Goal: Task Accomplishment & Management: Manage account settings

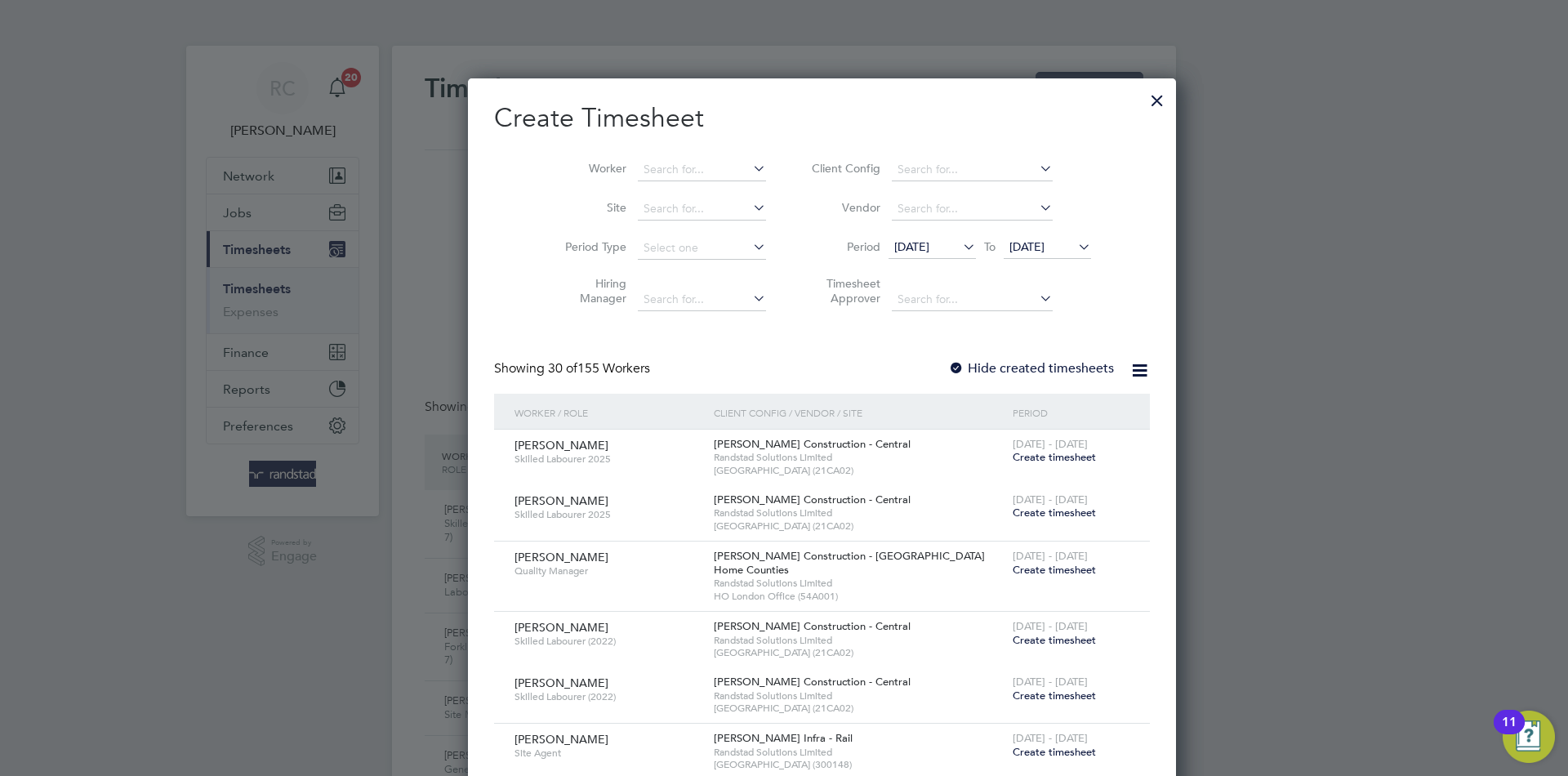
click at [1143, 101] on div at bounding box center [1158, 96] width 29 height 29
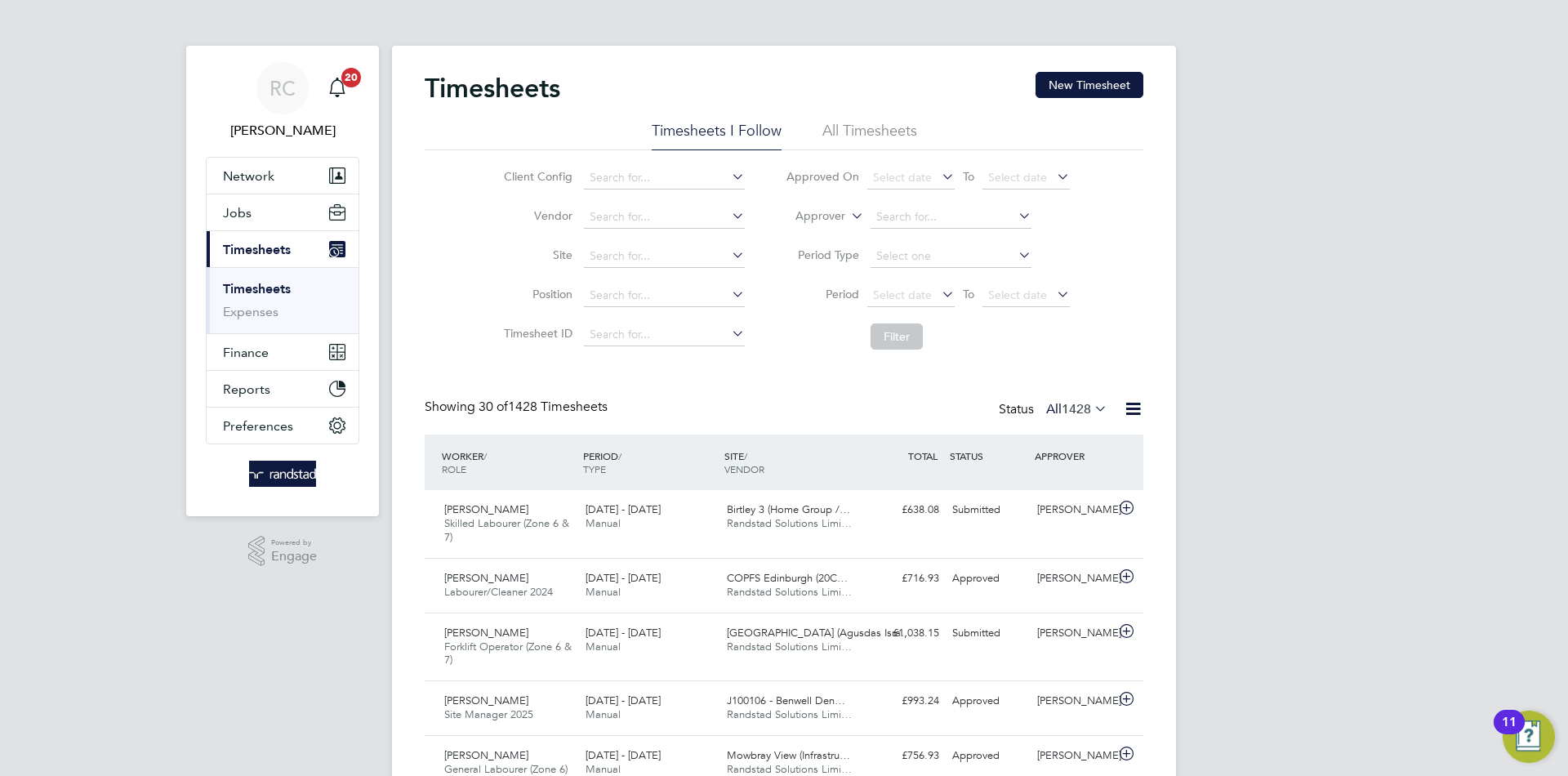
click at [257, 287] on link "Timesheets" at bounding box center [257, 289] width 68 height 16
click at [1053, 76] on button "New Timesheet" at bounding box center [1089, 84] width 108 height 26
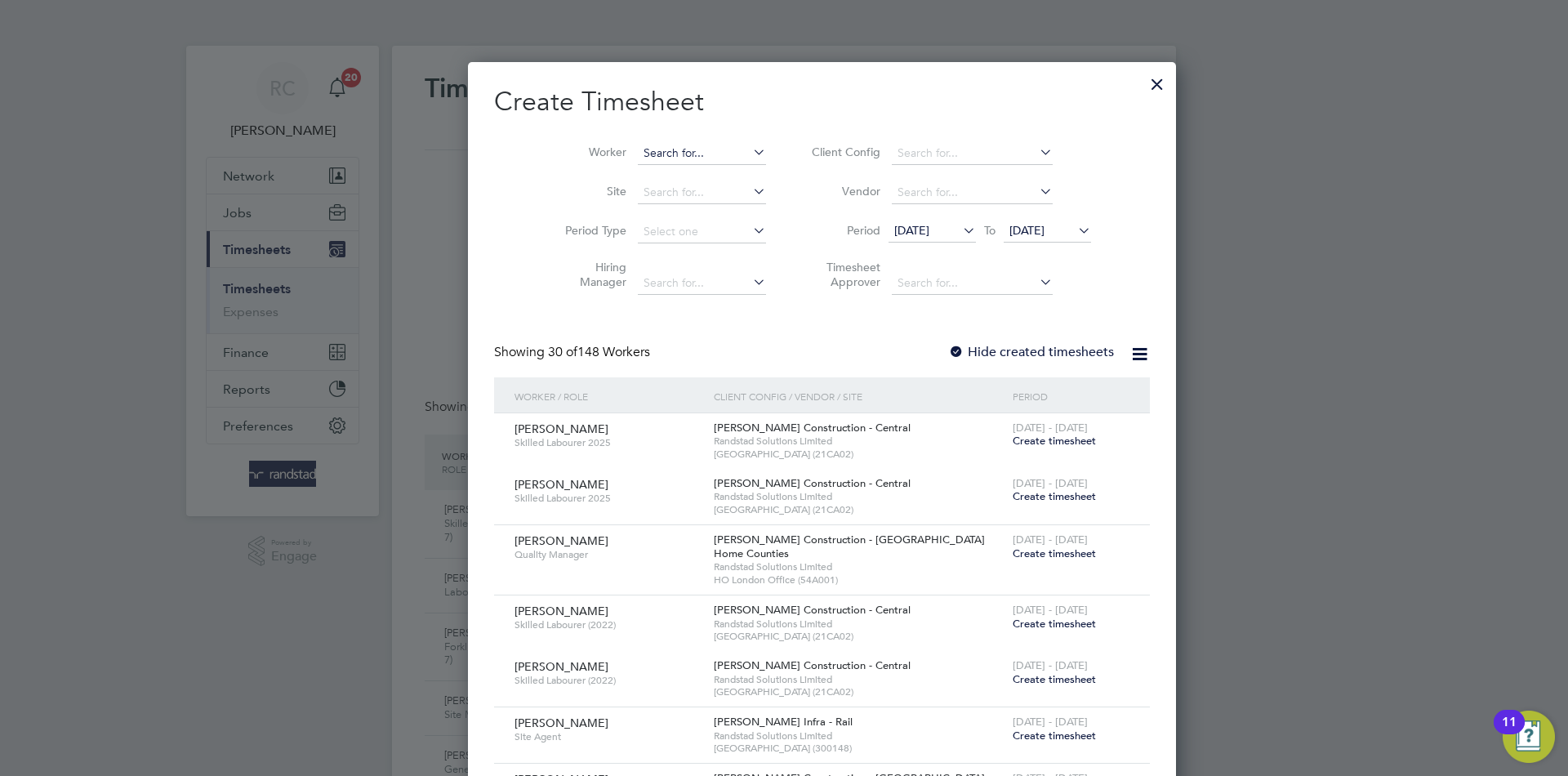
click at [646, 160] on input at bounding box center [701, 153] width 128 height 23
paste input "[PERSON_NAME]"
type input "[PERSON_NAME]"
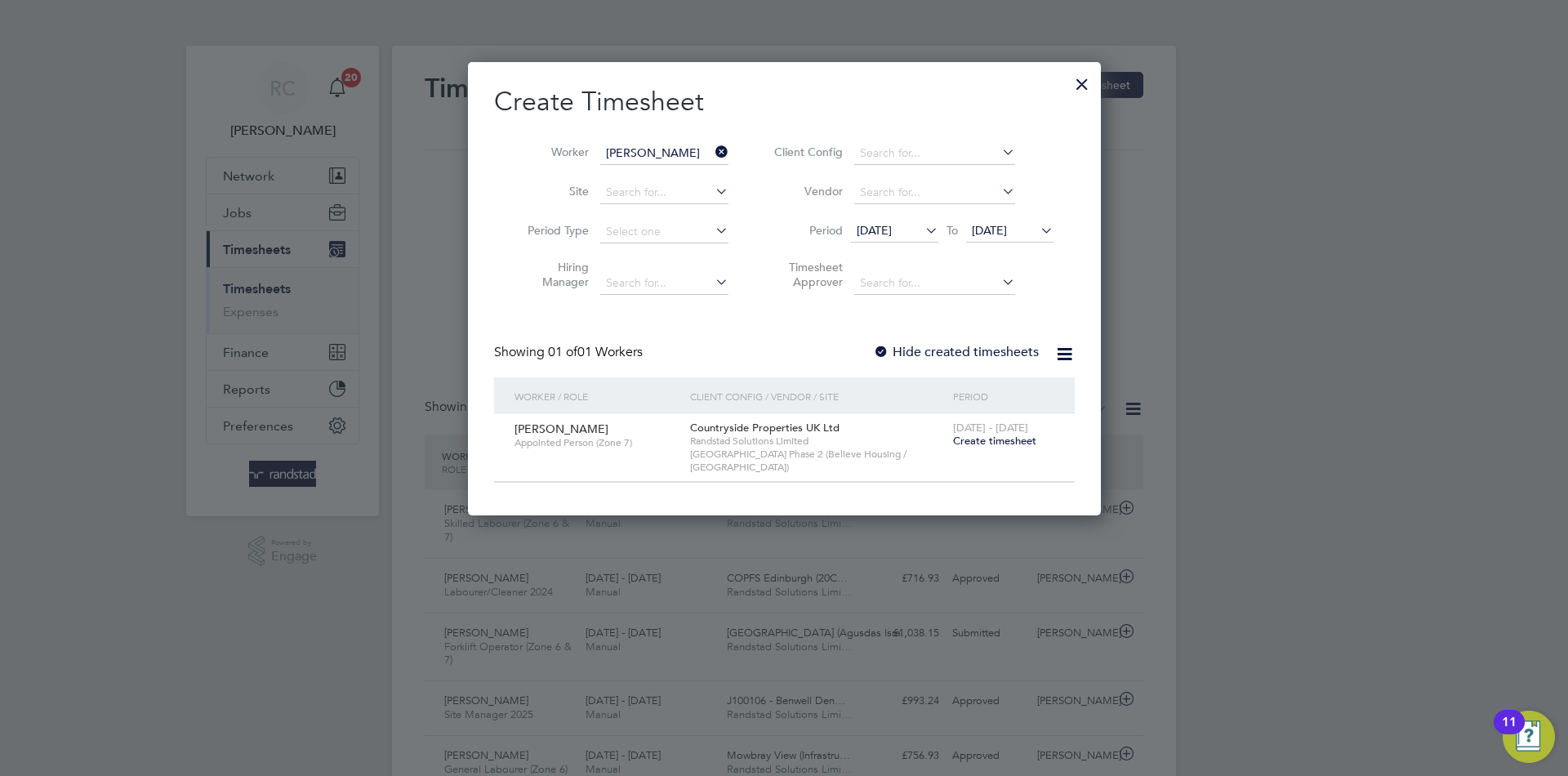
click at [1015, 445] on span "Create timesheet" at bounding box center [994, 441] width 83 height 14
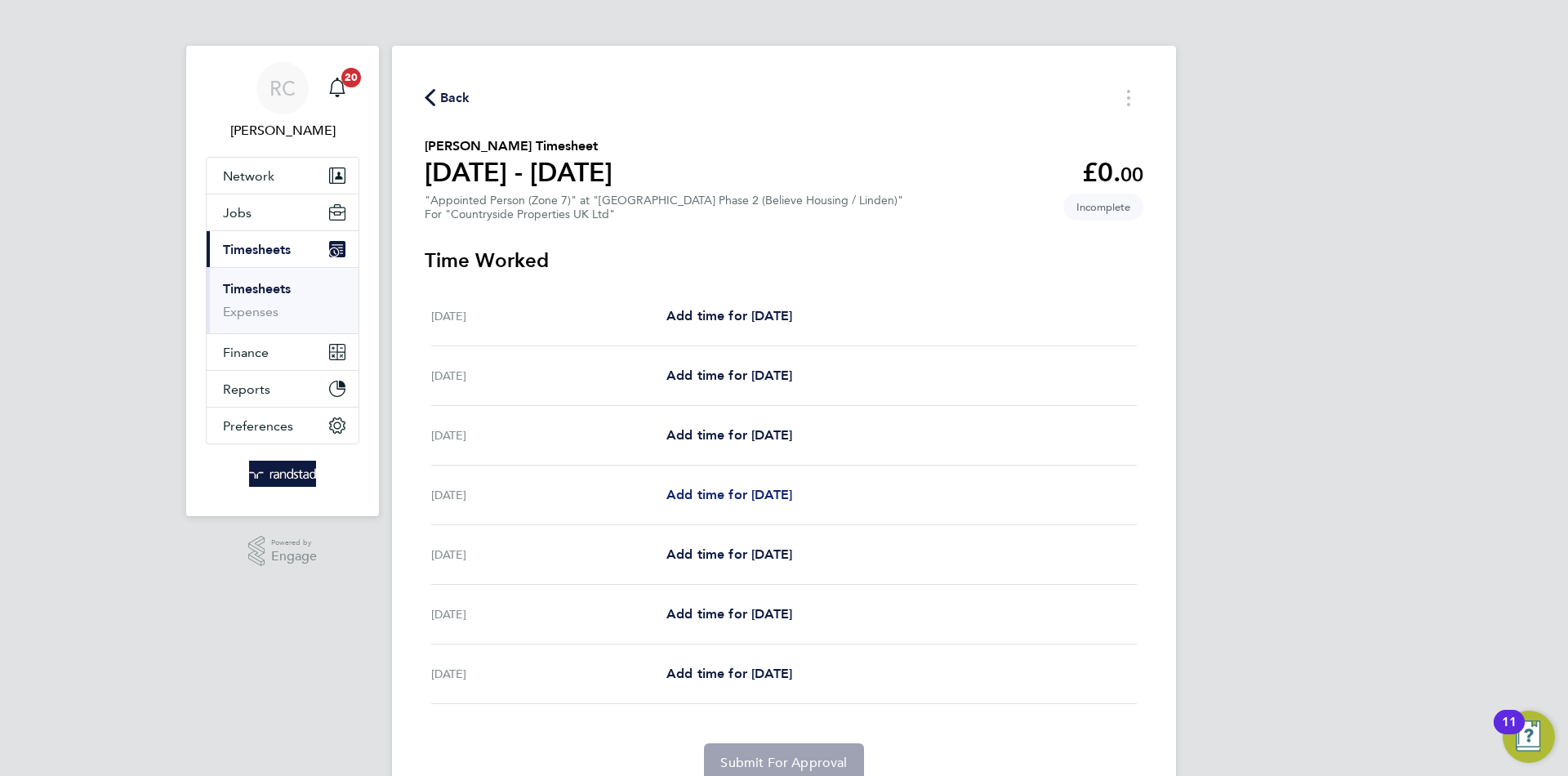
click at [695, 487] on span "Add time for [DATE]" at bounding box center [729, 495] width 125 height 16
select select "30"
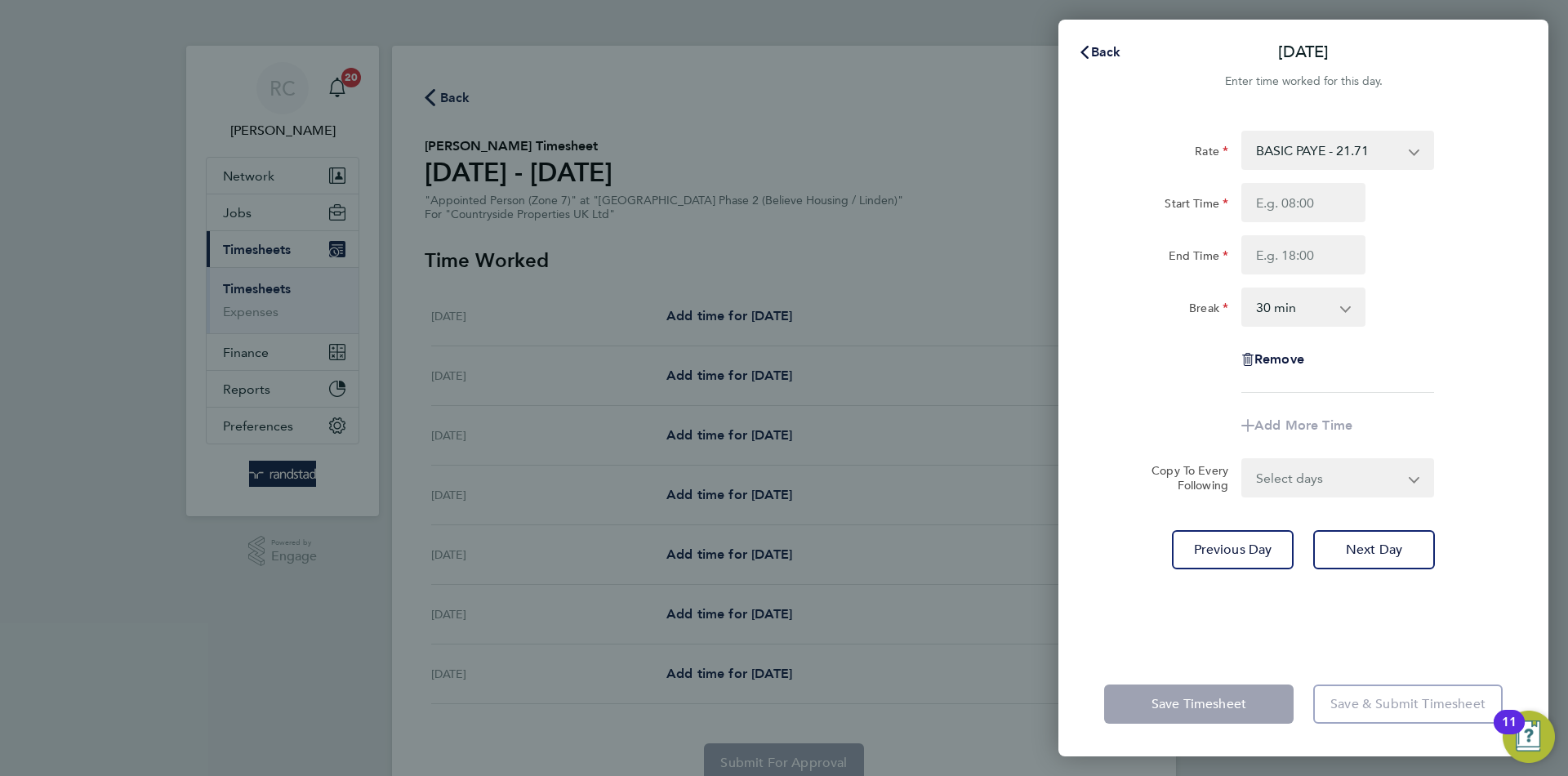
click at [1235, 203] on div at bounding box center [1304, 203] width 137 height 39
click at [1257, 206] on input "Start Time" at bounding box center [1304, 203] width 124 height 39
type input "07:30"
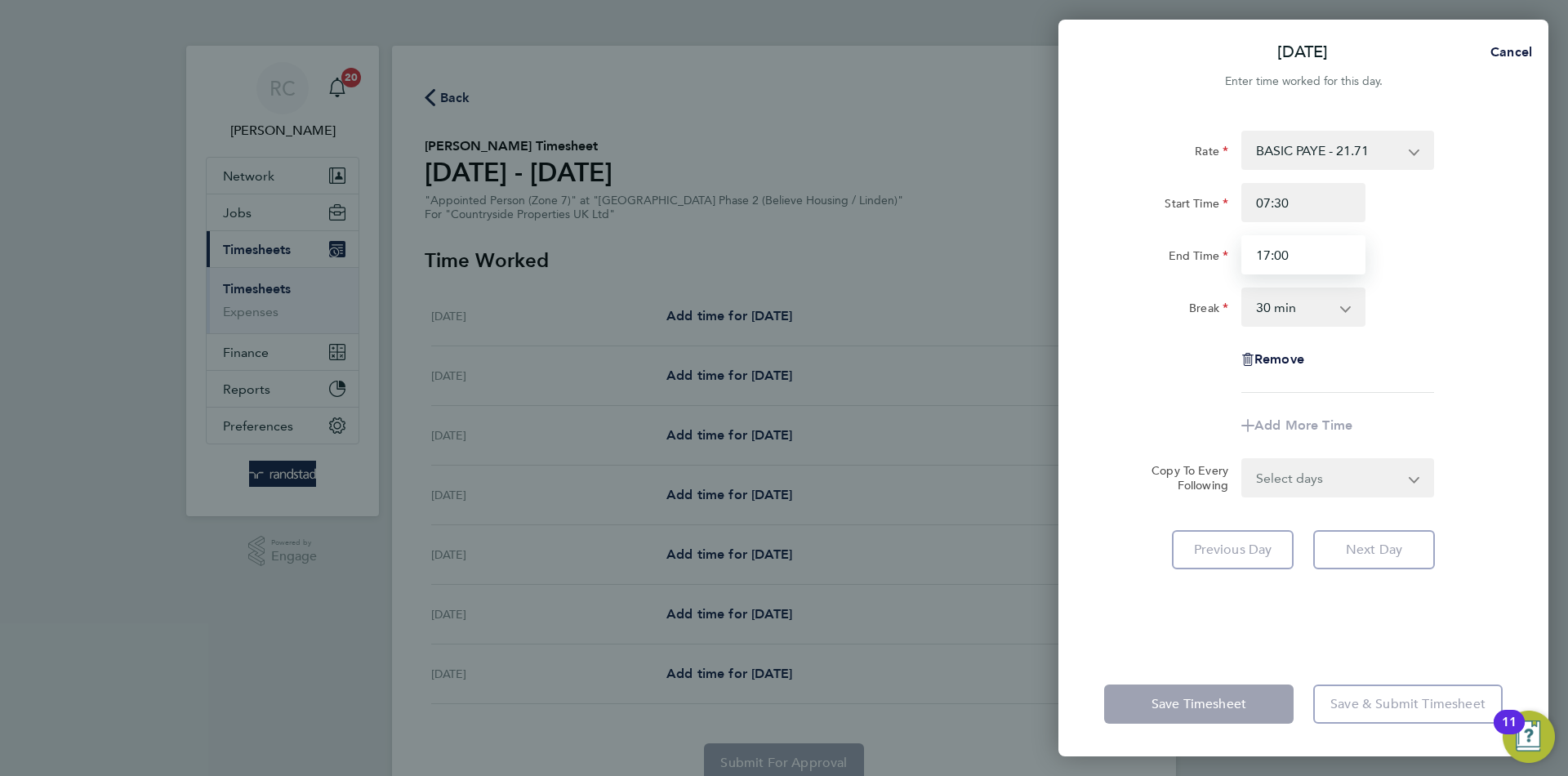
type input "17:00"
click at [1414, 625] on div "Rate BASIC PAYE - 21.71 Start Time 07:30 End Time 17:00 Break 0 min 15 min 30 m…" at bounding box center [1304, 381] width 490 height 541
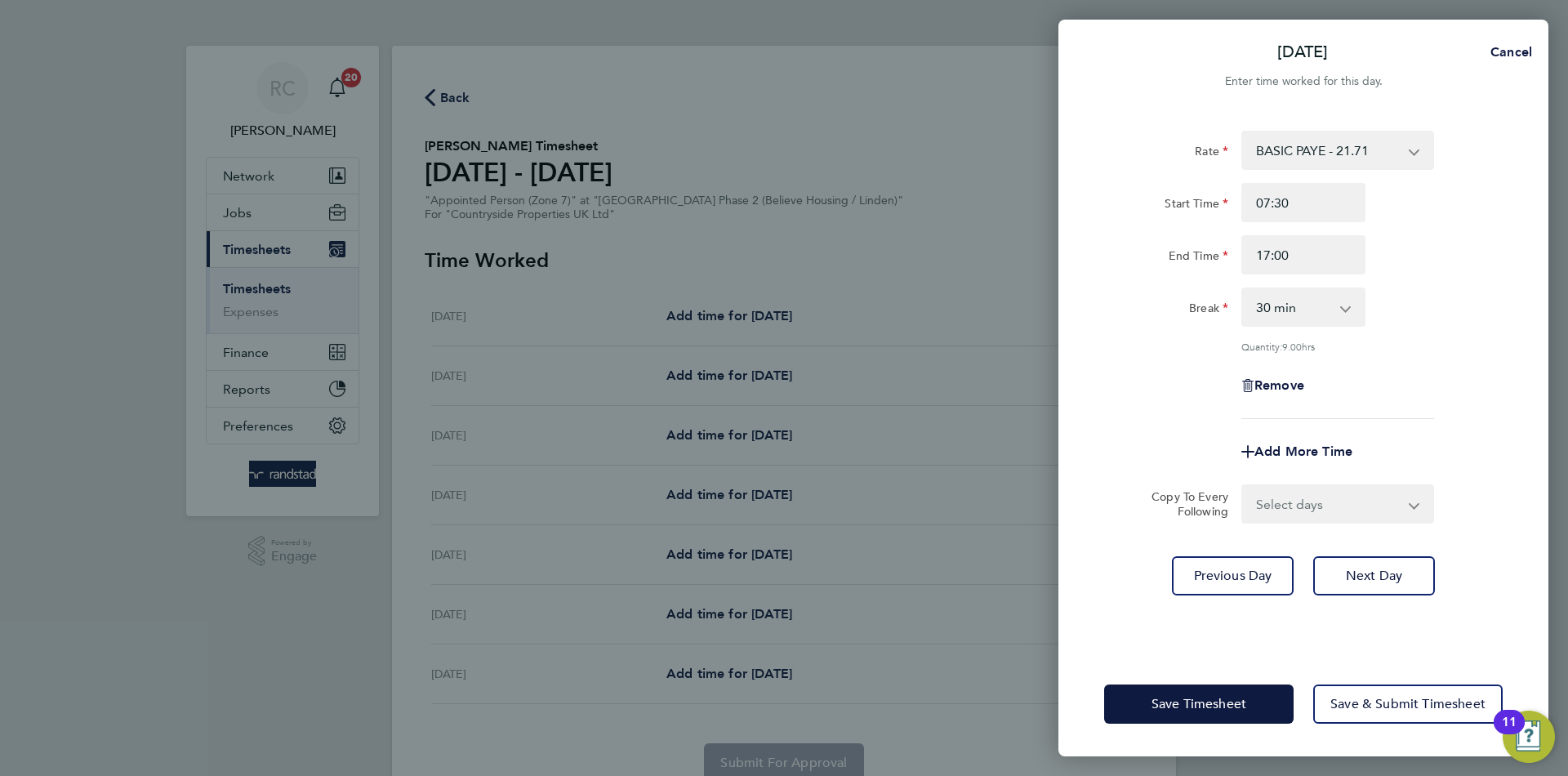
click at [1340, 498] on select "Select days Day Weekend (Sat-Sun) [DATE] [DATE] [DATE]" at bounding box center [1328, 504] width 171 height 36
click at [1528, 540] on div "Rate BASIC PAYE - 21.71 Start Time 07:30 End Time 17:00 Break 0 min 15 min 30 m…" at bounding box center [1304, 381] width 490 height 541
click at [1391, 586] on button "Next Day" at bounding box center [1374, 576] width 121 height 39
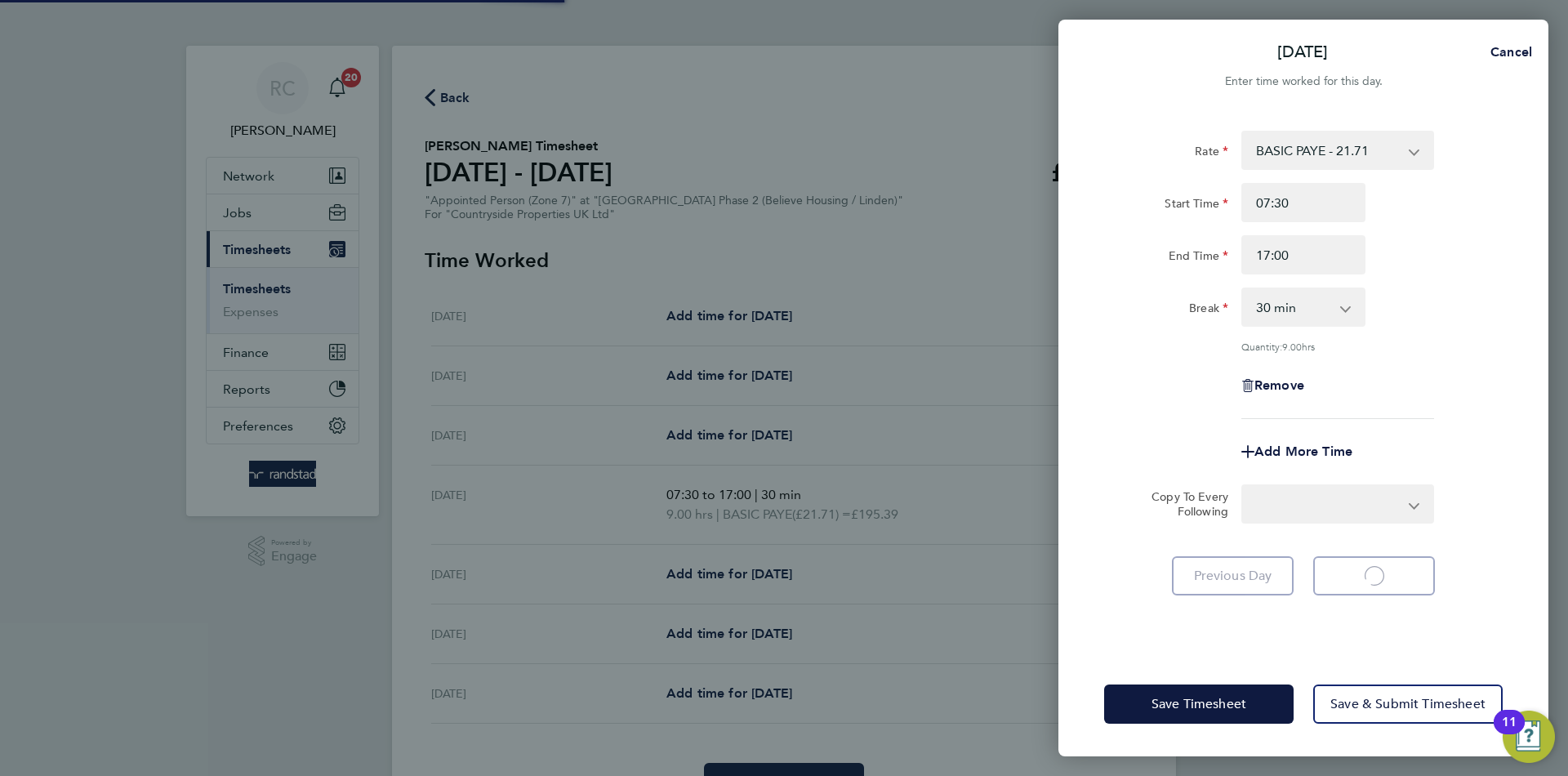
select select "30"
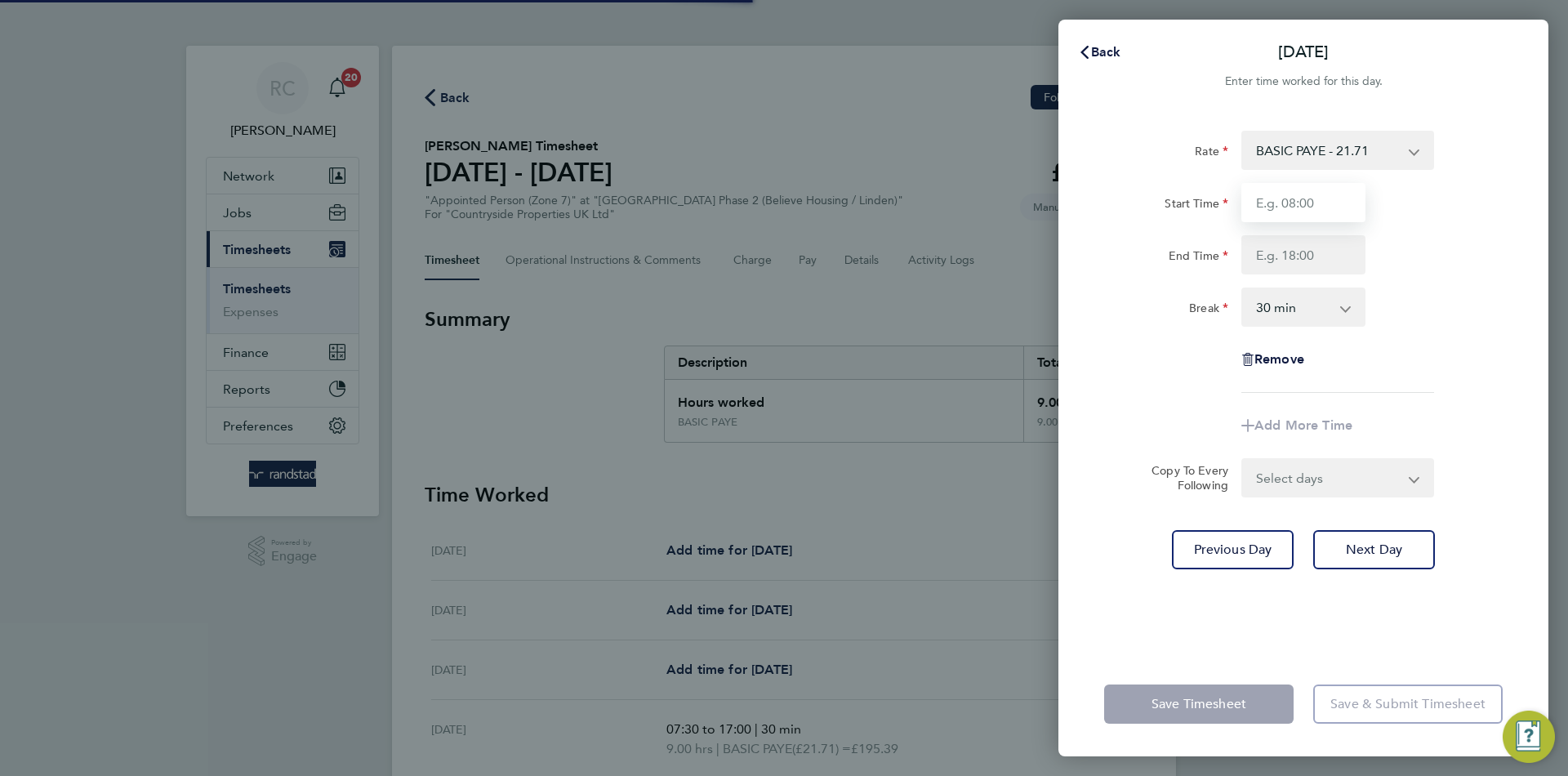
click at [1315, 212] on input "Start Time" at bounding box center [1304, 203] width 124 height 39
type input "07:30"
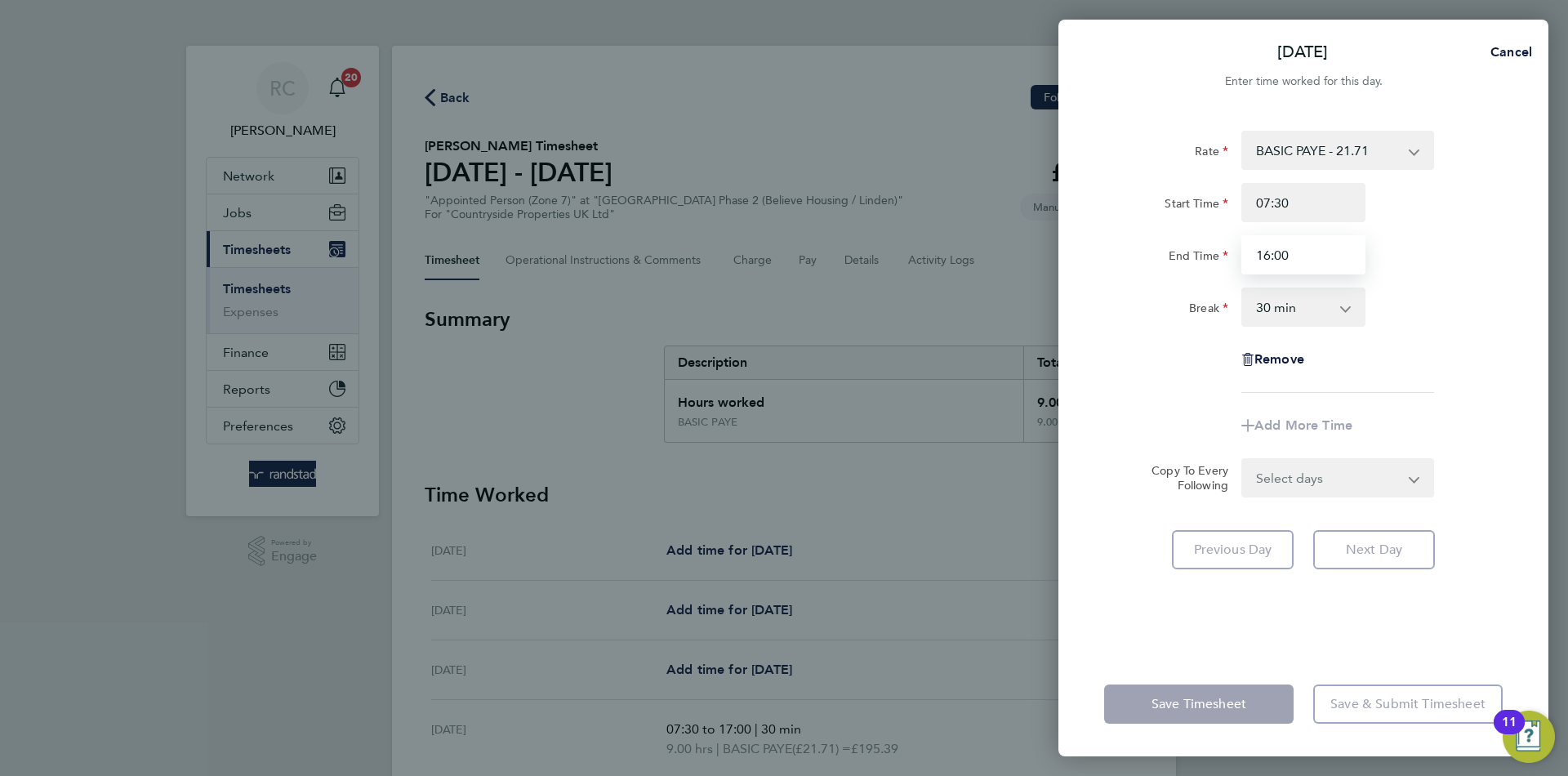
type input "16:00"
click at [1438, 626] on div "Rate BASIC PAYE - 21.71 Start Time 07:30 End Time 16:00 Break 0 min 15 min 30 m…" at bounding box center [1304, 381] width 490 height 541
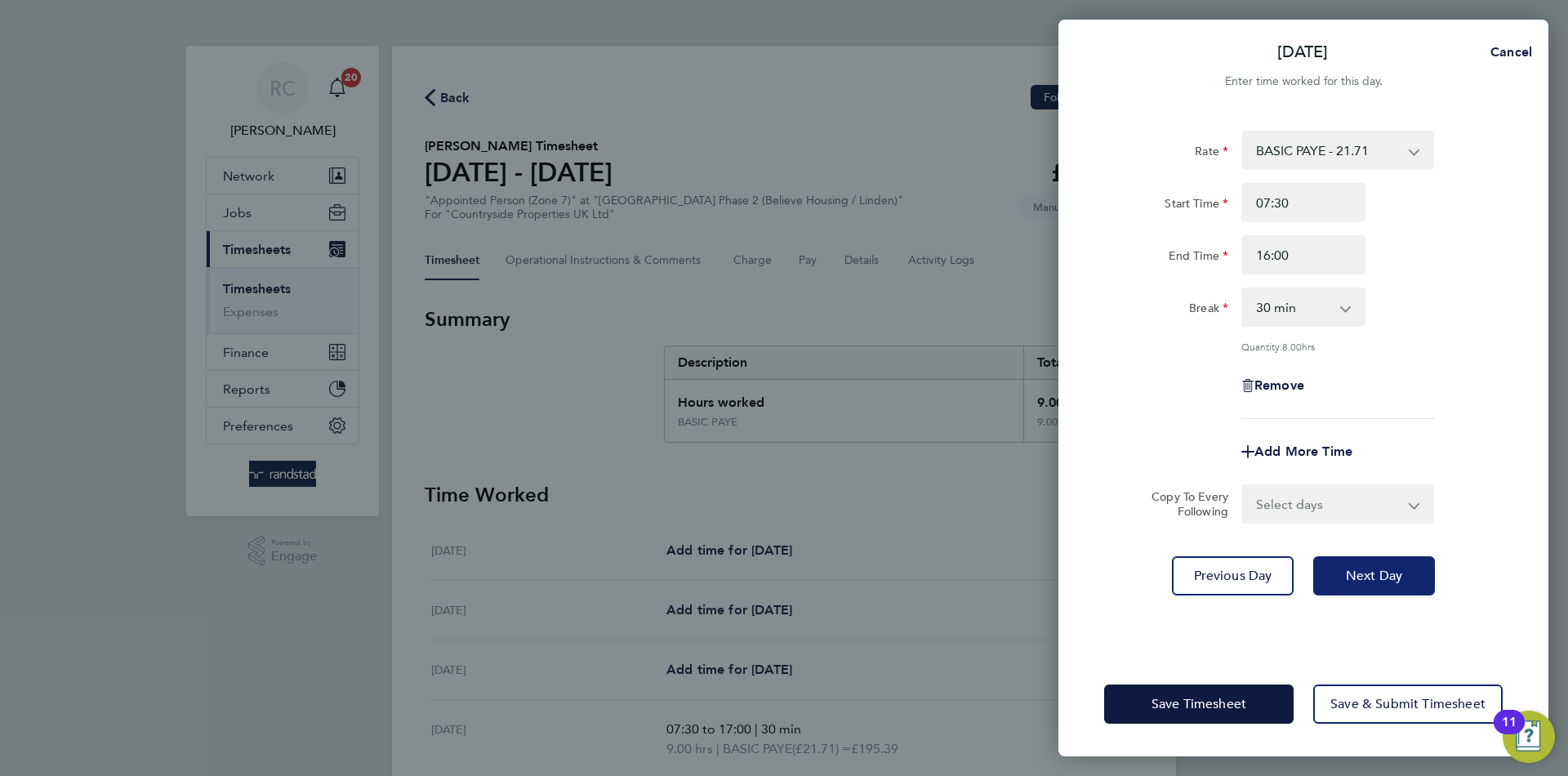
click at [1374, 591] on button "Next Day" at bounding box center [1374, 576] width 121 height 39
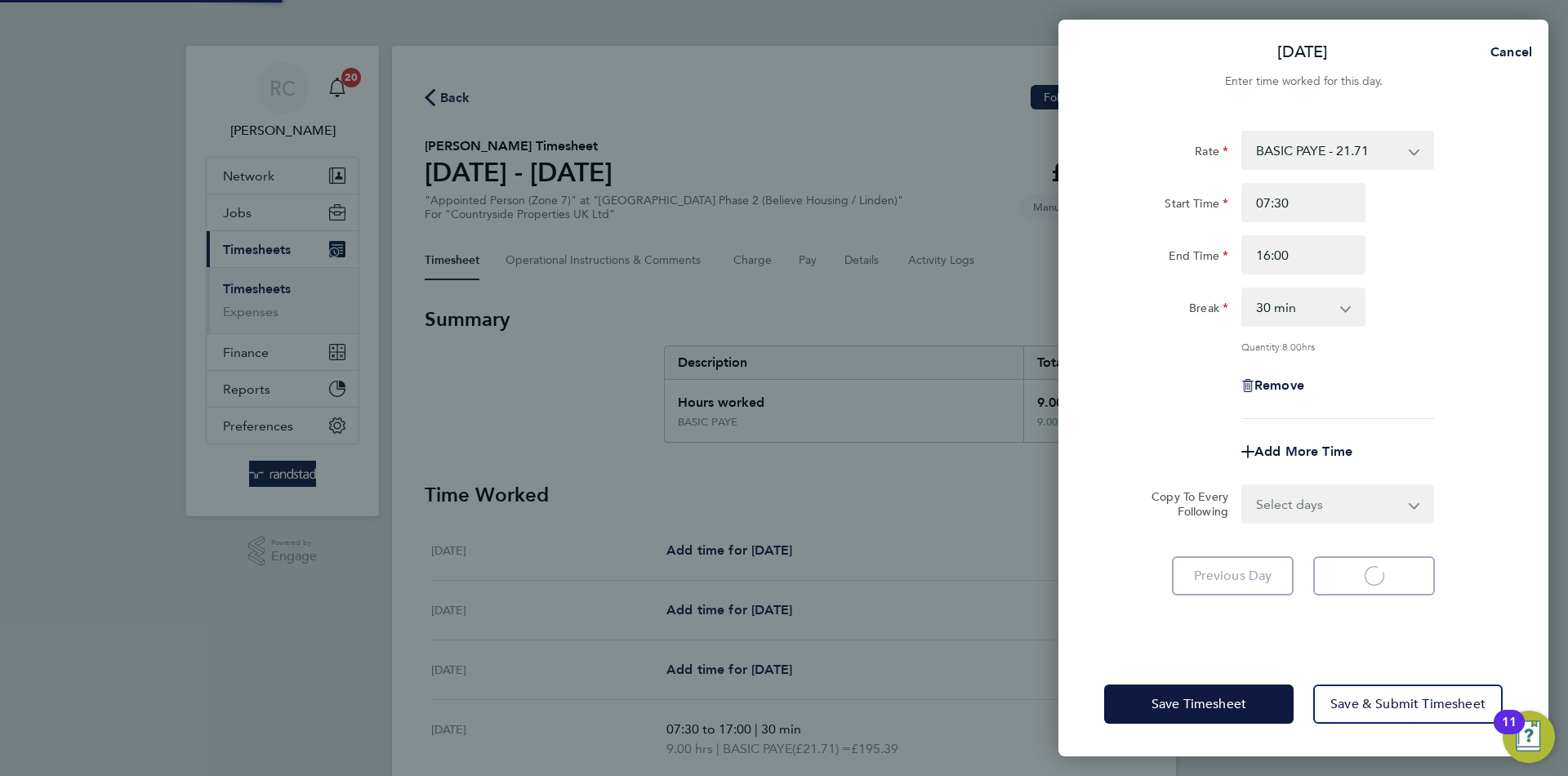
select select "30"
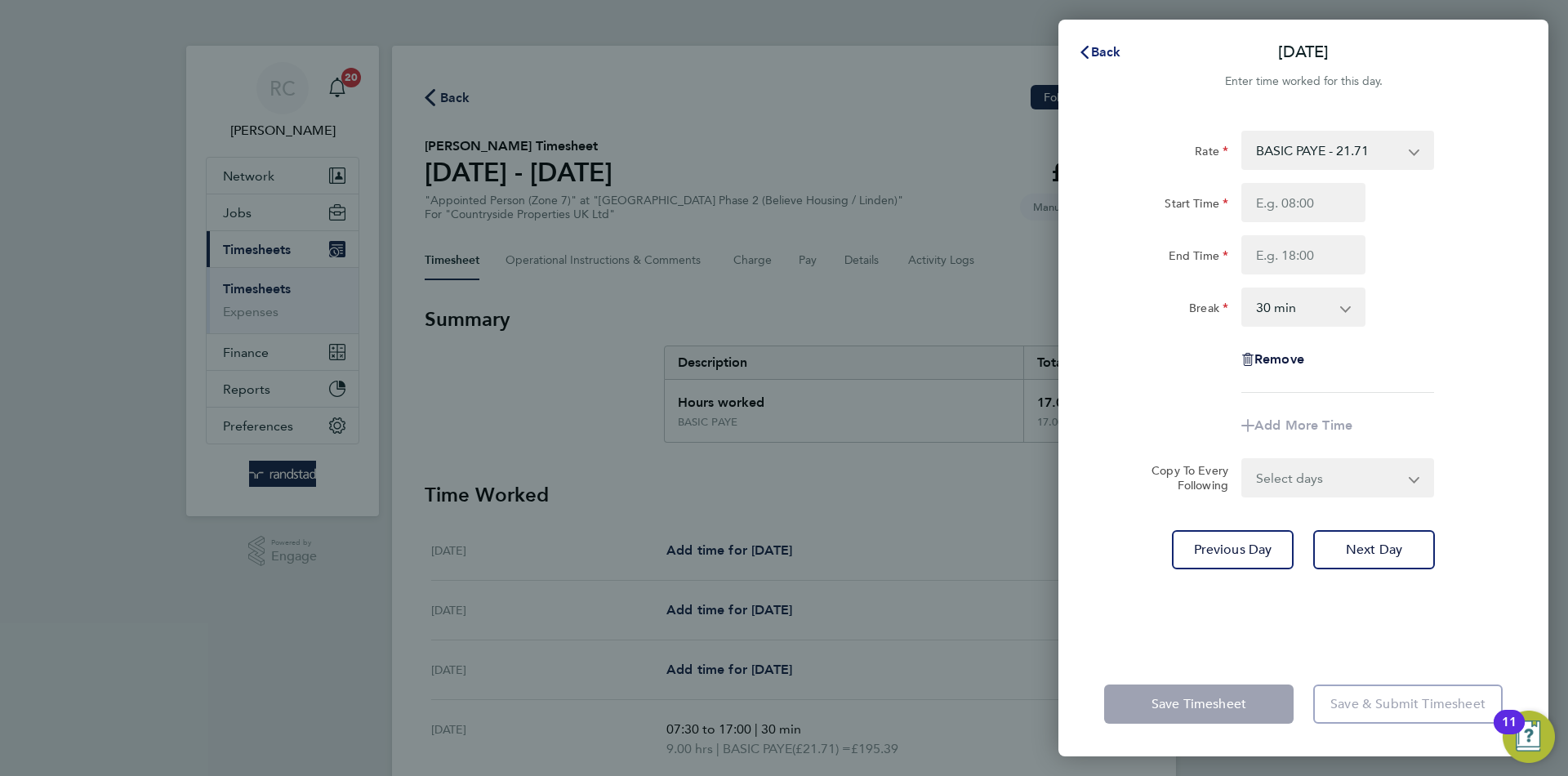
click at [1105, 45] on span "Back" at bounding box center [1106, 52] width 30 height 16
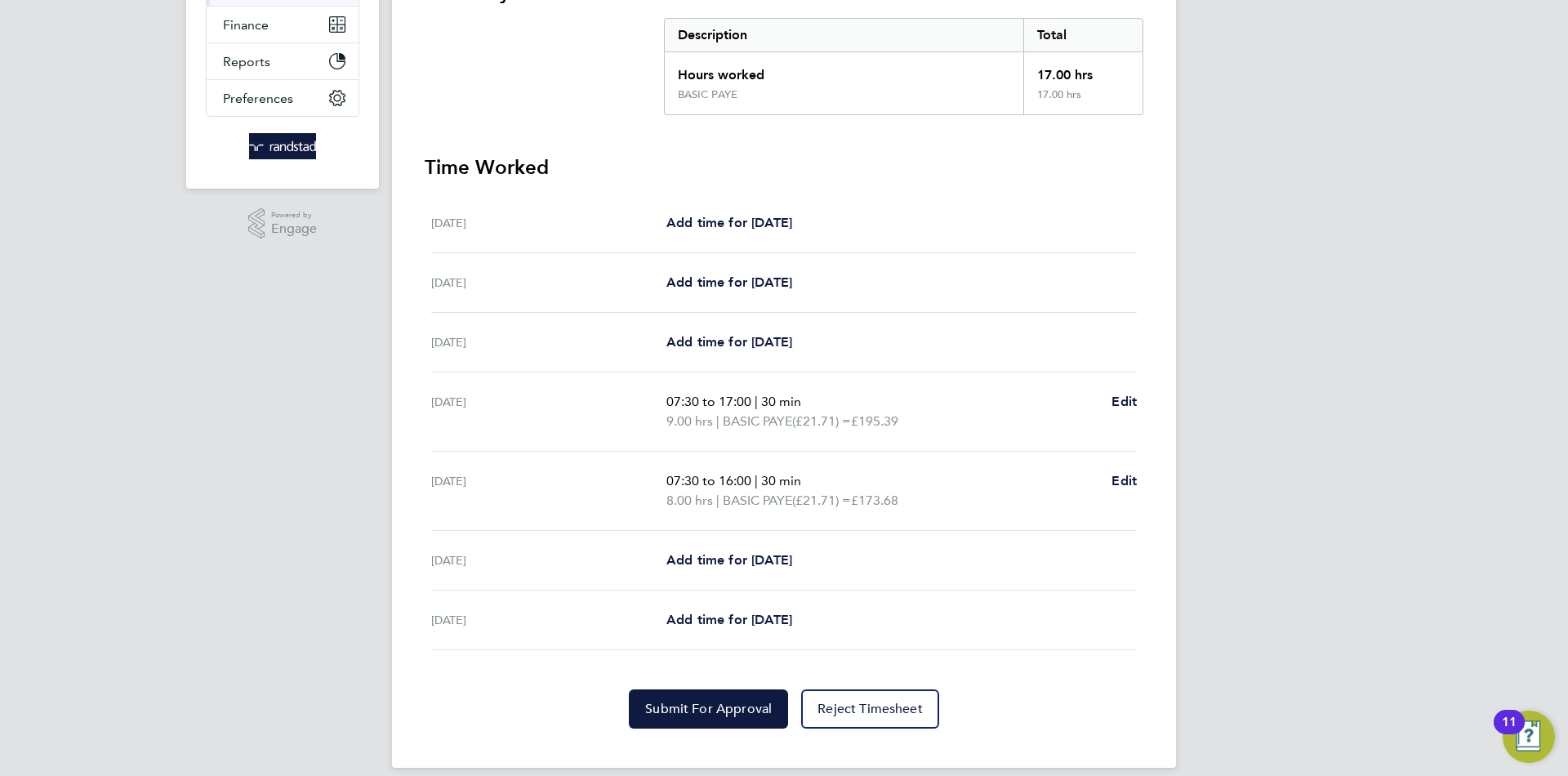
scroll to position [336, 0]
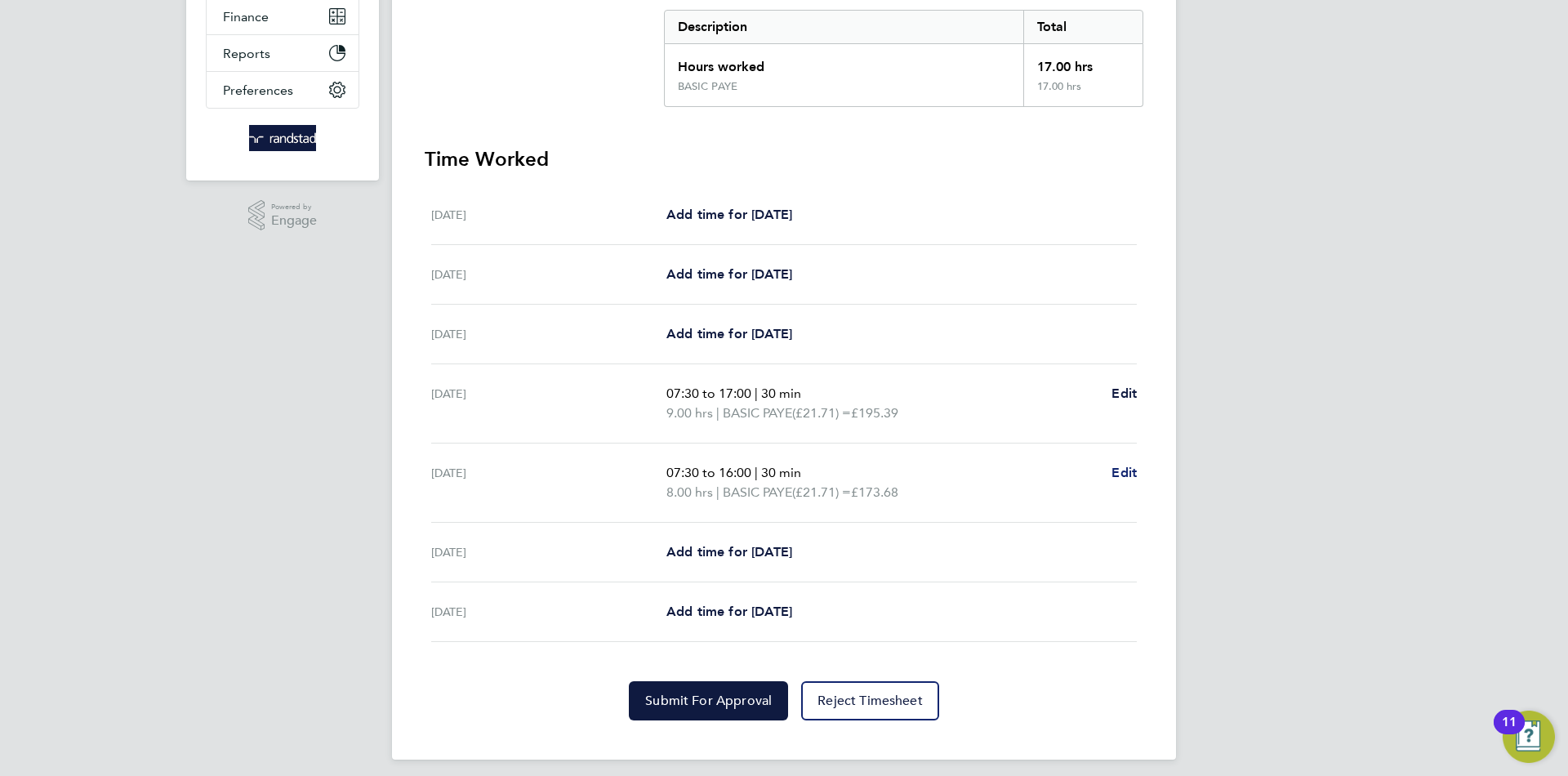
click at [1124, 475] on span "Edit" at bounding box center [1124, 472] width 25 height 16
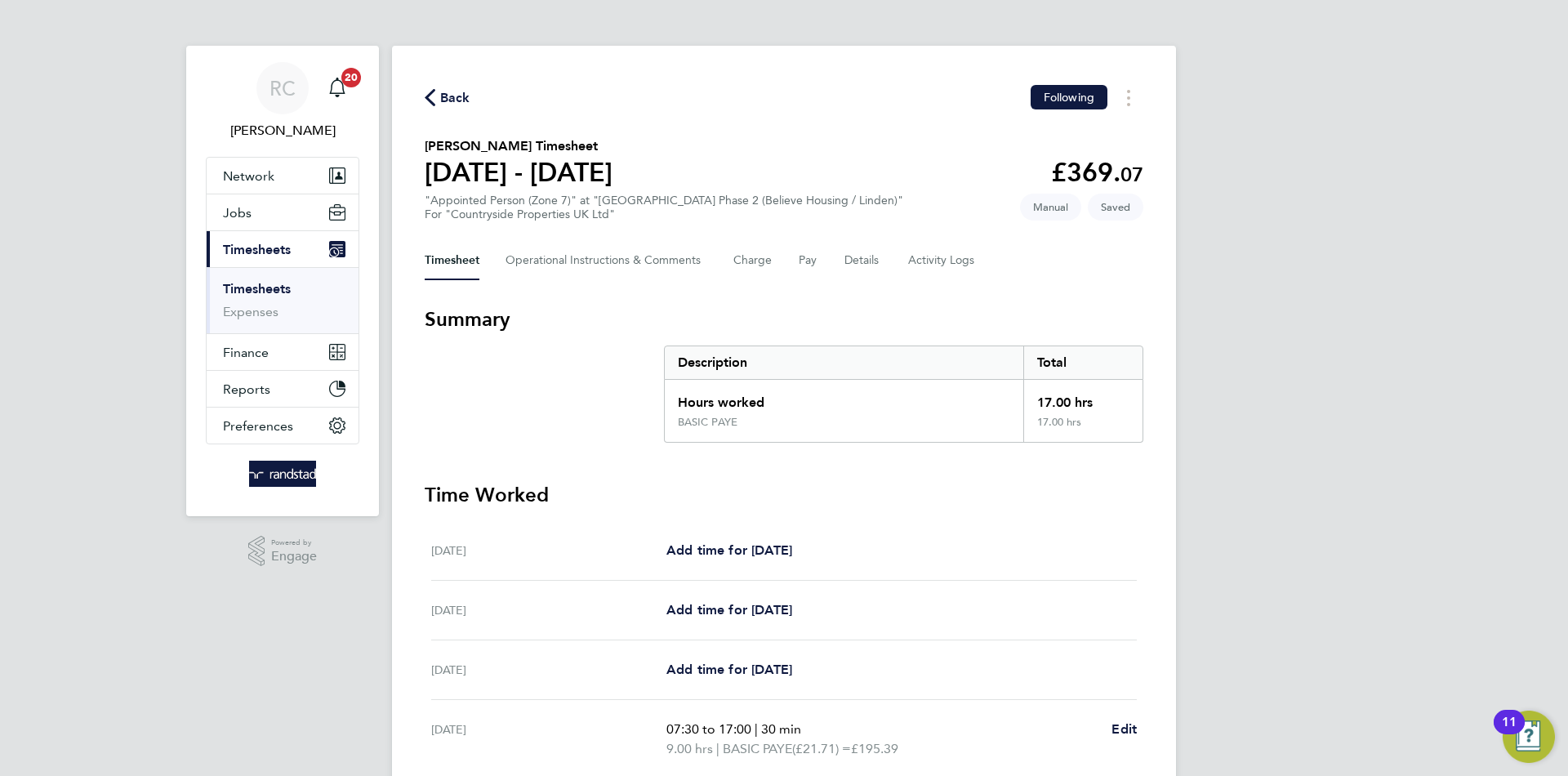
select select "30"
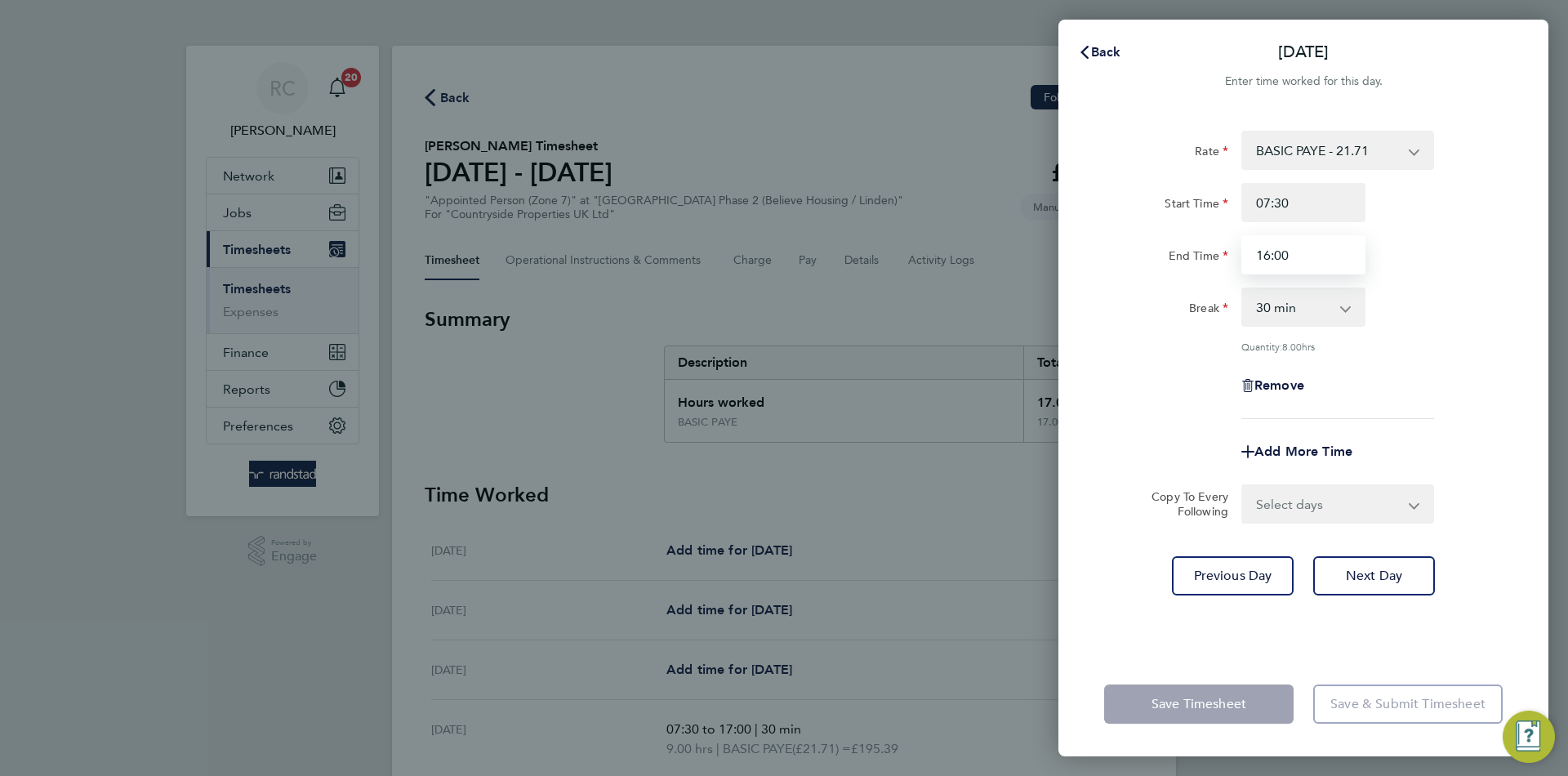
click at [1262, 258] on input "16:00" at bounding box center [1304, 255] width 124 height 39
type input "17:00"
click at [1484, 391] on div "Remove" at bounding box center [1304, 386] width 411 height 39
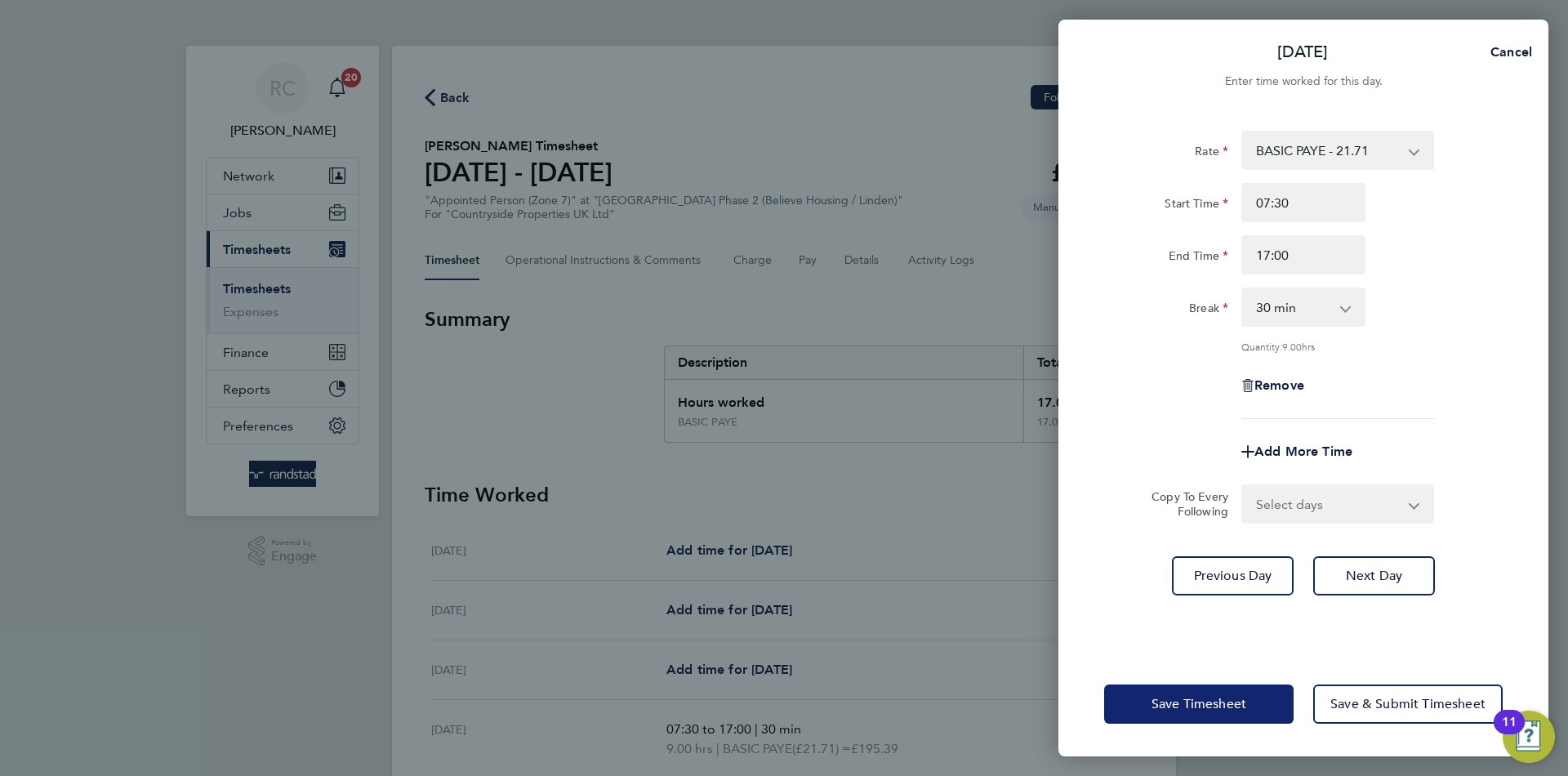
click at [1265, 691] on button "Save Timesheet" at bounding box center [1198, 704] width 189 height 39
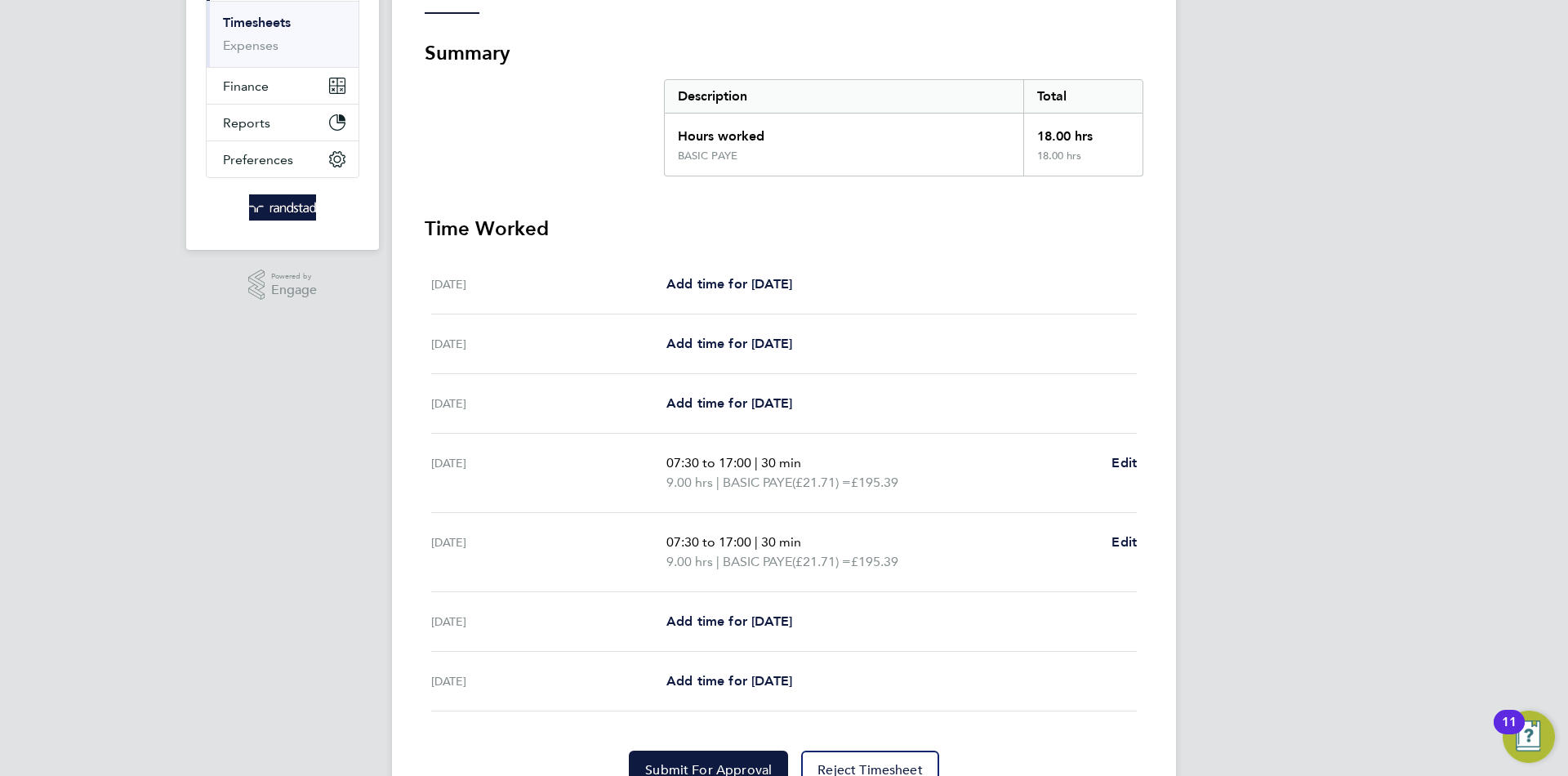
scroll to position [346, 0]
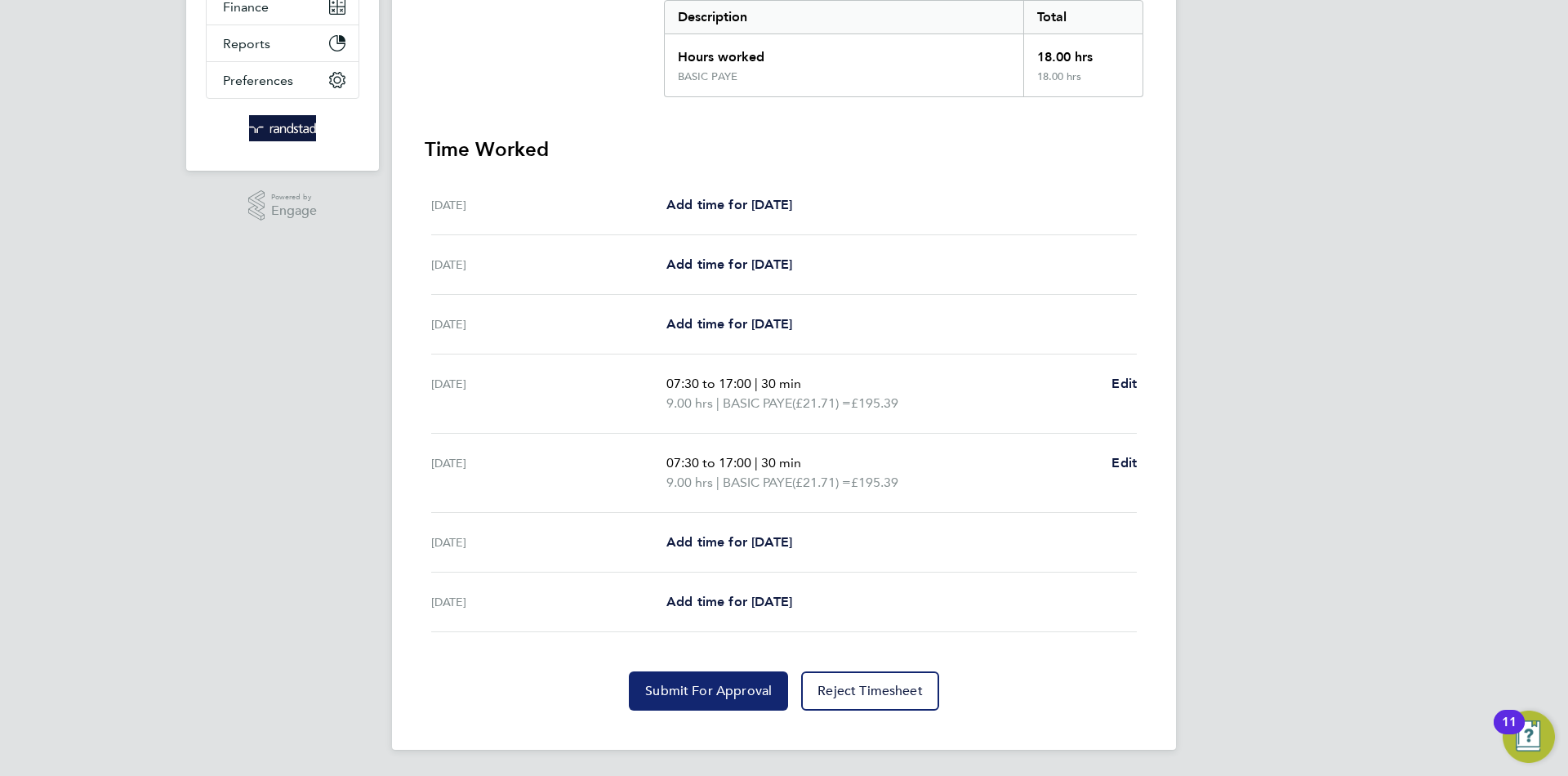
click at [695, 672] on button "Submit For Approval" at bounding box center [708, 691] width 160 height 39
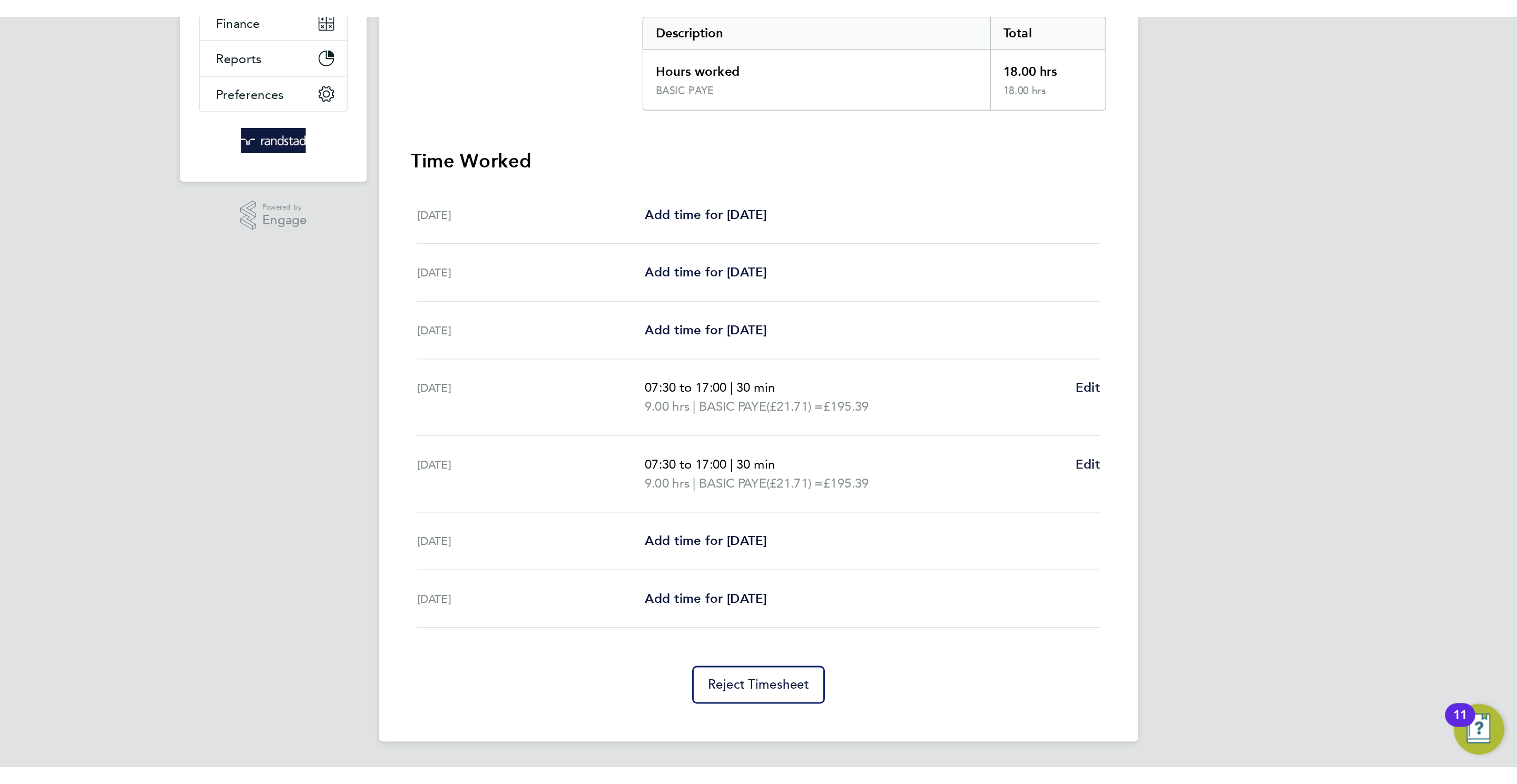
scroll to position [0, 0]
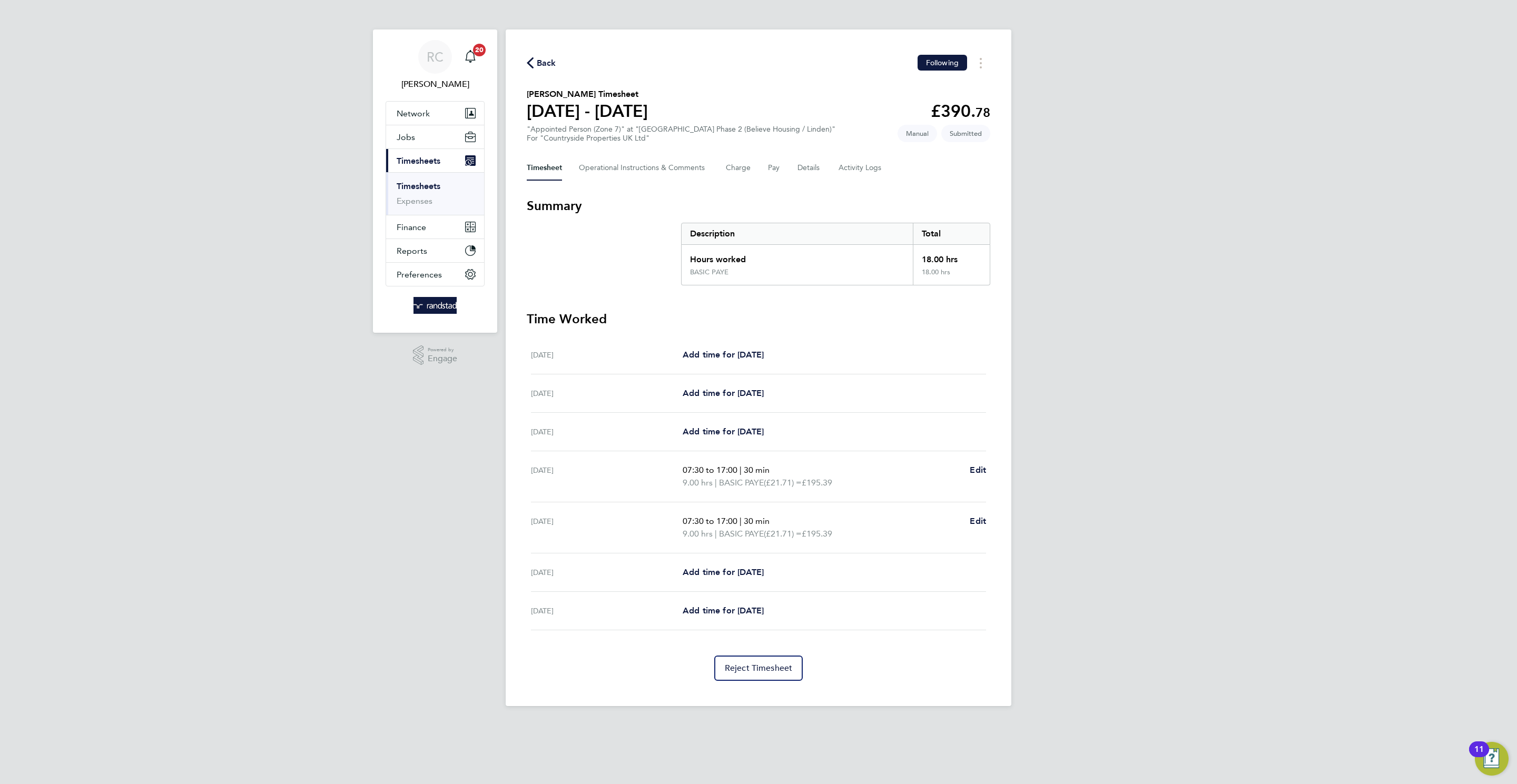
drag, startPoint x: 1305, startPoint y: 487, endPoint x: 1283, endPoint y: 472, distance: 26.6
click at [1010, 485] on div "RC [PERSON_NAME] Notifications 20 Applications: Network Team Members Businesses…" at bounding box center [758, 361] width 1517 height 723
click at [543, 64] on span "Back" at bounding box center [546, 63] width 20 height 13
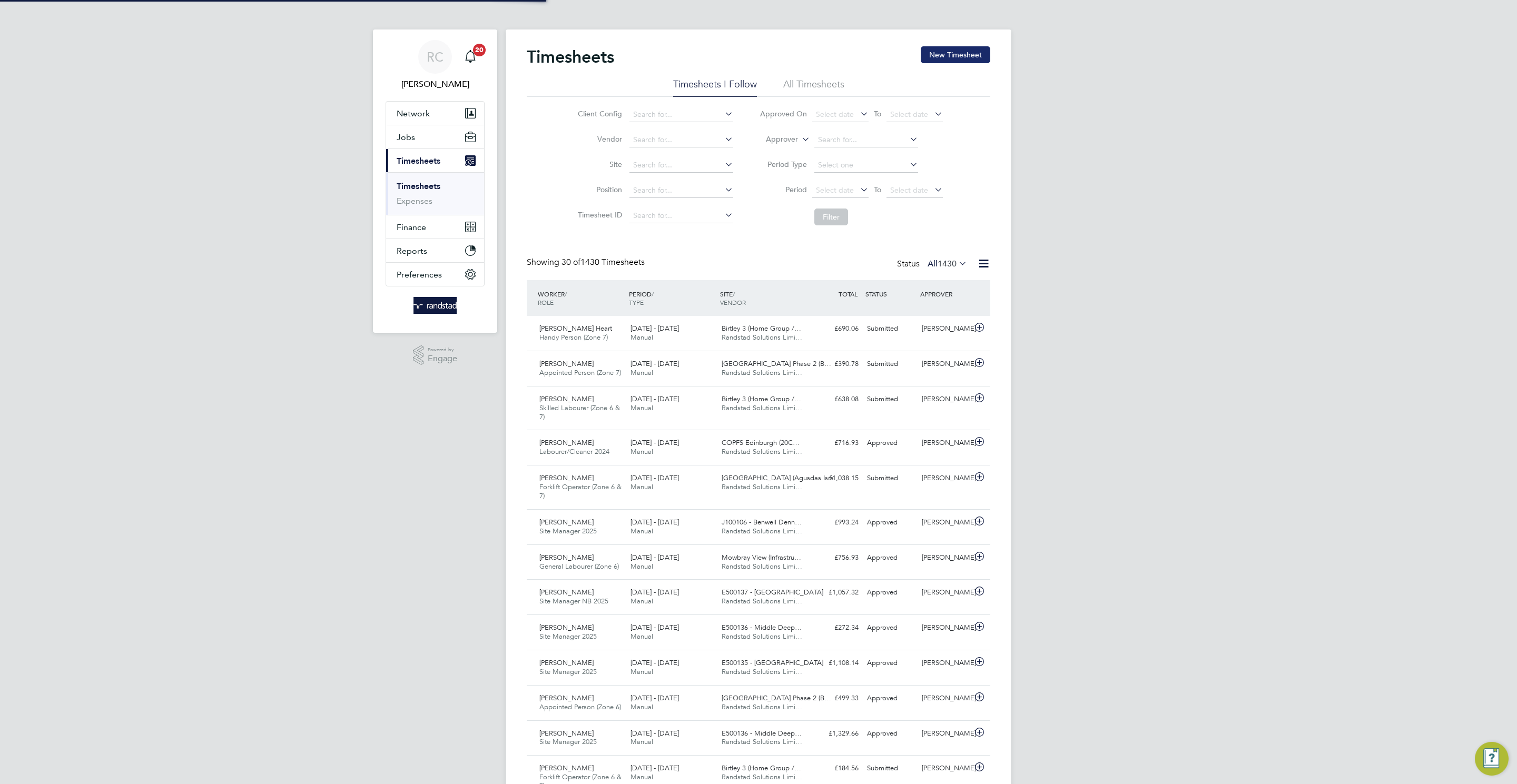
click at [965, 49] on button "New Timesheet" at bounding box center [956, 54] width 69 height 17
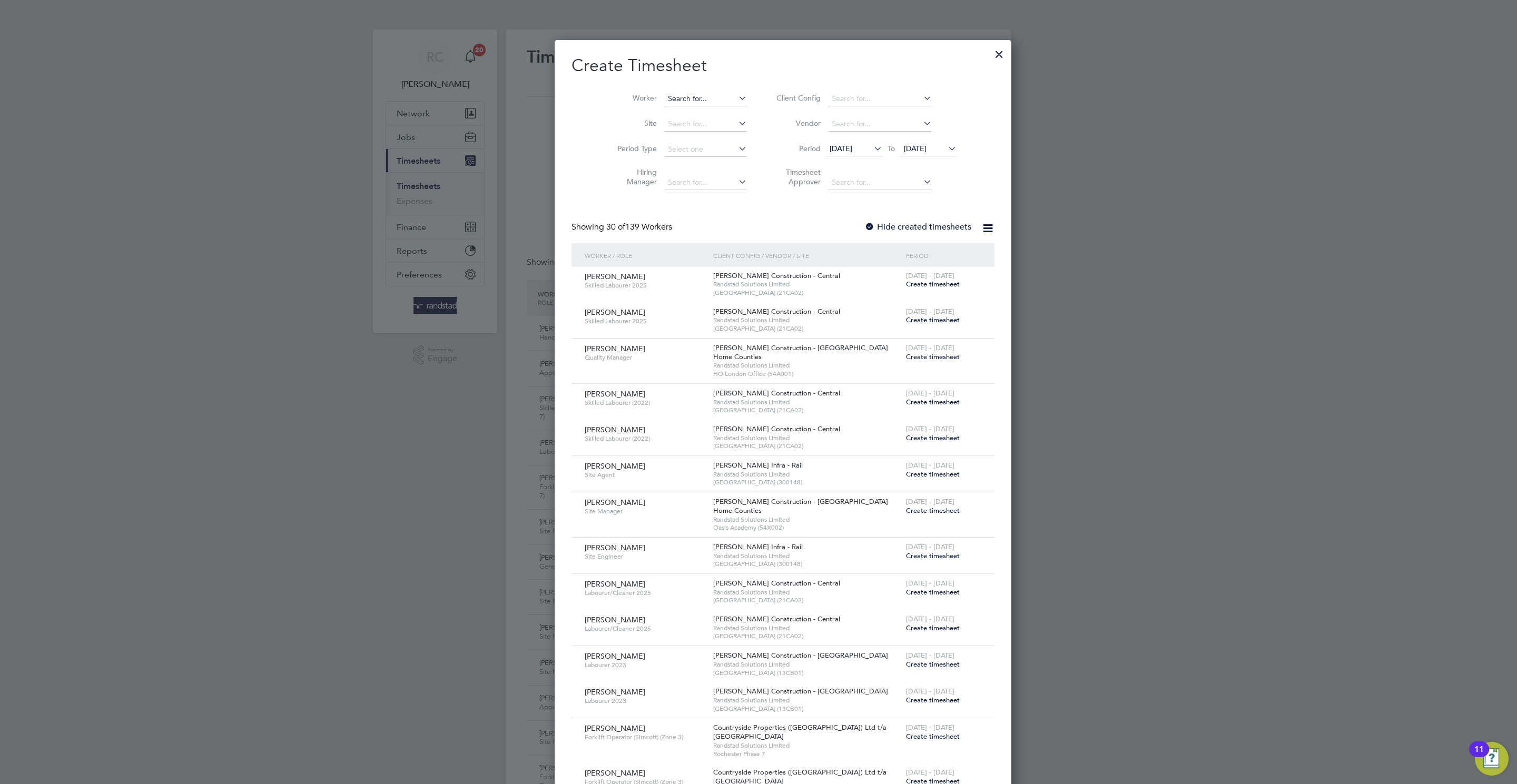
click at [664, 104] on input at bounding box center [705, 98] width 83 height 15
paste input "[PERSON_NAME]"
type input "[PERSON_NAME]"
click at [685, 116] on b "[PERSON_NAME]" at bounding box center [700, 114] width 61 height 9
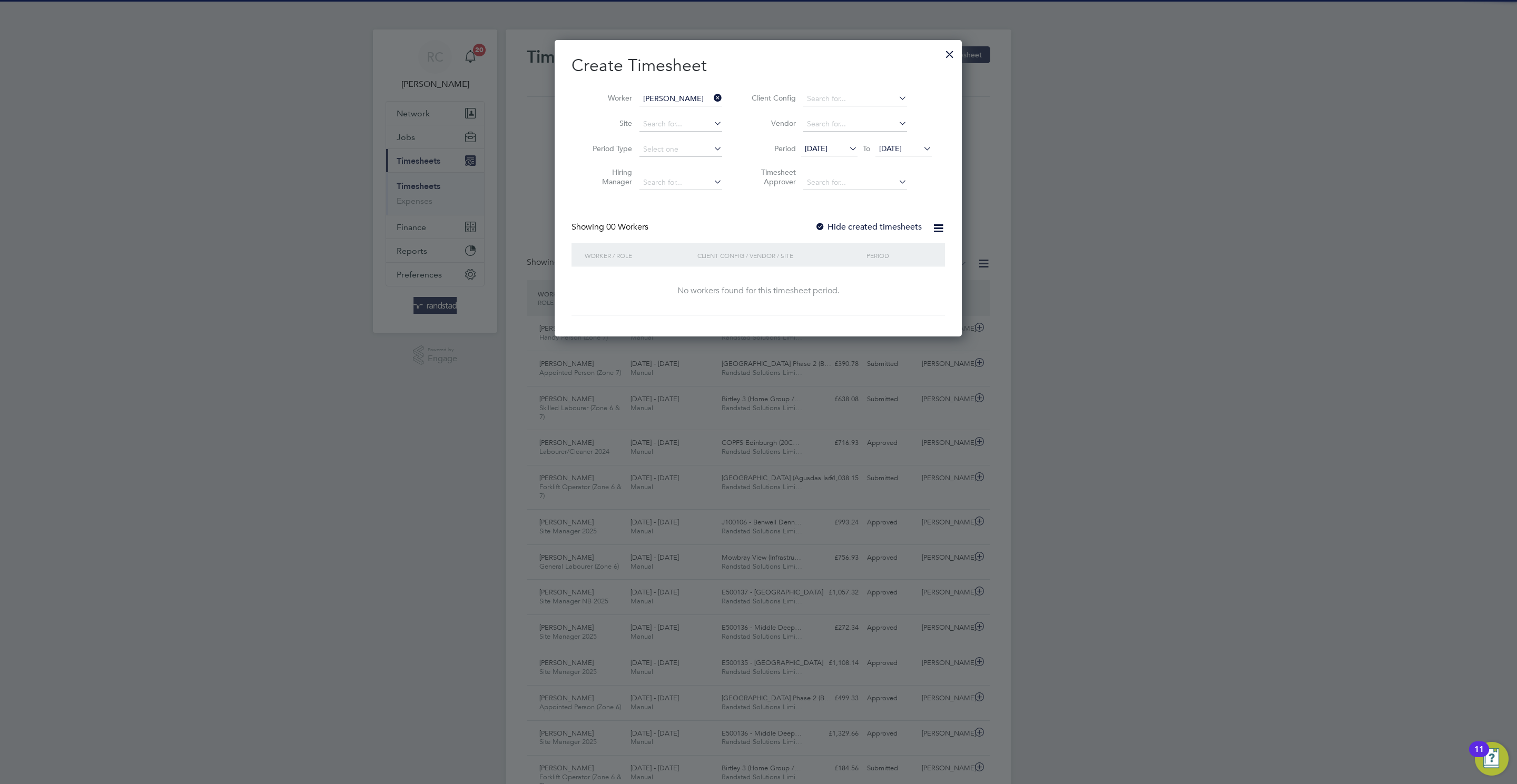
click at [907, 157] on div "[DATE] To [DATE]" at bounding box center [866, 149] width 131 height 15
click at [896, 155] on span "[DATE]" at bounding box center [903, 149] width 56 height 15
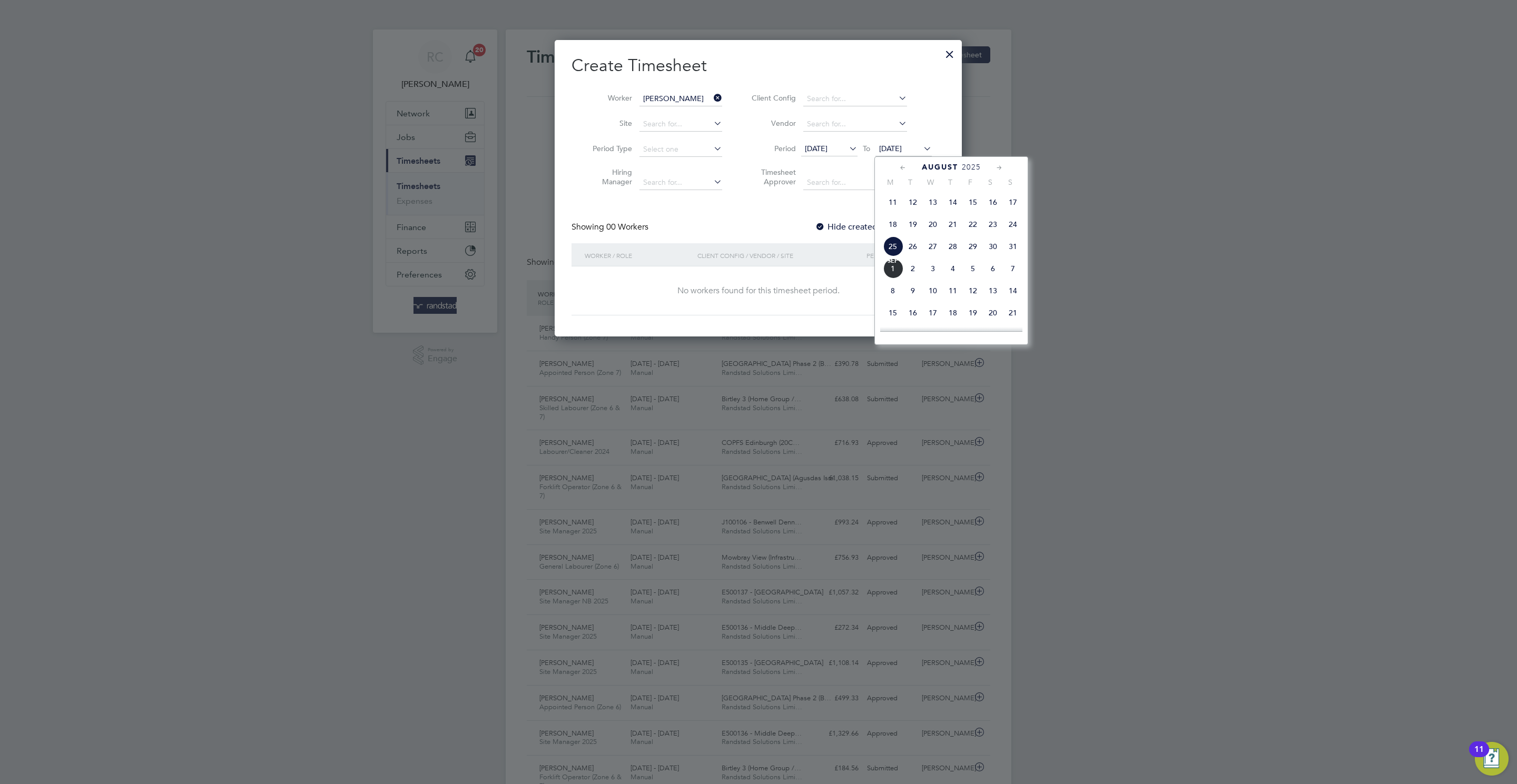
click at [960, 275] on span "4" at bounding box center [953, 268] width 20 height 20
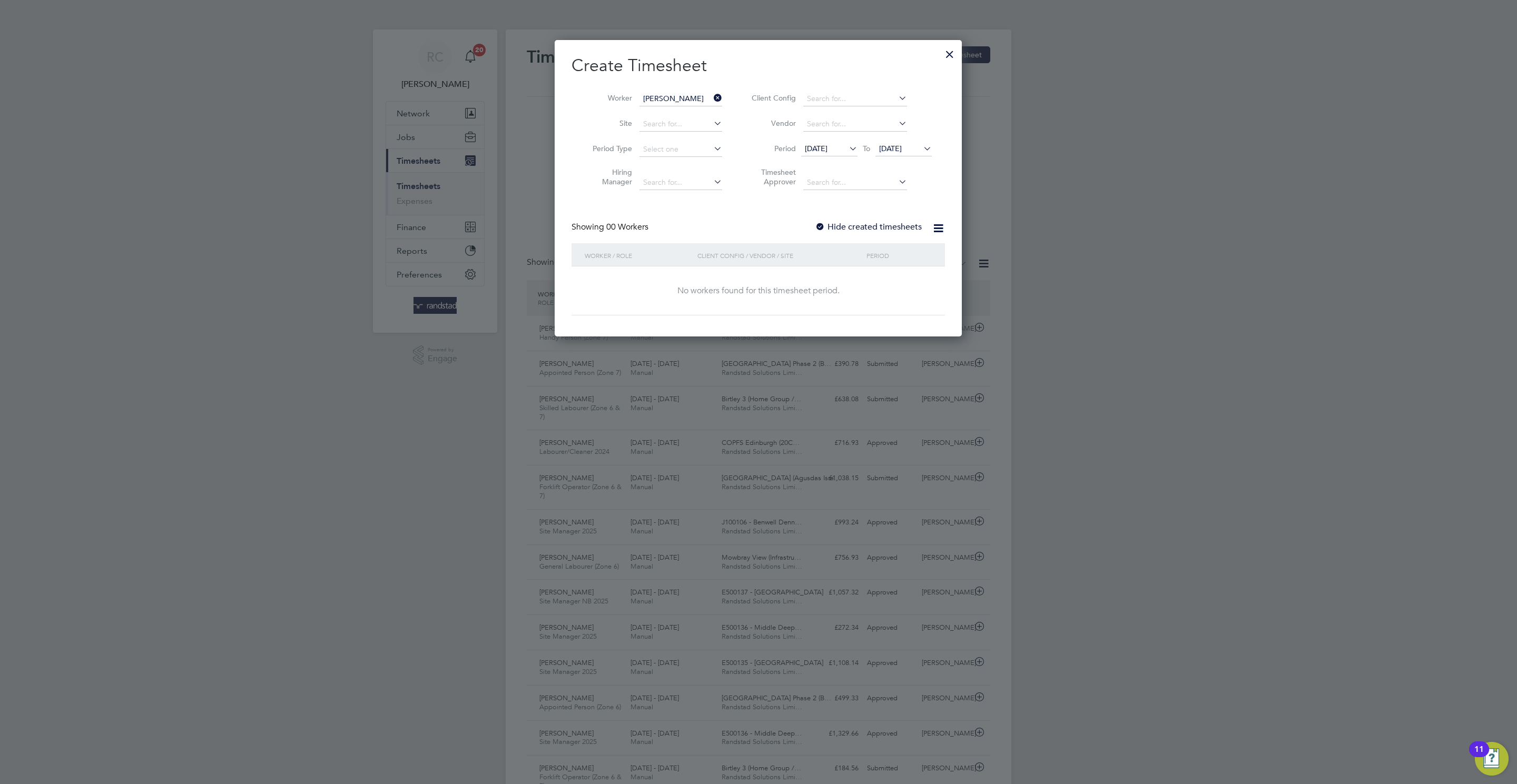
click at [875, 233] on div "Showing 00 Workers Hide created timesheets" at bounding box center [758, 232] width 373 height 21
click at [849, 217] on div "Create Timesheet Worker [PERSON_NAME] Site Period Type Hiring Manager Client Co…" at bounding box center [758, 185] width 373 height 261
click at [832, 236] on div "Showing 00 Workers Hide created timesheets" at bounding box center [758, 232] width 373 height 21
click at [829, 227] on label "Hide created timesheets" at bounding box center [868, 227] width 107 height 11
click at [825, 145] on span "[DATE]" at bounding box center [816, 148] width 23 height 9
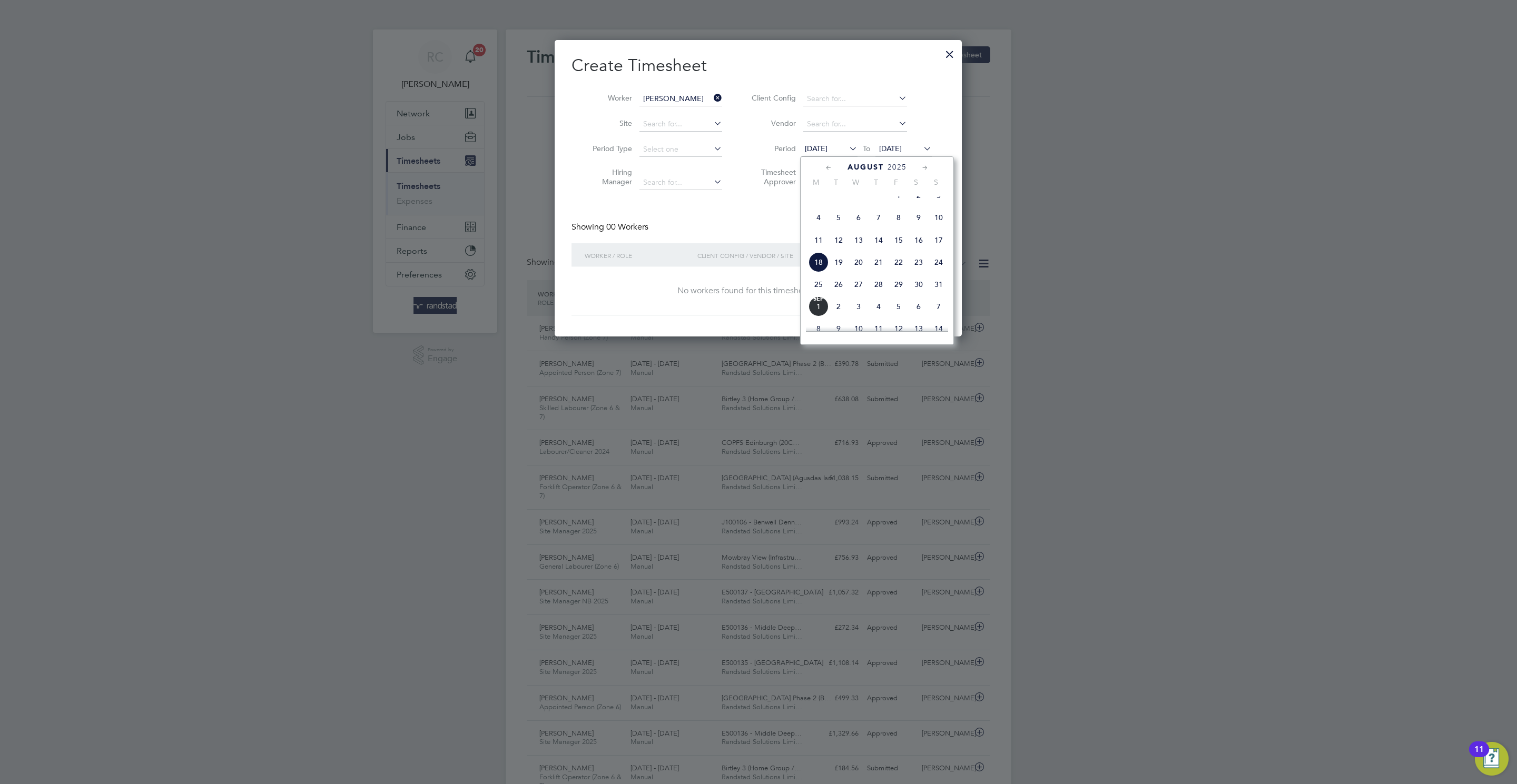
click at [859, 246] on span "13" at bounding box center [858, 240] width 20 height 20
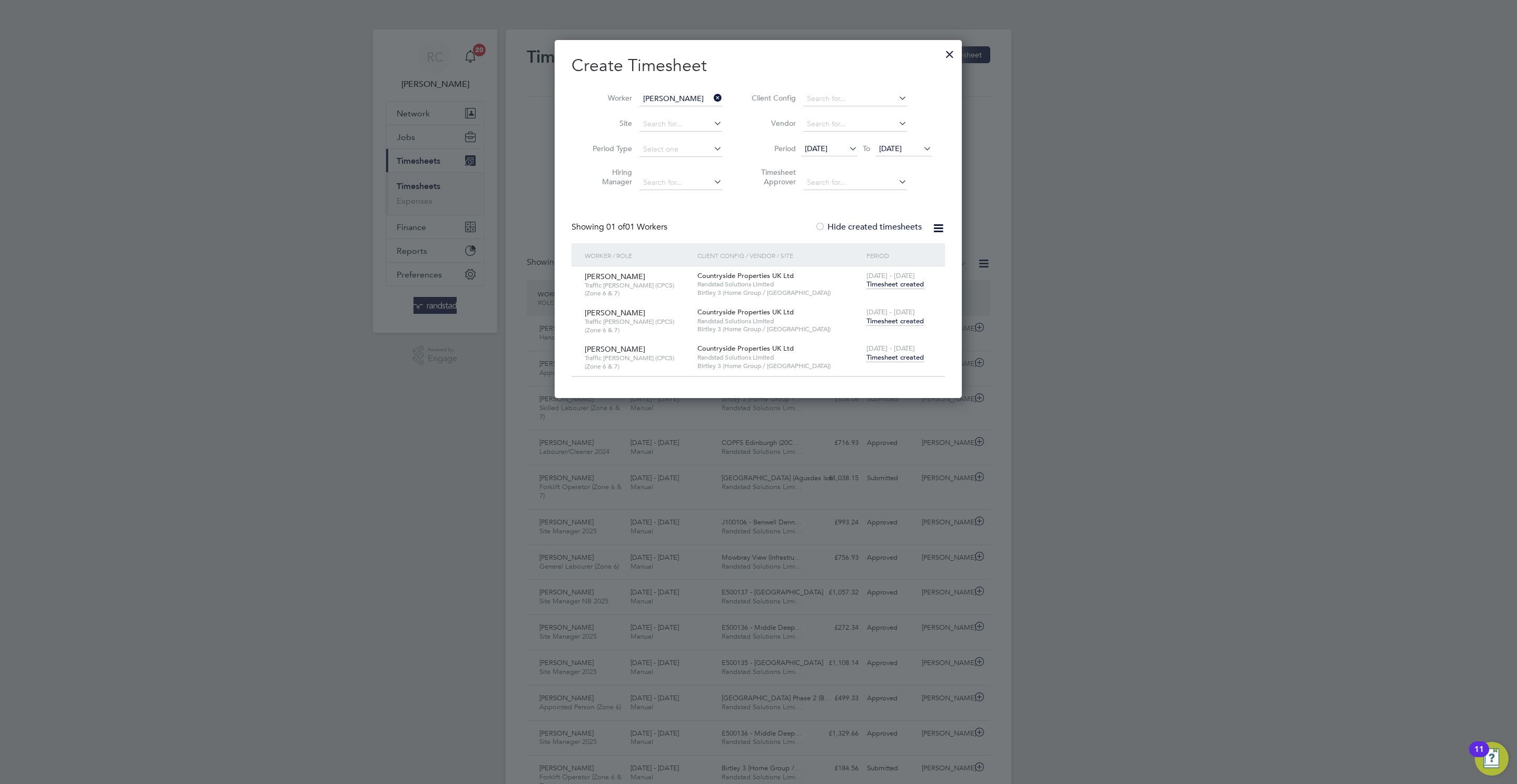
click at [889, 359] on span "Timesheet created" at bounding box center [895, 357] width 57 height 9
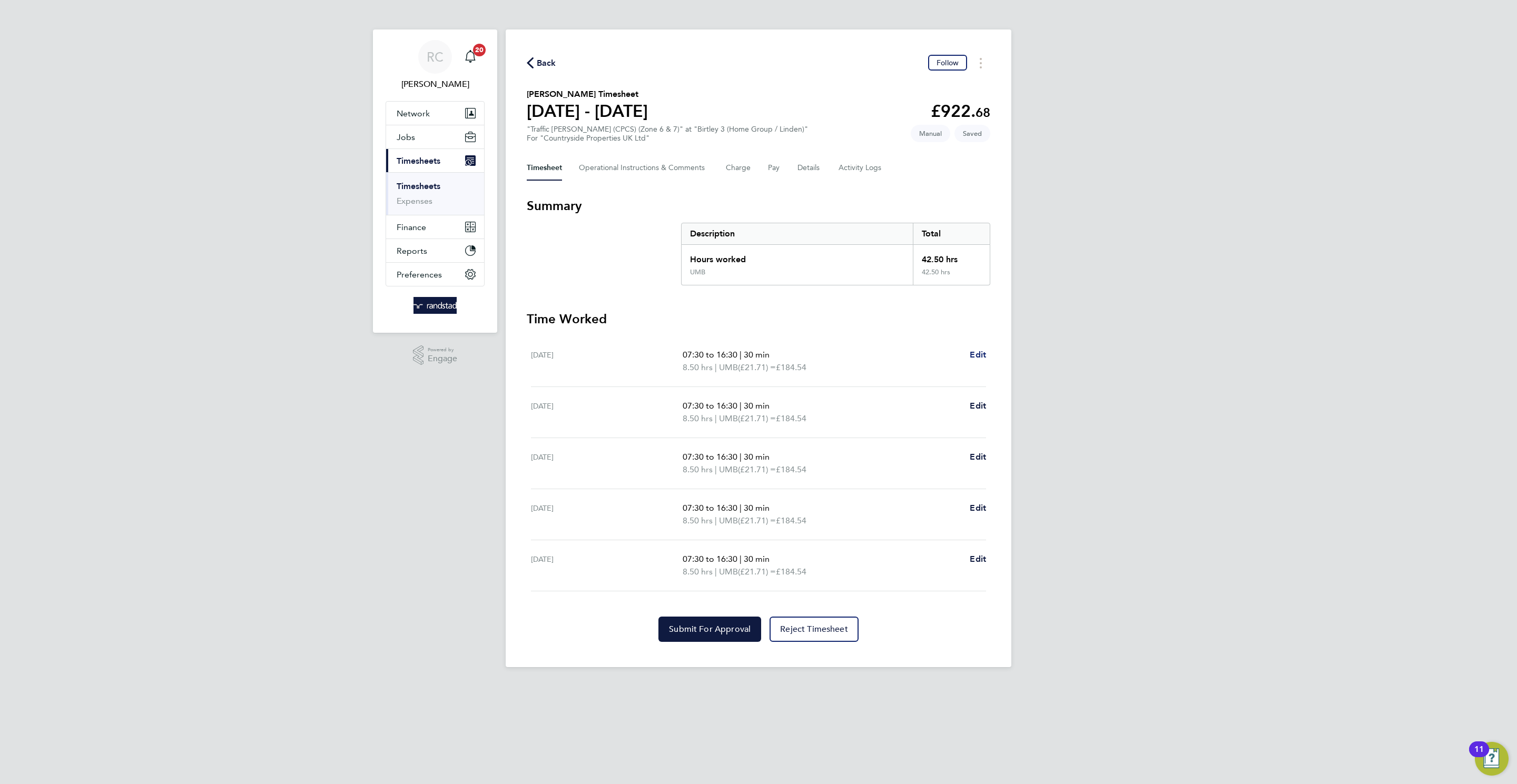
click at [973, 353] on span "Edit" at bounding box center [978, 355] width 16 height 10
select select "30"
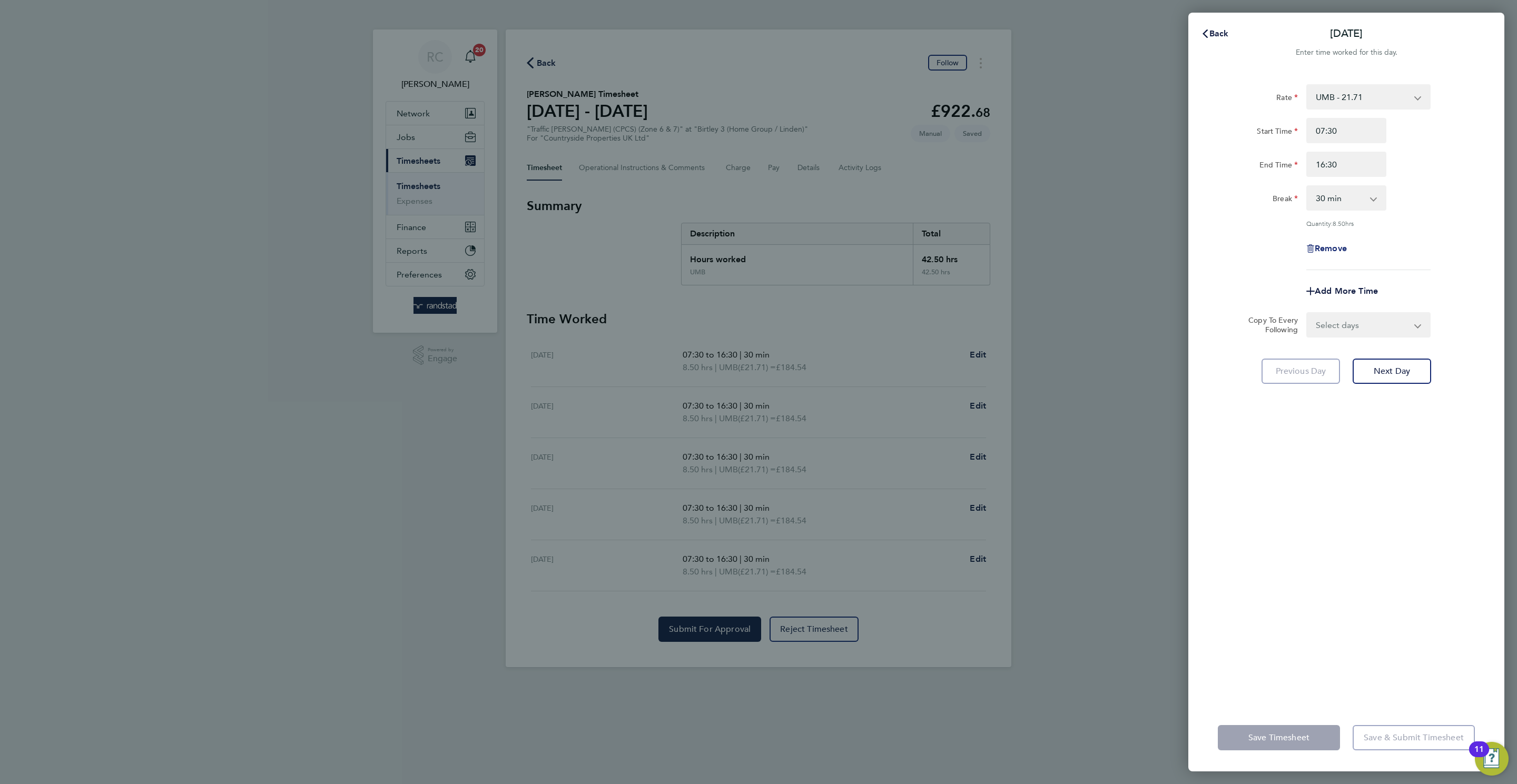
click at [1010, 249] on span "Remove" at bounding box center [1330, 248] width 32 height 10
select select "null"
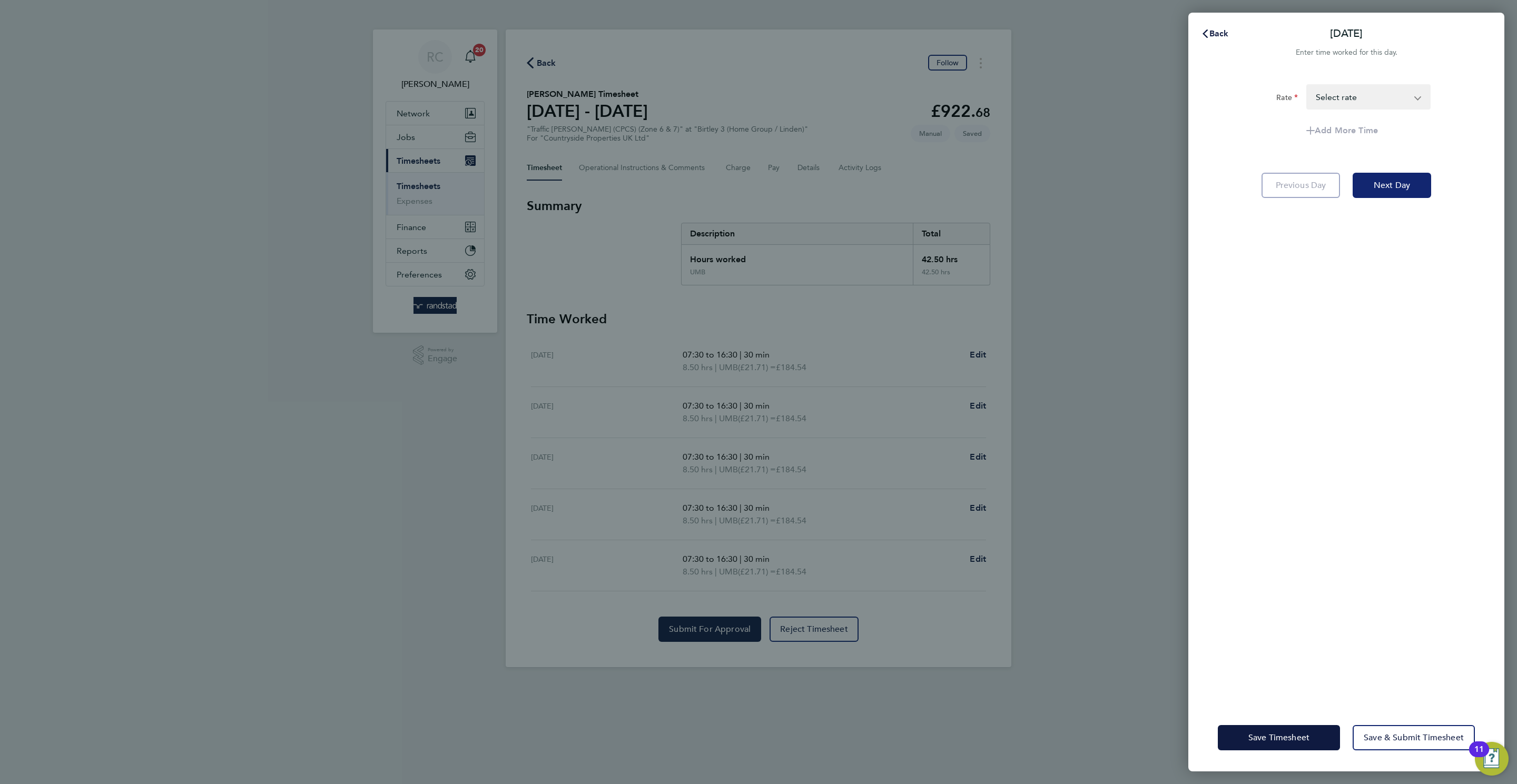
click at [1010, 181] on span "Next Day" at bounding box center [1392, 185] width 37 height 11
select select "30"
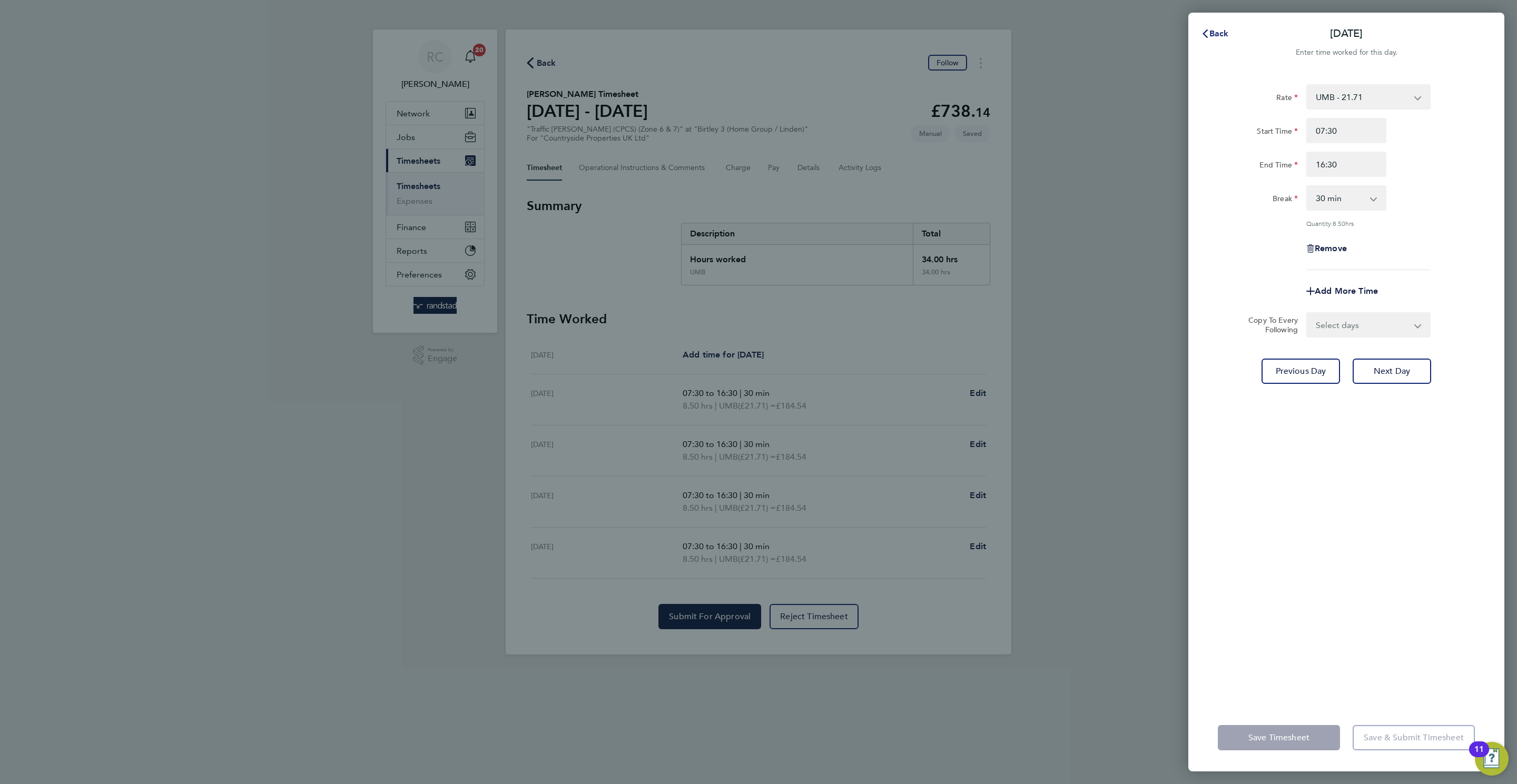
click at [1010, 25] on button "Back" at bounding box center [1215, 33] width 49 height 21
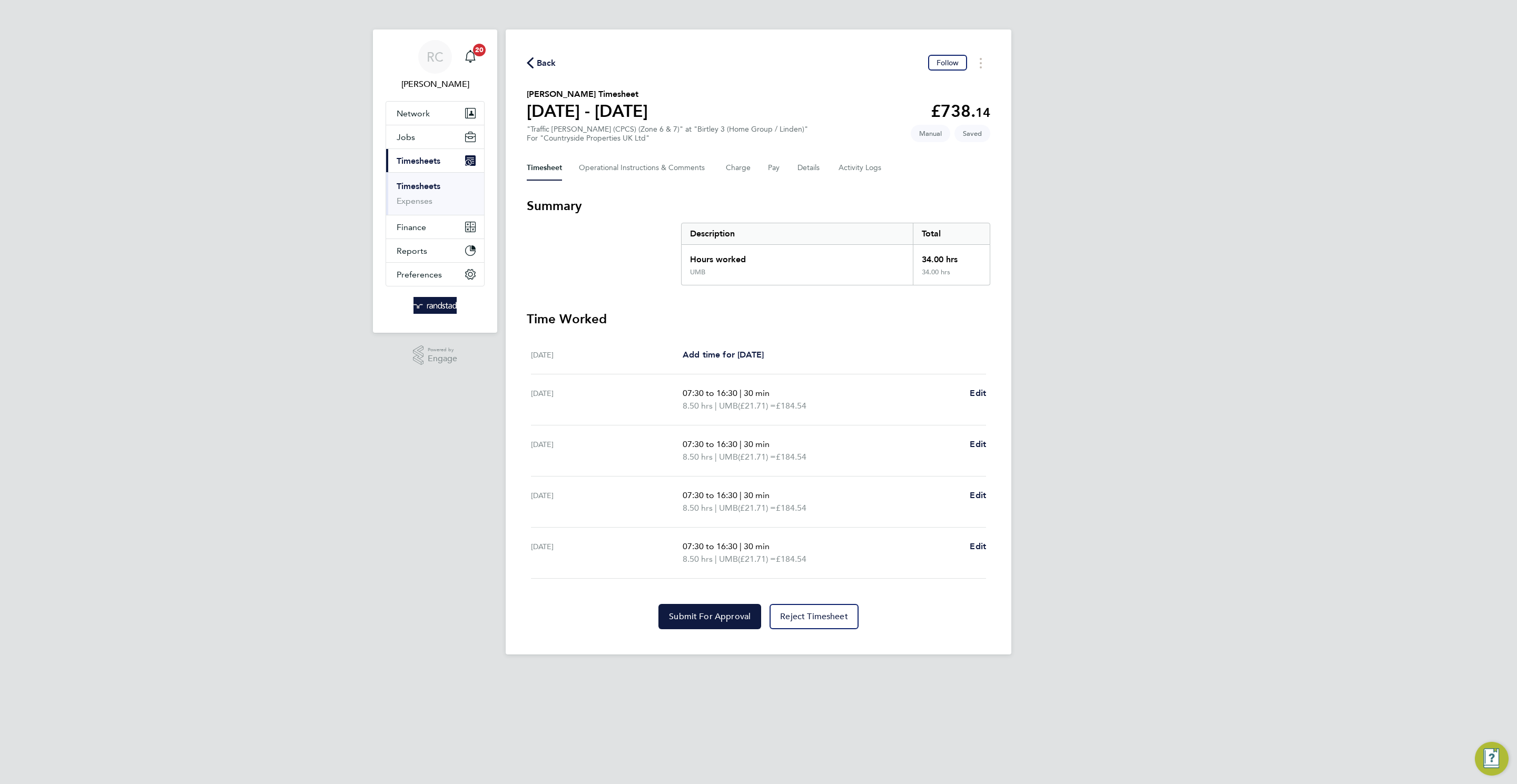
click at [1010, 305] on div "RC [PERSON_NAME] Notifications 20 Applications: Network Team Members Businesses…" at bounding box center [758, 335] width 1517 height 671
drag, startPoint x: 724, startPoint y: 618, endPoint x: 731, endPoint y: 613, distance: 8.6
click at [724, 499] on span "Submit For Approval" at bounding box center [709, 616] width 81 height 11
click at [217, 499] on div "RC [PERSON_NAME] Notifications 20 Applications: Network Team Members Businesses…" at bounding box center [758, 335] width 1517 height 671
click at [428, 191] on link "Timesheets" at bounding box center [418, 186] width 44 height 10
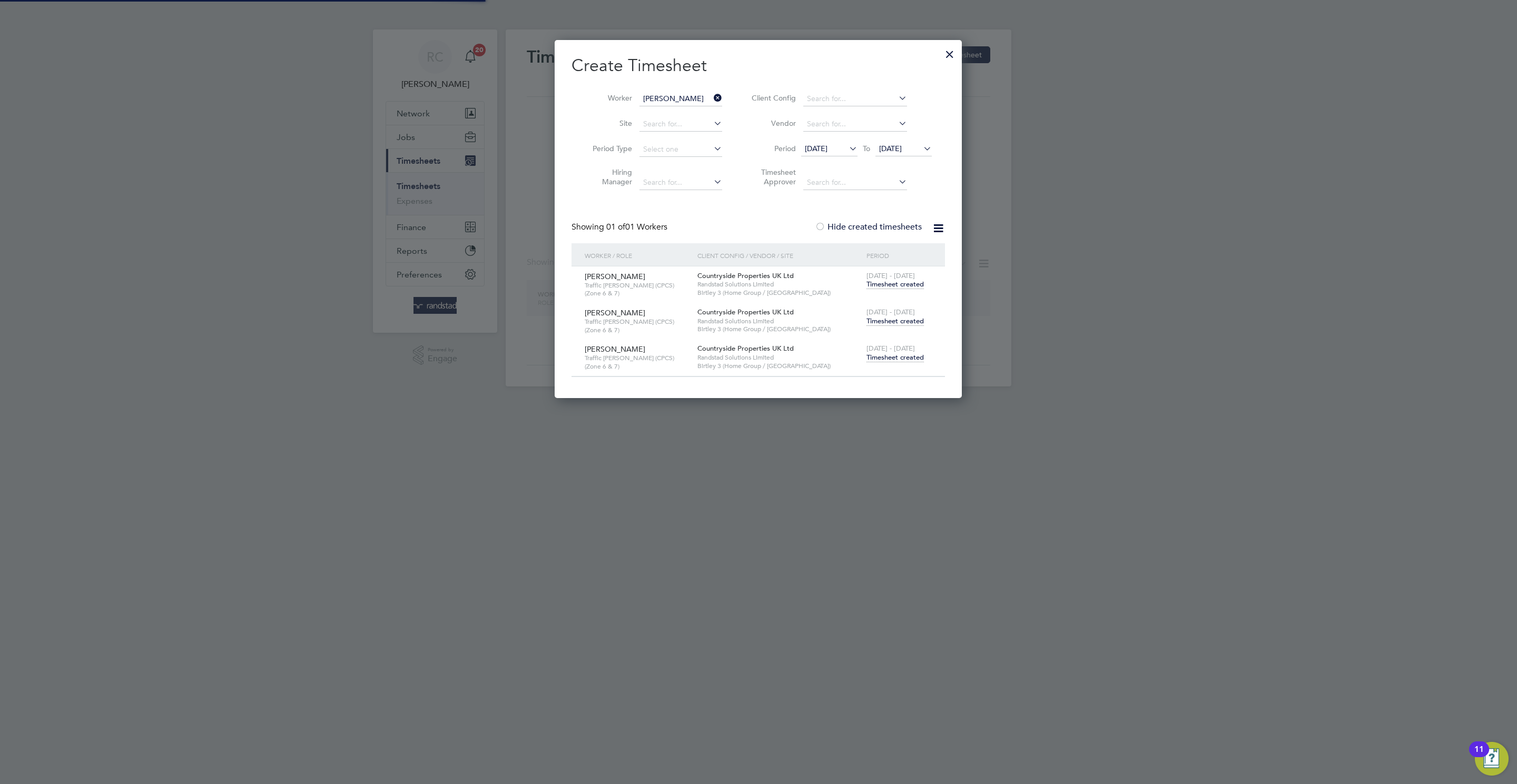
scroll to position [357, 407]
click at [677, 88] on li "Worker [PERSON_NAME]" at bounding box center [653, 99] width 164 height 25
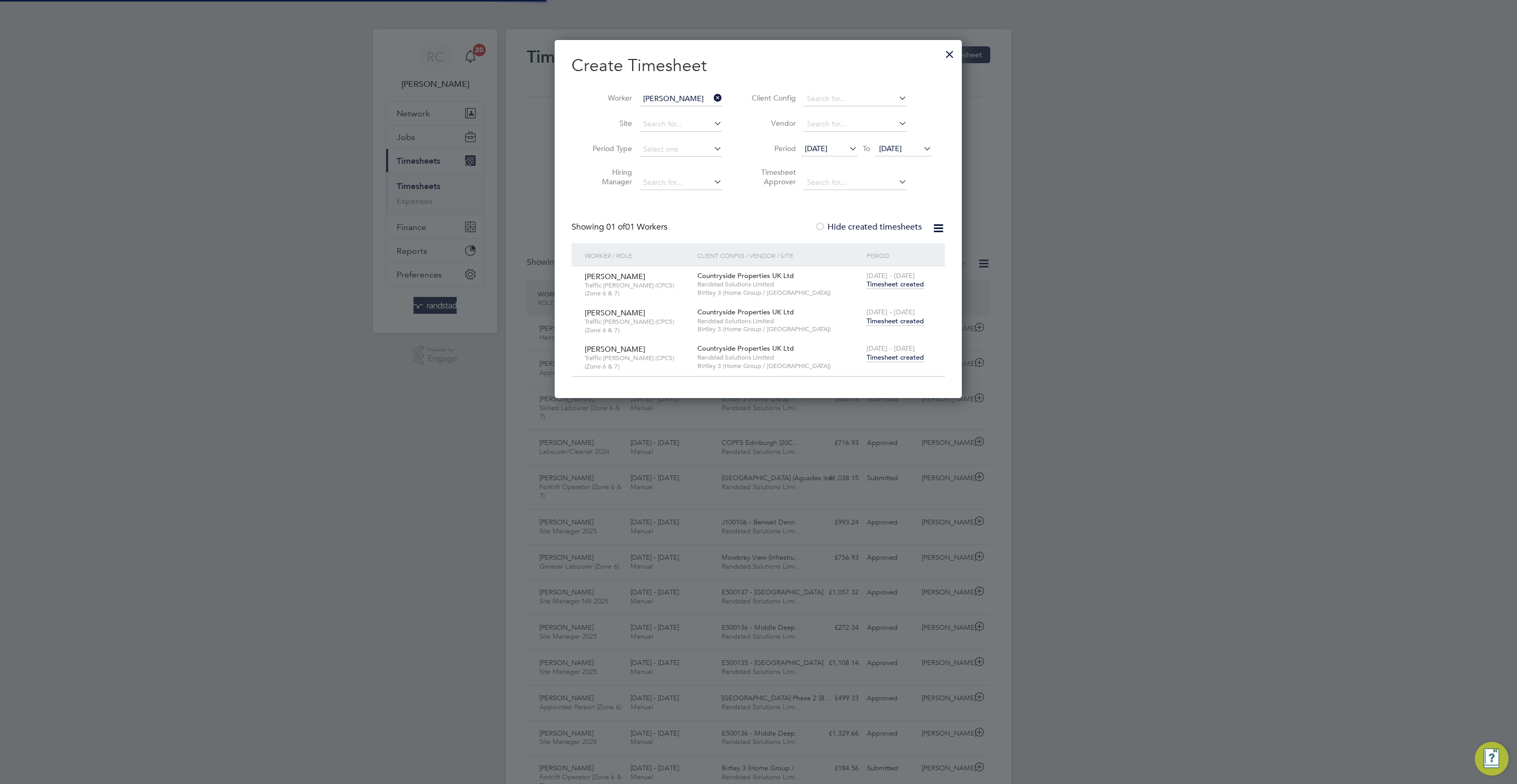
click at [677, 92] on input "[PERSON_NAME]" at bounding box center [680, 98] width 83 height 15
click at [705, 92] on input "[PERSON_NAME]" at bounding box center [680, 98] width 83 height 15
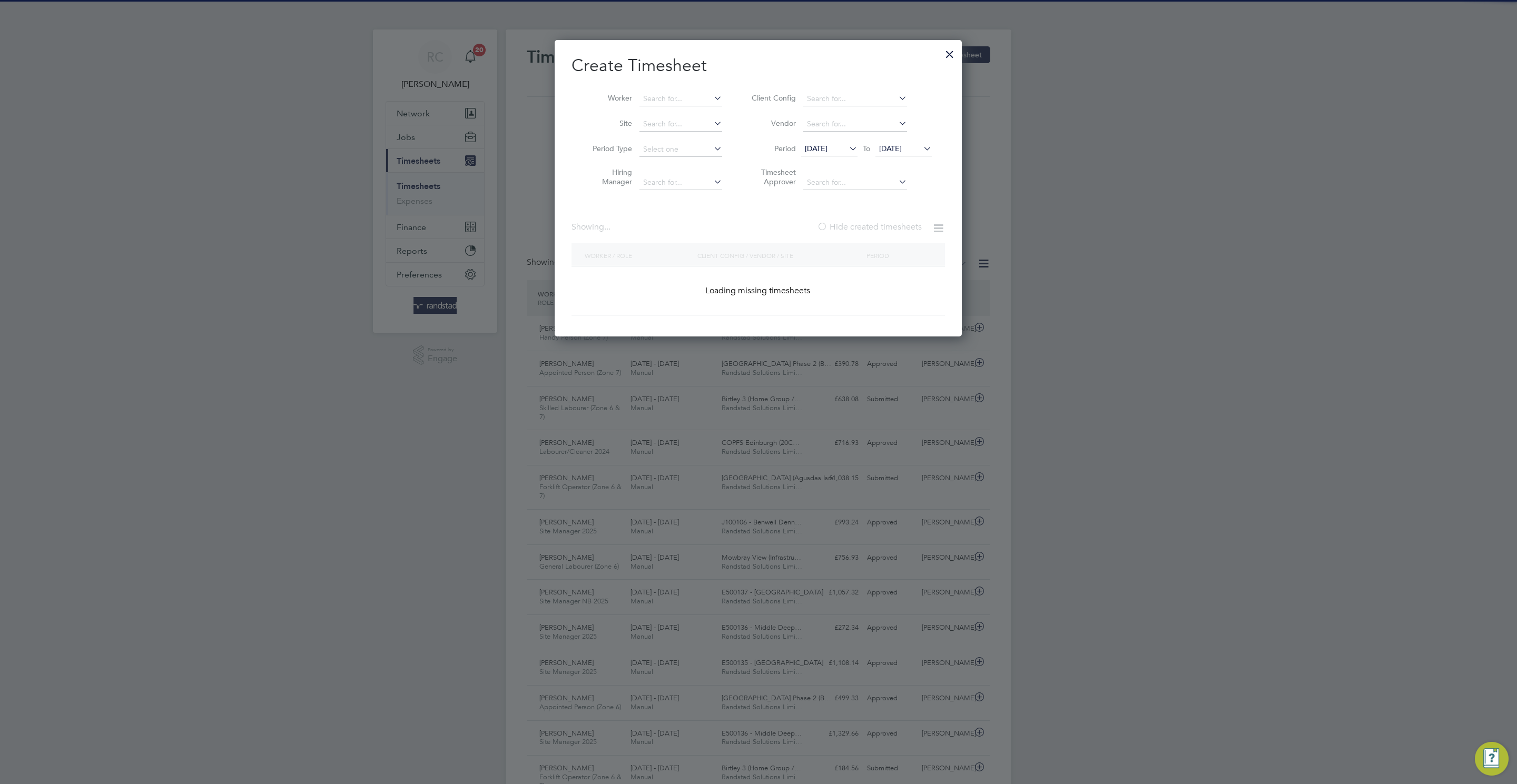
scroll to position [299, 407]
click at [712, 100] on icon at bounding box center [712, 97] width 0 height 15
click at [675, 92] on input at bounding box center [680, 98] width 83 height 15
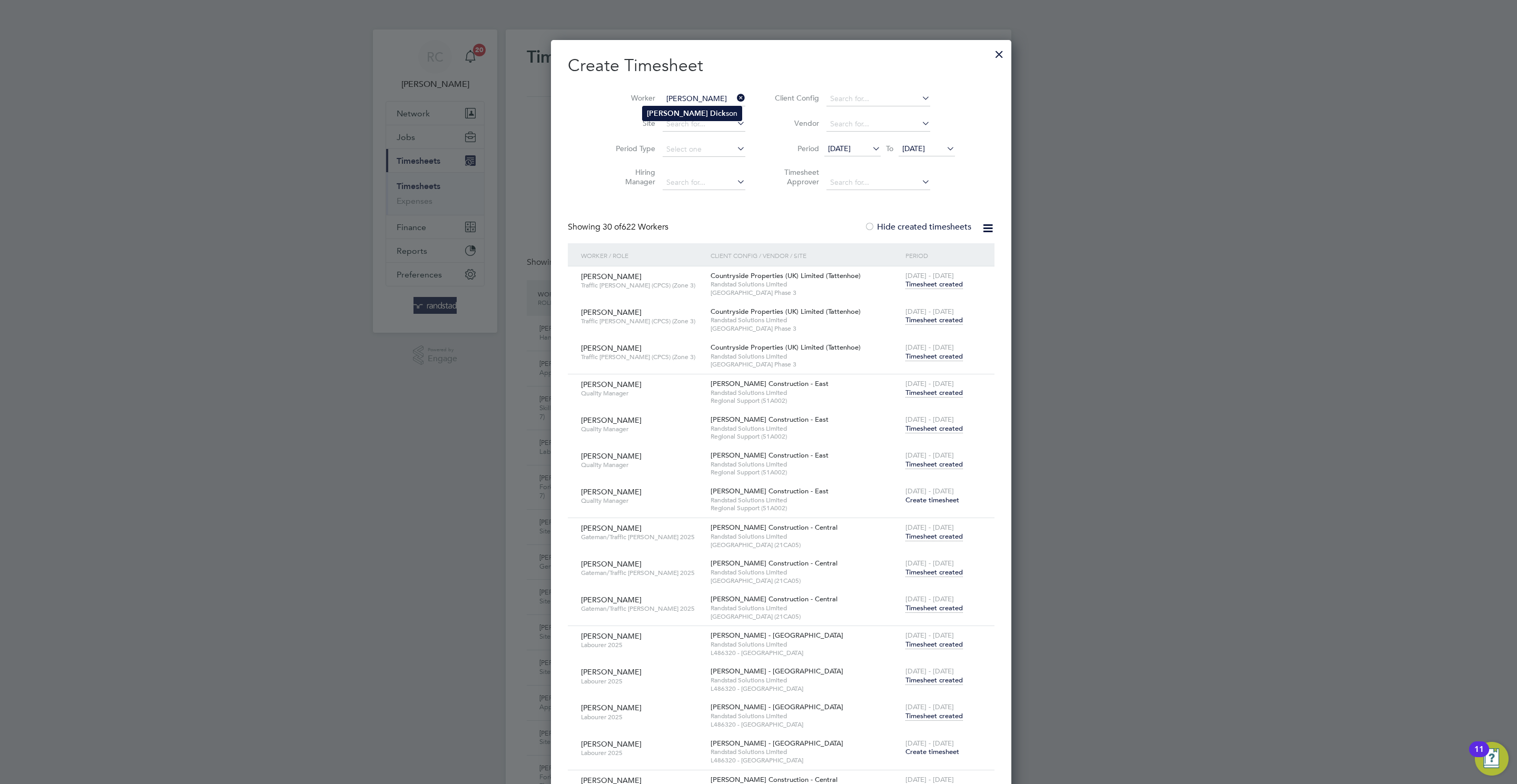
type input "[PERSON_NAME]"
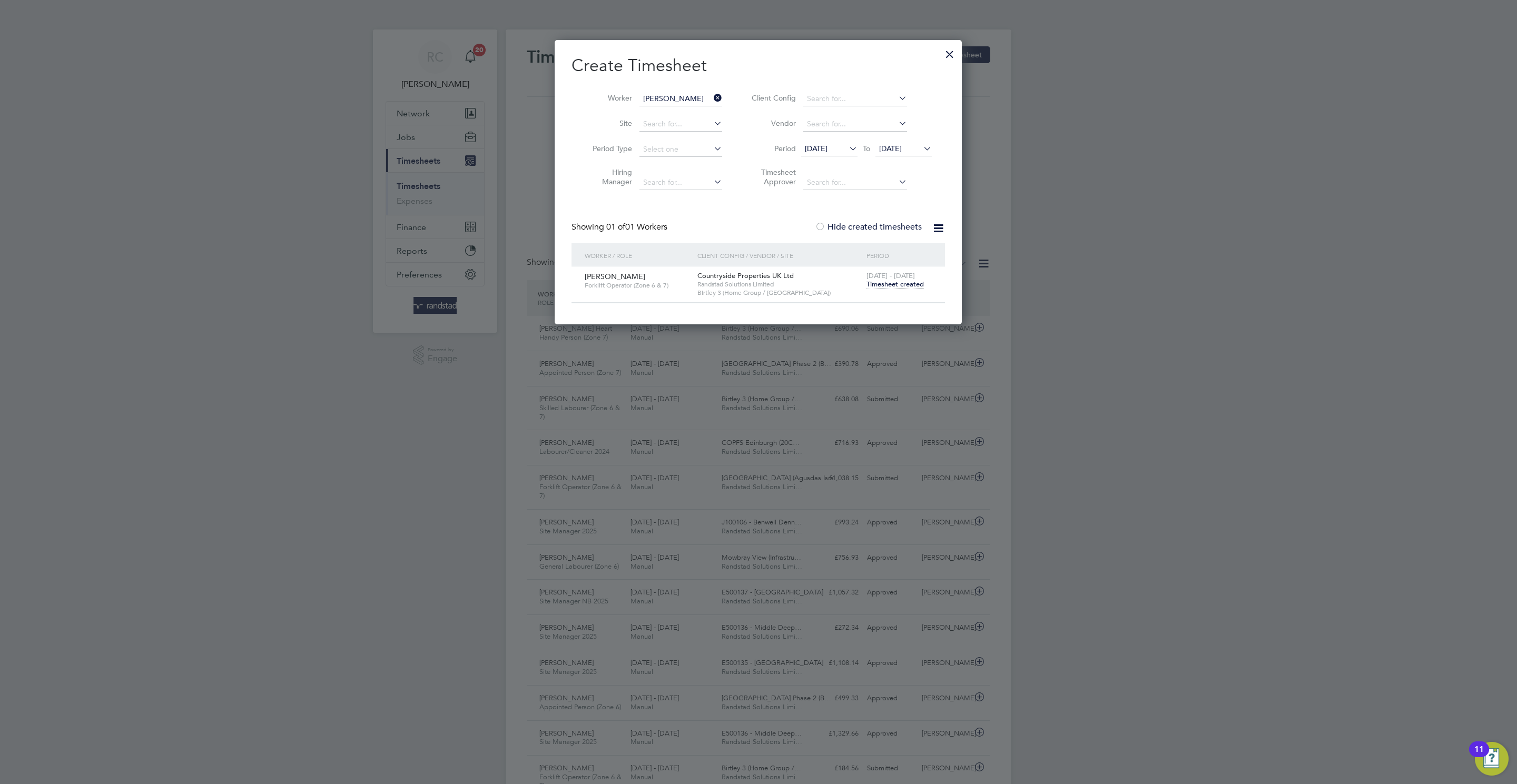
click at [892, 287] on span "Timesheet created" at bounding box center [895, 284] width 57 height 9
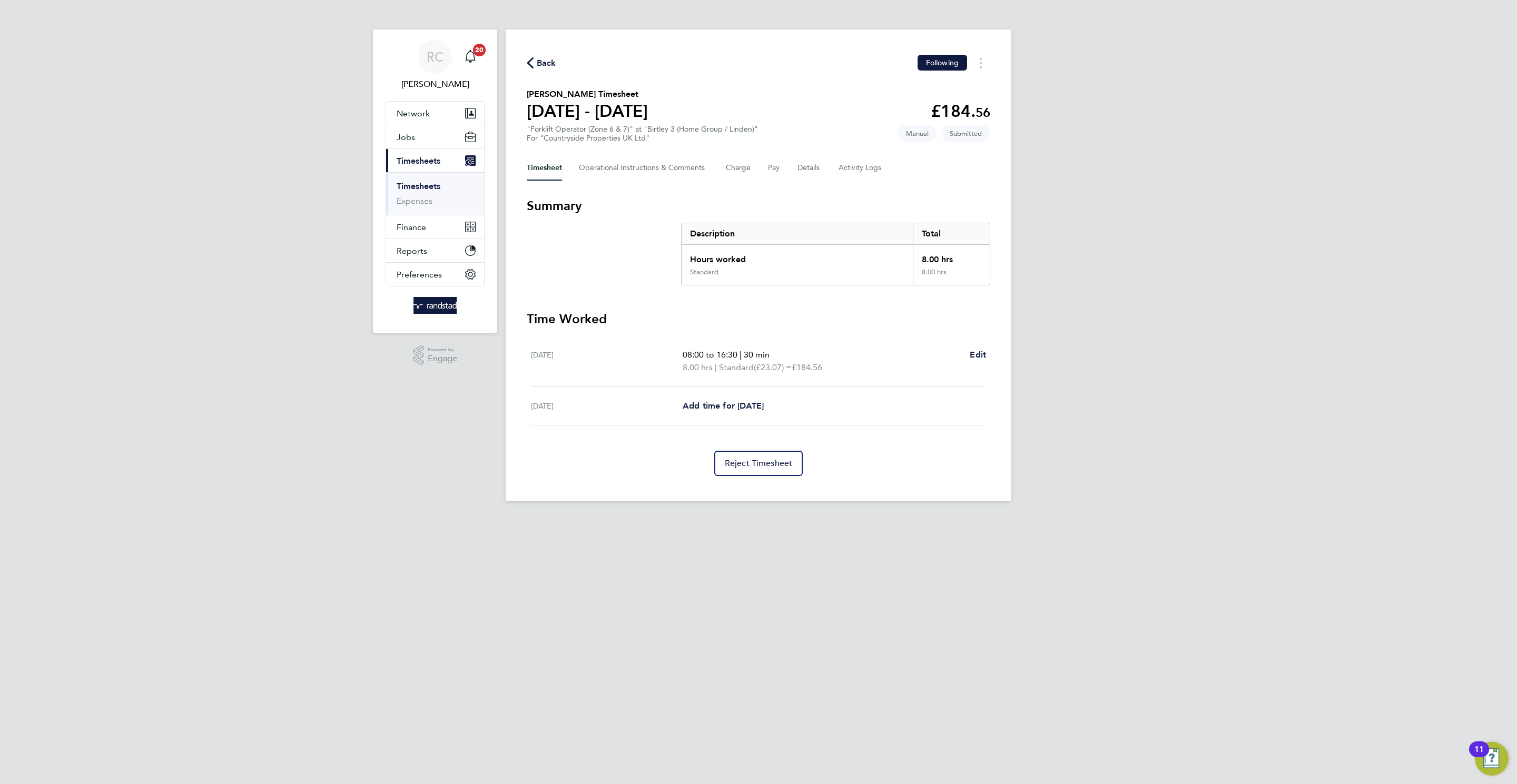
click at [820, 157] on div "Timesheet Operational Instructions & Comments Charge Pay Details Activity Logs" at bounding box center [758, 168] width 464 height 25
click at [814, 160] on button "Details" at bounding box center [810, 168] width 24 height 25
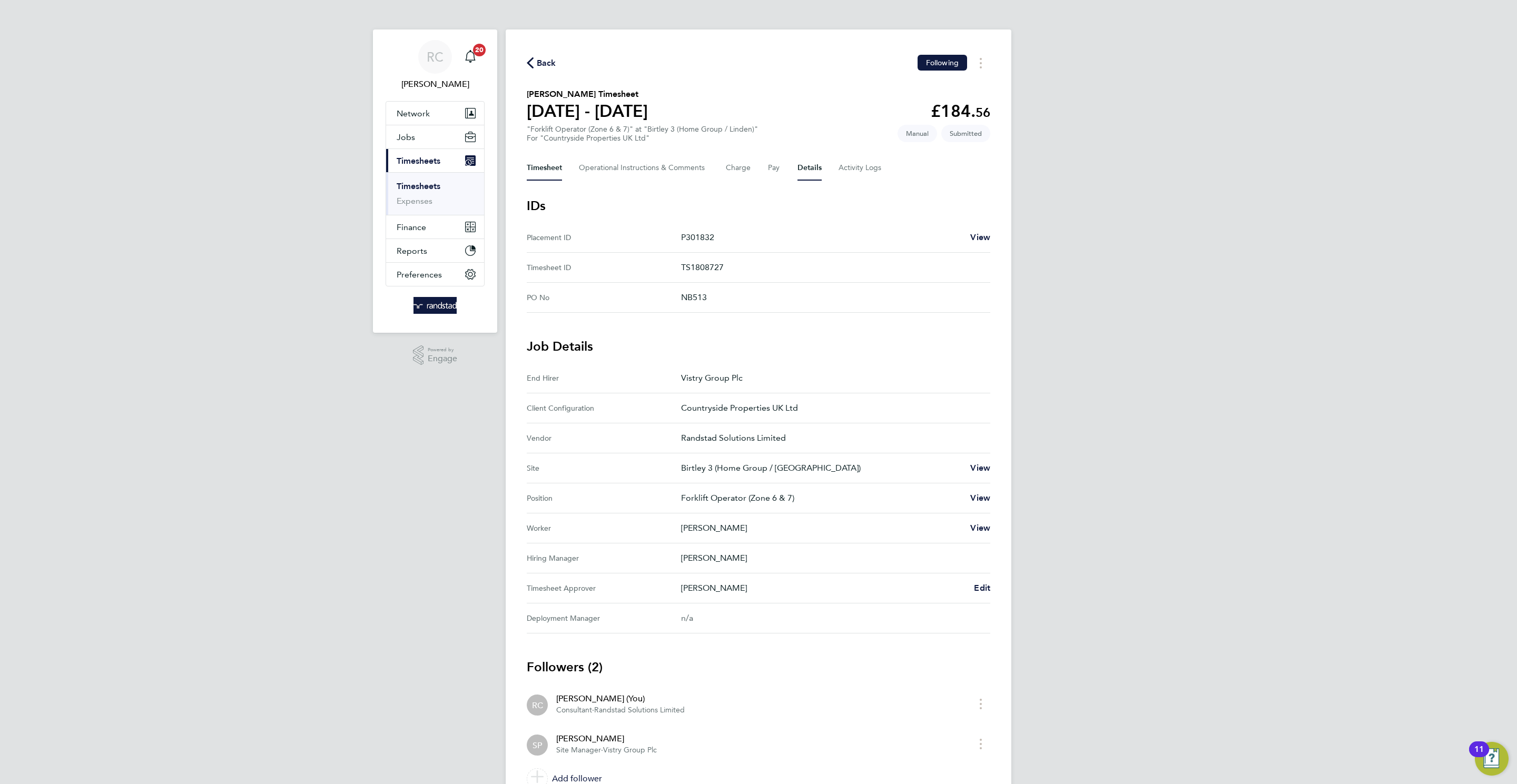
click at [545, 160] on button "Timesheet" at bounding box center [544, 168] width 35 height 25
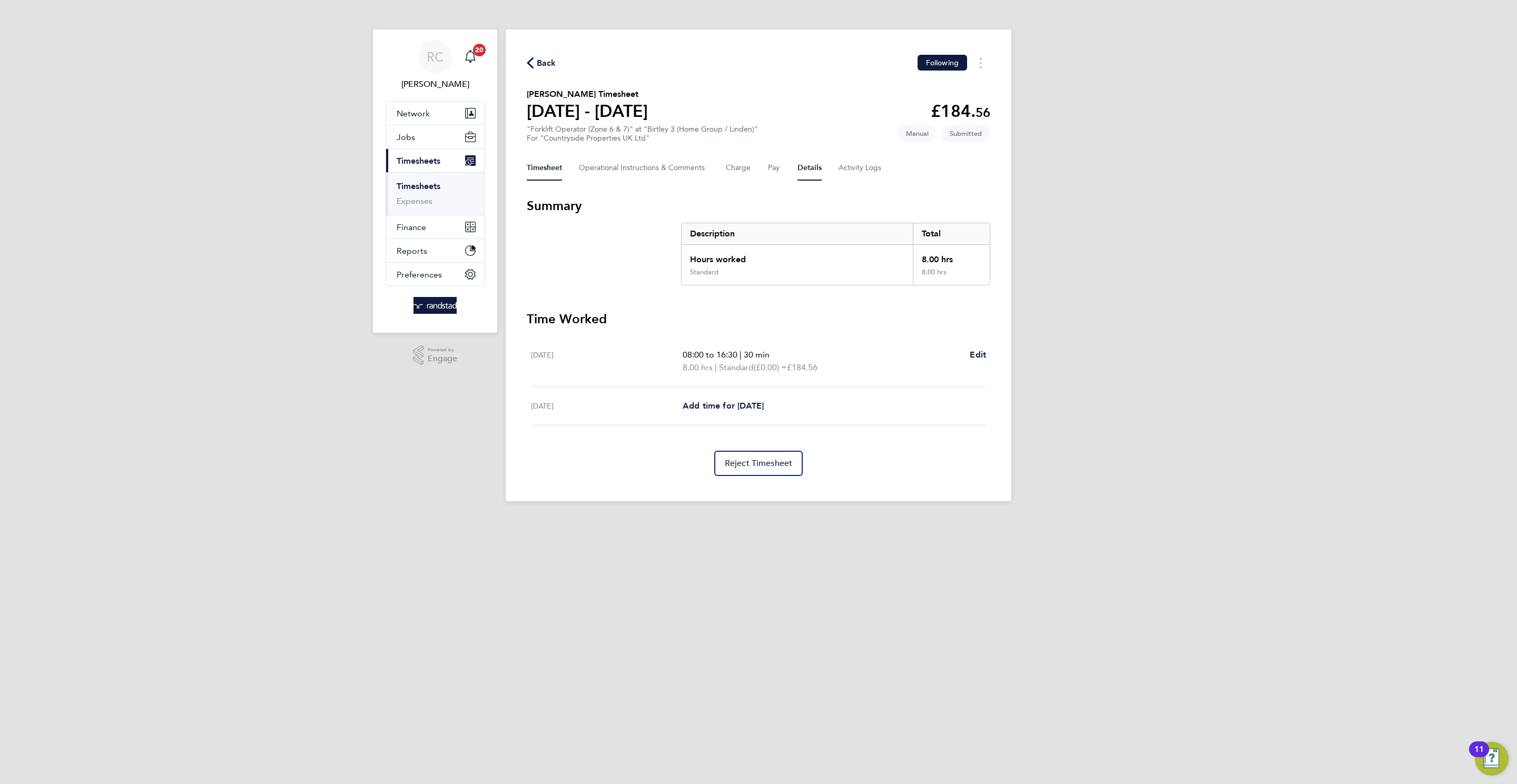
click at [817, 169] on button "Details" at bounding box center [810, 168] width 24 height 25
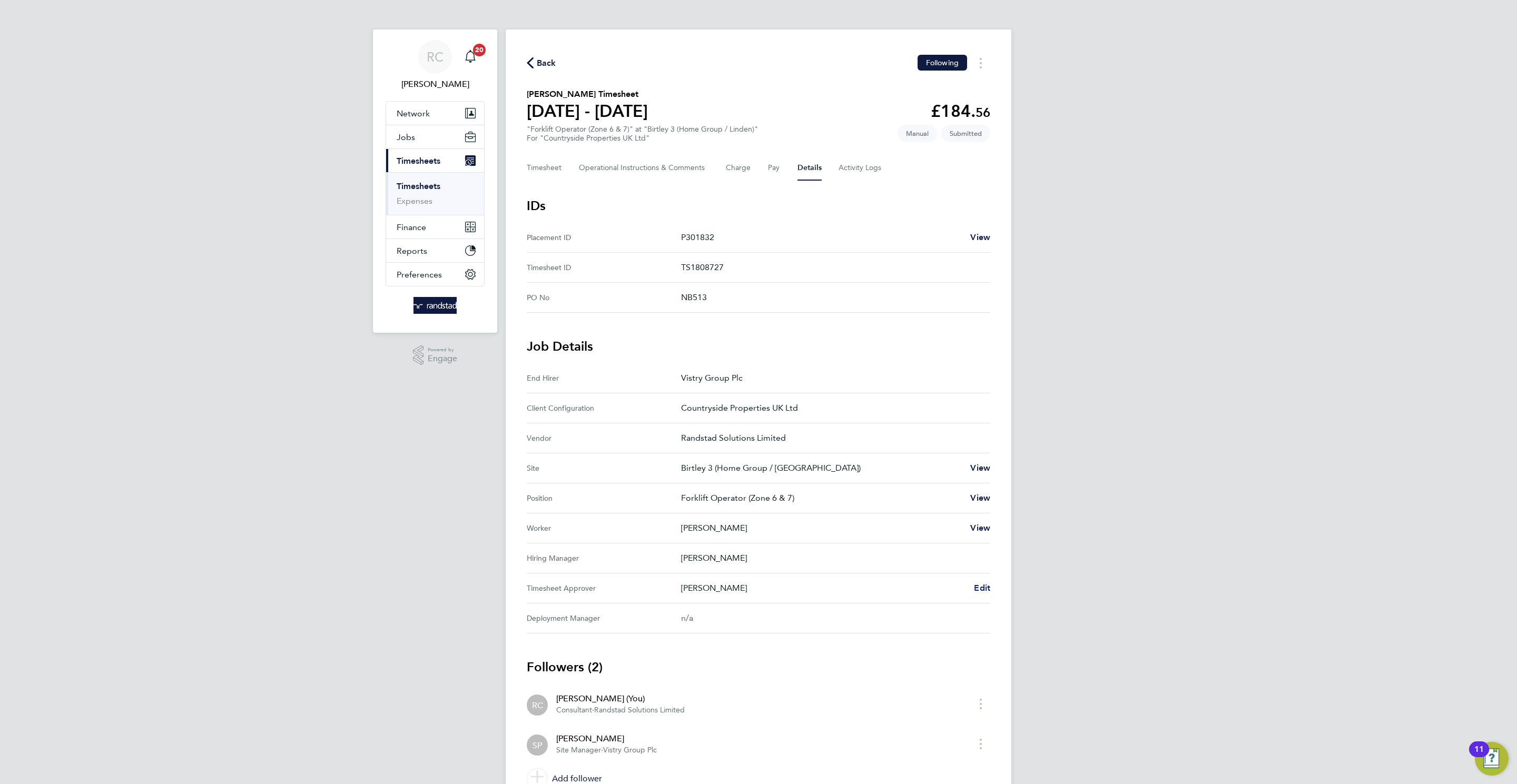
click at [985, 499] on span "Edit" at bounding box center [982, 588] width 16 height 10
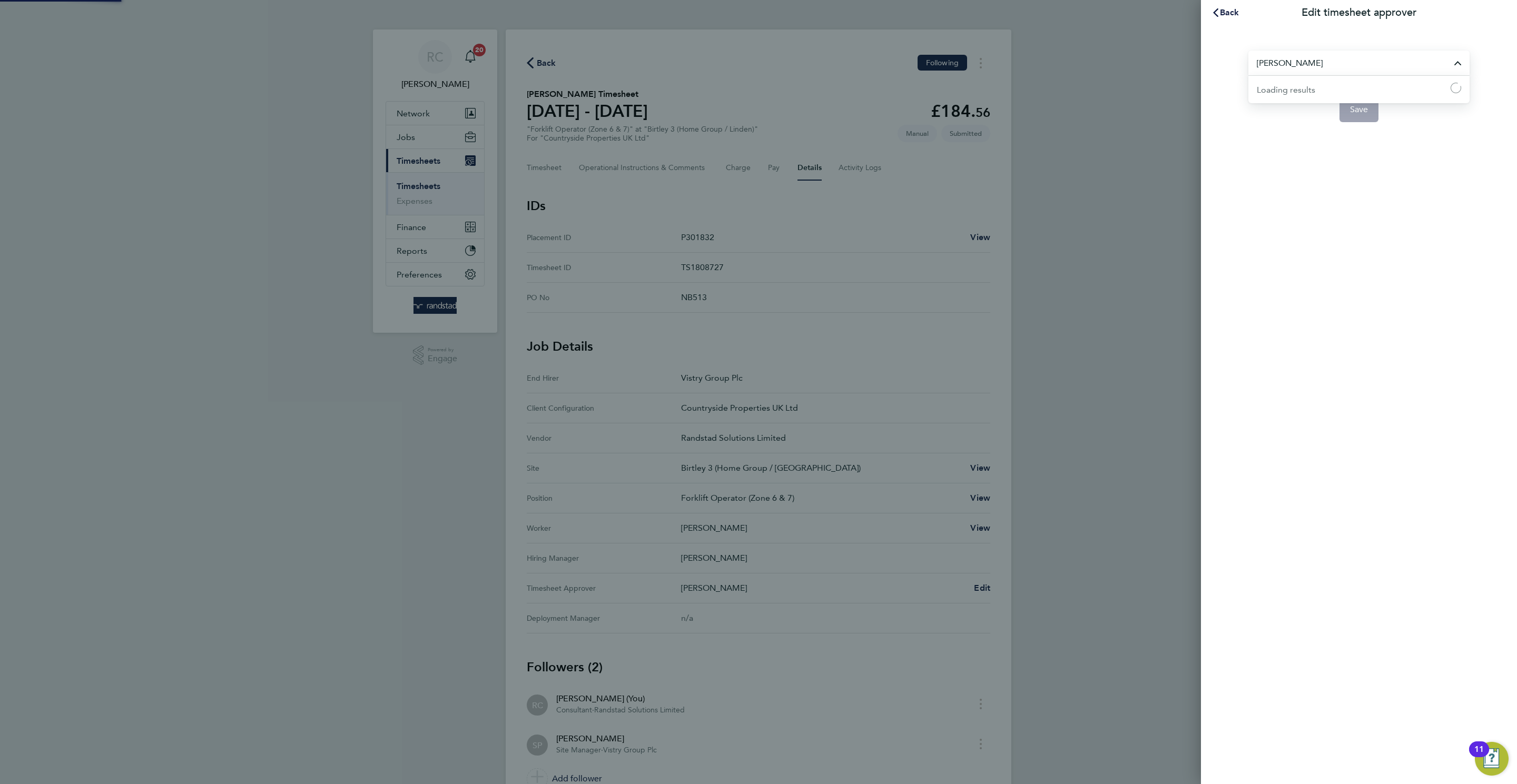
click at [1010, 71] on input "[PERSON_NAME]" at bounding box center [1358, 62] width 221 height 25
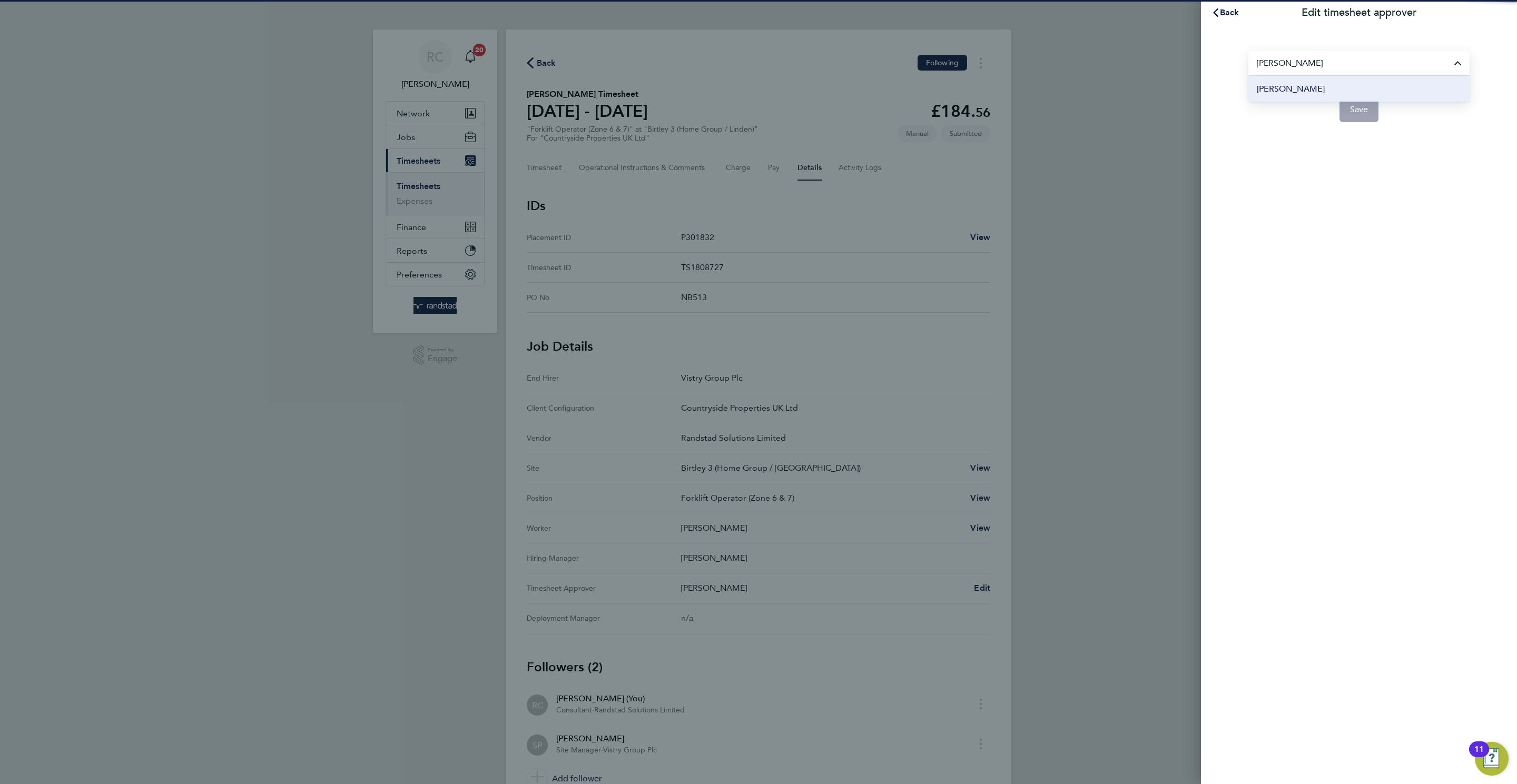
click at [1010, 81] on li "[PERSON_NAME]" at bounding box center [1358, 88] width 221 height 26
type input "[PERSON_NAME]"
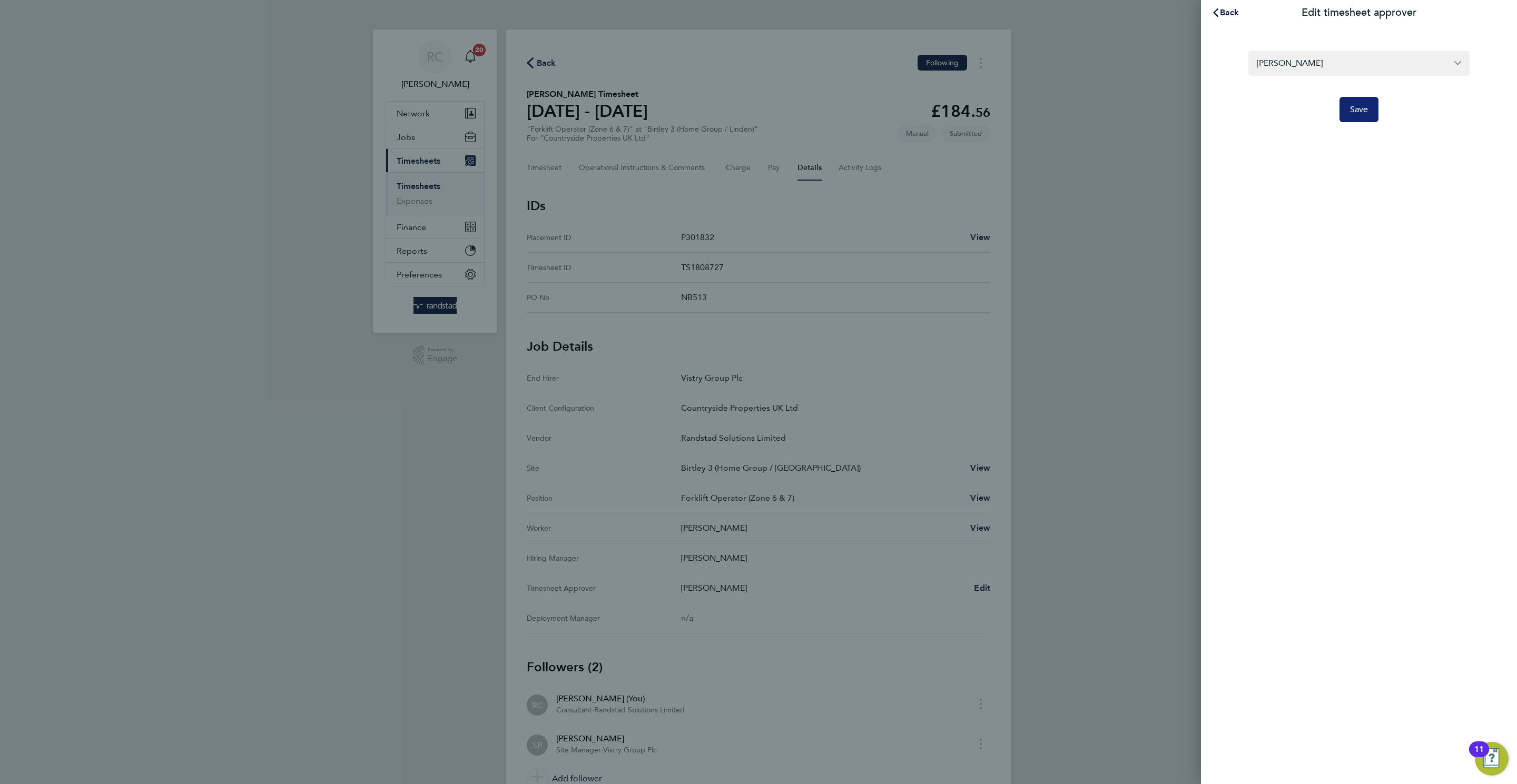
click at [1010, 107] on span "Save" at bounding box center [1358, 109] width 18 height 11
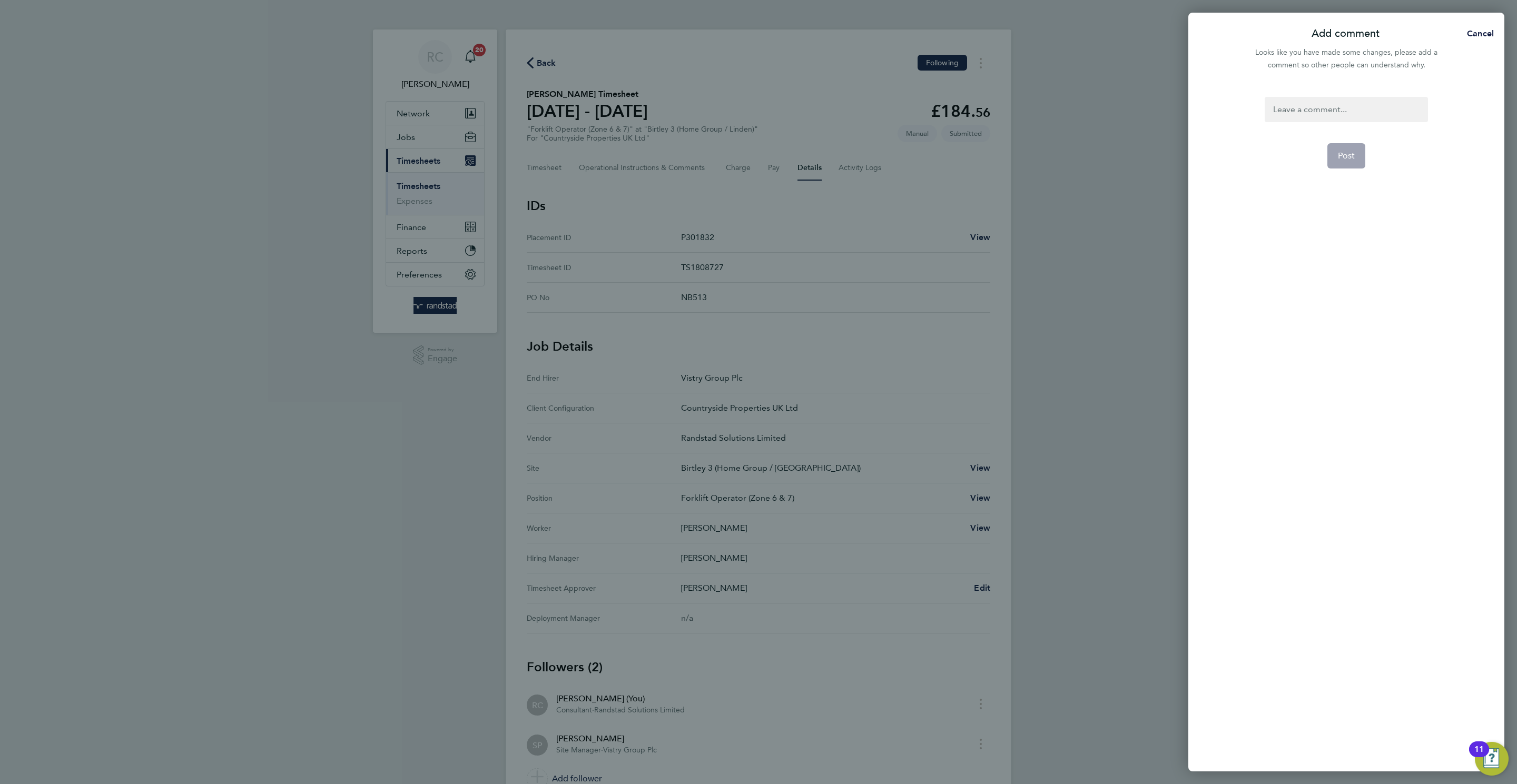
drag, startPoint x: 1312, startPoint y: 110, endPoint x: 1292, endPoint y: 88, distance: 29.7
click at [1010, 109] on div at bounding box center [1346, 109] width 163 height 25
click at [1010, 111] on div at bounding box center [1346, 109] width 163 height 25
drag, startPoint x: 1348, startPoint y: 155, endPoint x: 1240, endPoint y: 144, distance: 108.6
click at [1010, 150] on span "Post" at bounding box center [1346, 155] width 18 height 11
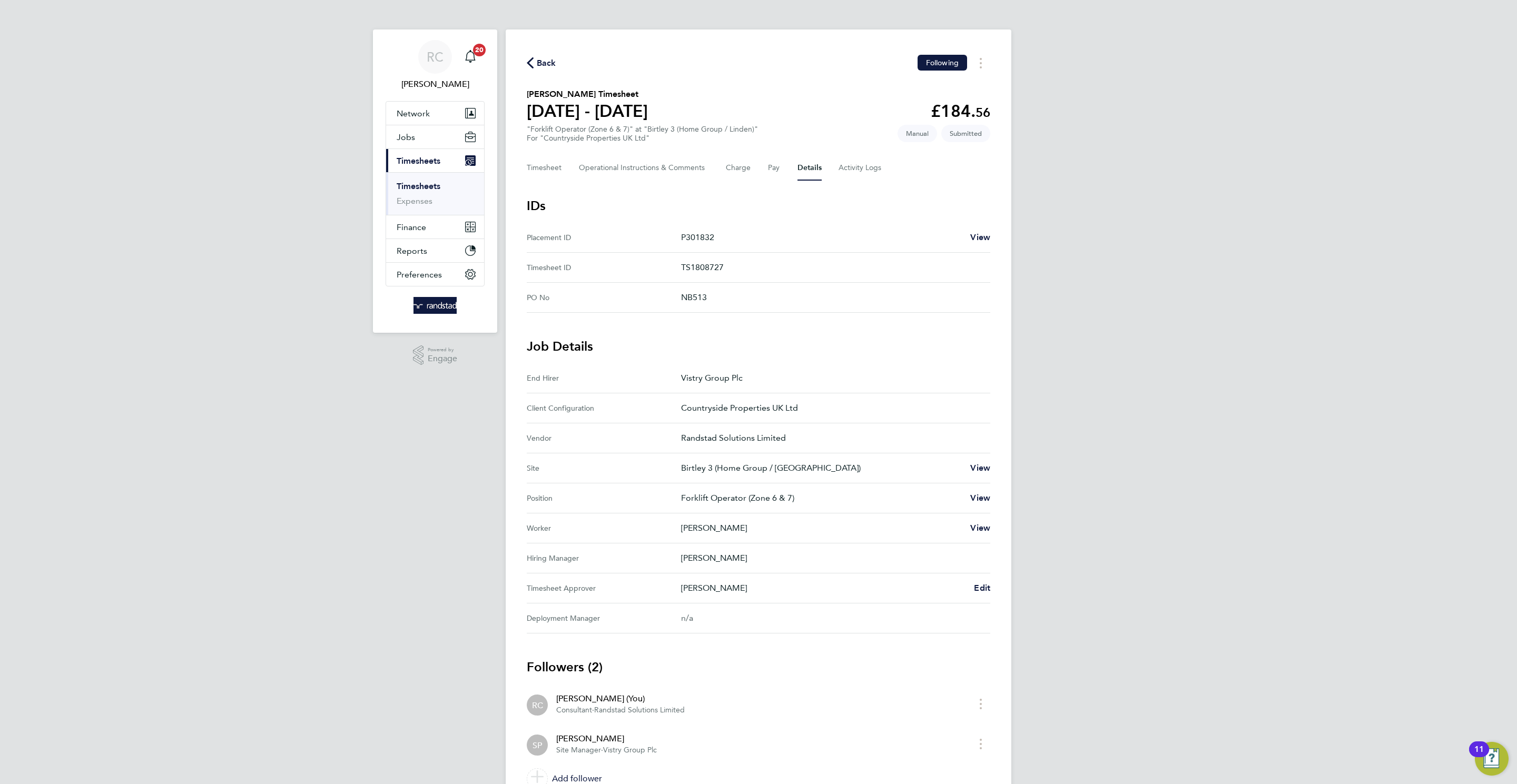
click at [424, 182] on link "Timesheets" at bounding box center [418, 186] width 44 height 10
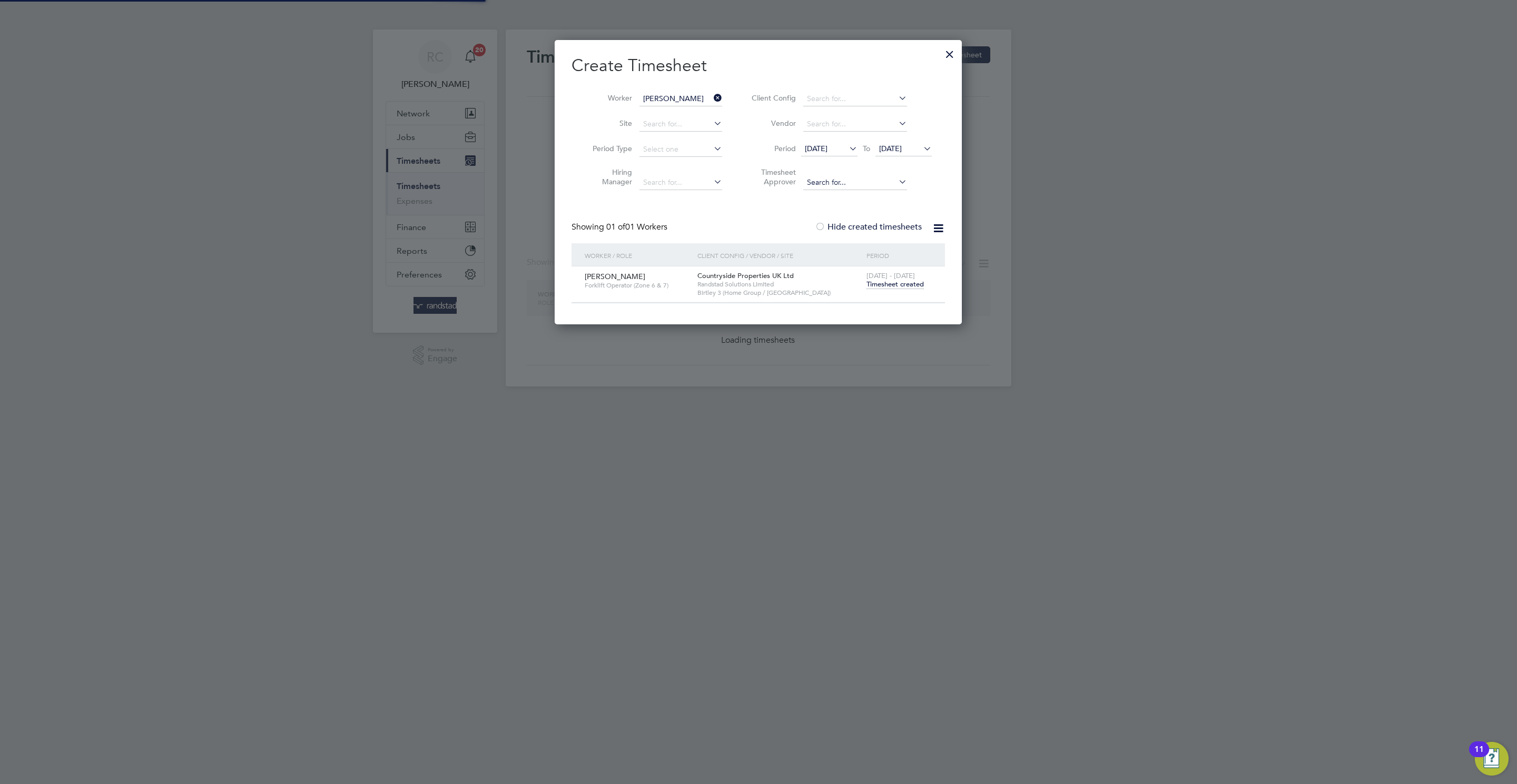
scroll to position [286, 407]
click at [651, 98] on input "[PERSON_NAME]" at bounding box center [680, 98] width 83 height 15
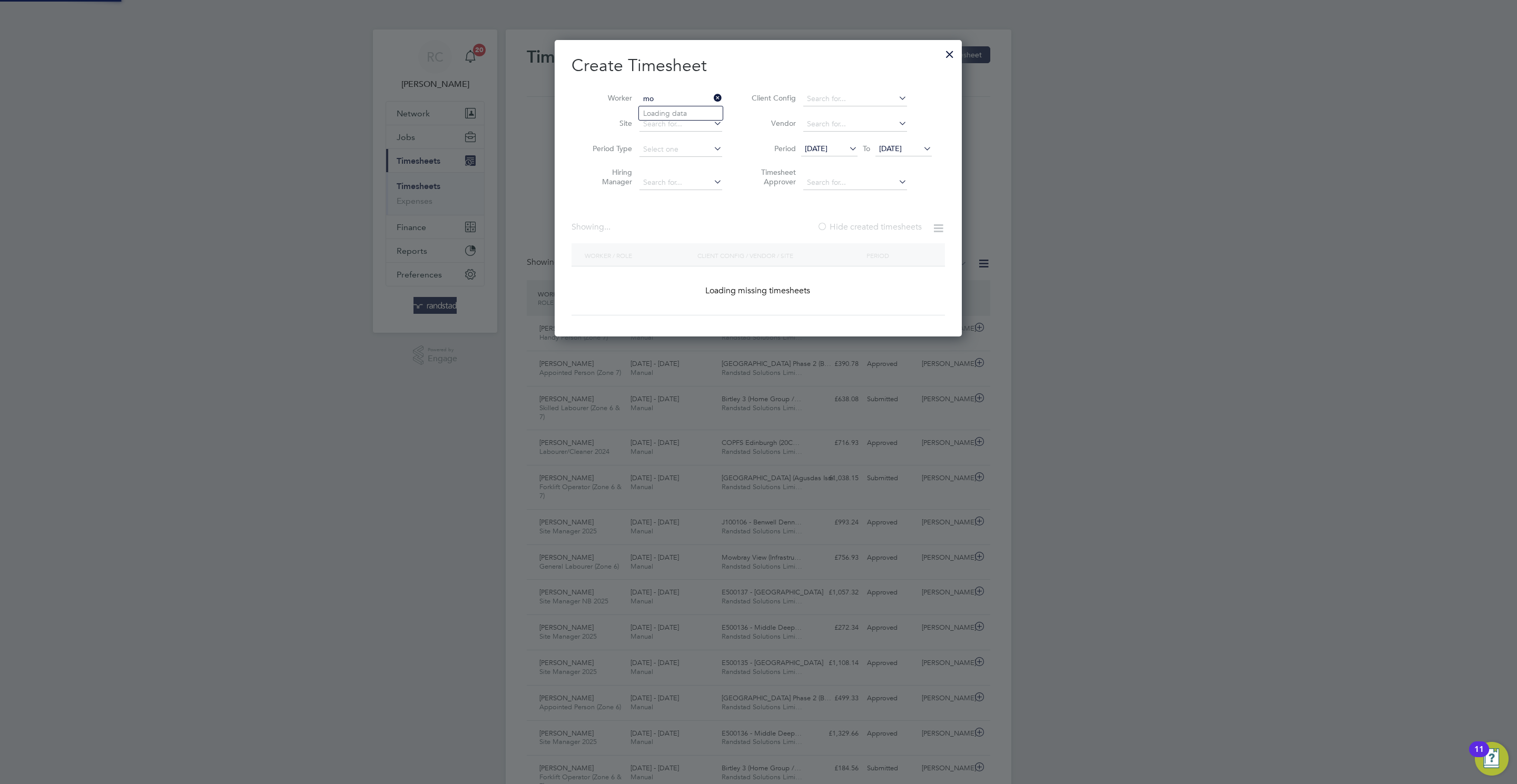
scroll to position [27, 92]
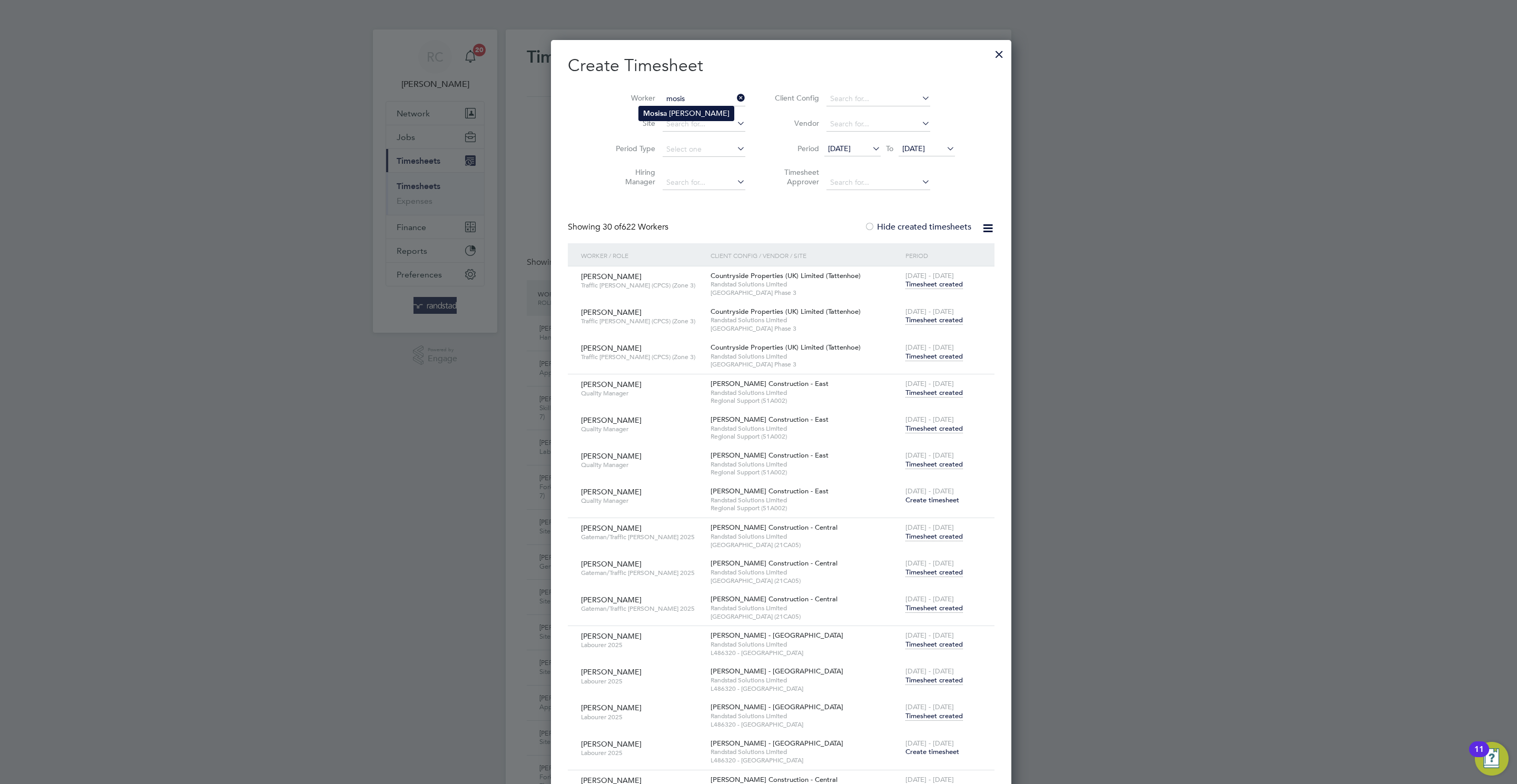
type input "[PERSON_NAME]"
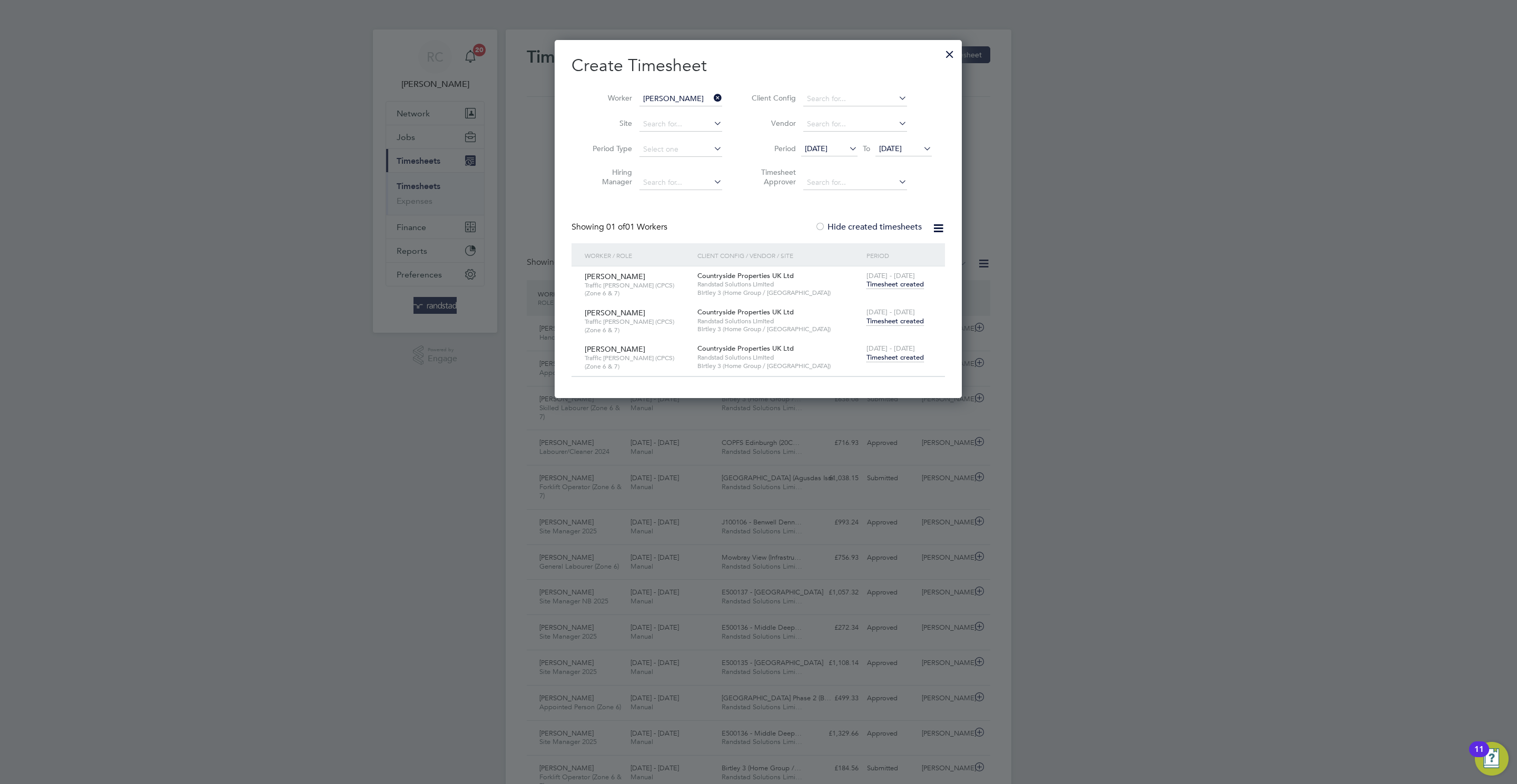
click at [901, 353] on span "Timesheet created" at bounding box center [895, 357] width 57 height 9
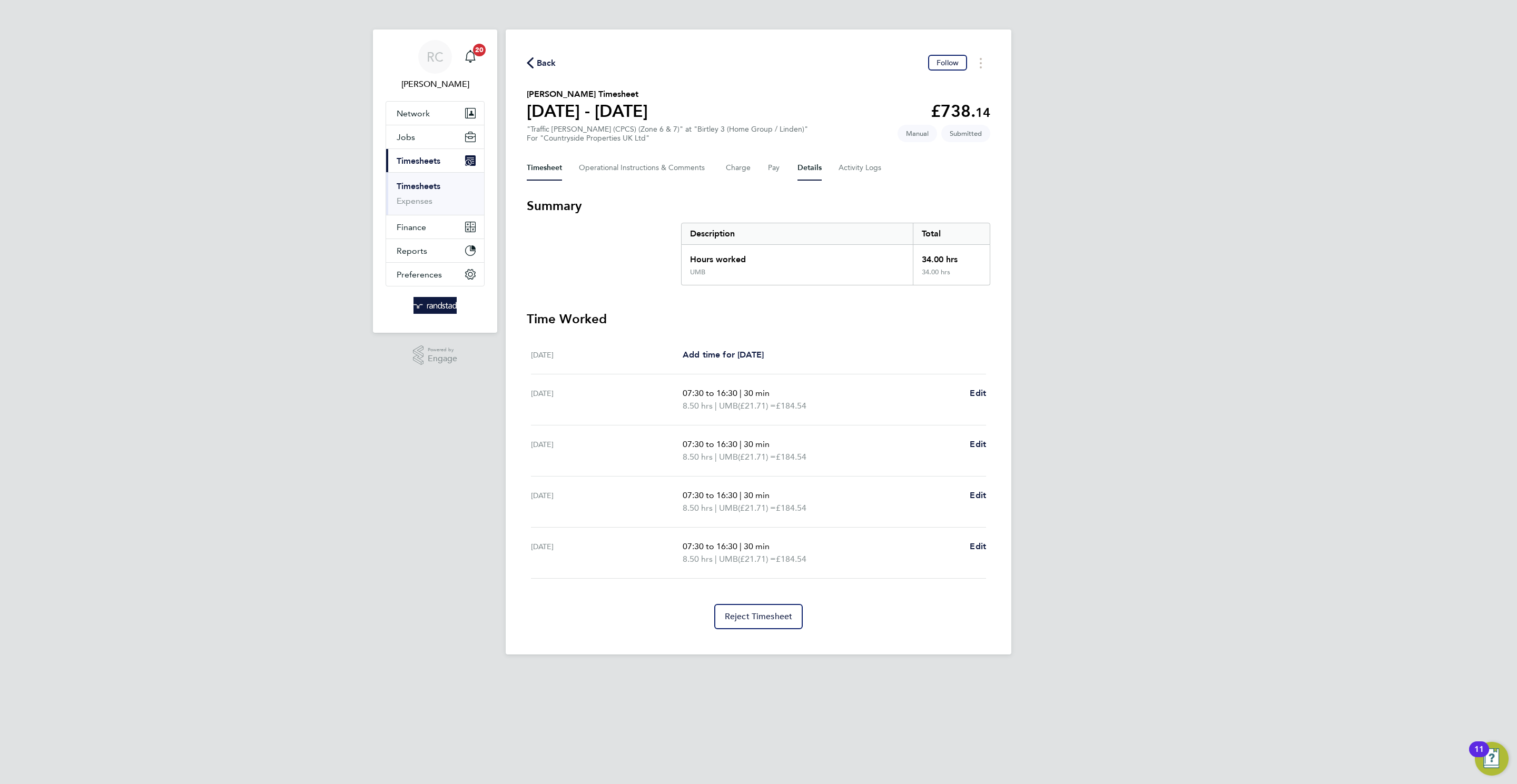
drag, startPoint x: 791, startPoint y: 167, endPoint x: 806, endPoint y: 170, distance: 15.3
click at [791, 167] on div "Timesheet Operational Instructions & Comments Charge Pay Details Activity Logs" at bounding box center [758, 168] width 464 height 25
drag, startPoint x: 806, startPoint y: 170, endPoint x: 1009, endPoint y: 350, distance: 271.3
click at [807, 170] on button "Details" at bounding box center [810, 168] width 24 height 25
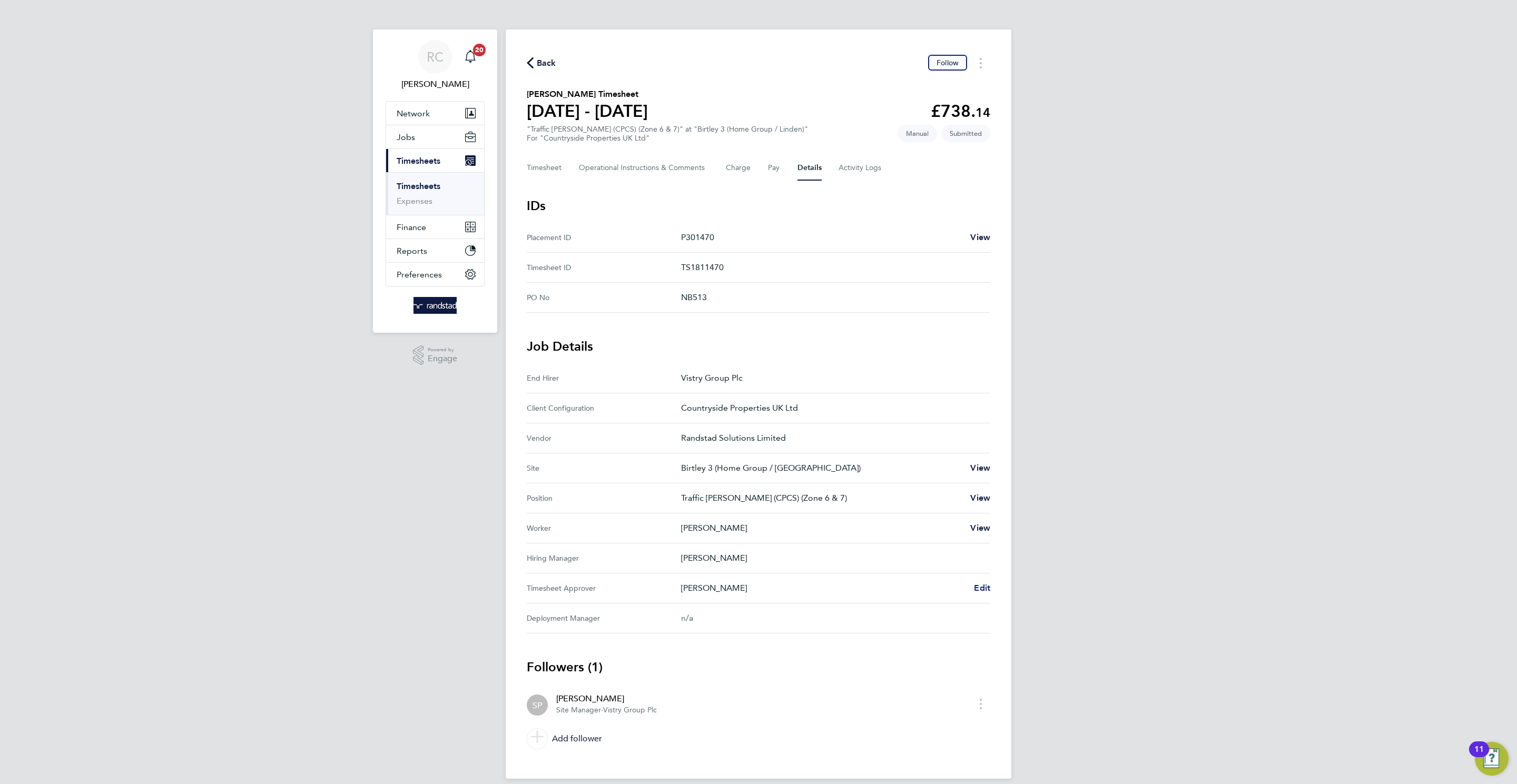
click at [981, 499] on link "Edit" at bounding box center [982, 588] width 16 height 13
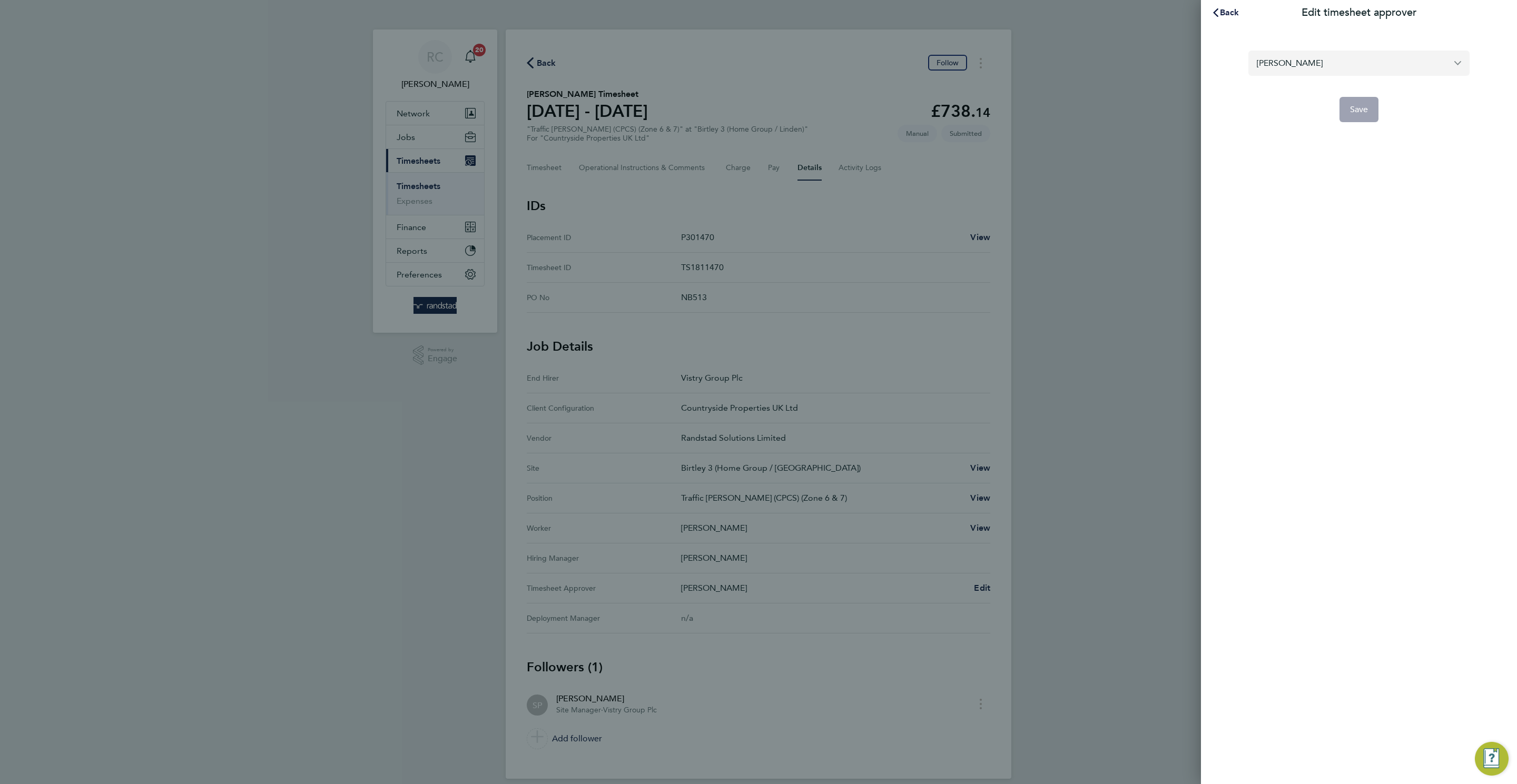
click at [1010, 62] on input "[PERSON_NAME]" at bounding box center [1358, 62] width 221 height 25
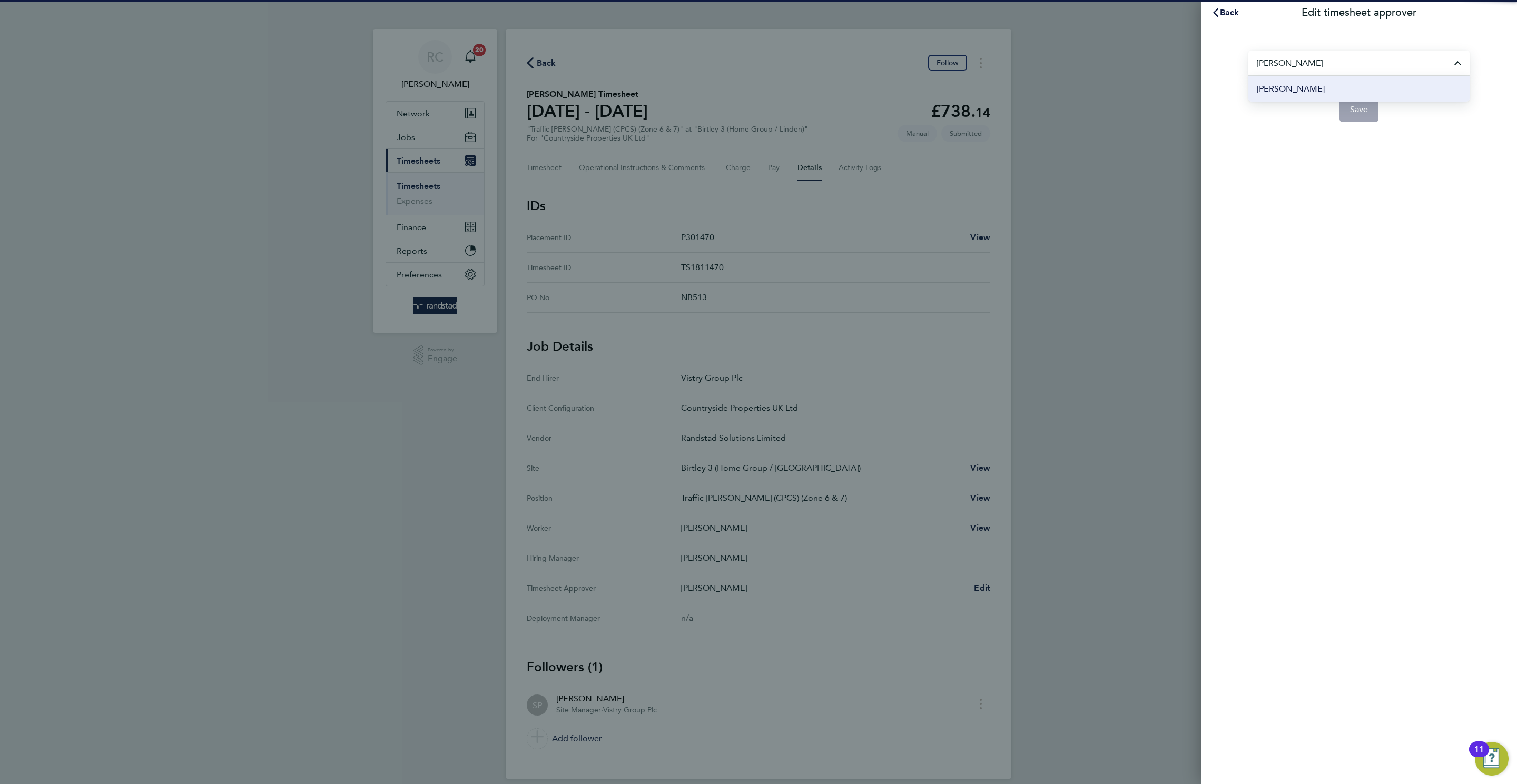
click at [1010, 83] on li "[PERSON_NAME]" at bounding box center [1358, 88] width 221 height 26
type input "[PERSON_NAME]"
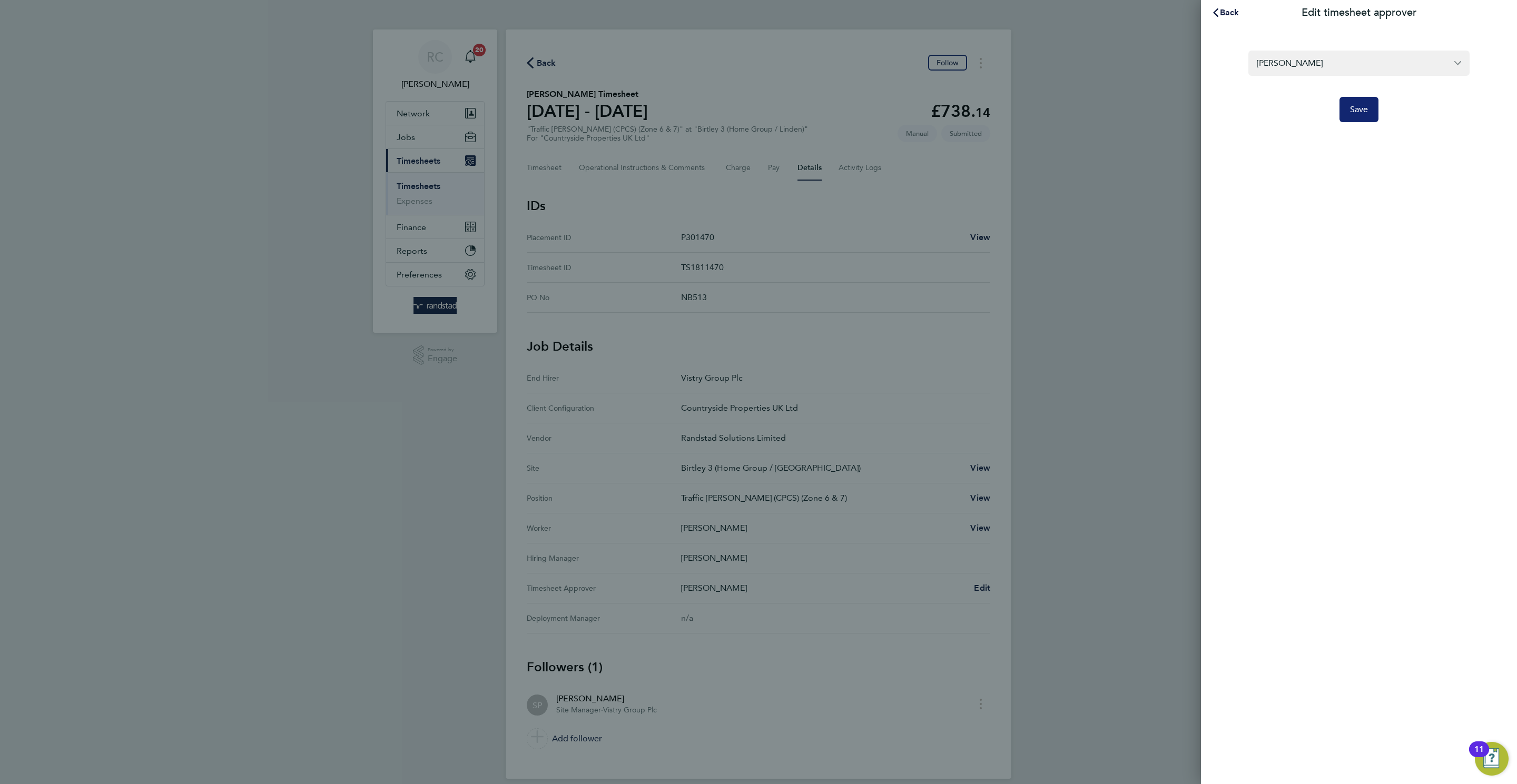
click at [1010, 116] on button "Save" at bounding box center [1359, 109] width 40 height 25
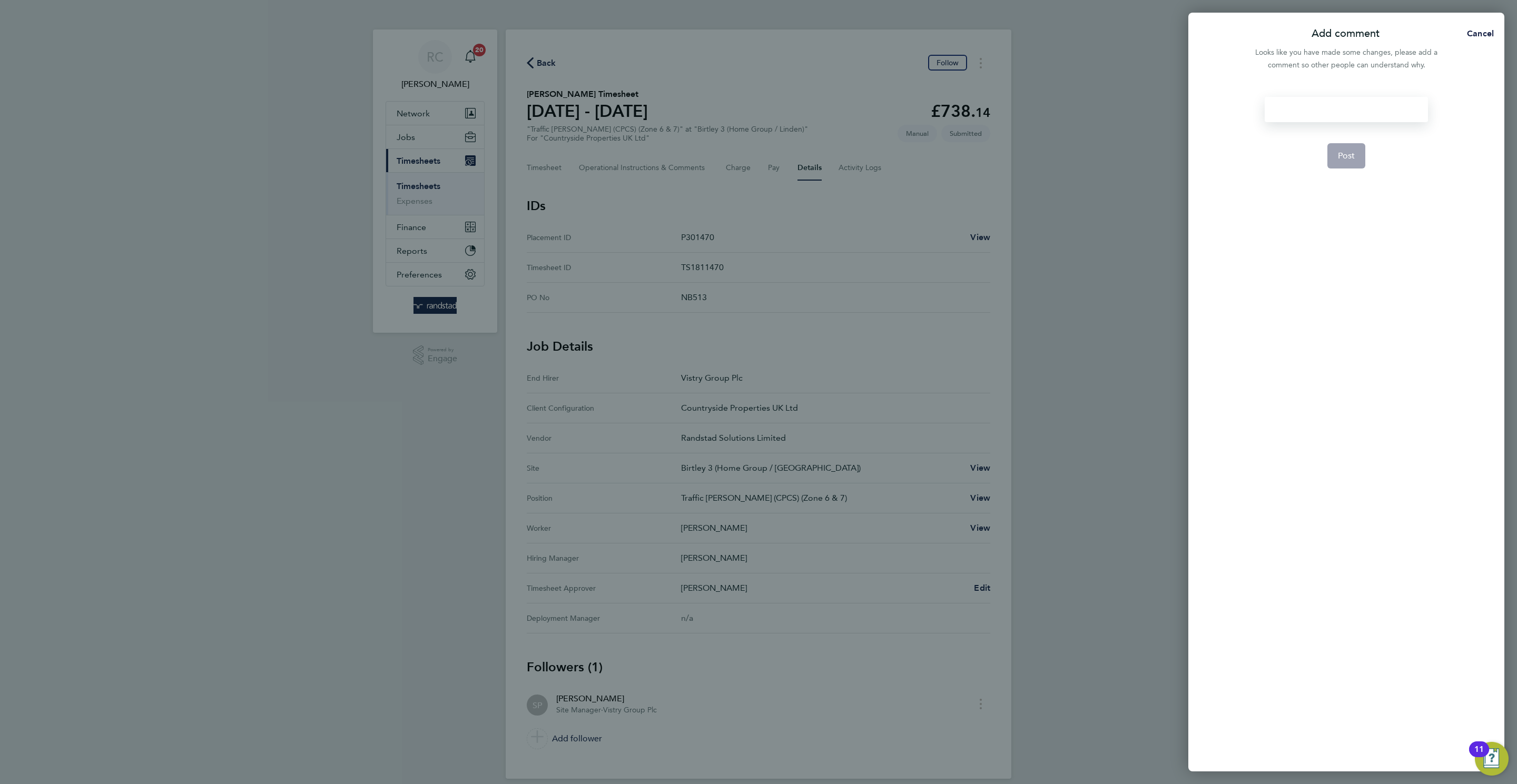
click at [1010, 111] on div at bounding box center [1346, 109] width 163 height 25
drag, startPoint x: 1273, startPoint y: 126, endPoint x: 1290, endPoint y: 122, distance: 17.5
click at [1010, 127] on form "Post" at bounding box center [1345, 317] width 171 height 441
click at [1010, 122] on div at bounding box center [1346, 109] width 163 height 25
click at [1010, 150] on span "Post" at bounding box center [1346, 155] width 18 height 11
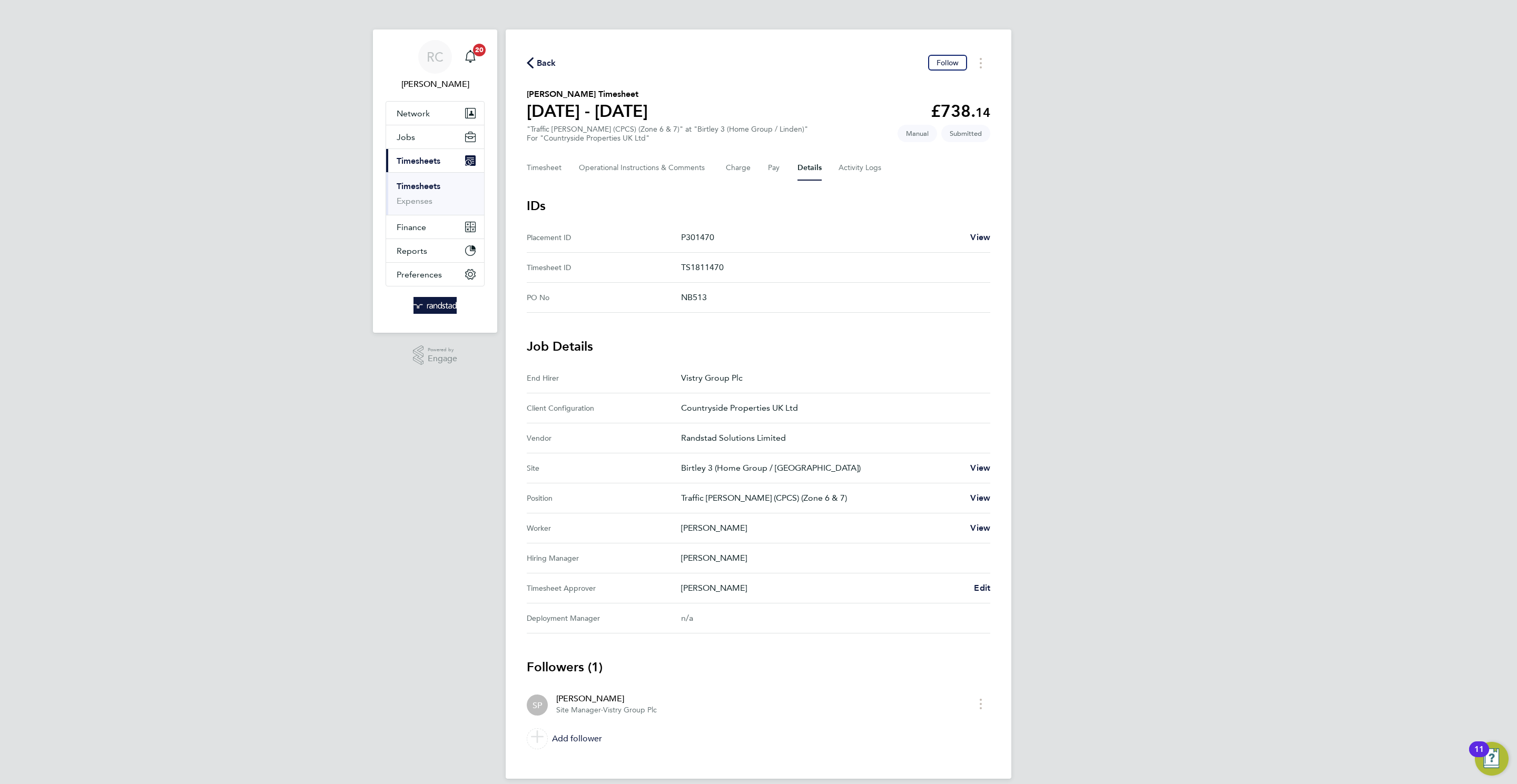
click at [541, 59] on span "Back" at bounding box center [546, 63] width 20 height 13
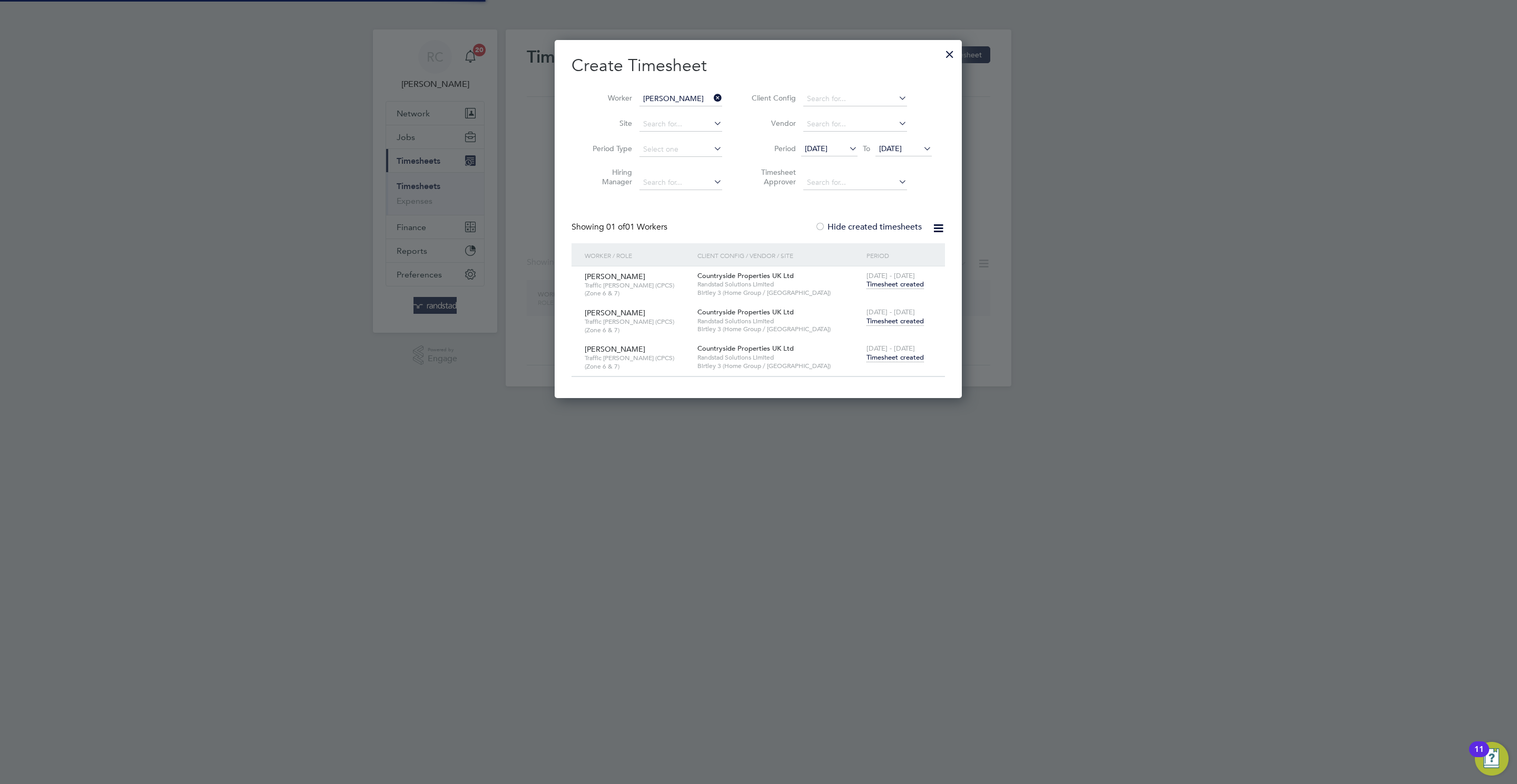
click at [683, 98] on input "[PERSON_NAME]" at bounding box center [680, 98] width 83 height 15
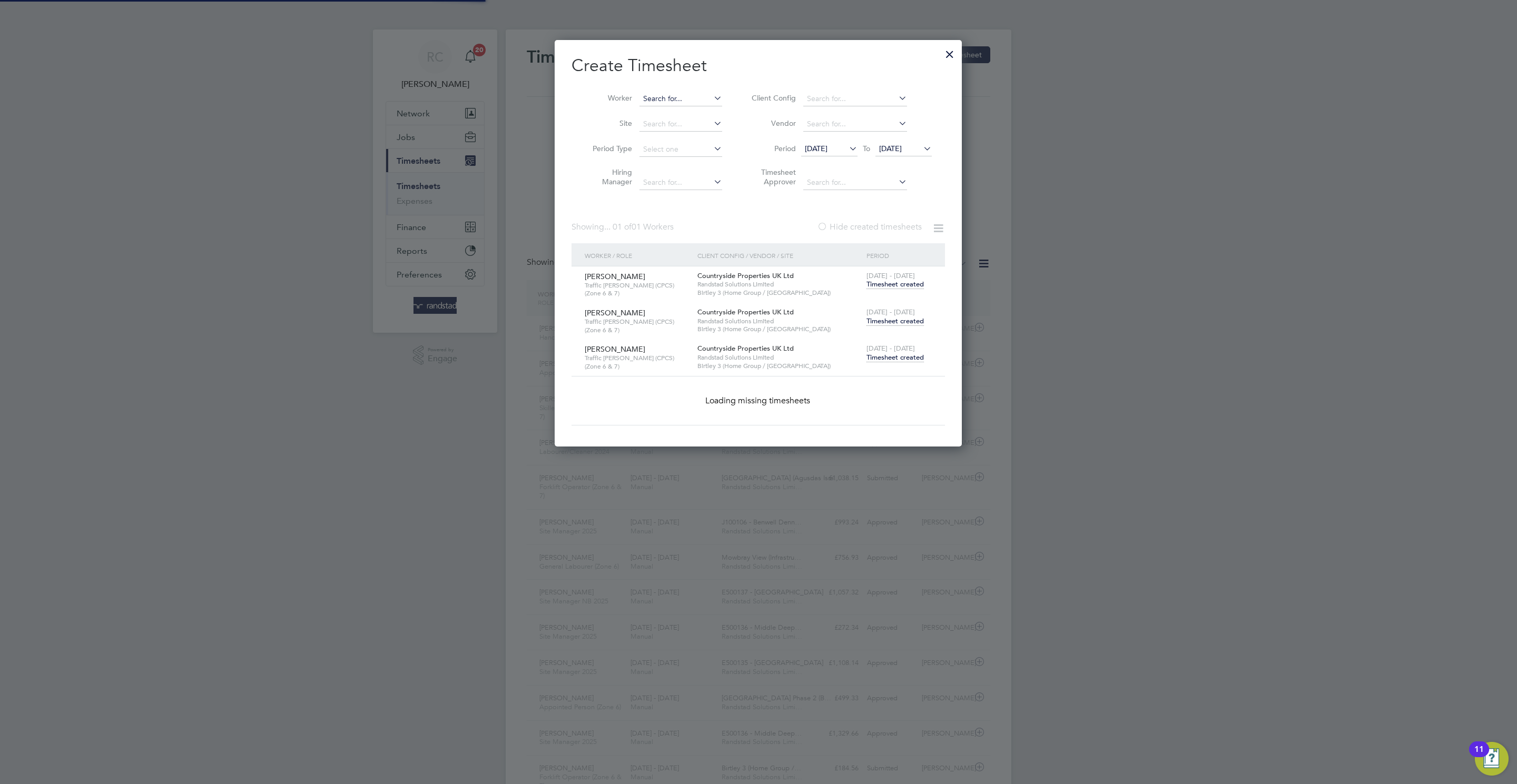
paste input "[PERSON_NAME]"
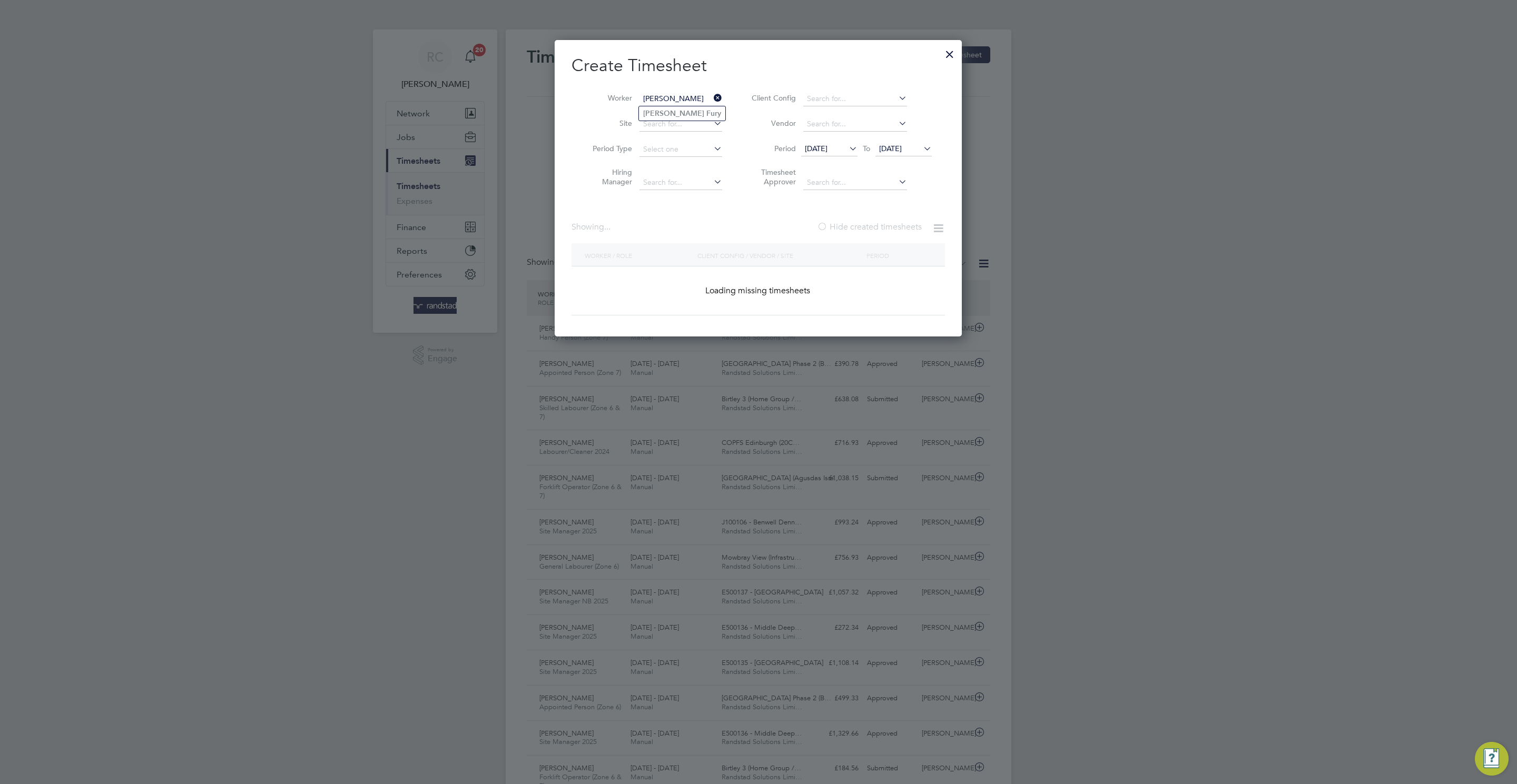
type input "[PERSON_NAME]"
click at [677, 112] on li "[PERSON_NAME]" at bounding box center [682, 113] width 87 height 15
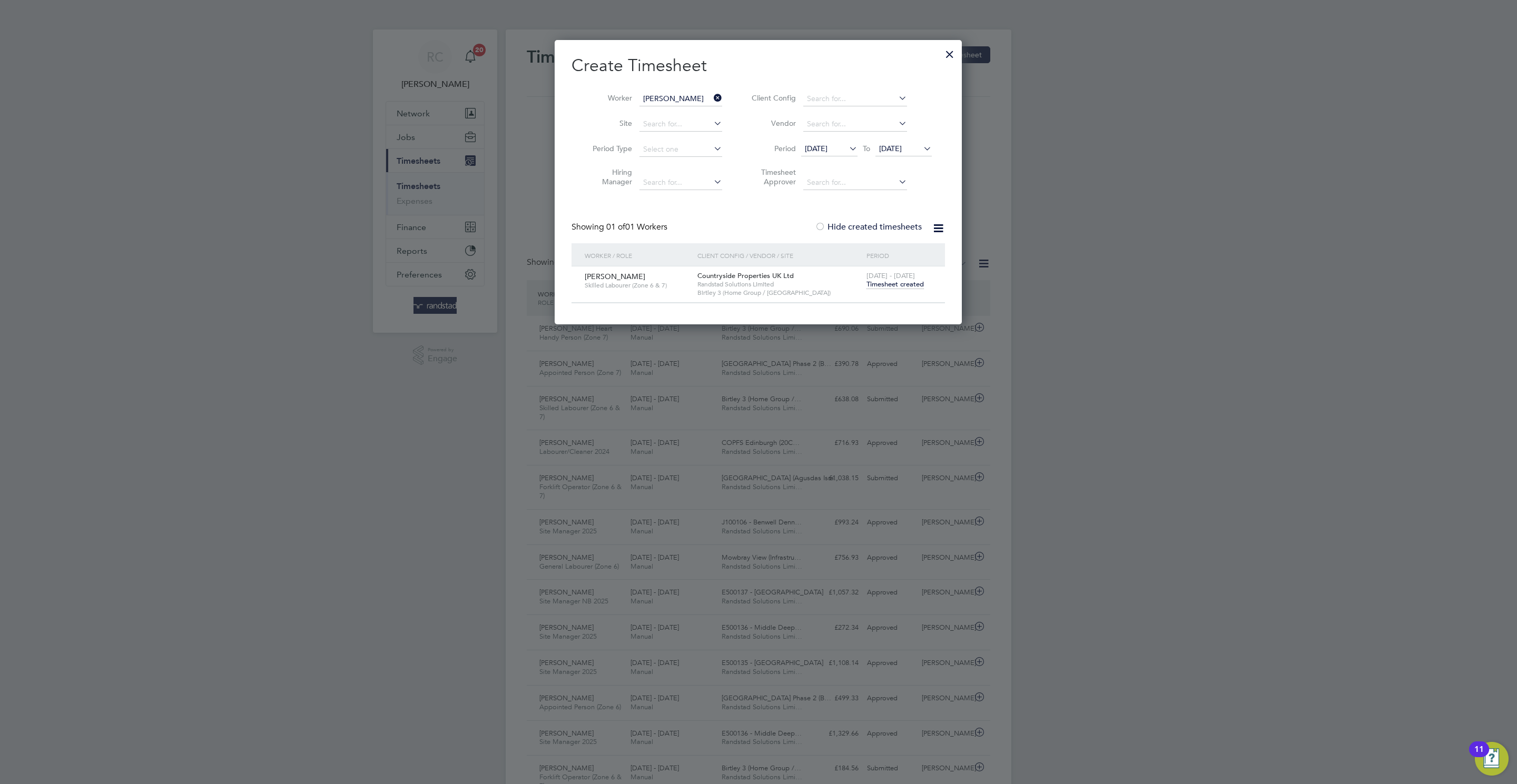
click at [891, 293] on div "[DATE] - [DATE] Timesheet created" at bounding box center [899, 280] width 71 height 28
click at [886, 283] on span "Timesheet created" at bounding box center [895, 284] width 57 height 9
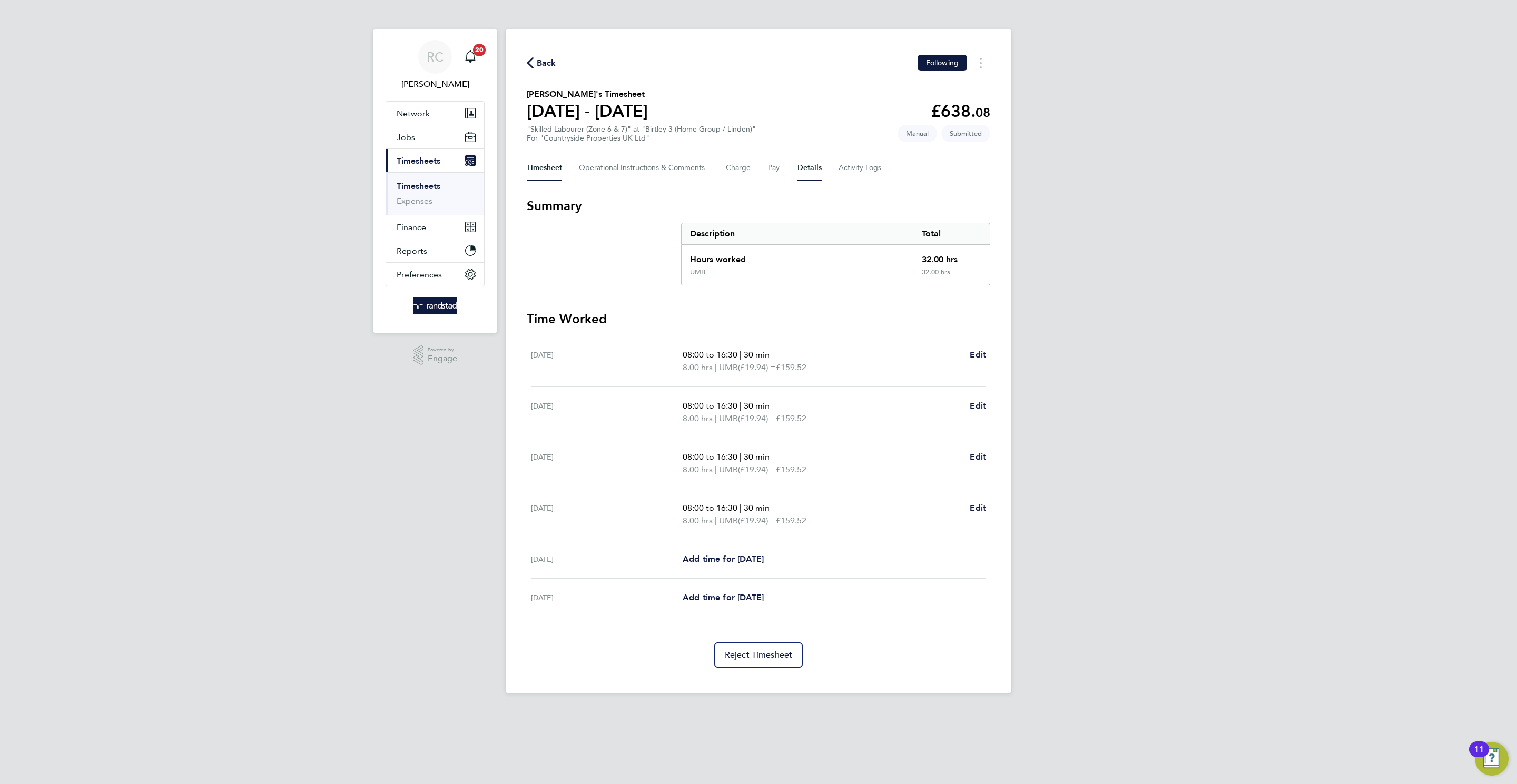
click at [812, 160] on button "Details" at bounding box center [810, 168] width 24 height 25
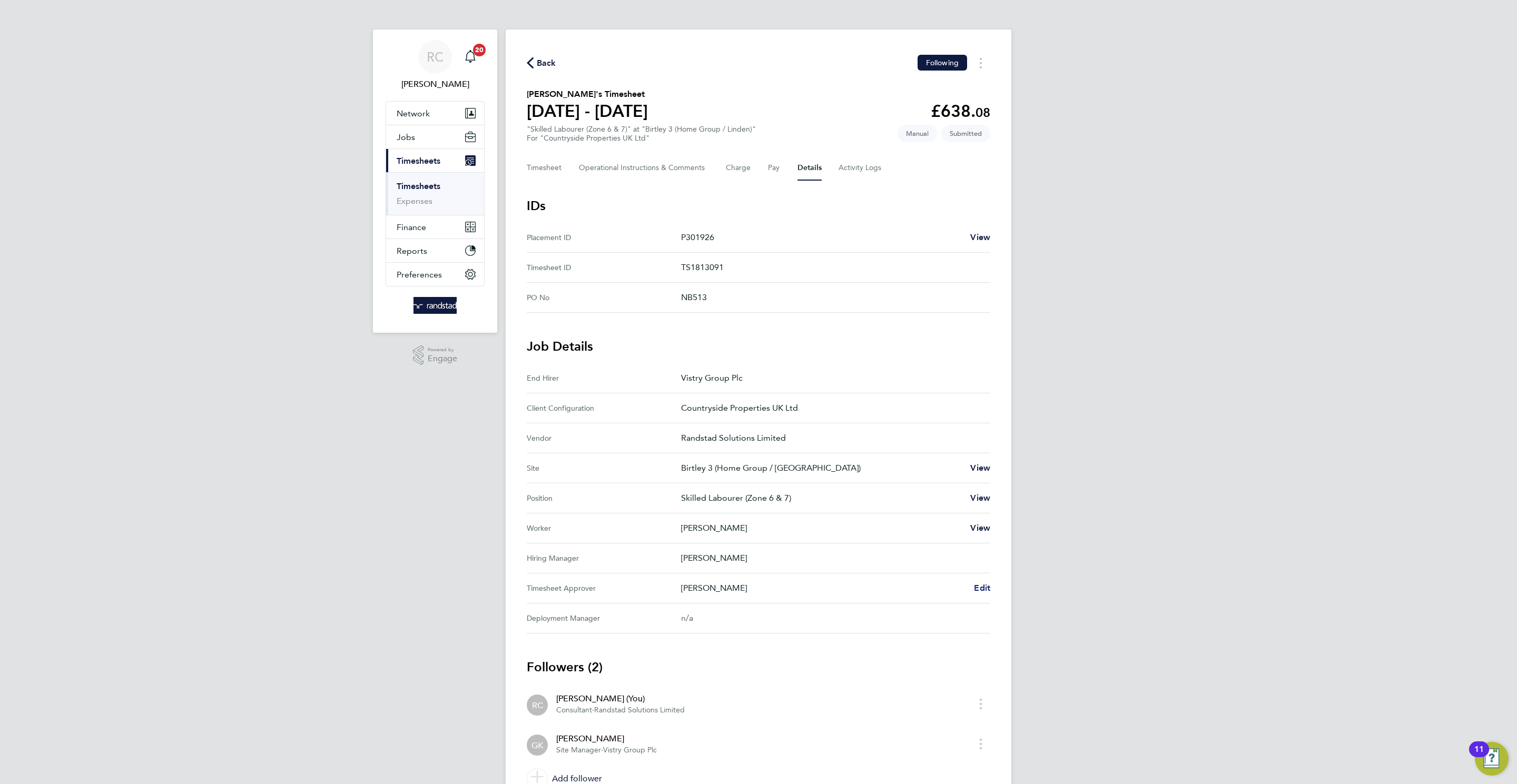
click at [987, 499] on span "Edit" at bounding box center [982, 588] width 16 height 10
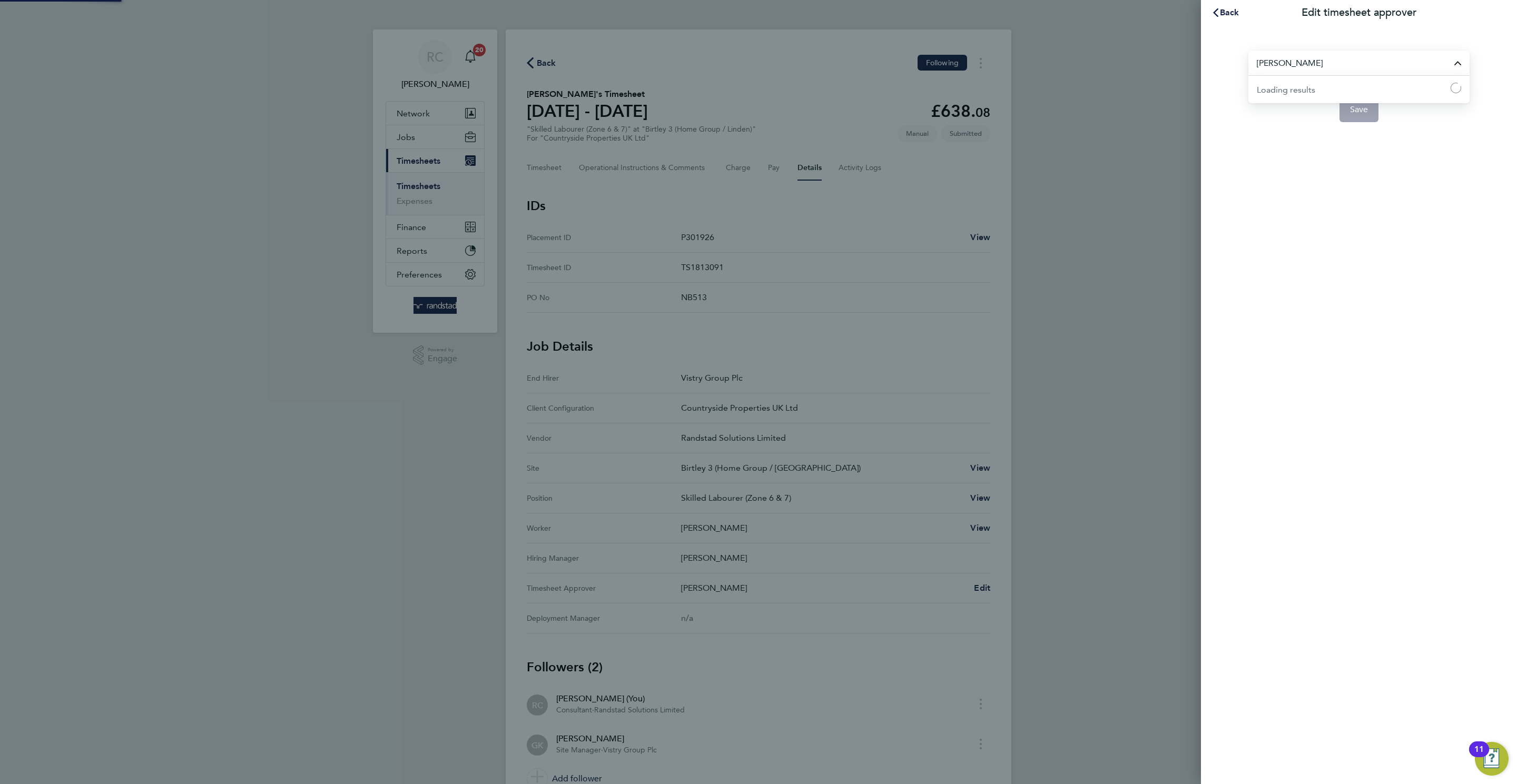
click at [1010, 64] on input "[PERSON_NAME]" at bounding box center [1358, 62] width 221 height 25
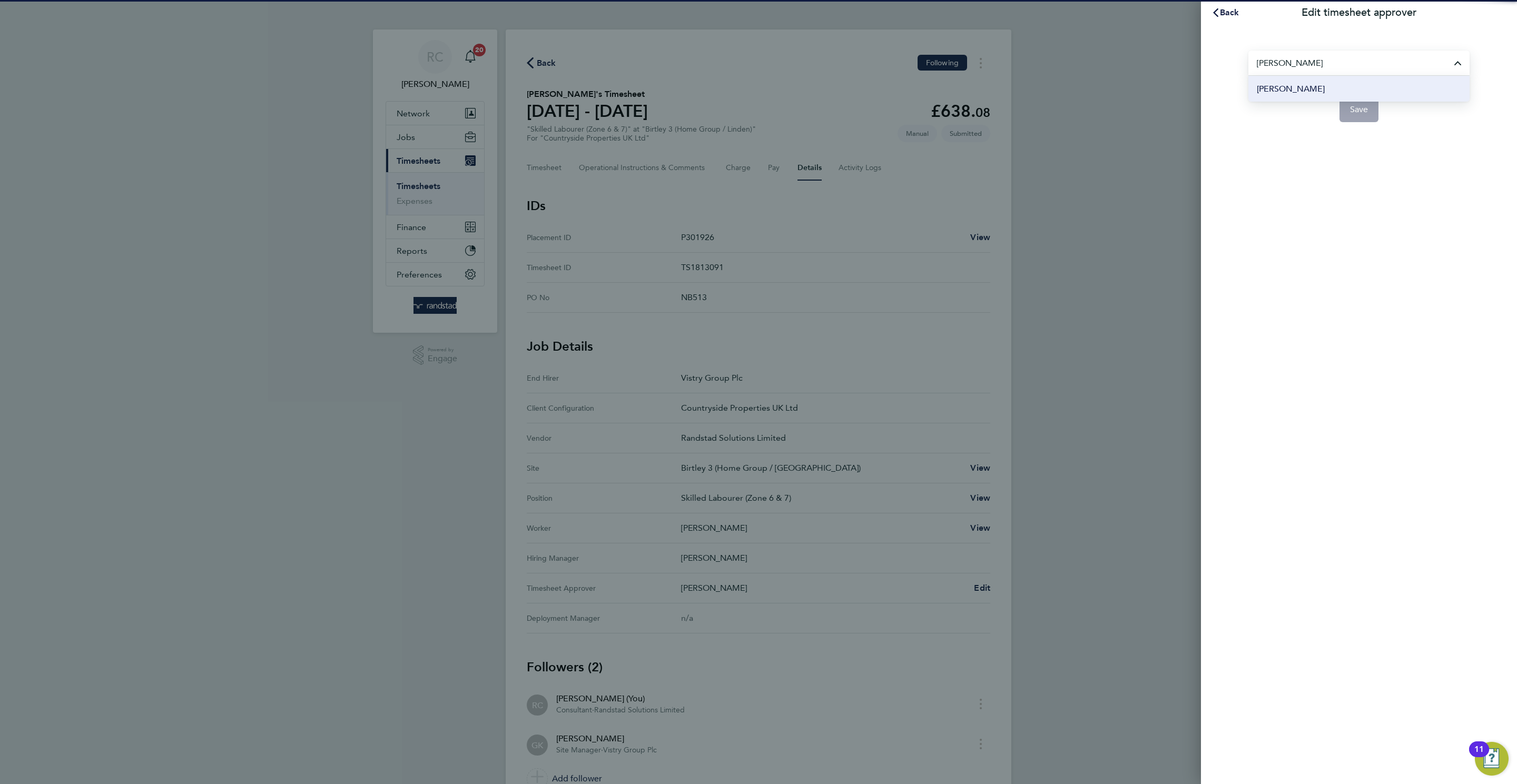
click at [1010, 95] on li "[PERSON_NAME]" at bounding box center [1358, 88] width 221 height 26
type input "[PERSON_NAME]"
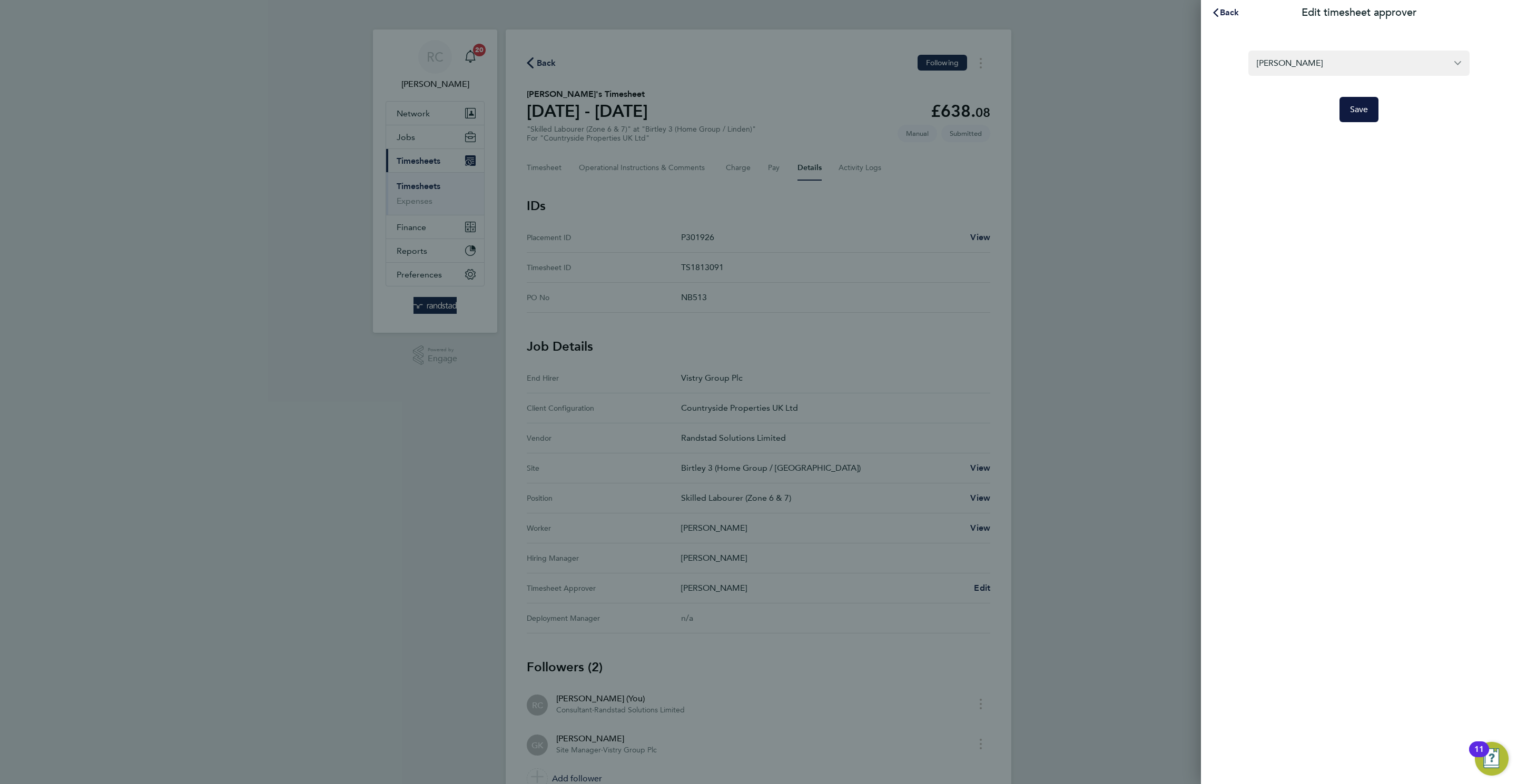
click at [1010, 122] on div "[PERSON_NAME] Save" at bounding box center [1358, 80] width 316 height 109
click at [1010, 112] on span "Save" at bounding box center [1358, 109] width 18 height 11
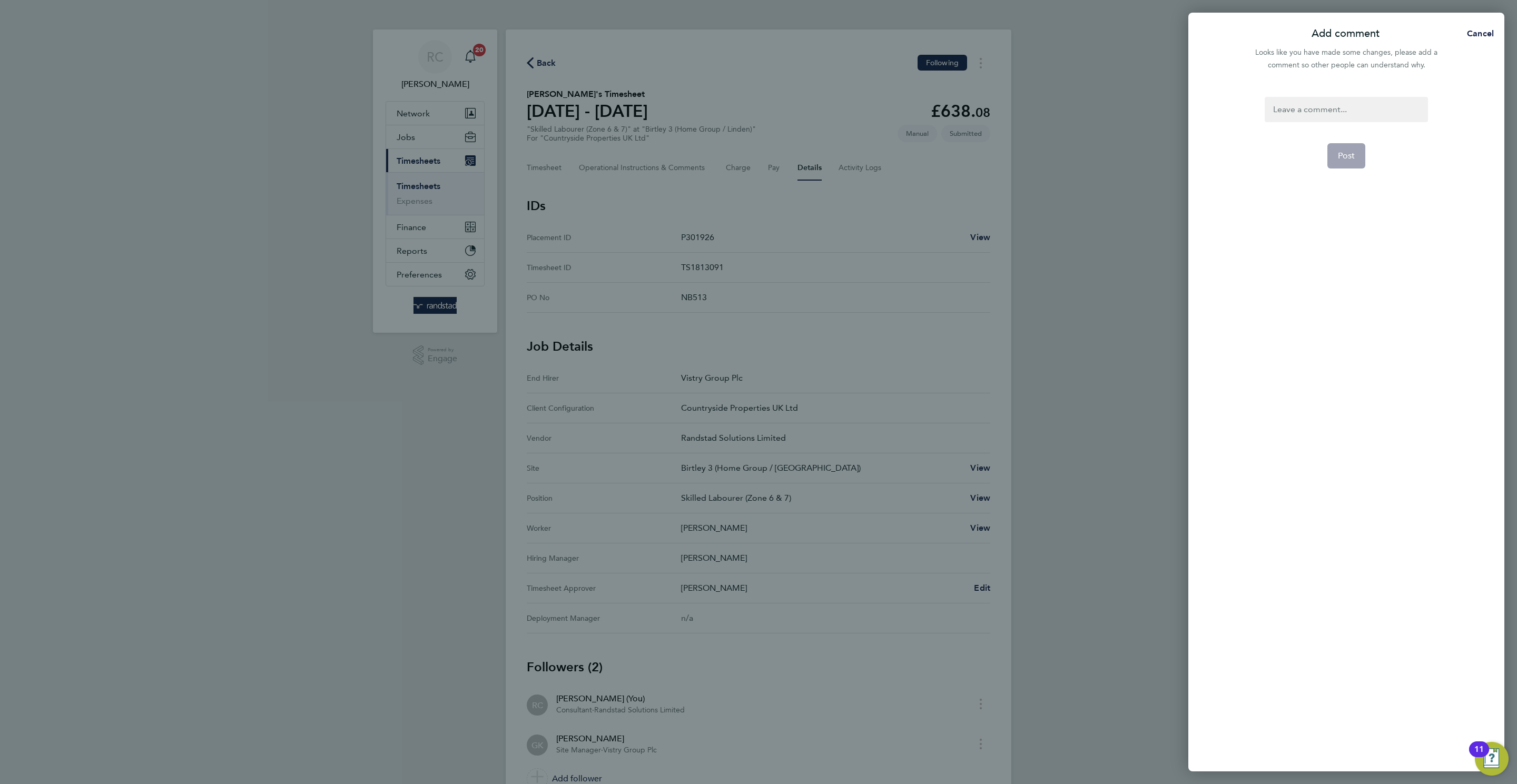
click at [1010, 111] on div at bounding box center [1346, 109] width 163 height 25
paste div
drag, startPoint x: 1341, startPoint y: 151, endPoint x: 1325, endPoint y: 159, distance: 17.9
click at [1010, 152] on span "Post" at bounding box center [1346, 155] width 18 height 11
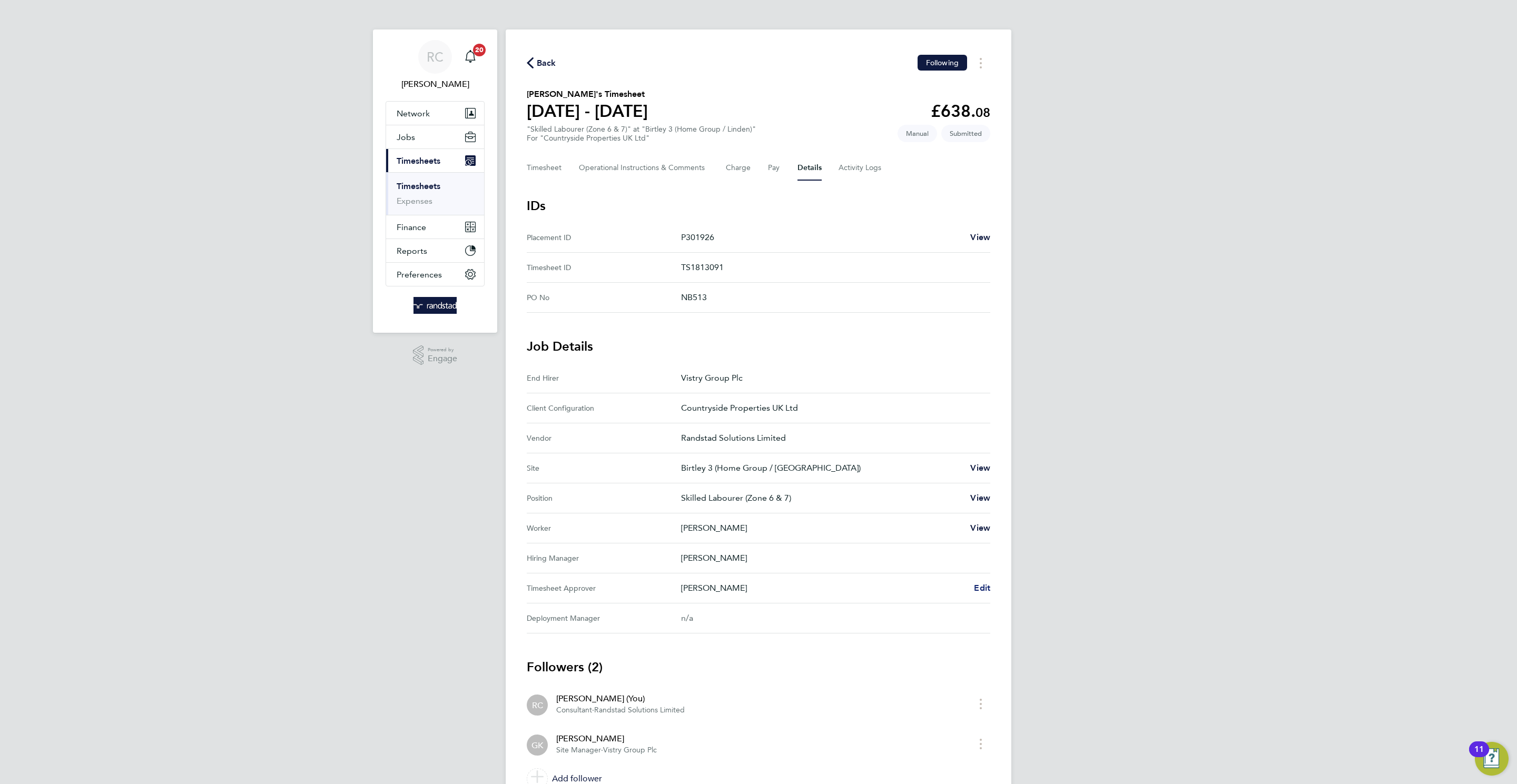
click at [989, 499] on span "Edit" at bounding box center [982, 588] width 16 height 10
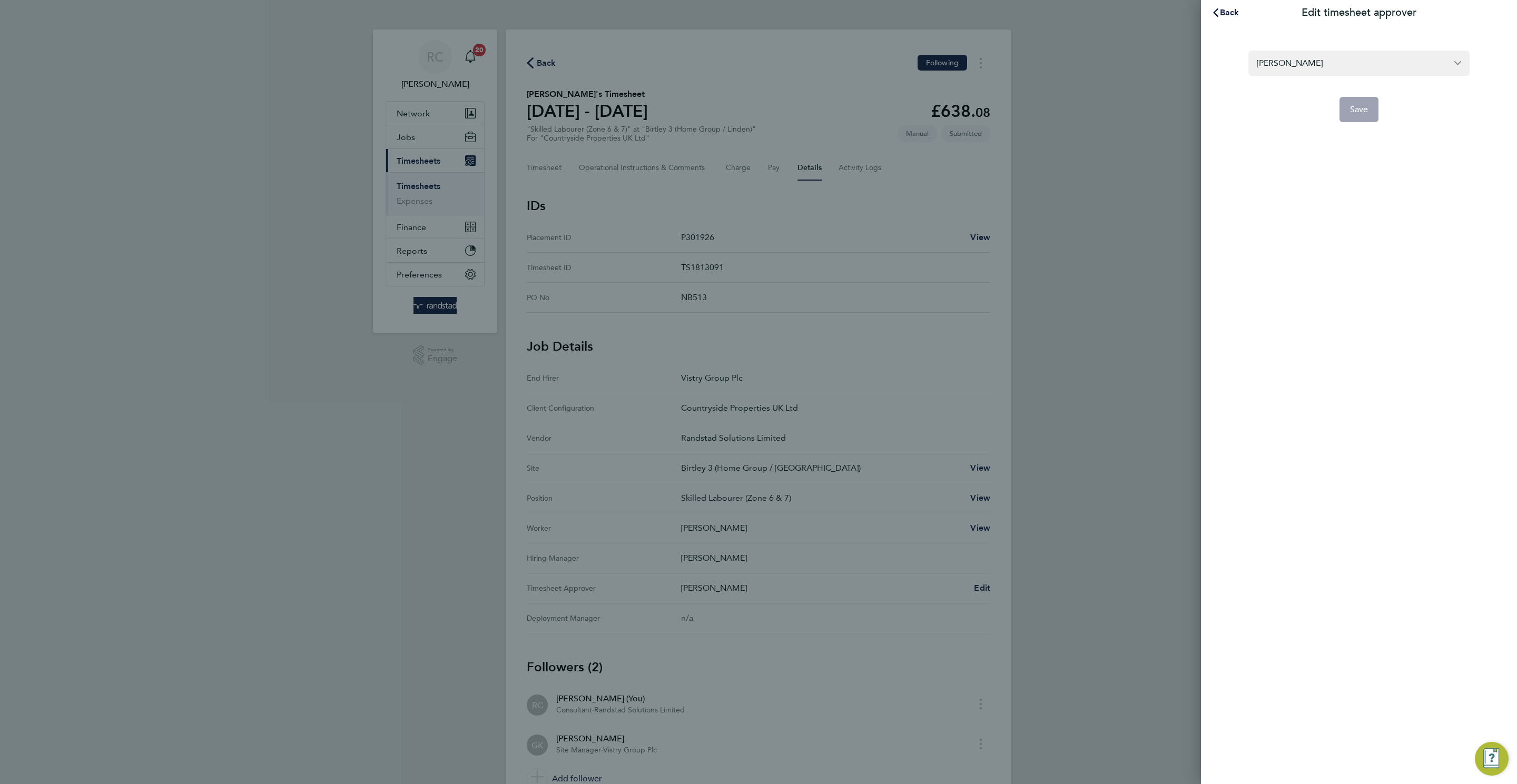
drag, startPoint x: 1350, startPoint y: 261, endPoint x: 1324, endPoint y: 106, distance: 157.2
click at [1010, 233] on div "Back Edit timesheet approver [PERSON_NAME] Save" at bounding box center [1358, 392] width 316 height 784
click at [1010, 13] on span "Back" at bounding box center [1229, 13] width 20 height 10
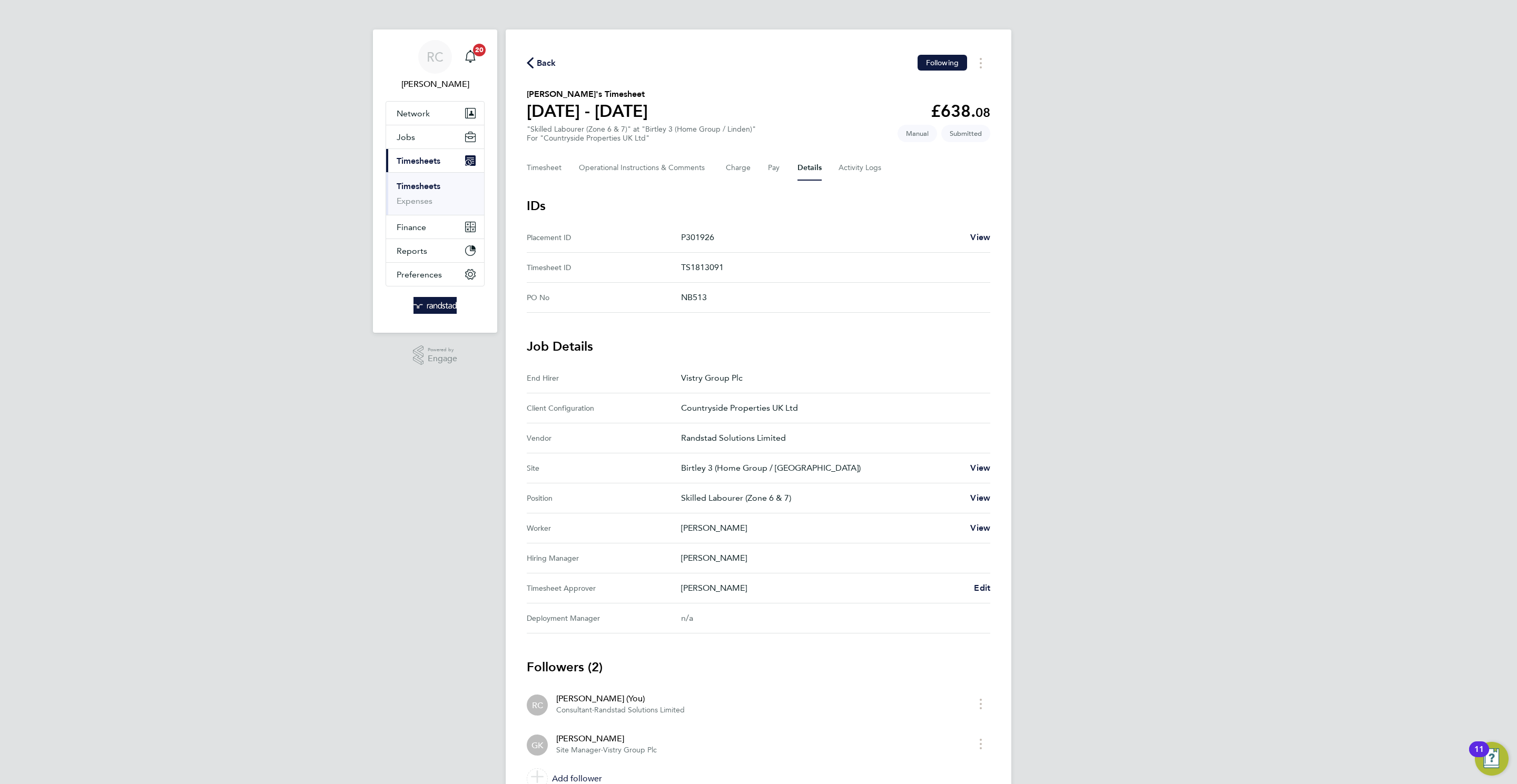
click at [550, 65] on span "Back" at bounding box center [546, 63] width 20 height 13
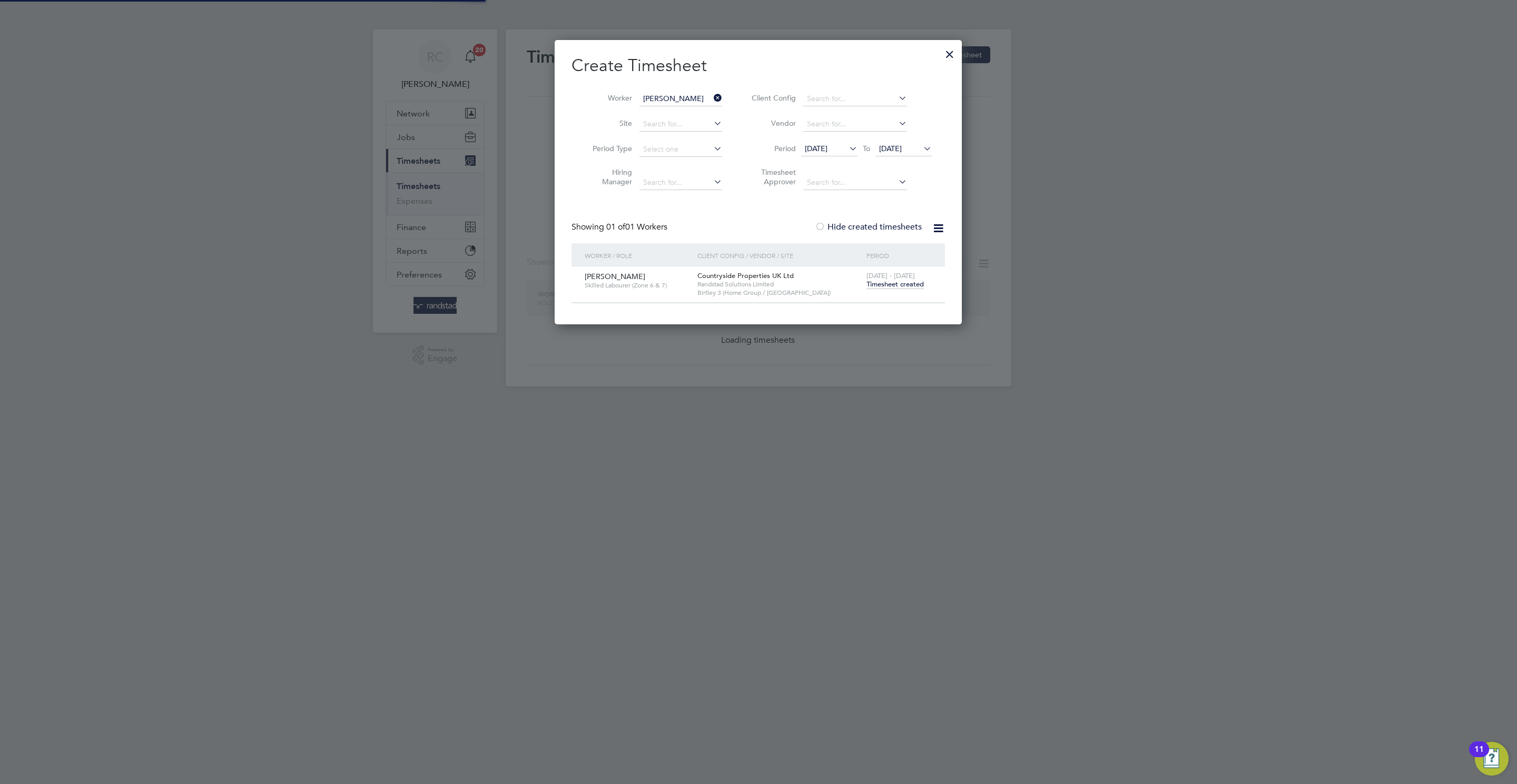
click at [673, 93] on input "[PERSON_NAME]" at bounding box center [680, 98] width 83 height 15
click at [673, 96] on input "[PERSON_NAME]" at bounding box center [680, 98] width 83 height 15
paste input "[PERSON_NAME] Heart"
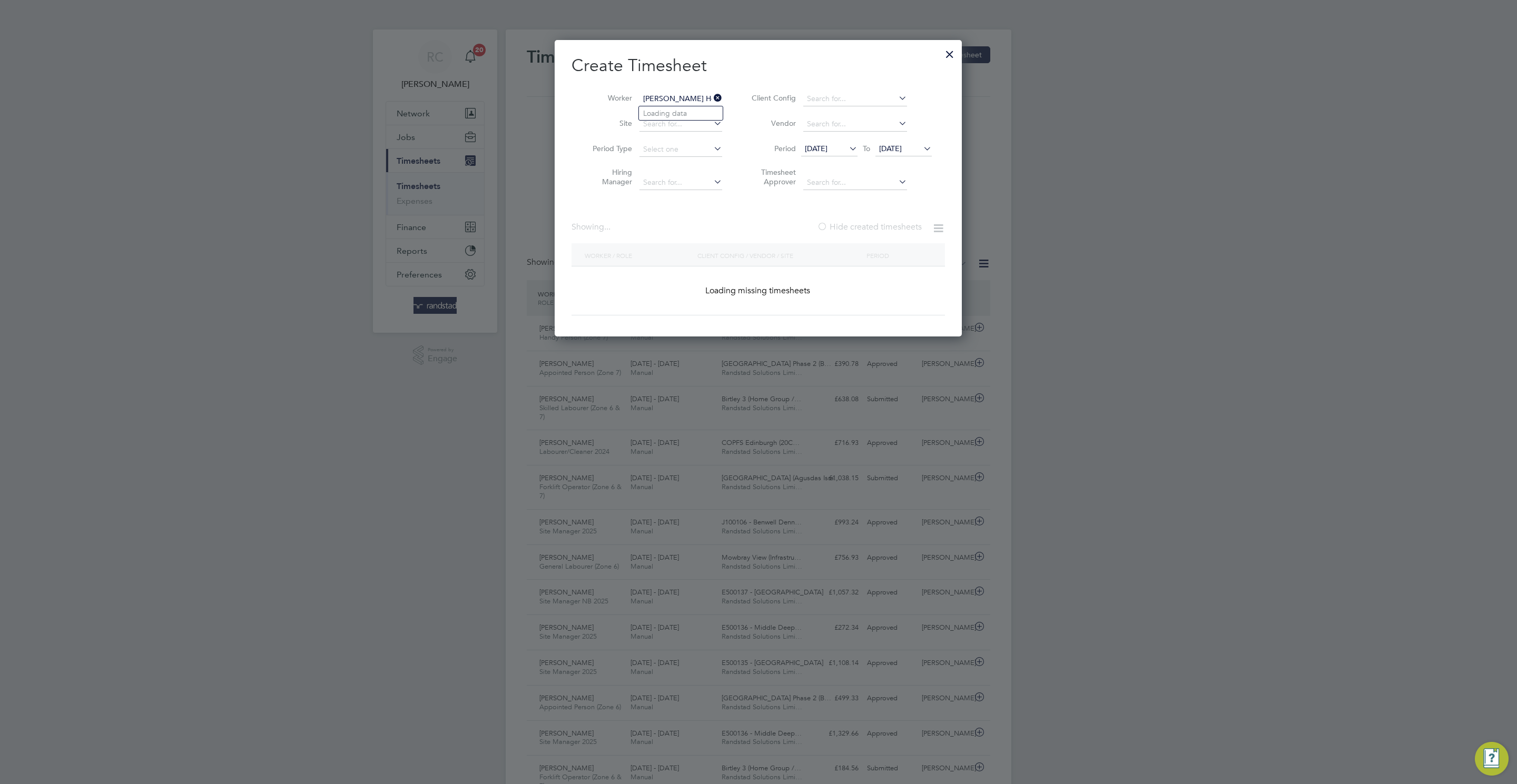
type input "[PERSON_NAME] Heart"
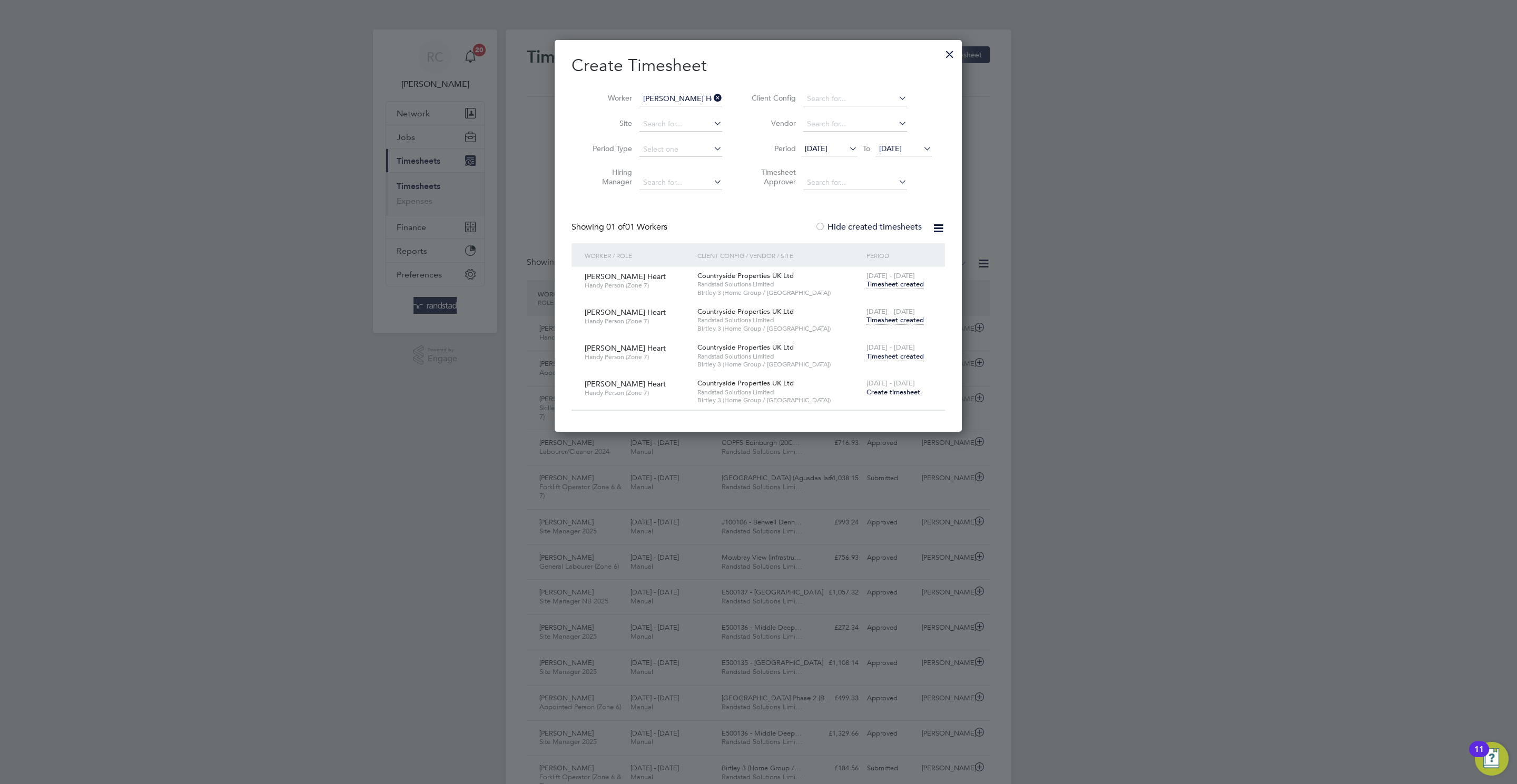
click at [915, 362] on div "[DATE] - [DATE] Timesheet created" at bounding box center [899, 352] width 71 height 28
click at [914, 357] on span "Timesheet created" at bounding box center [895, 356] width 57 height 9
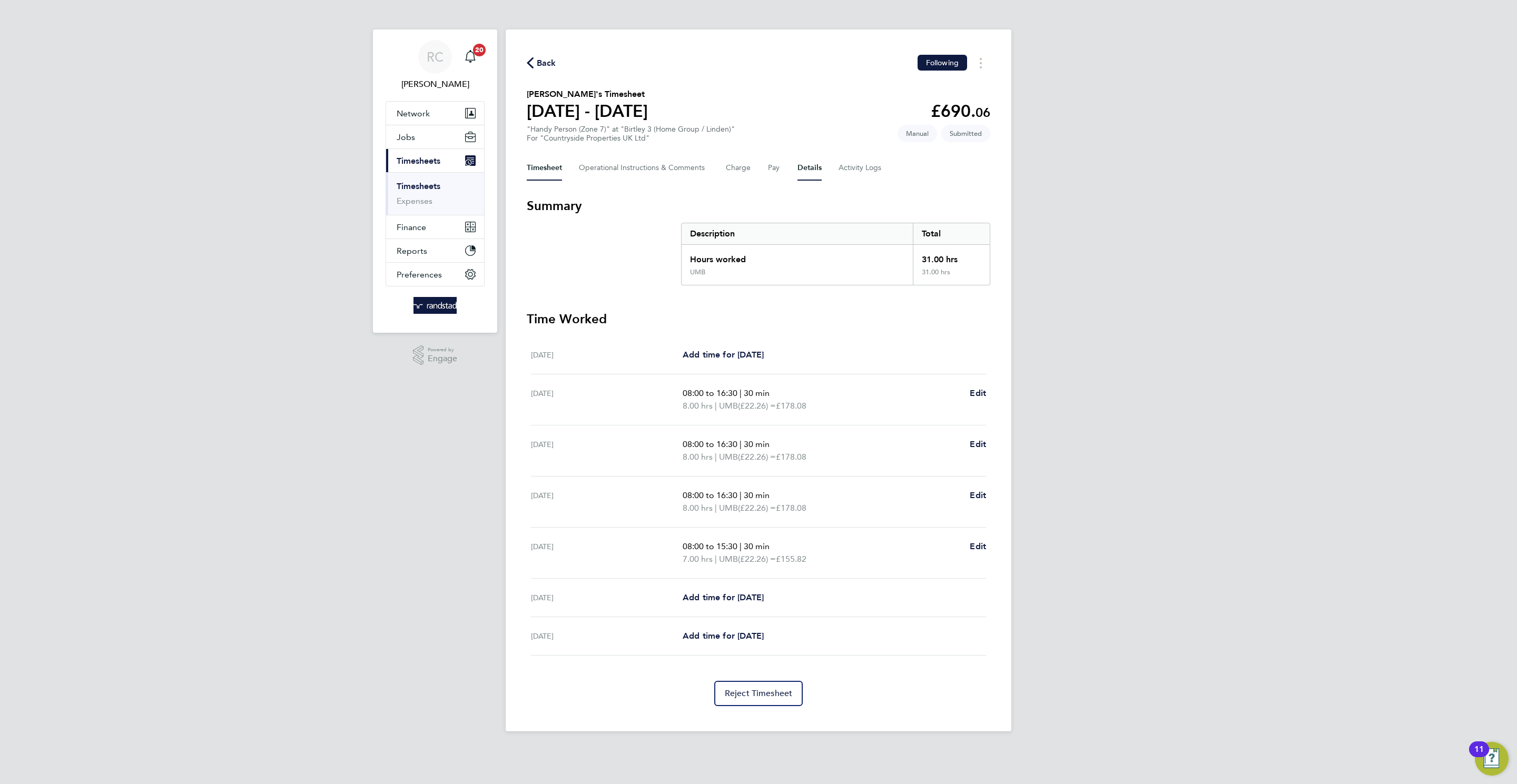
click at [813, 160] on button "Details" at bounding box center [810, 168] width 24 height 25
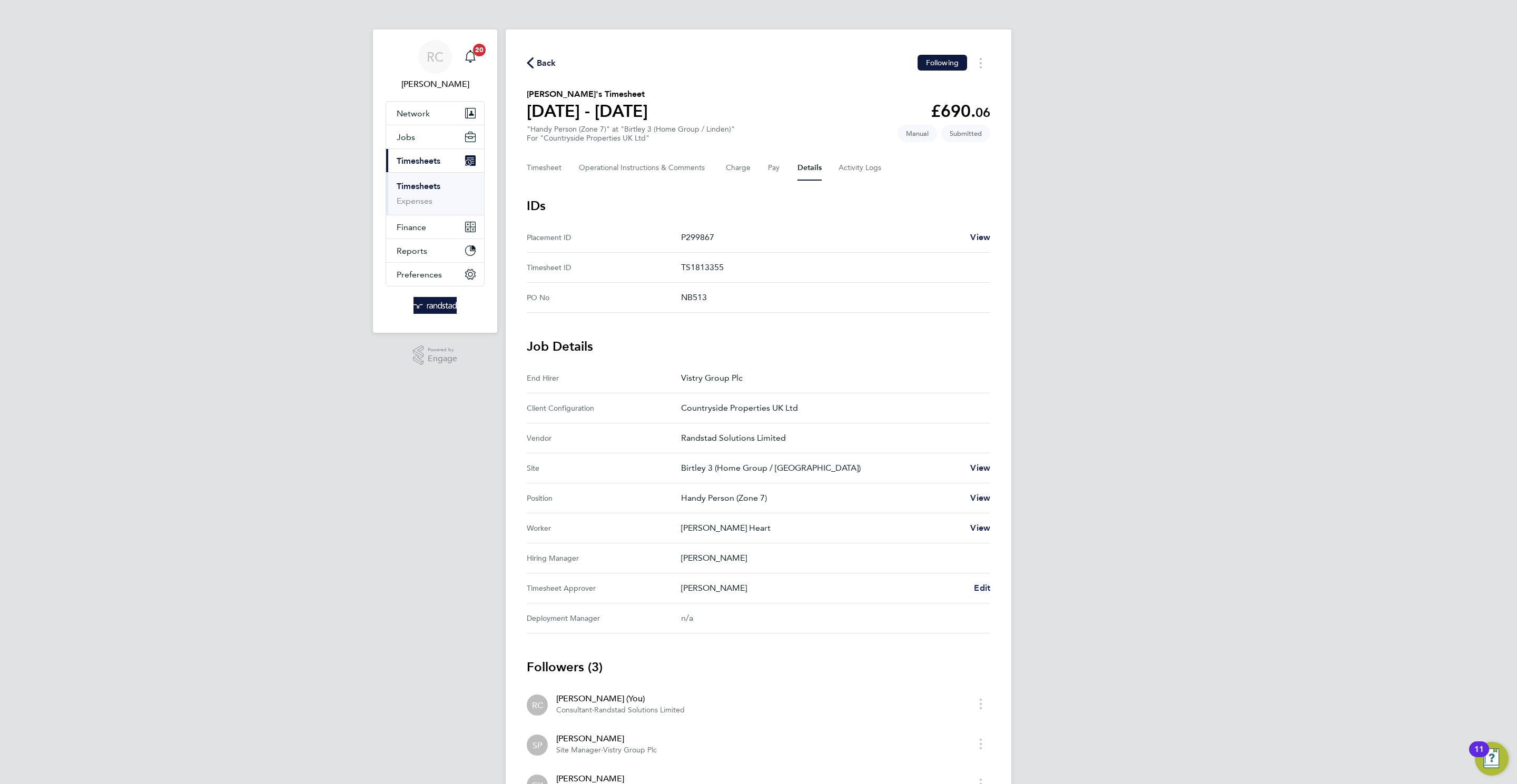
drag, startPoint x: 973, startPoint y: 597, endPoint x: 981, endPoint y: 592, distance: 9.4
click at [973, 499] on Approver "Timesheet Approver [PERSON_NAME] Edit" at bounding box center [758, 588] width 464 height 30
click at [981, 499] on span "Edit" at bounding box center [982, 588] width 16 height 10
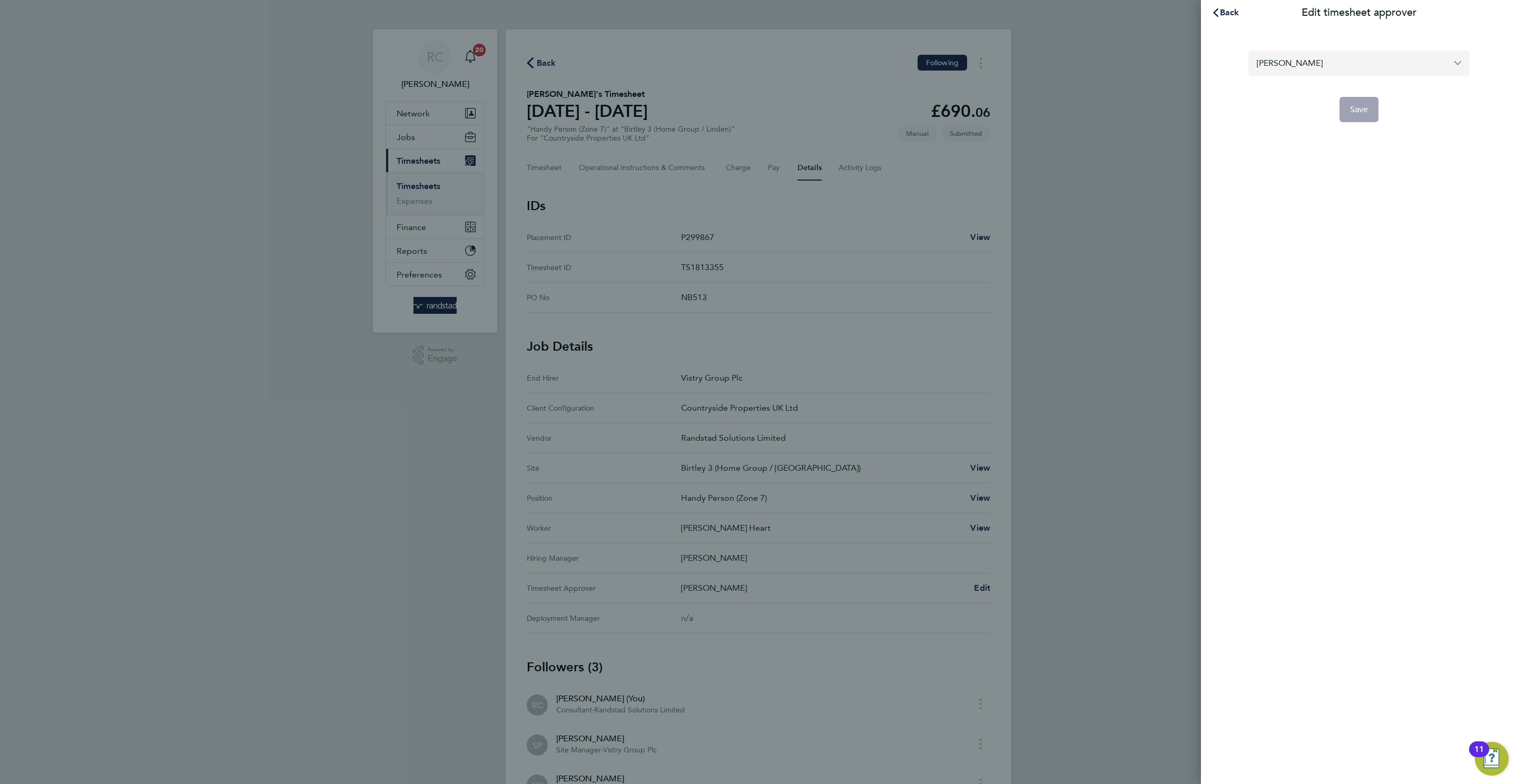
click at [1010, 68] on input "[PERSON_NAME]" at bounding box center [1358, 62] width 221 height 25
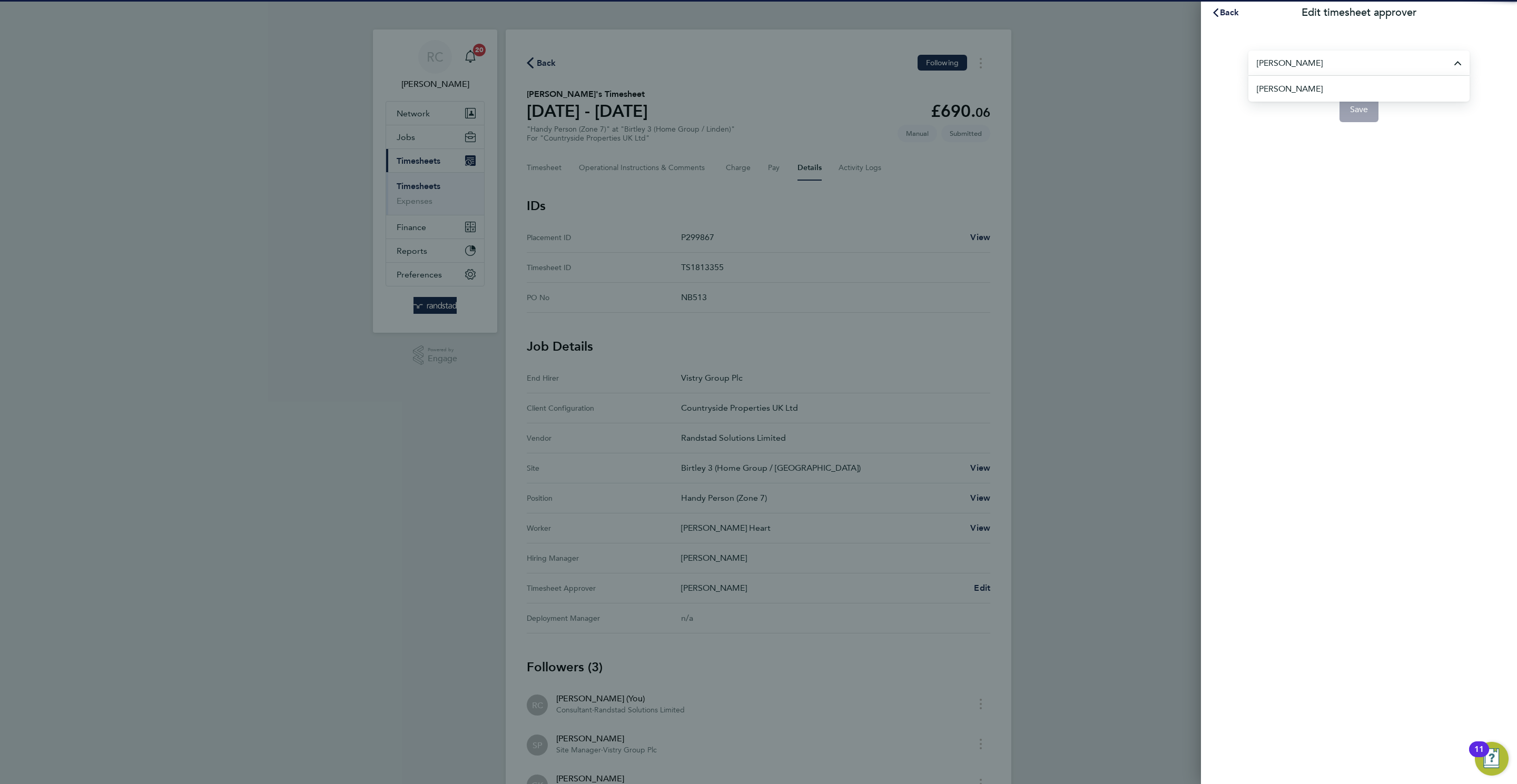
click at [1010, 96] on li "[PERSON_NAME]" at bounding box center [1363, 88] width 213 height 26
type input "[PERSON_NAME]"
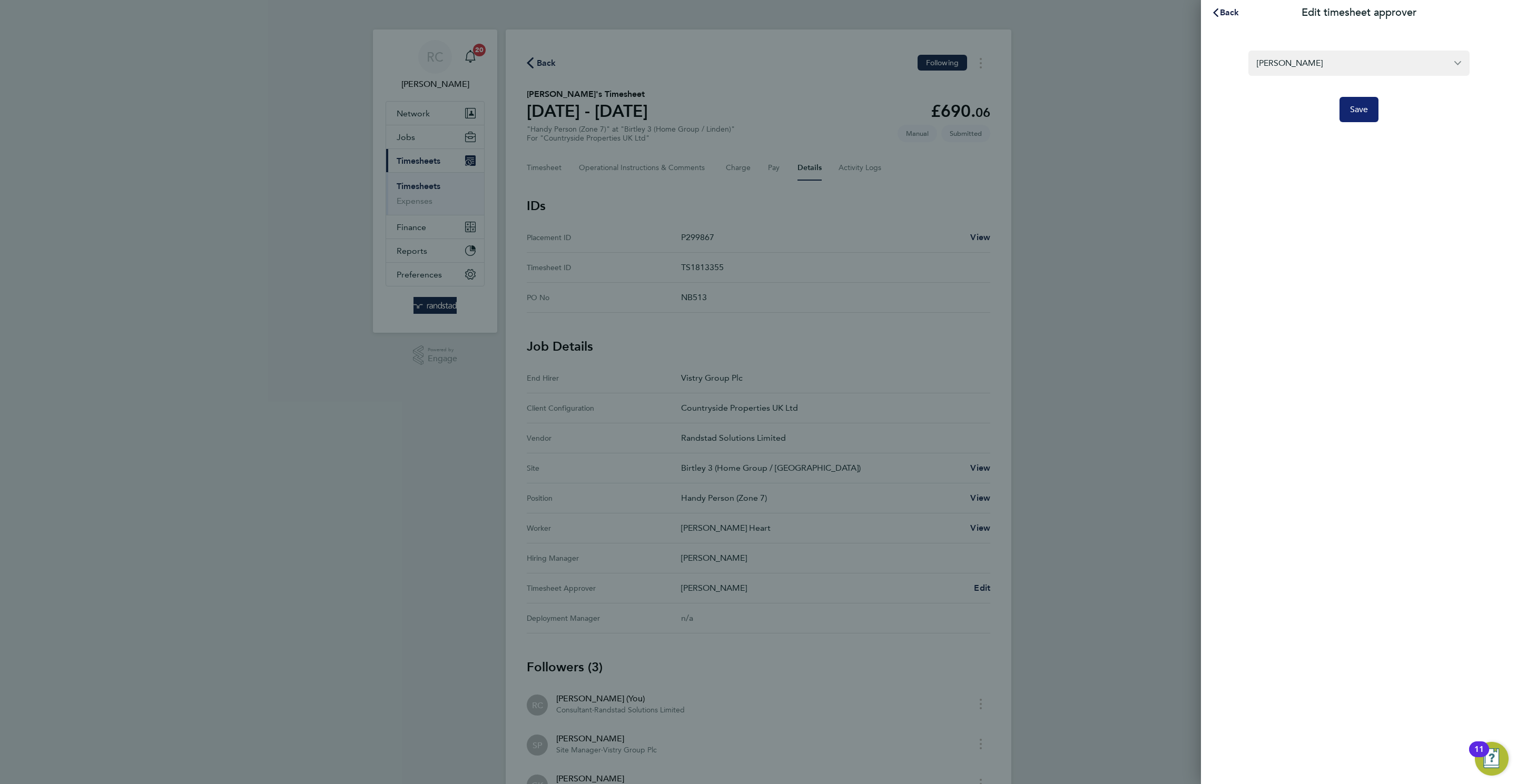
click at [1010, 115] on button "Save" at bounding box center [1359, 109] width 40 height 25
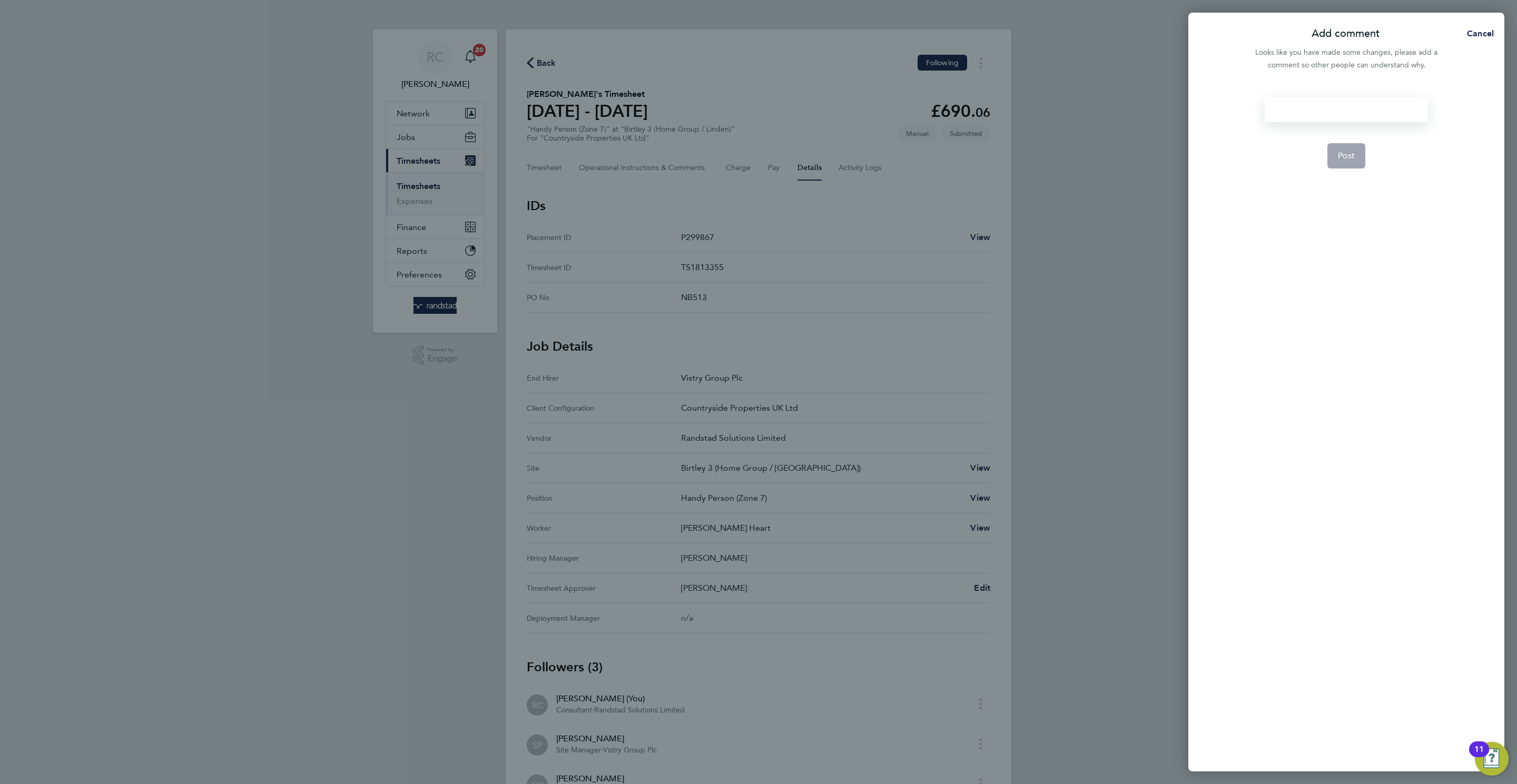
click at [1010, 119] on div at bounding box center [1346, 109] width 163 height 25
drag, startPoint x: 1348, startPoint y: 145, endPoint x: 1145, endPoint y: 214, distance: 214.4
click at [1010, 146] on button "Post" at bounding box center [1346, 156] width 39 height 25
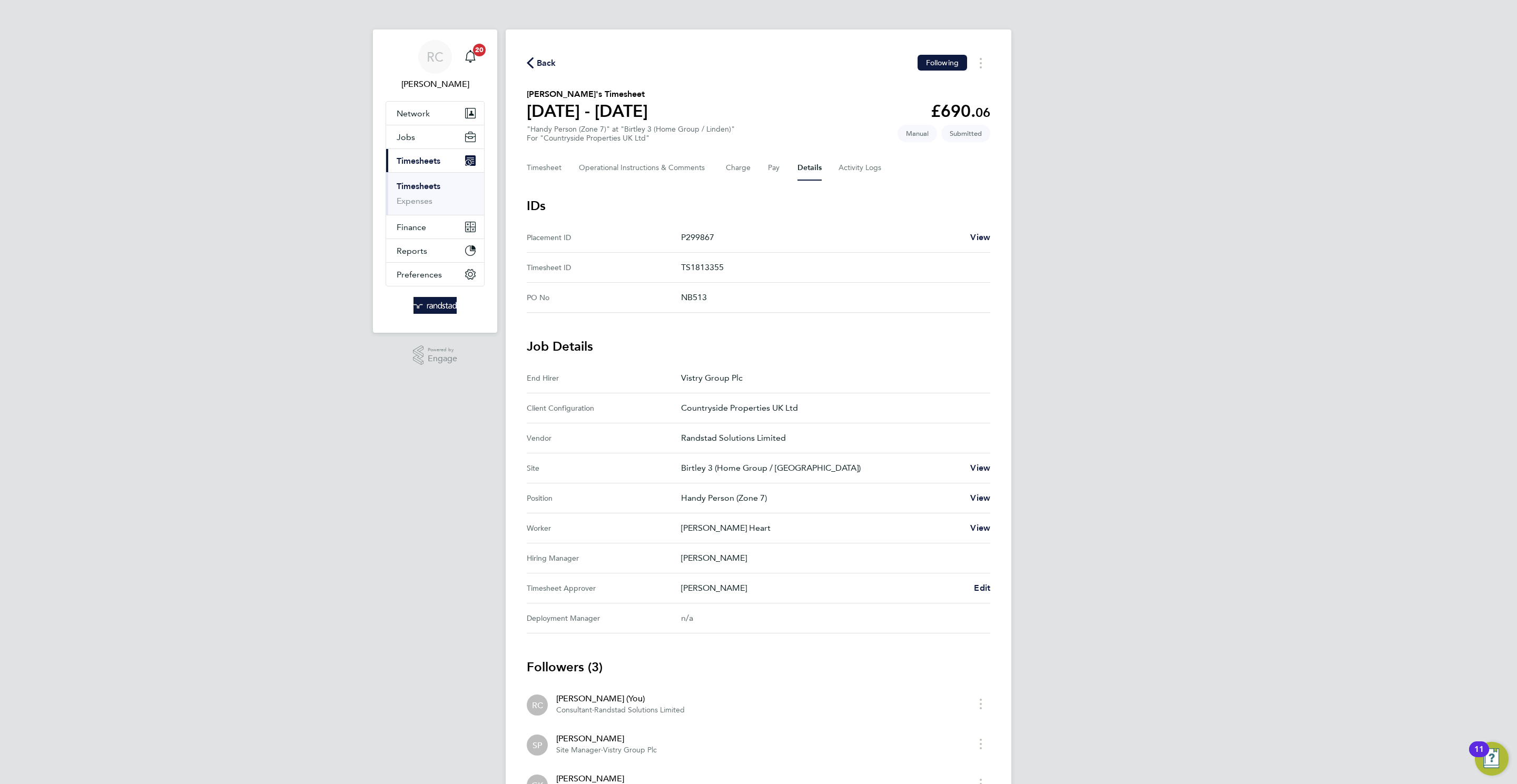
drag, startPoint x: 440, startPoint y: 179, endPoint x: 438, endPoint y: 186, distance: 7.3
click at [441, 181] on ul "Timesheets Expenses" at bounding box center [435, 194] width 98 height 43
click at [435, 189] on link "Timesheets" at bounding box center [418, 186] width 44 height 10
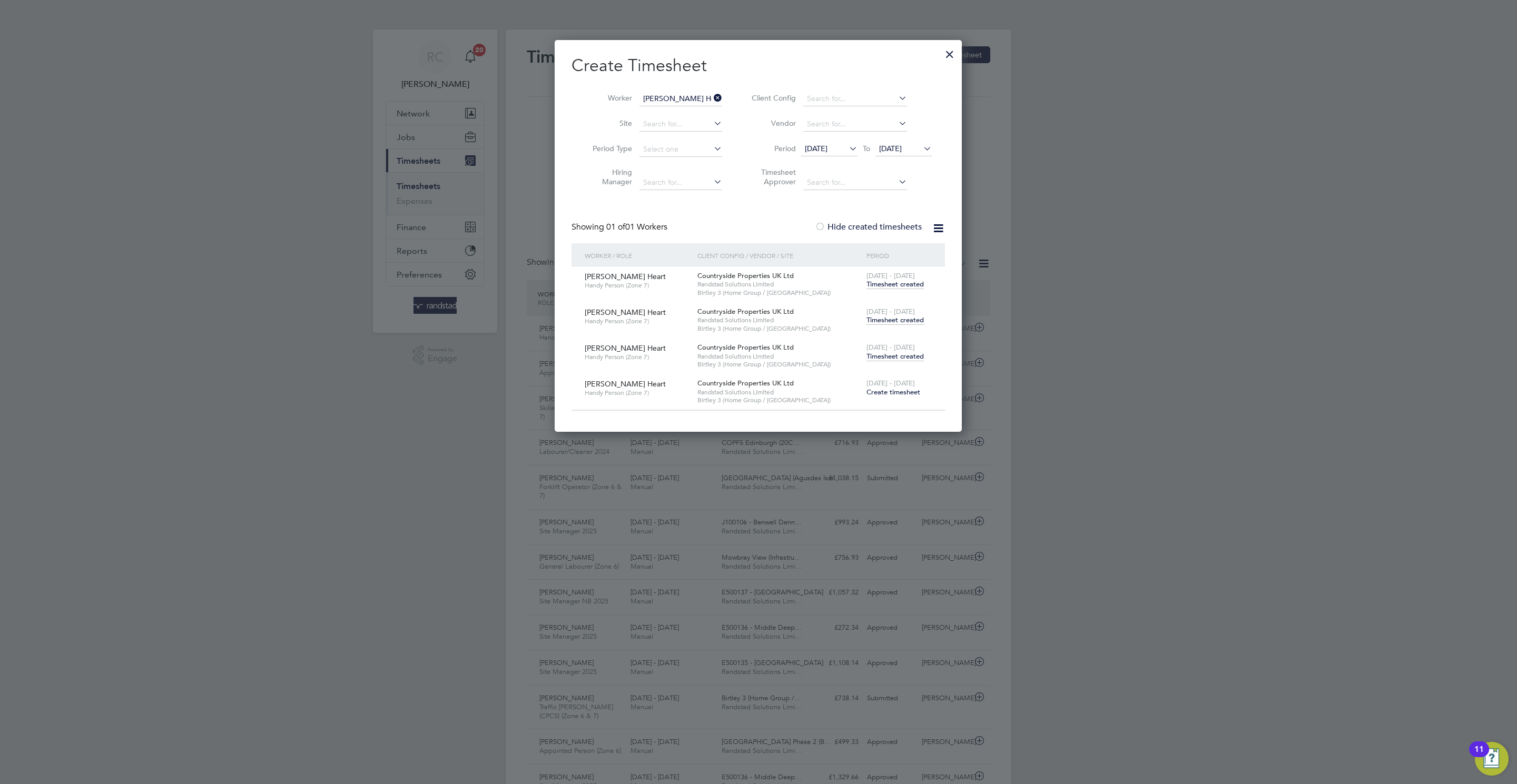
scroll to position [35, 92]
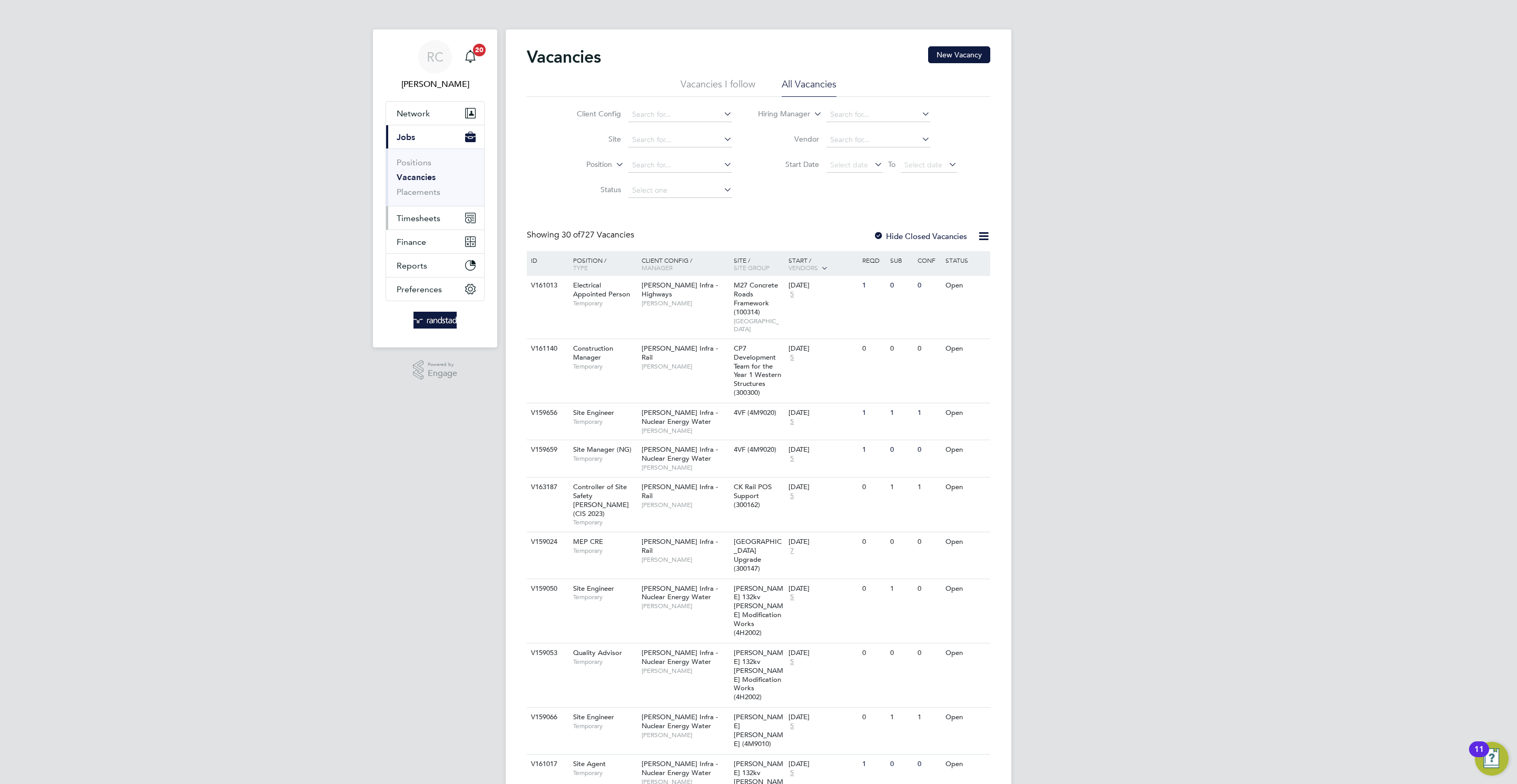
click at [433, 222] on span "Timesheets" at bounding box center [418, 218] width 44 height 10
click at [428, 180] on ul "Timesheets Expenses" at bounding box center [435, 194] width 98 height 43
click at [426, 186] on link "Timesheets" at bounding box center [418, 186] width 44 height 10
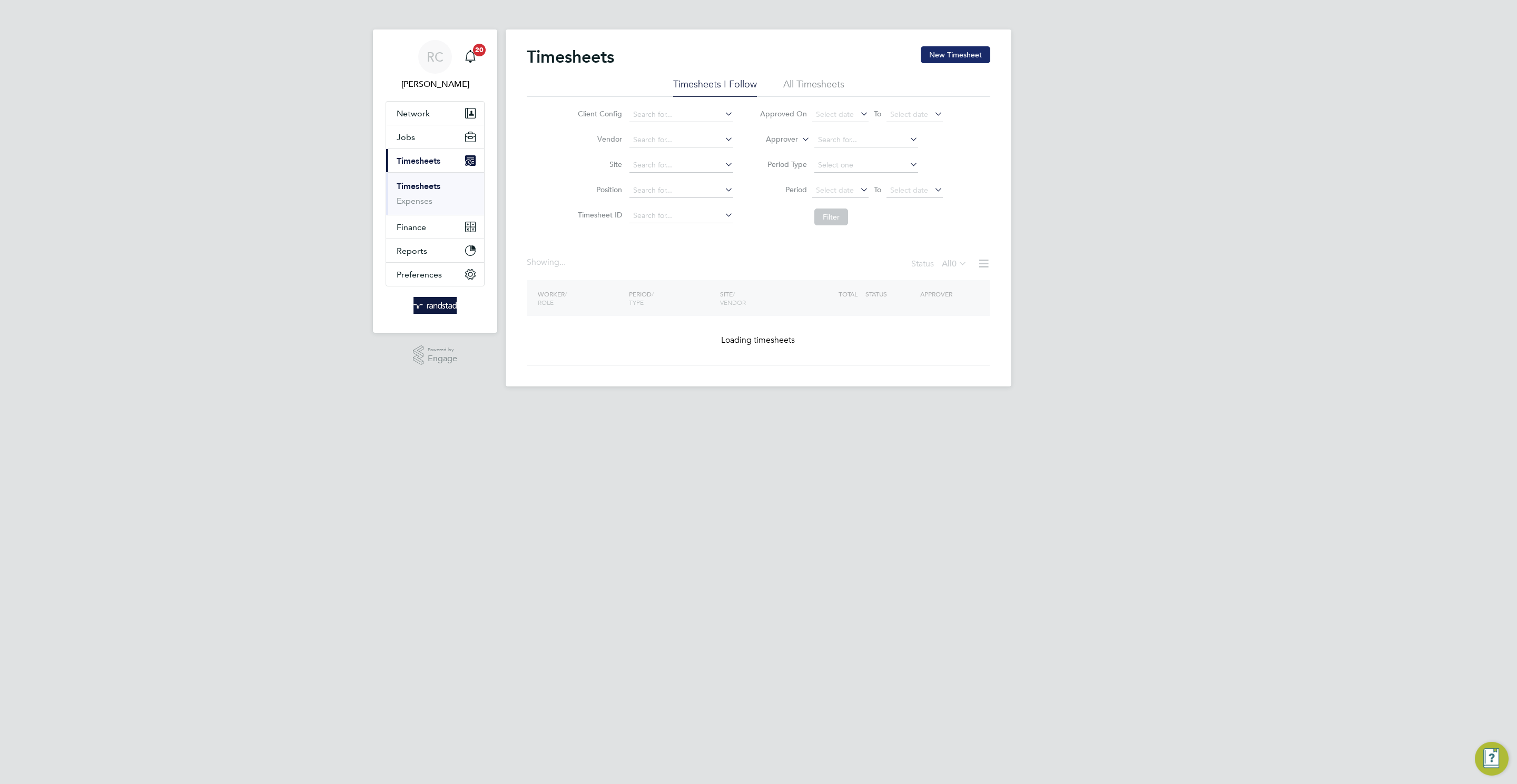
click at [981, 52] on button "New Timesheet" at bounding box center [956, 54] width 69 height 17
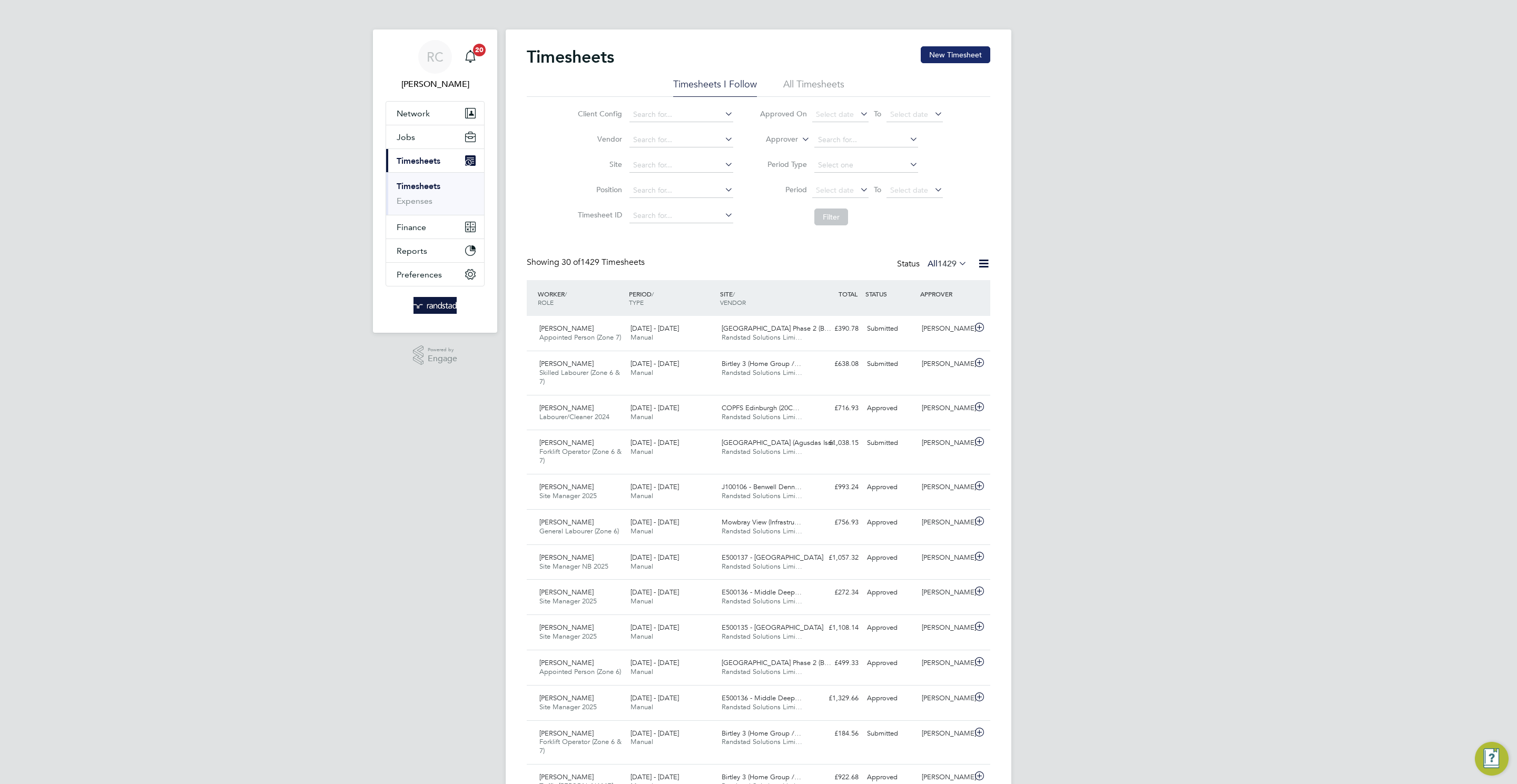
click at [0, 0] on div at bounding box center [0, 0] width 0 height 0
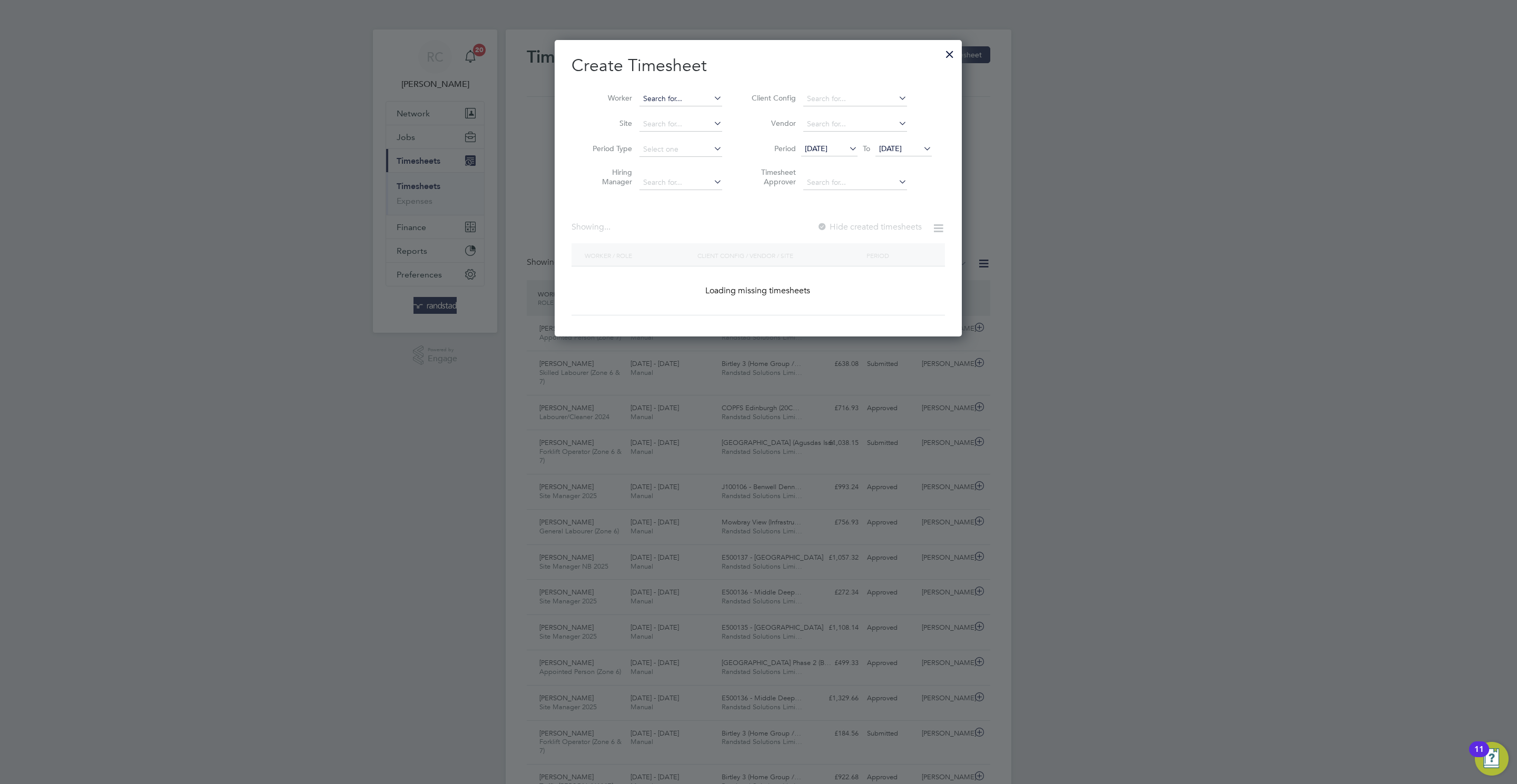
click at [654, 93] on input at bounding box center [680, 98] width 83 height 15
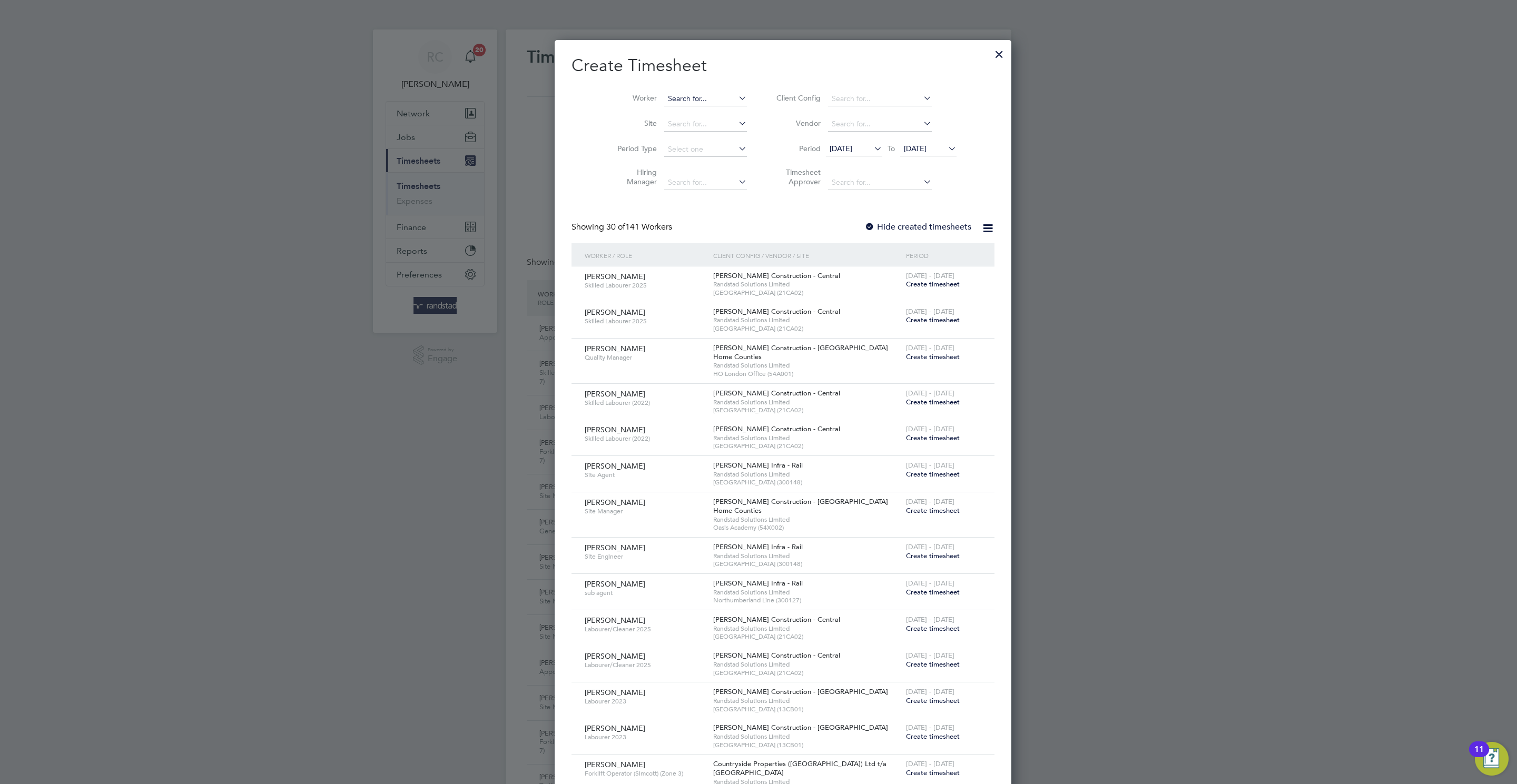
paste input "Peter heart"
click at [706, 116] on b "Heart" at bounding box center [716, 114] width 19 height 9
type input "[PERSON_NAME] Heart"
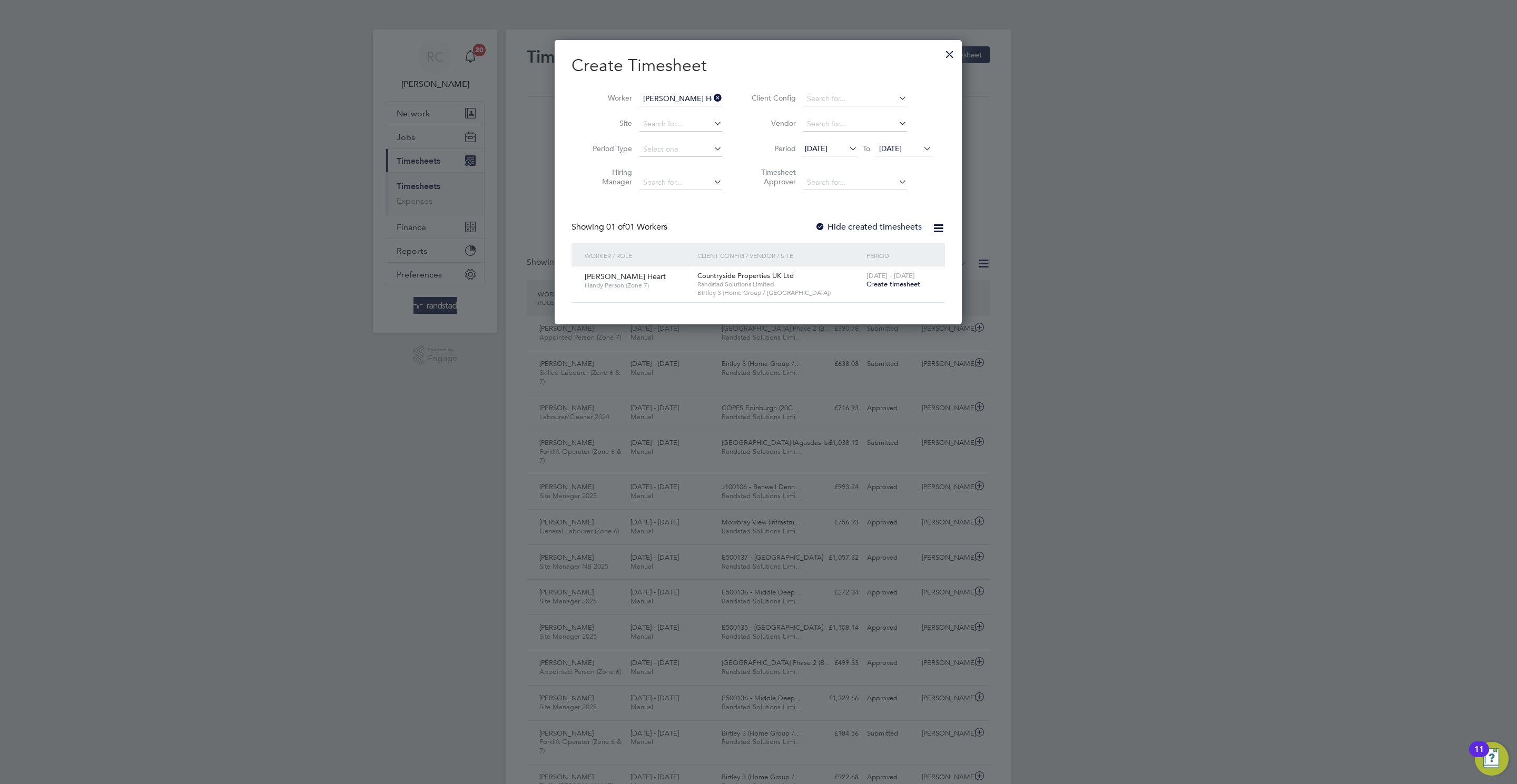
click at [893, 282] on span "Create timesheet" at bounding box center [893, 284] width 54 height 9
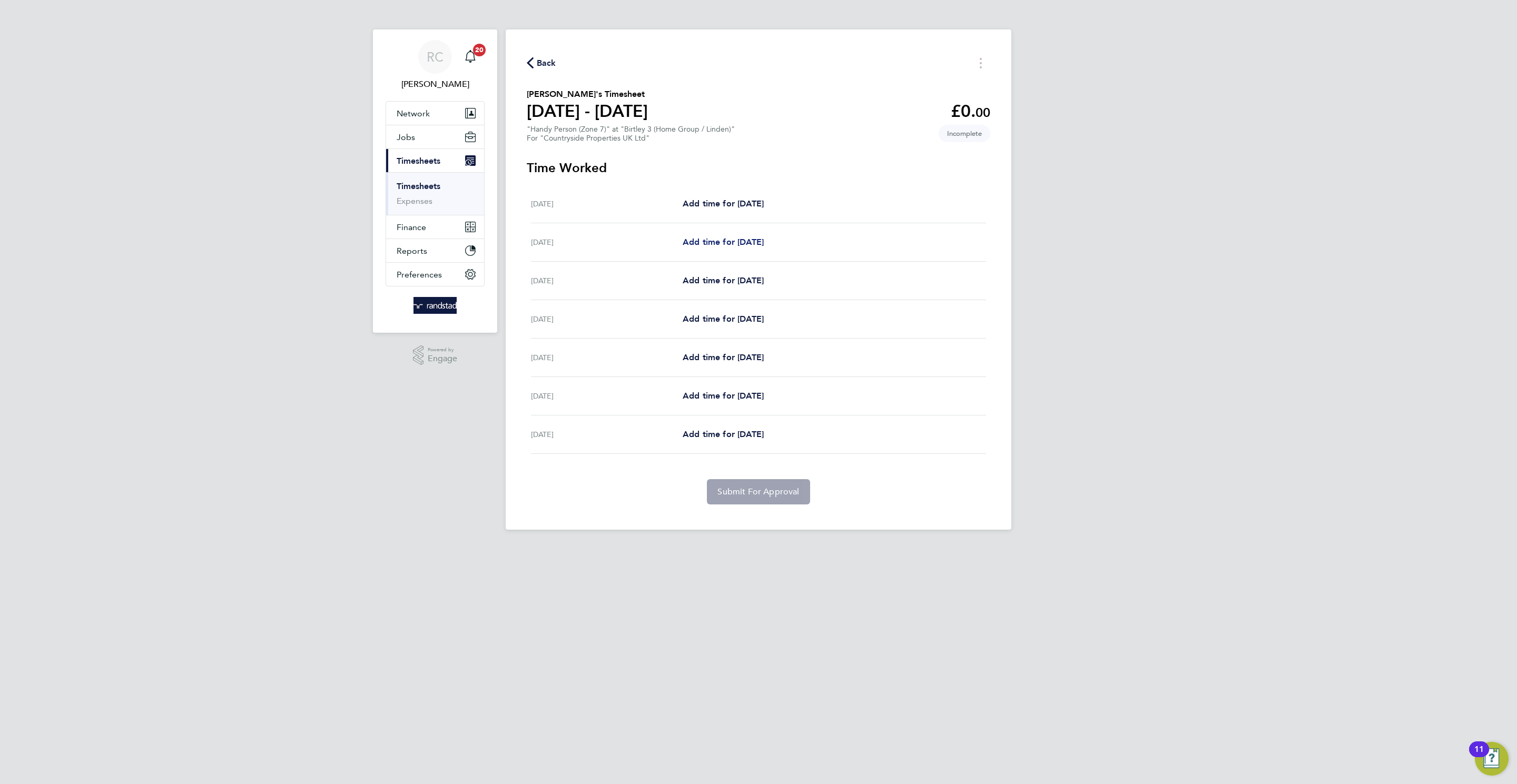
click at [714, 246] on span "Add time for [DATE]" at bounding box center [723, 242] width 81 height 10
select select "30"
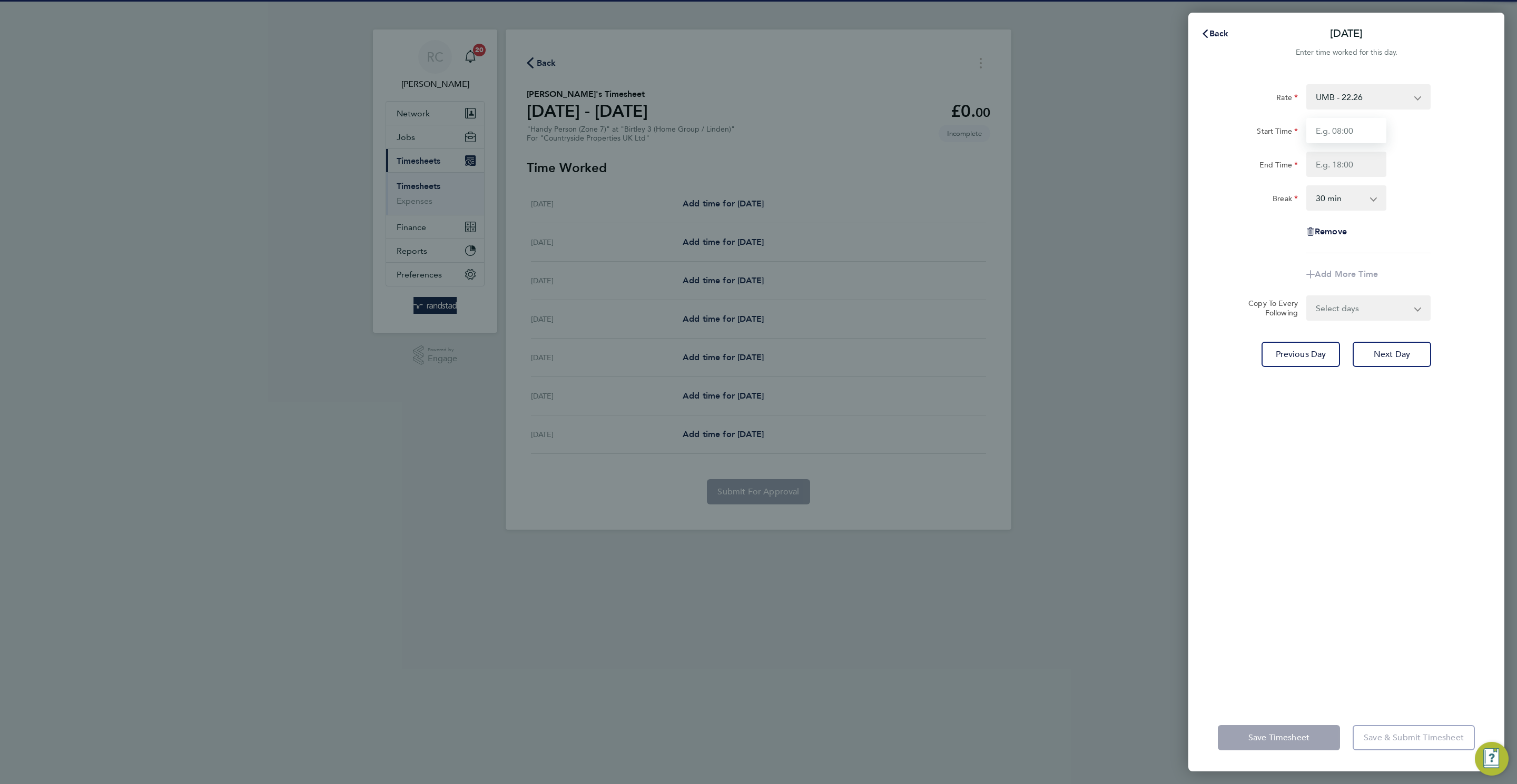
drag, startPoint x: 1346, startPoint y: 138, endPoint x: 1358, endPoint y: 136, distance: 12.2
click at [1010, 138] on input "Start Time" at bounding box center [1346, 131] width 80 height 25
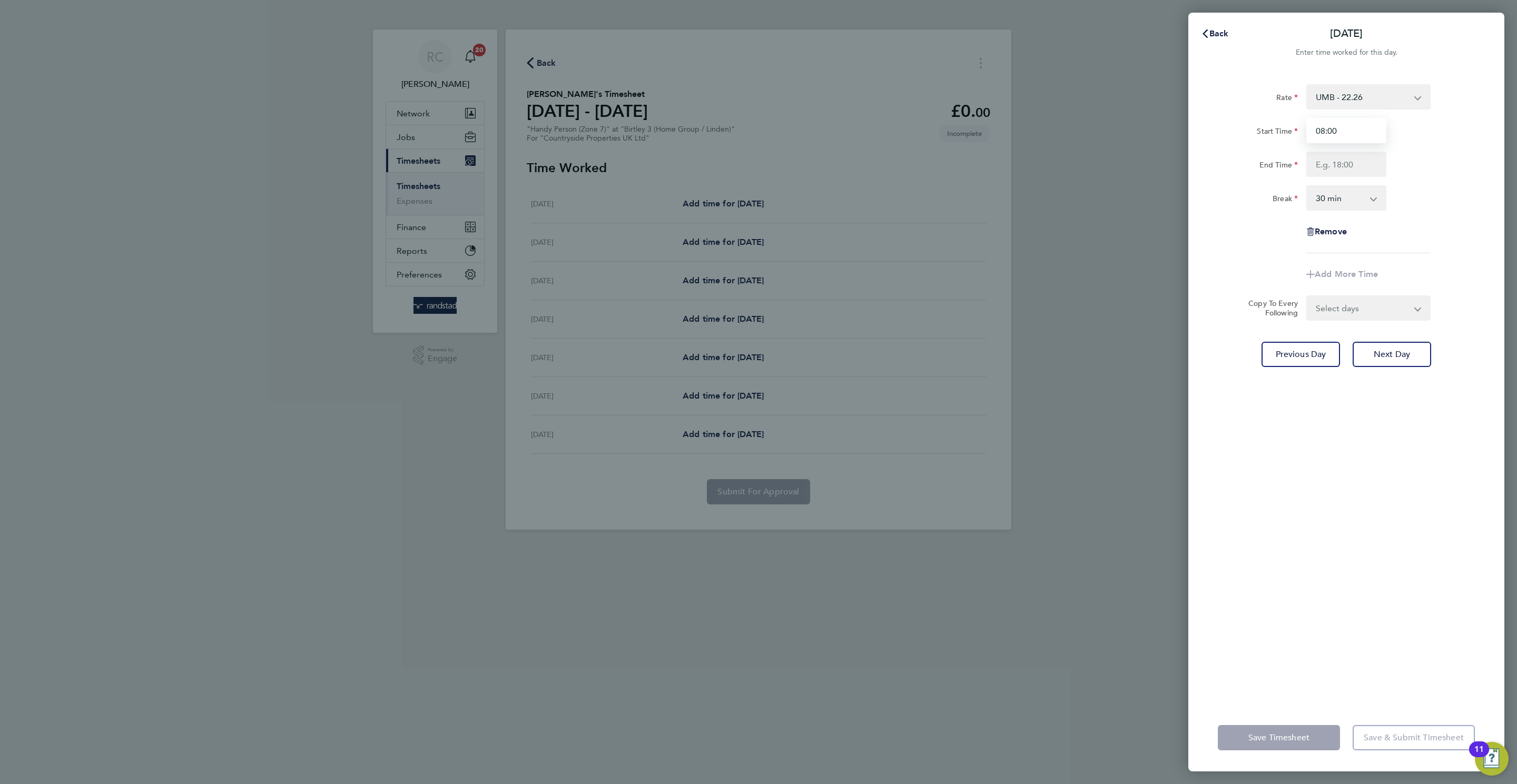
type input "08:00"
type input "16:30"
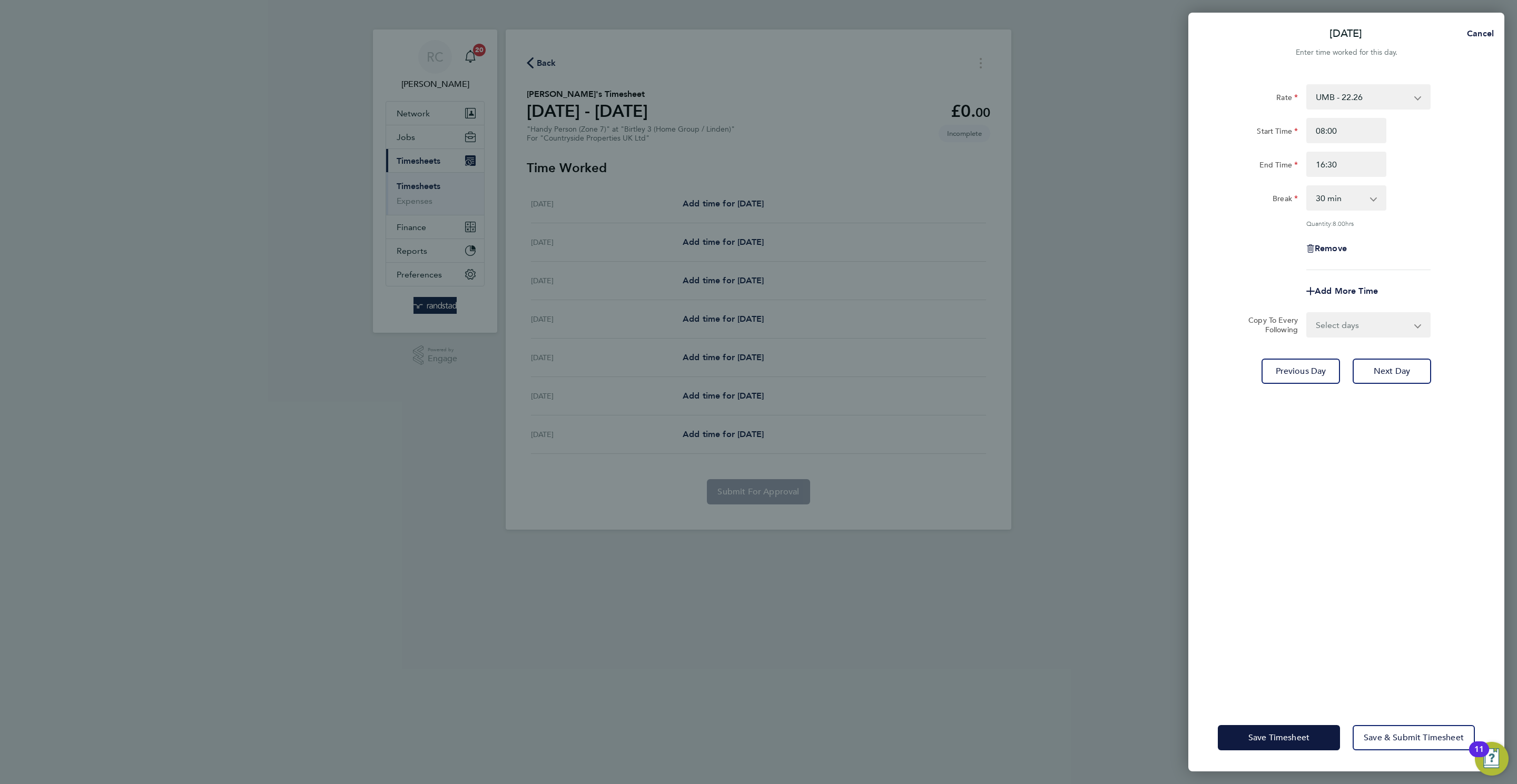
click at [1010, 322] on div "Rate UMB - 22.26 Start Time 08:00 End Time 16:30 Break 0 min 15 min 30 min 45 m…" at bounding box center [1346, 387] width 316 height 632
click at [1010, 325] on select "Select days Day Weekday (Mon-Fri) Weekend (Sat-Sun) Wednesday Thursday Friday S…" at bounding box center [1362, 324] width 111 height 23
select select "WED"
click at [1010, 313] on select "Select days Day Weekday (Mon-Fri) Weekend (Sat-Sun) Wednesday Thursday Friday S…" at bounding box center [1362, 324] width 111 height 23
select select "2025-08-31"
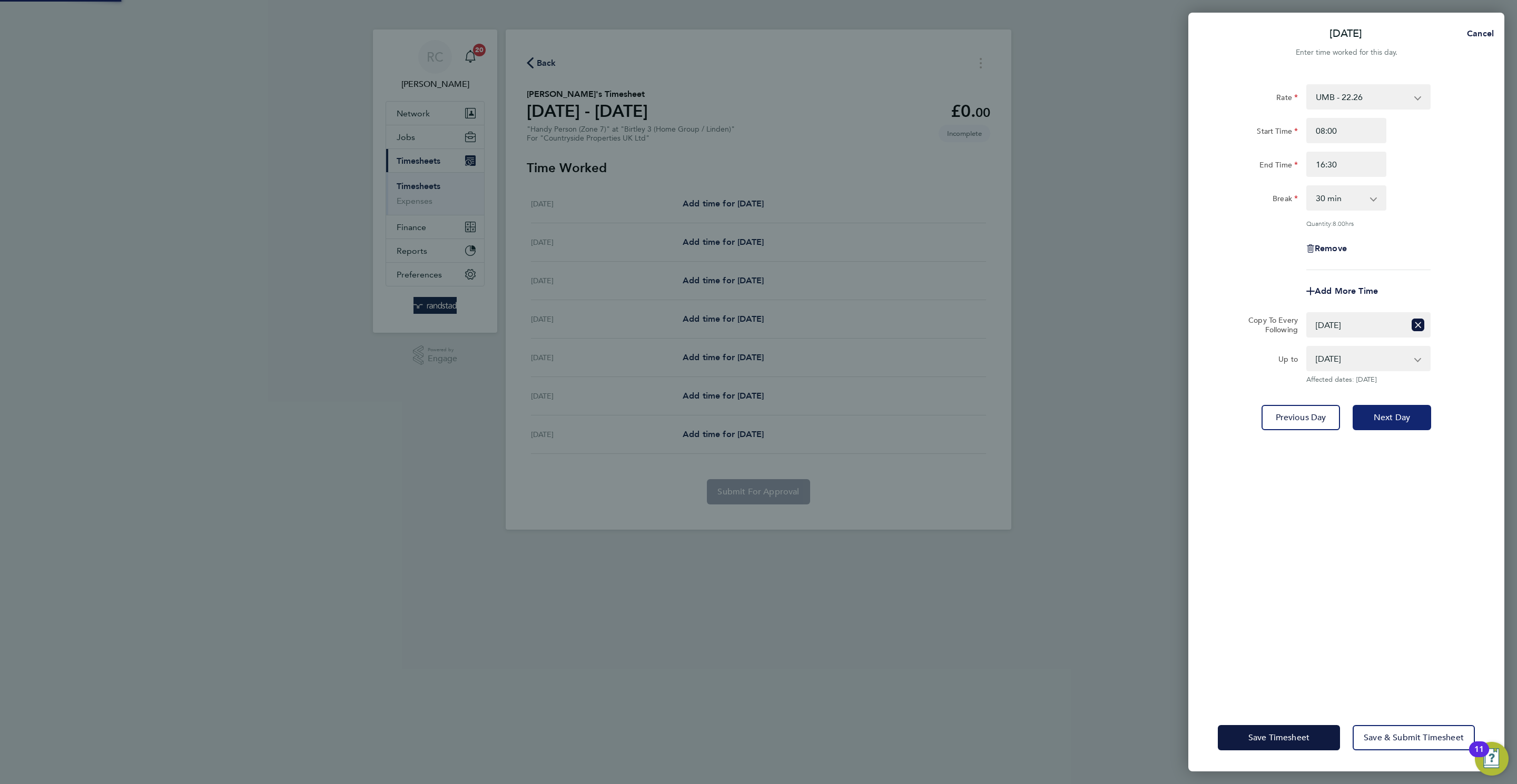
click at [1010, 412] on span "Next Day" at bounding box center [1392, 417] width 37 height 11
click at [1010, 324] on select "Select days Day Weekday (Mon-Fri) Weekend (Sat-Sun) Wednesday Thursday Friday S…" at bounding box center [1356, 324] width 98 height 23
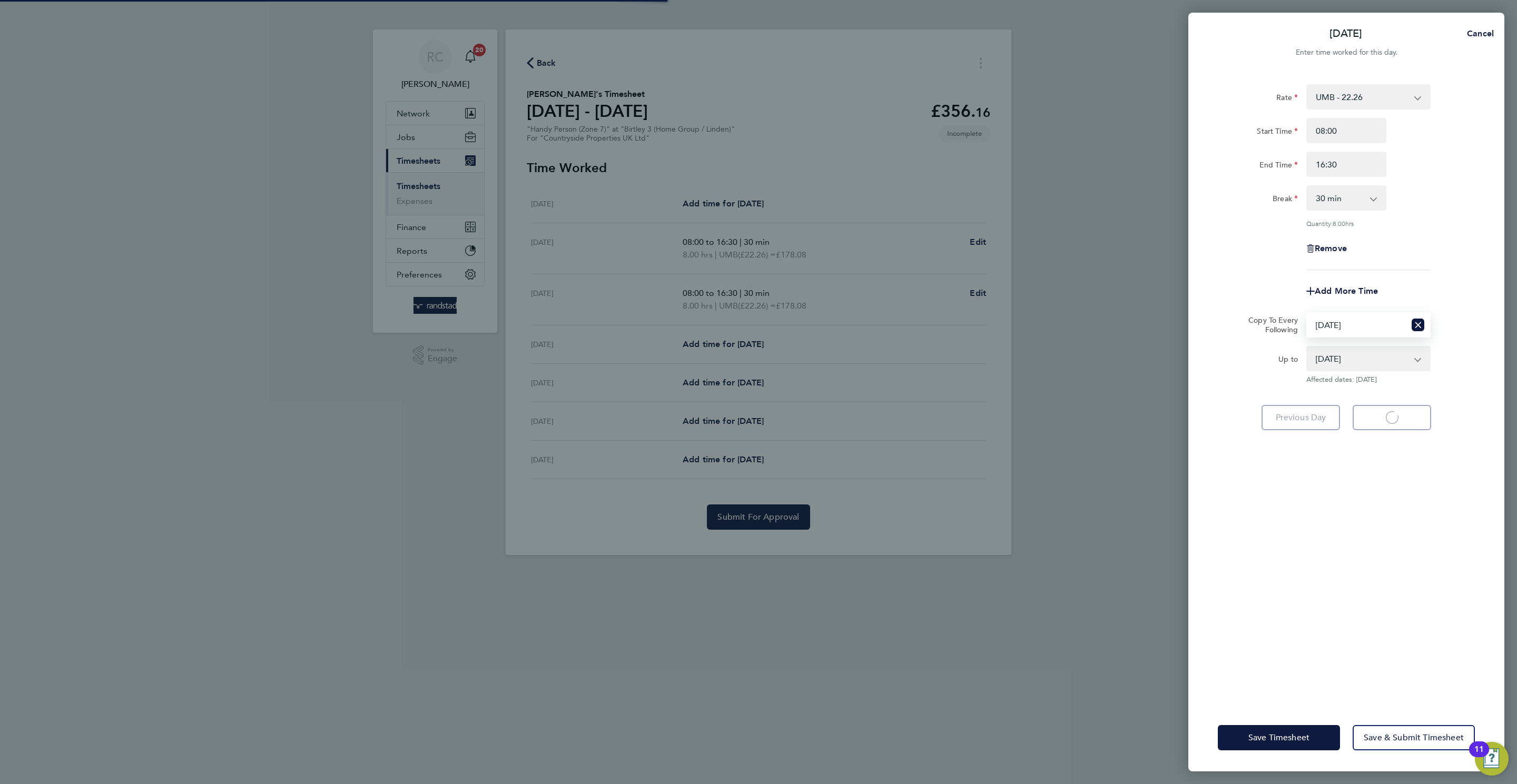
select select "30"
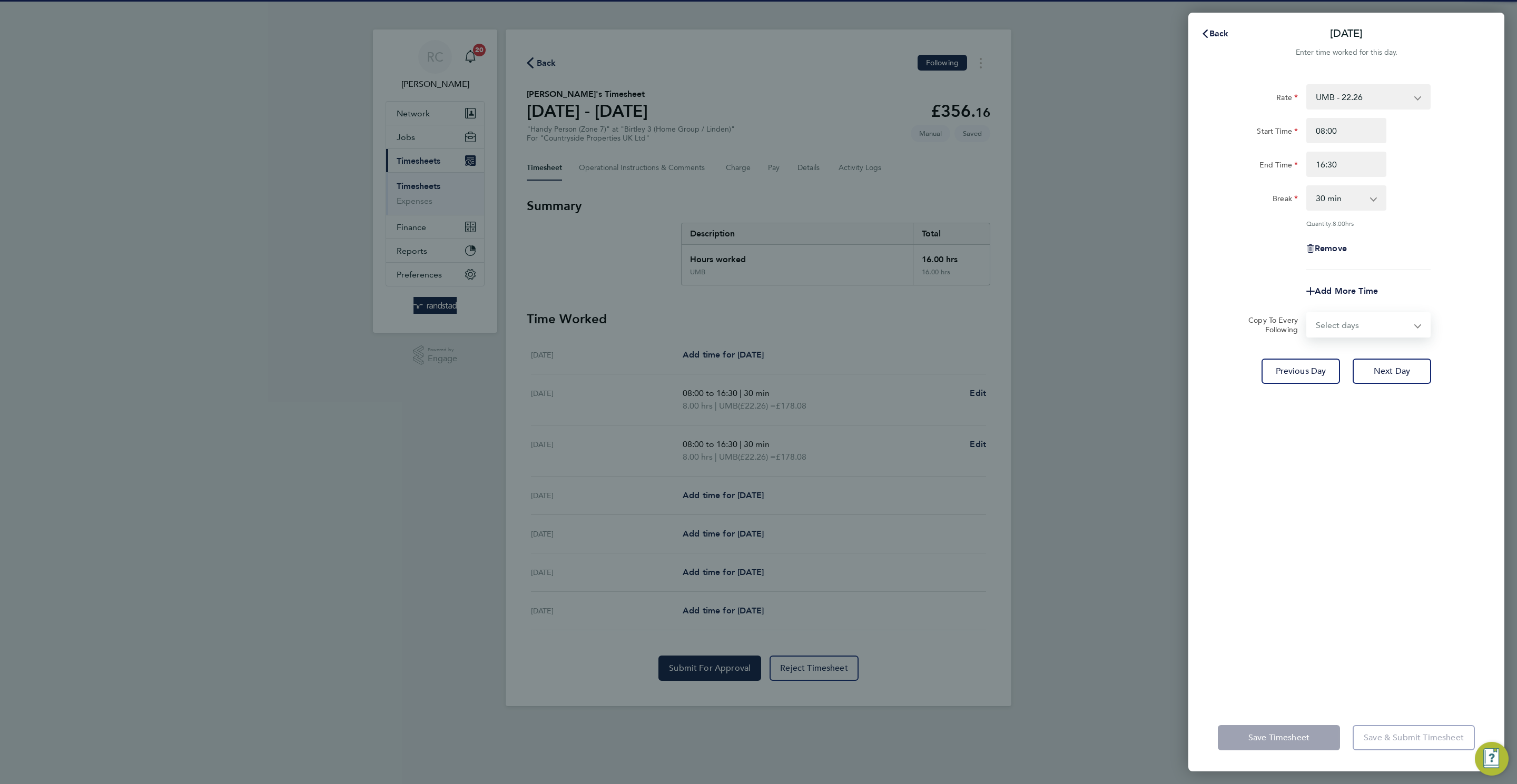
click at [1010, 316] on select "Select days Day Weekday (Mon-Fri) Weekend (Sat-Sun) Thursday Friday Saturday Su…" at bounding box center [1362, 324] width 111 height 23
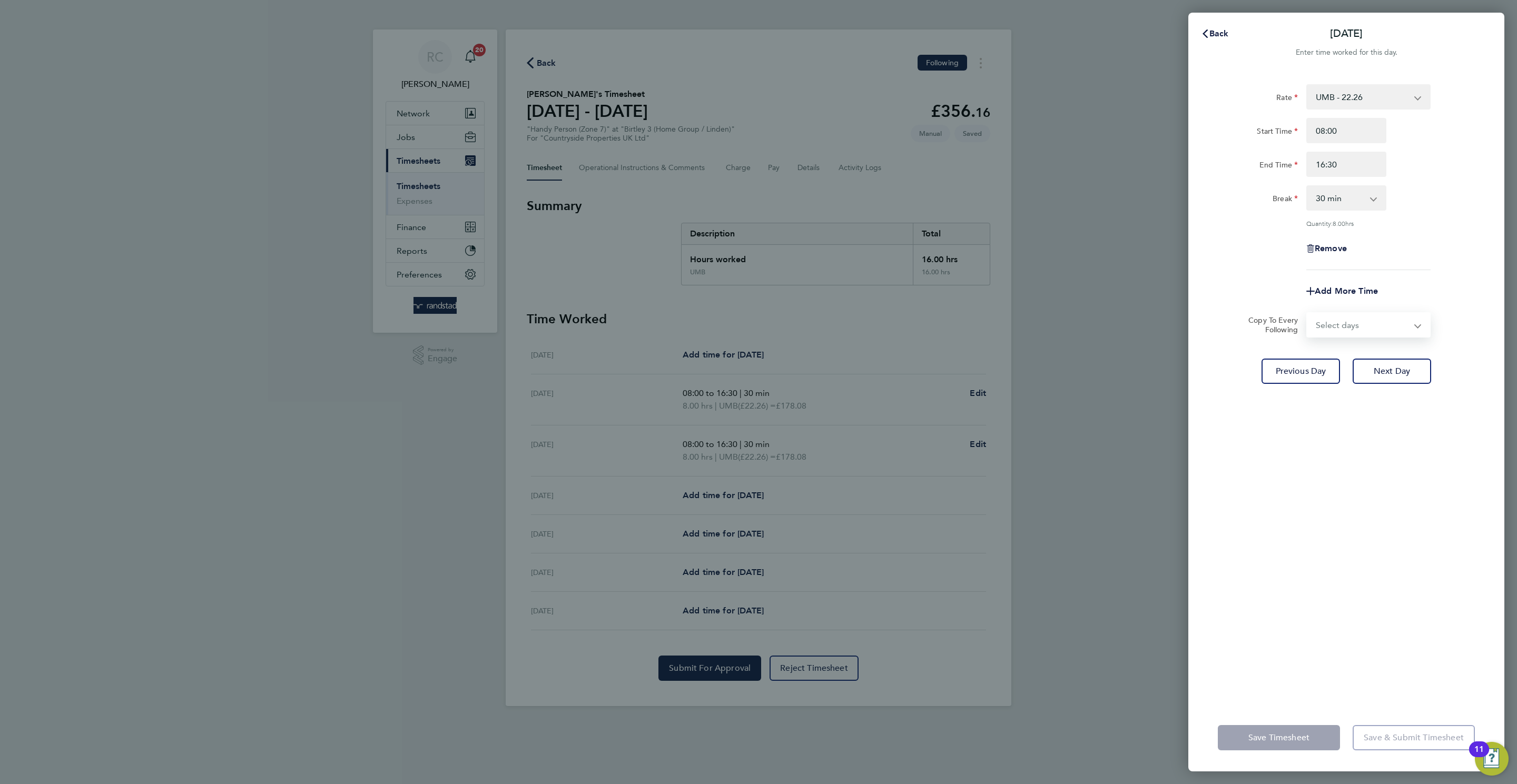
select select "THU"
click at [1010, 313] on select "Select days Day Weekday (Mon-Fri) Weekend (Sat-Sun) Thursday Friday Saturday Su…" at bounding box center [1362, 324] width 111 height 23
select select "2025-08-31"
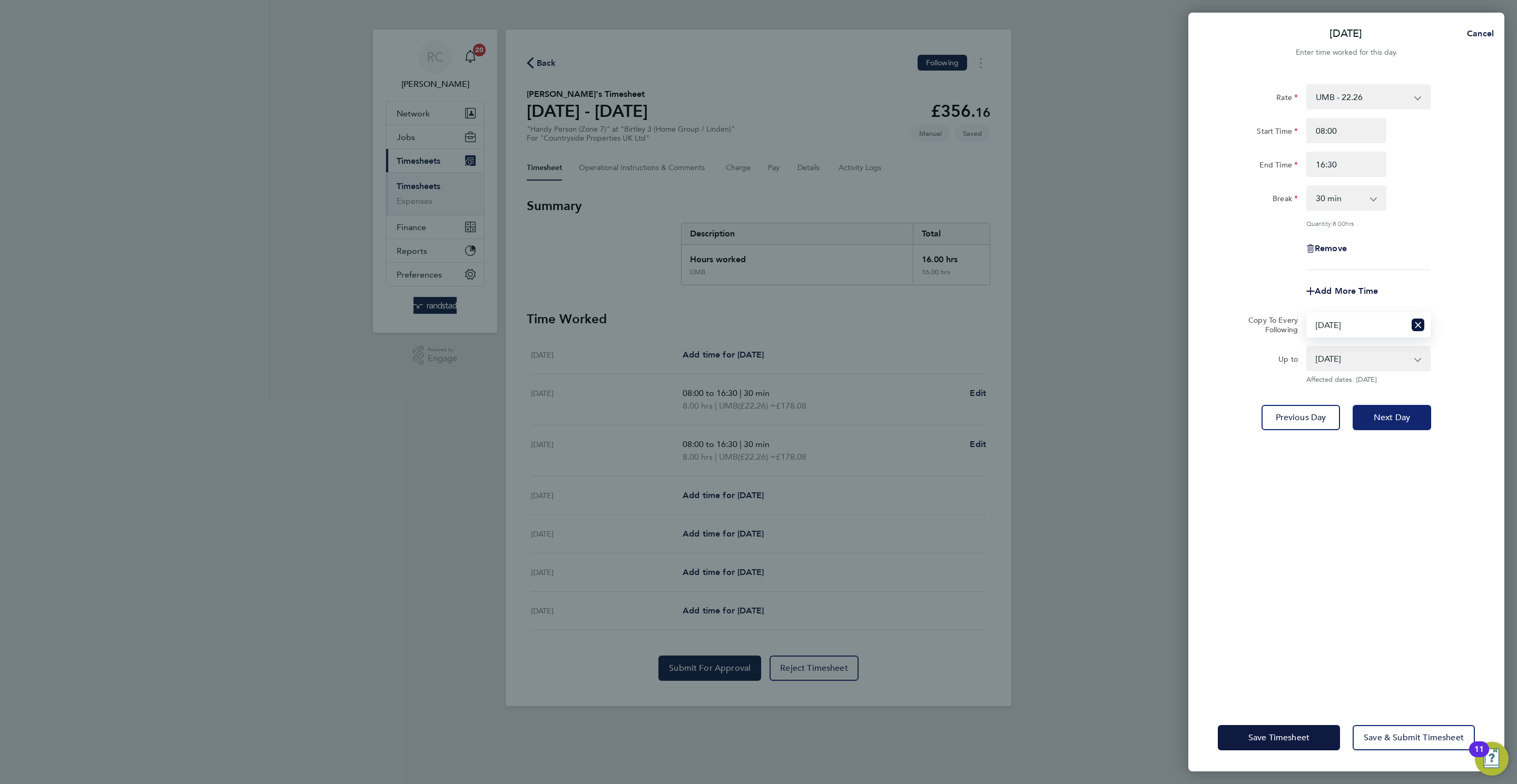
click at [1010, 418] on span "Next Day" at bounding box center [1392, 417] width 37 height 11
click at [1010, 322] on select "Select days Day Weekday (Mon-Fri) Weekend (Sat-Sun) Thursday Friday Saturday Su…" at bounding box center [1356, 324] width 98 height 23
select select "0: null"
select select "30"
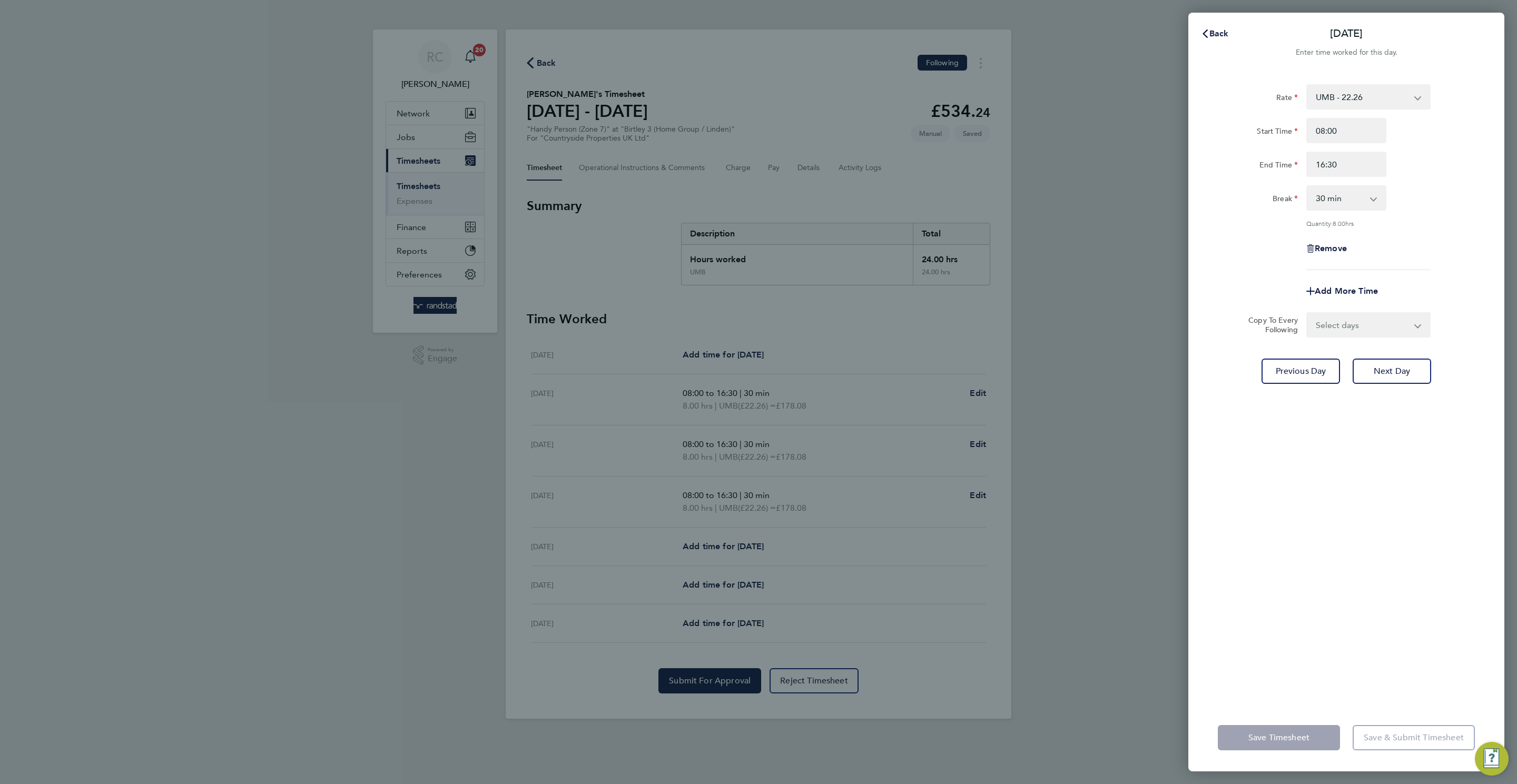
click at [1010, 312] on div "Select days Day Weekend (Sat-Sun) [DATE] [DATE] [DATE]" at bounding box center [1368, 324] width 124 height 25
click at [1010, 321] on select "Select days Day Weekend (Sat-Sun) [DATE] [DATE] [DATE]" at bounding box center [1362, 324] width 111 height 23
select select "FRI"
click at [1010, 313] on select "Select days Day Weekend (Sat-Sun) [DATE] [DATE] [DATE]" at bounding box center [1362, 324] width 111 height 23
select select "2025-08-31"
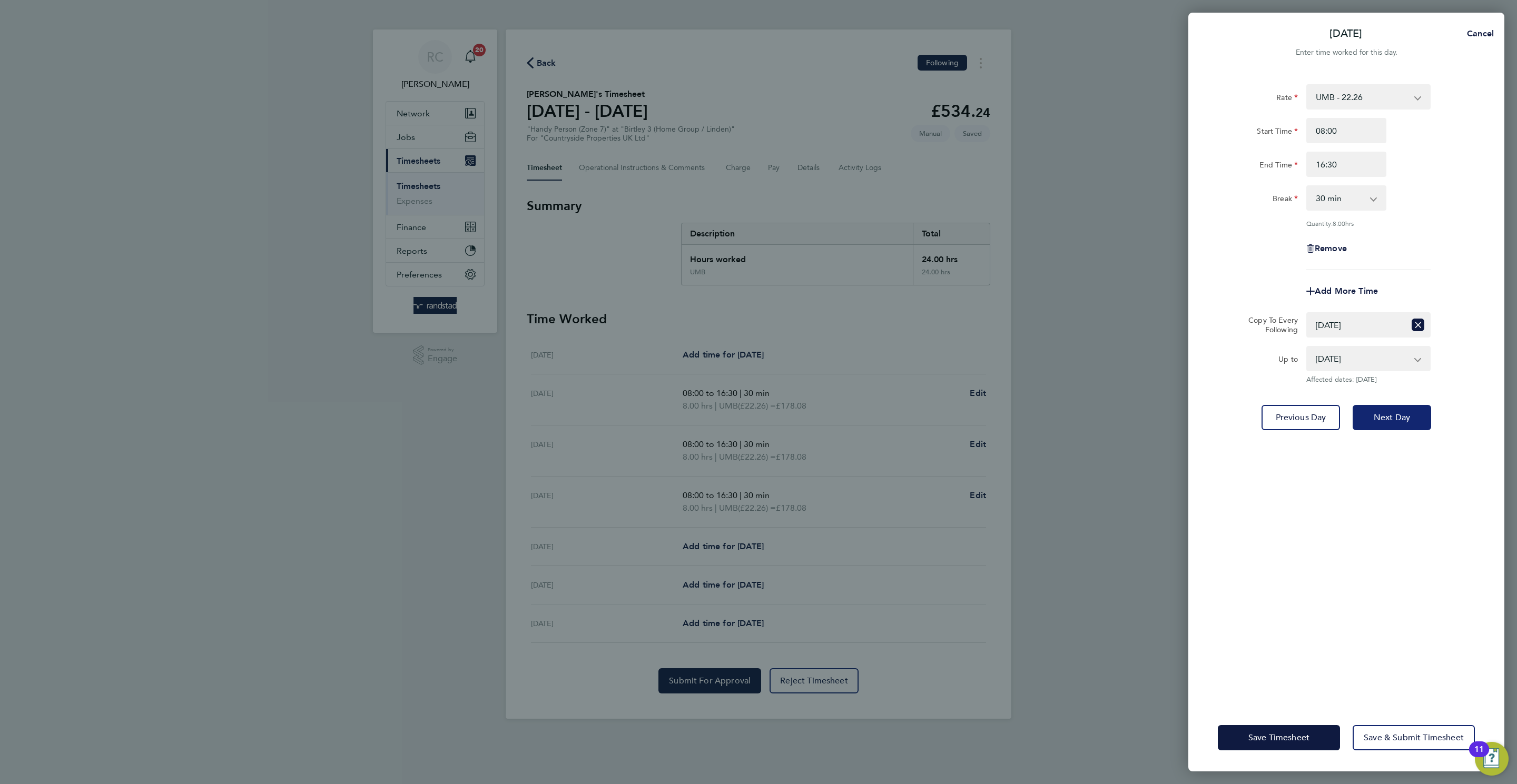
click at [1010, 413] on span "Next Day" at bounding box center [1392, 417] width 37 height 11
select select "0: null"
select select "30"
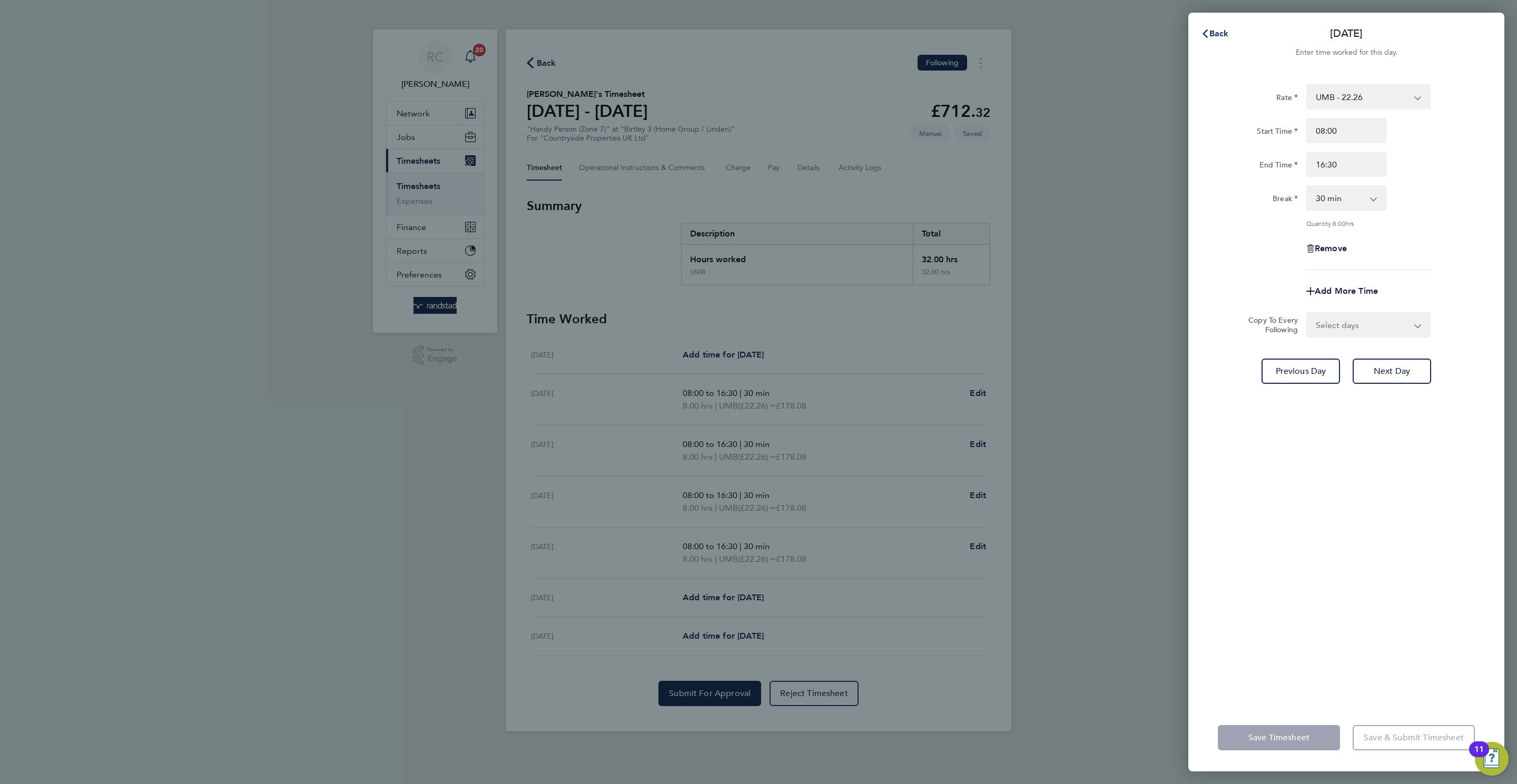
click at [1010, 30] on span "Back" at bounding box center [1219, 33] width 20 height 10
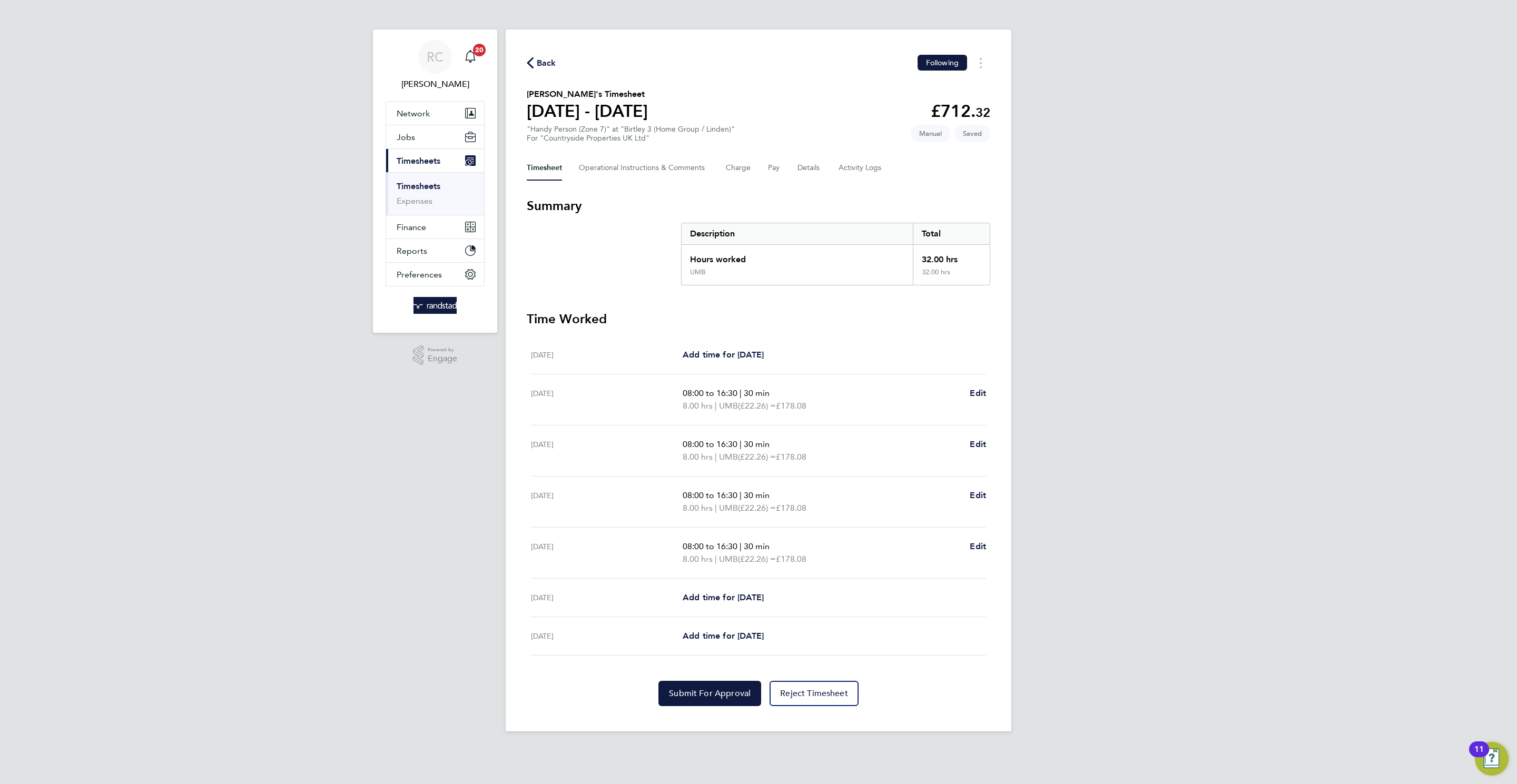
click at [967, 499] on div "08:00 to 16:30 | 30 min 8.00 hrs | UMB (£22.26) = £178.08 Edit" at bounding box center [834, 553] width 303 height 25
click at [980, 499] on span "Edit" at bounding box center [978, 546] width 16 height 10
select select "30"
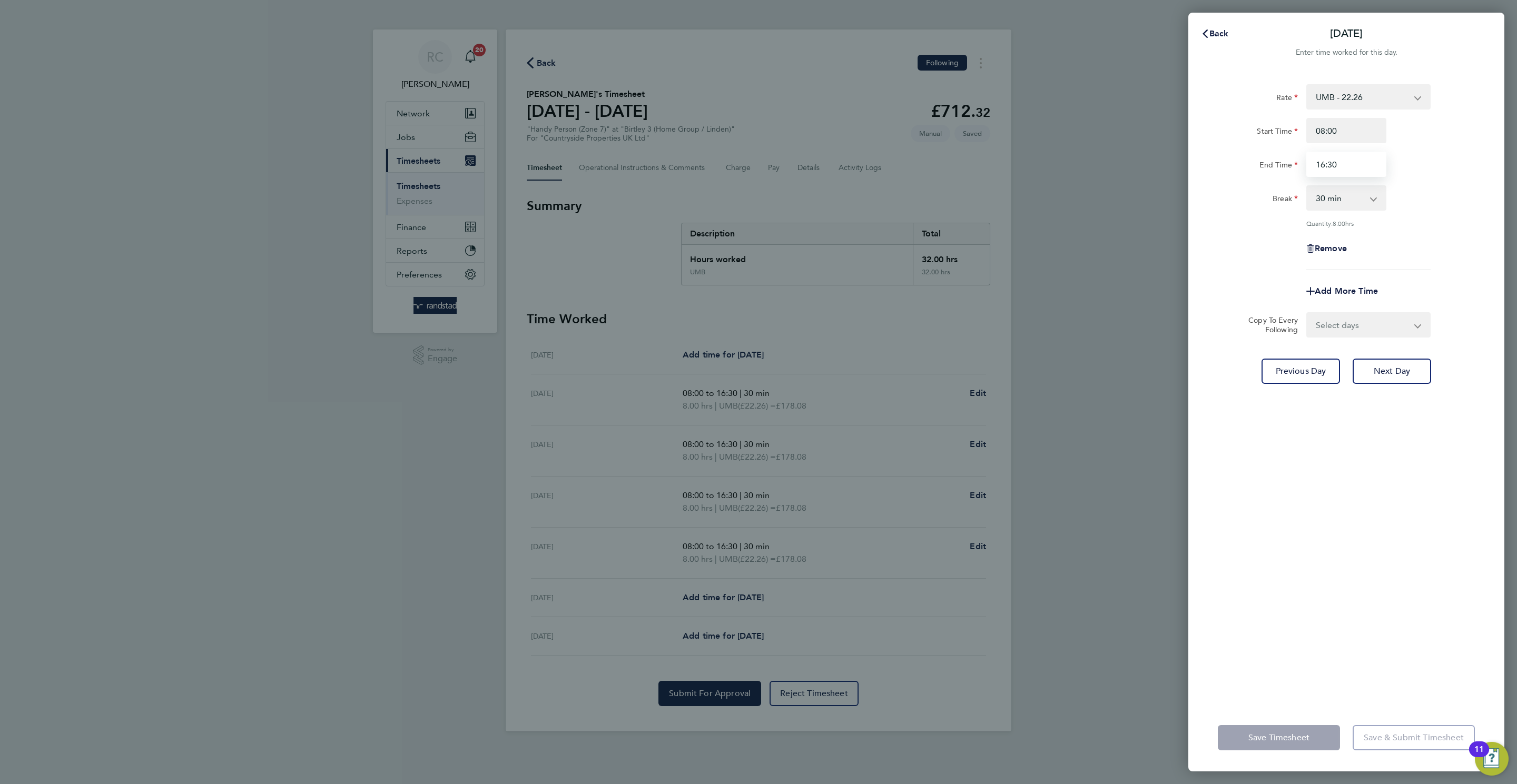
click at [1010, 164] on input "16:30" at bounding box center [1346, 164] width 80 height 25
type input "15:30"
drag, startPoint x: 1409, startPoint y: 545, endPoint x: 1326, endPoint y: 674, distance: 153.4
click at [1010, 499] on div "Rate UMB - 22.26 Start Time 08:00 End Time 15:30 Break 0 min 15 min 30 min 45 m…" at bounding box center [1346, 387] width 316 height 632
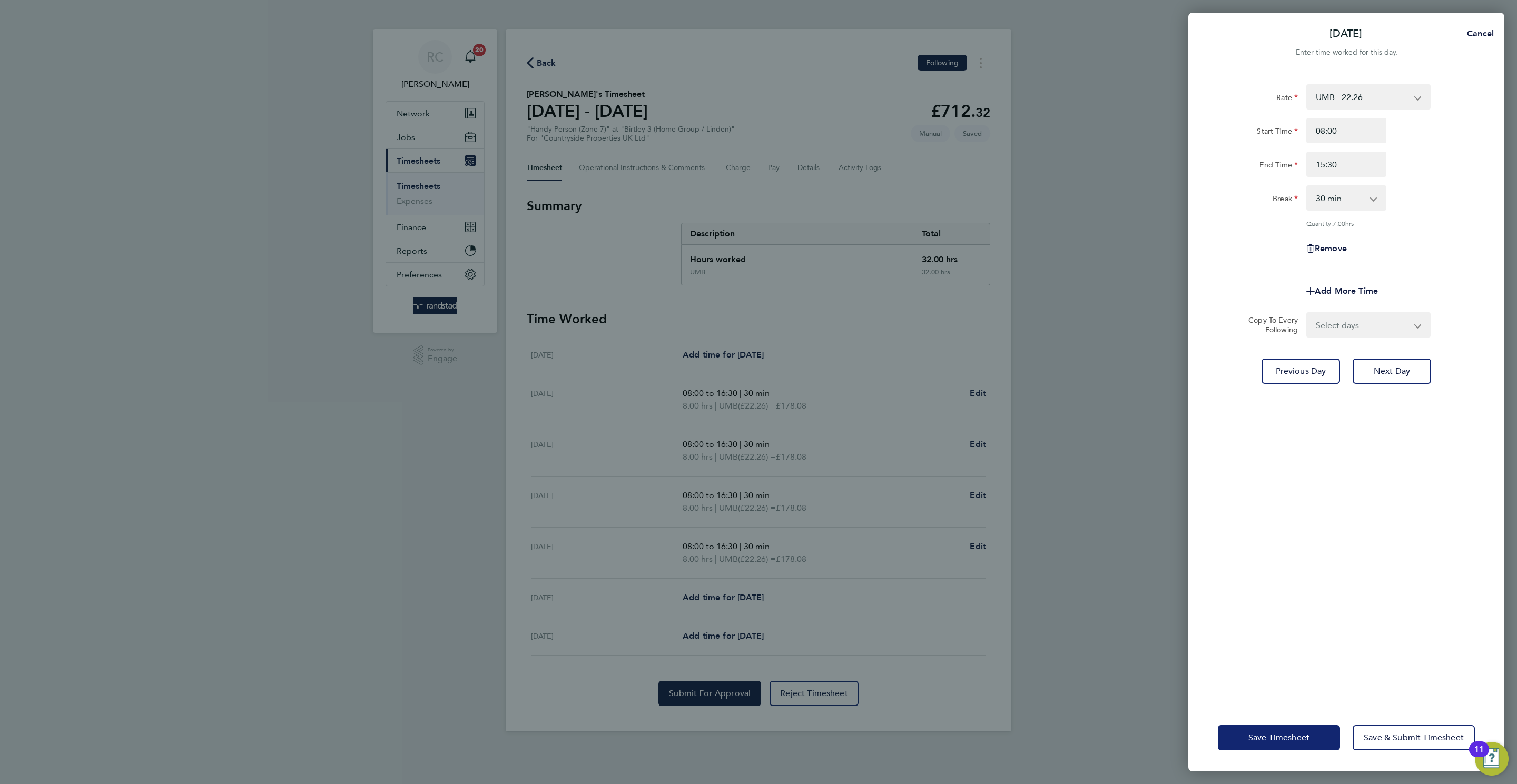
click at [1010, 499] on span "Save Timesheet" at bounding box center [1278, 737] width 61 height 11
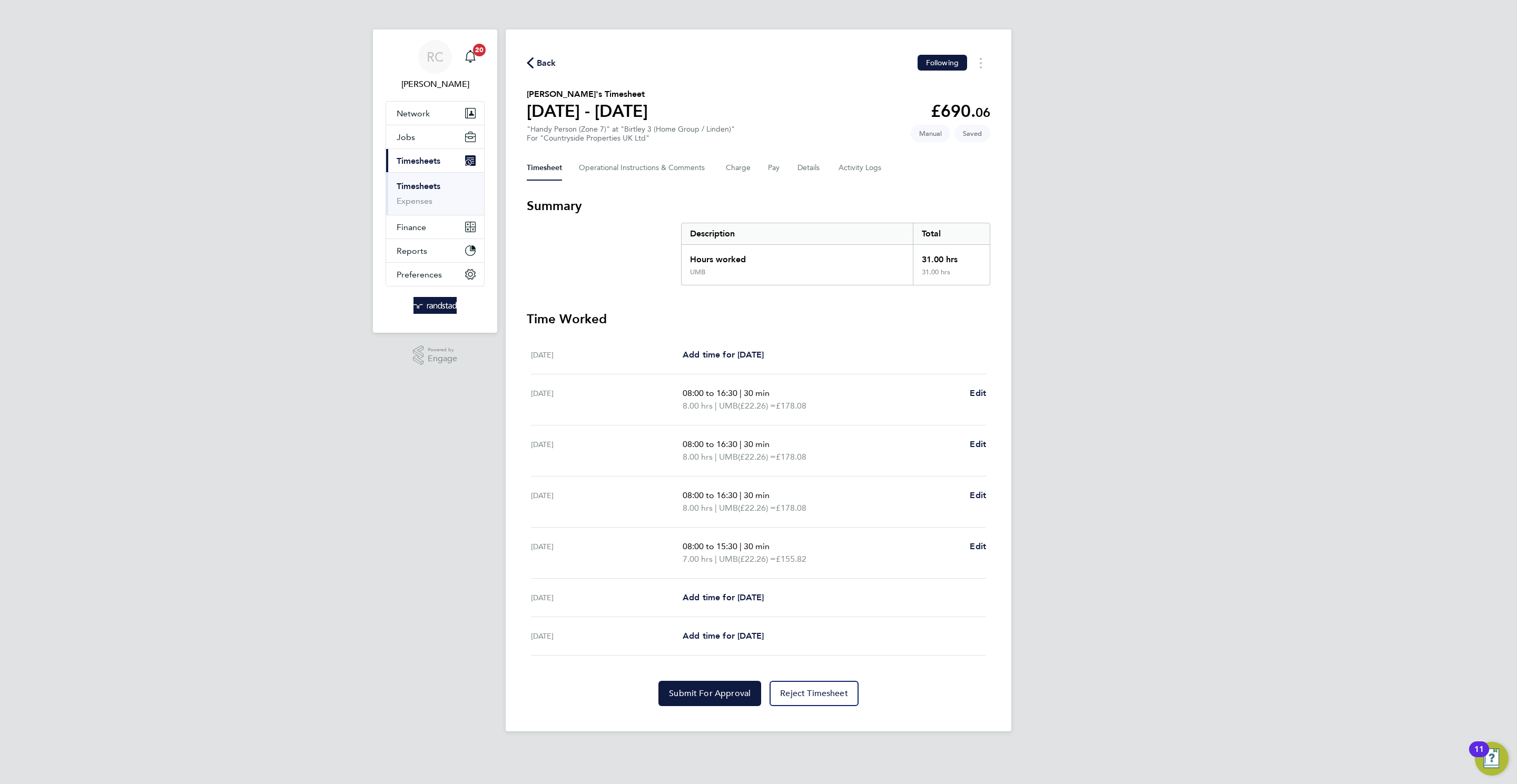
click at [695, 499] on div "Back Following Peter Heart's Timesheet 25 - 31 Aug 2025 £690. 06 "Handy Person …" at bounding box center [758, 381] width 506 height 702
drag, startPoint x: 680, startPoint y: 689, endPoint x: 758, endPoint y: 688, distance: 78.0
click at [680, 499] on span "Submit For Approval" at bounding box center [709, 693] width 81 height 11
drag, startPoint x: 547, startPoint y: 57, endPoint x: 1492, endPoint y: 410, distance: 1008.8
click at [1010, 411] on div "RC Rebecca Cahill Notifications 20 Applications: Network Team Members Businesse…" at bounding box center [758, 374] width 1517 height 748
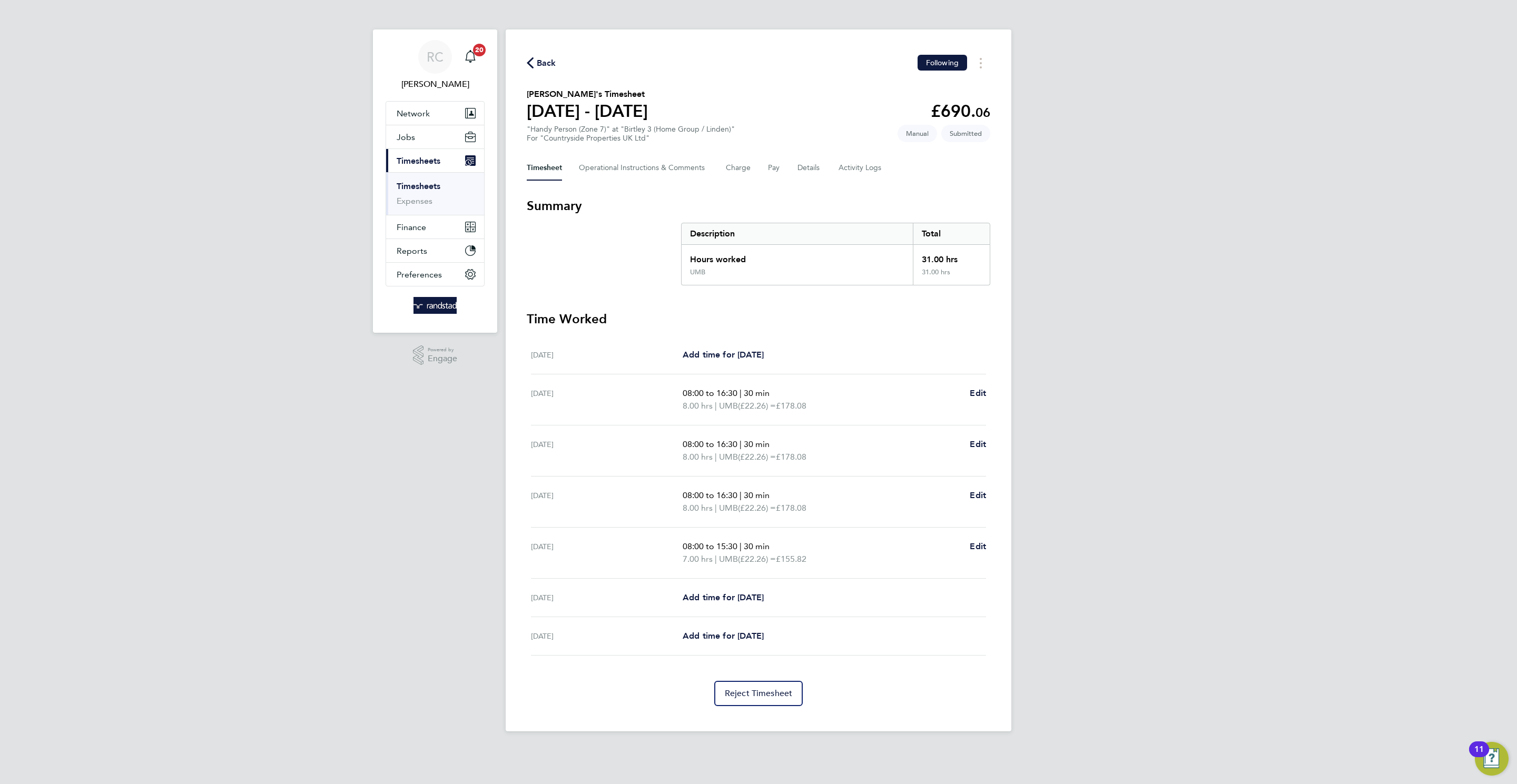
click at [1010, 409] on div "RC Rebecca Cahill Notifications 20 Applications: Network Team Members Businesse…" at bounding box center [758, 374] width 1517 height 748
click at [422, 185] on link "Timesheets" at bounding box center [418, 186] width 44 height 10
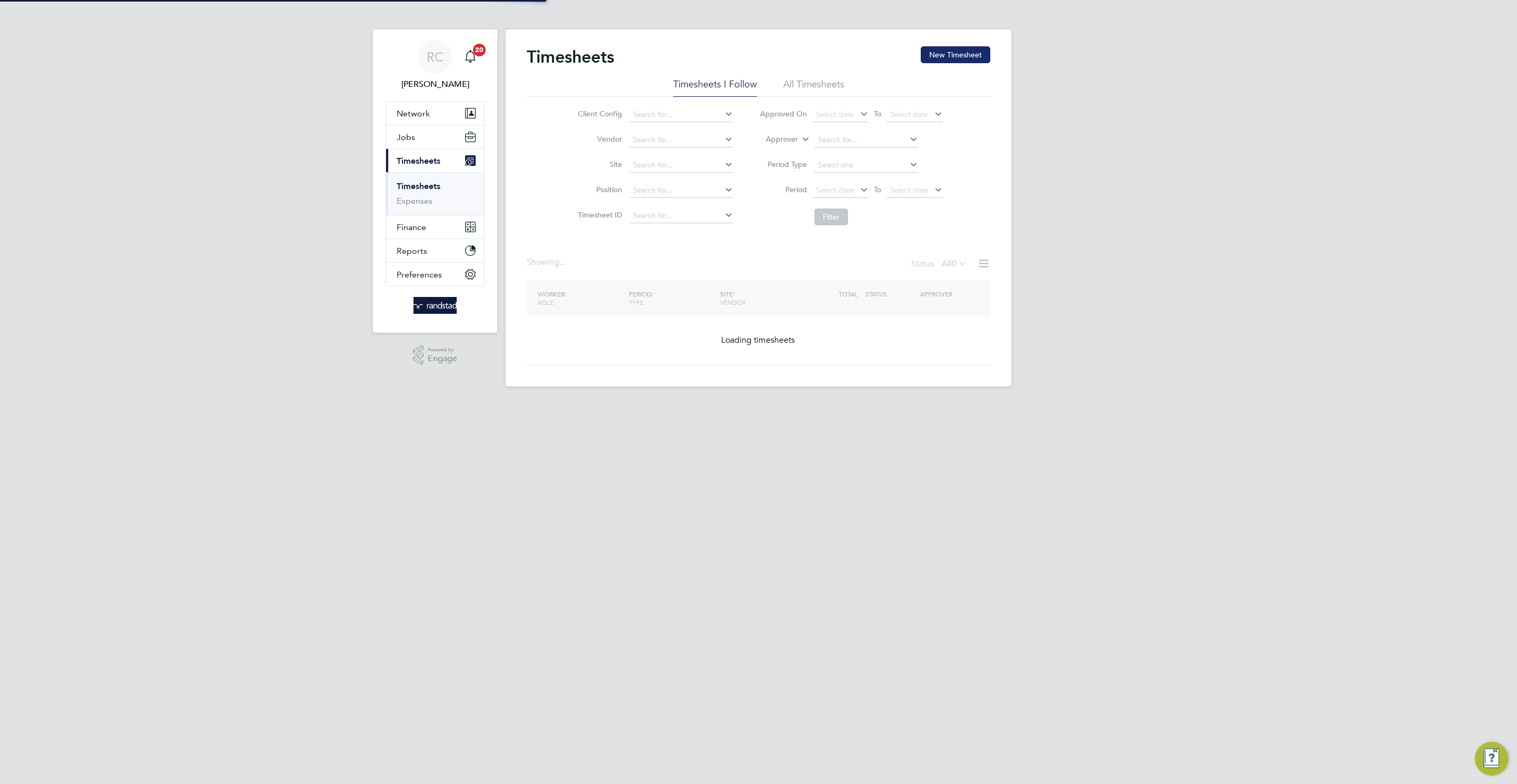
click at [964, 43] on div "Timesheets New Timesheet Timesheets I Follow All Timesheets Client Config Vendo…" at bounding box center [758, 208] width 506 height 357
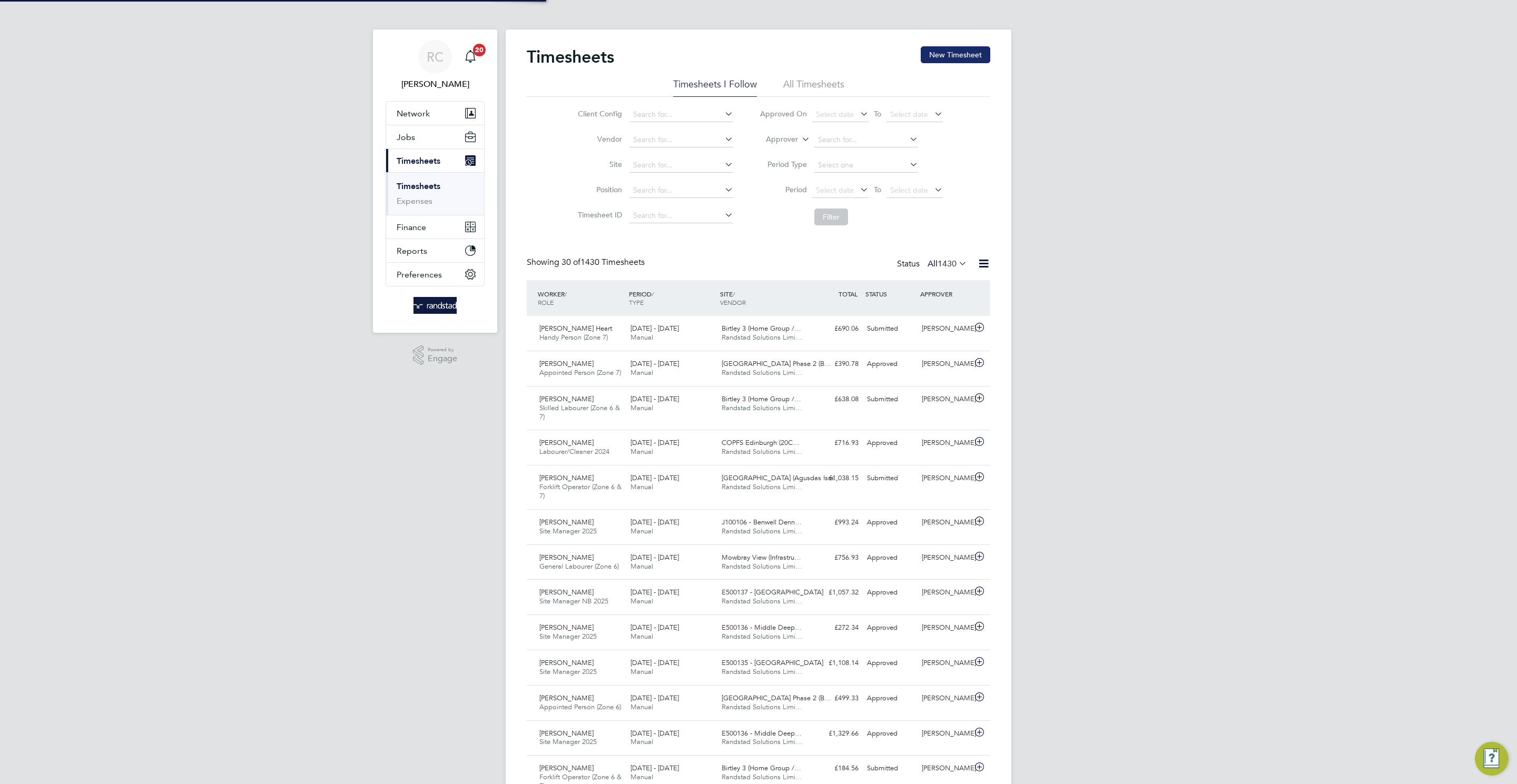
click at [962, 51] on button "New Timesheet" at bounding box center [956, 54] width 69 height 17
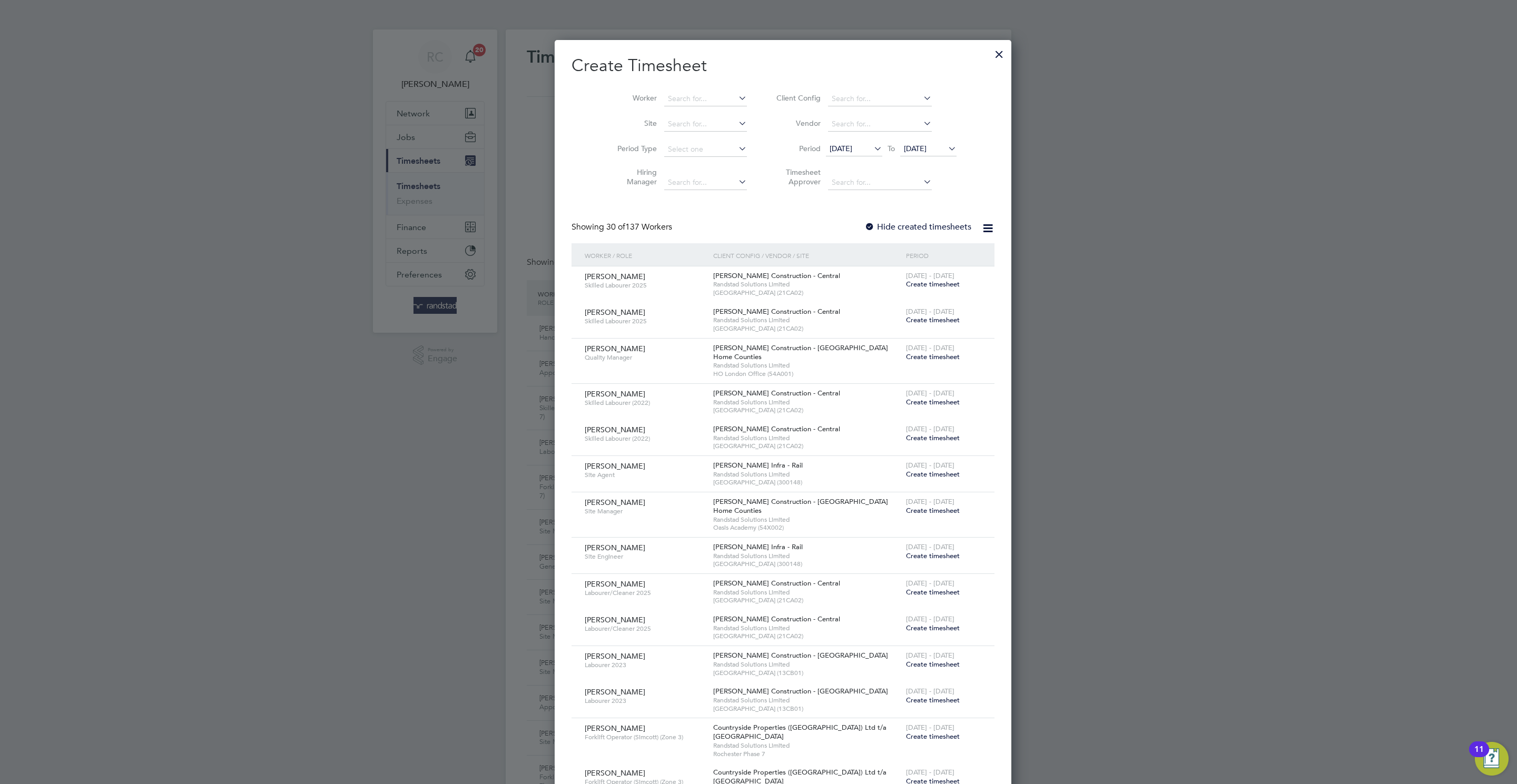
click at [661, 66] on h2 "Create Timesheet" at bounding box center [783, 66] width 423 height 22
click at [661, 90] on li "Worker" at bounding box center [678, 99] width 164 height 25
click at [689, 87] on li "Worker" at bounding box center [678, 99] width 164 height 25
click at [671, 97] on input at bounding box center [705, 98] width 83 height 15
click at [706, 116] on b "Fury" at bounding box center [713, 114] width 15 height 9
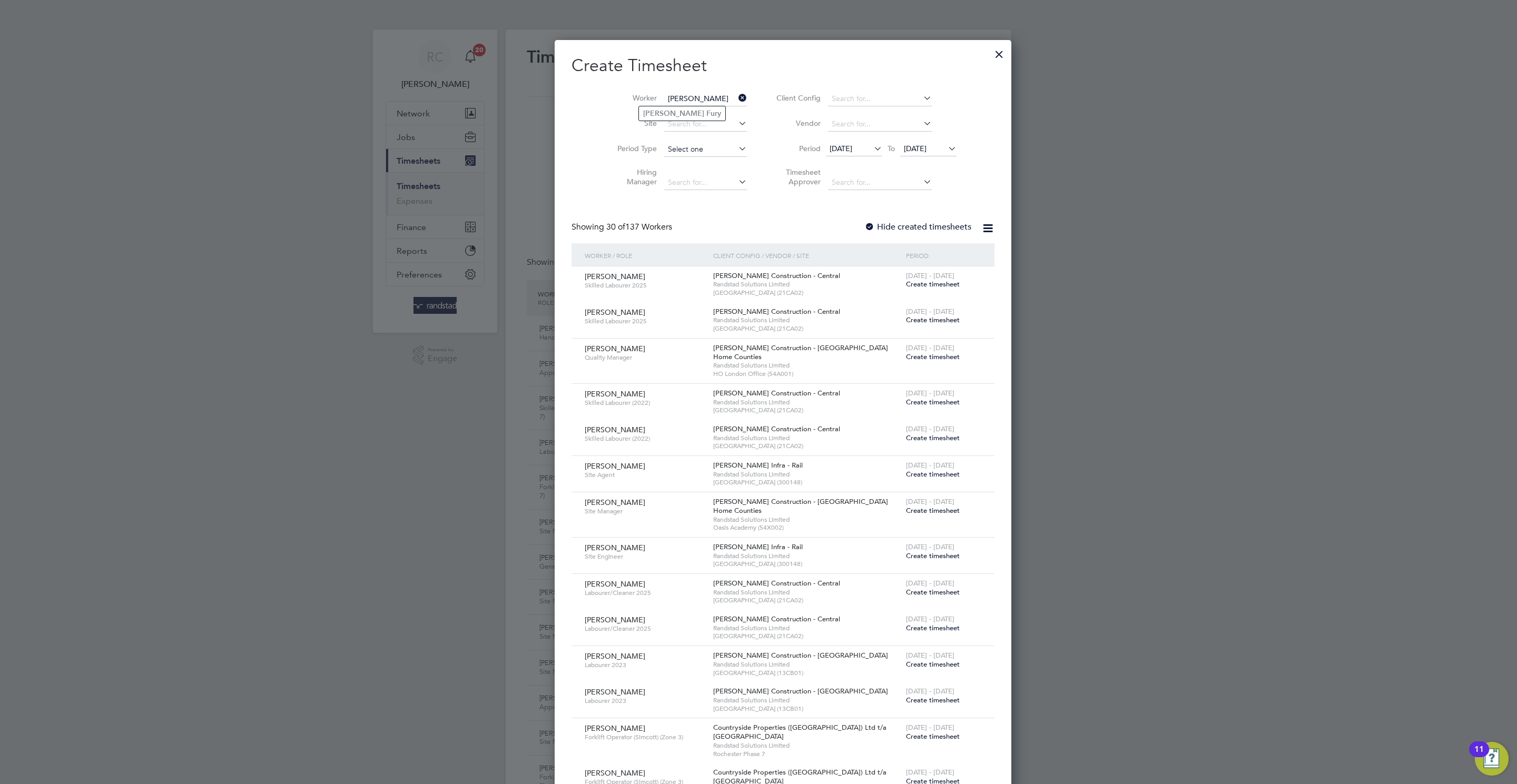
type input "[PERSON_NAME]"
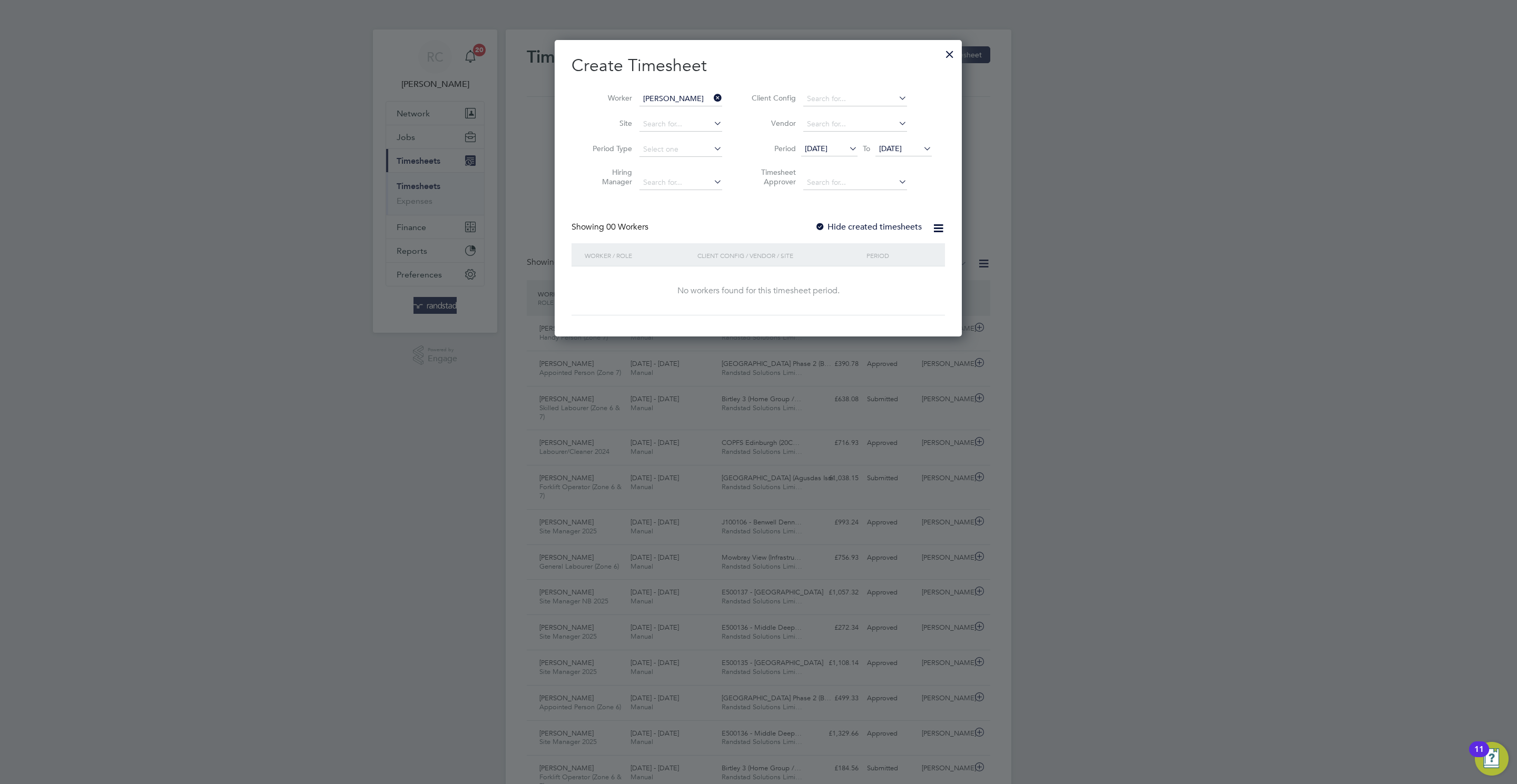
click at [848, 225] on label "Hide created timesheets" at bounding box center [868, 227] width 107 height 11
click at [902, 145] on span "[DATE]" at bounding box center [890, 148] width 23 height 9
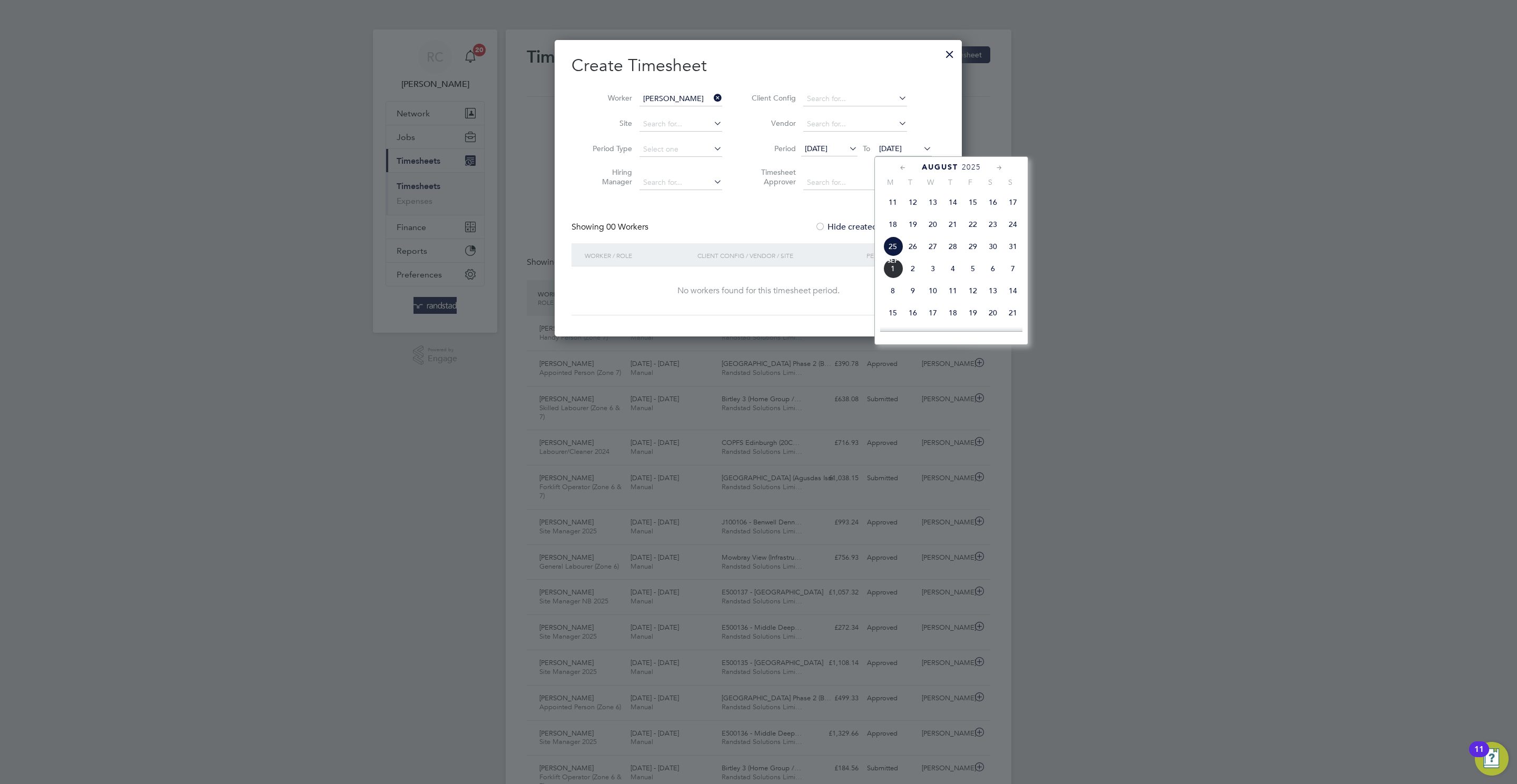
click at [966, 278] on span "5" at bounding box center [973, 268] width 20 height 20
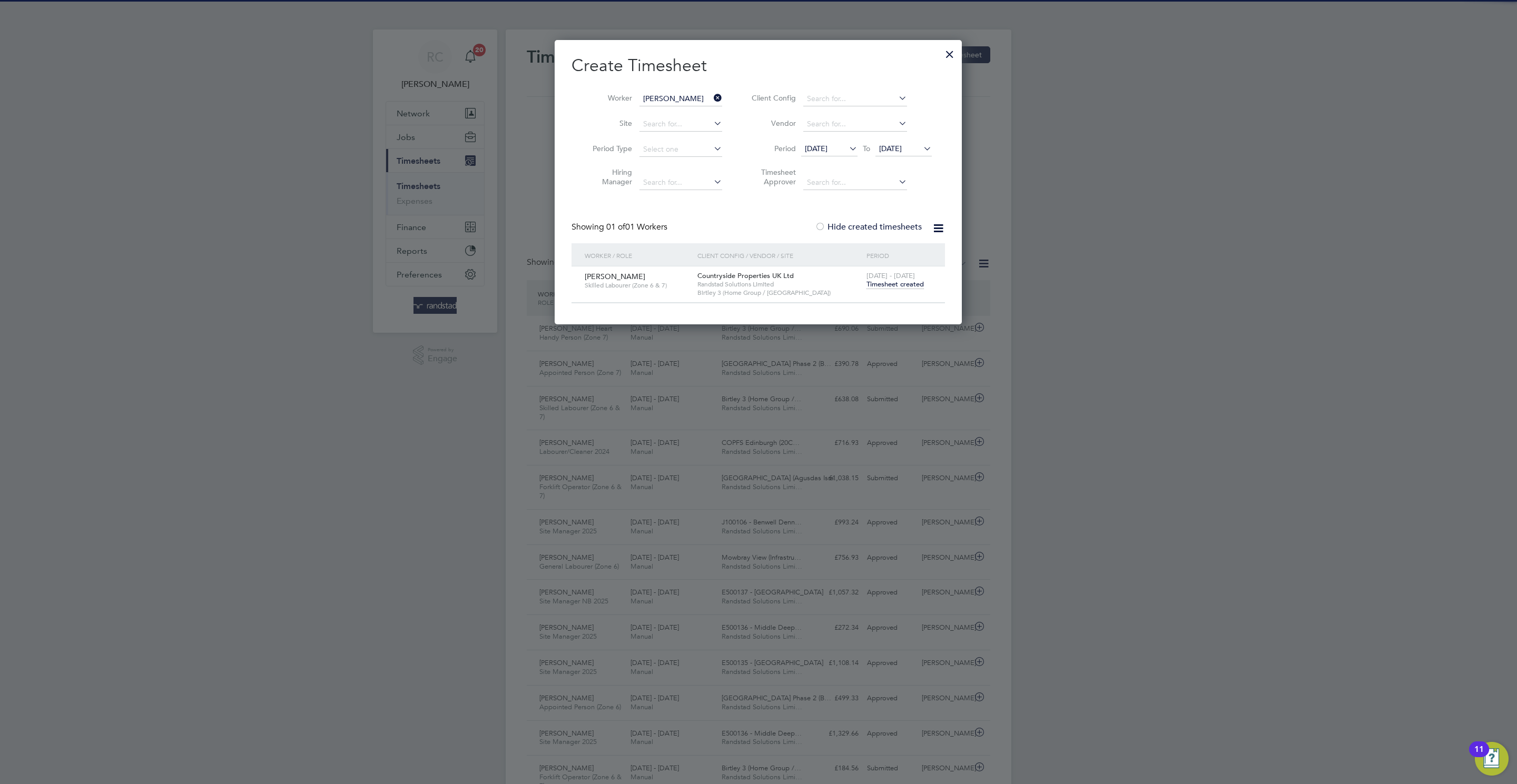
click at [887, 279] on span "[DATE] - [DATE]" at bounding box center [890, 275] width 49 height 9
click at [883, 288] on span "Timesheet created" at bounding box center [895, 284] width 57 height 9
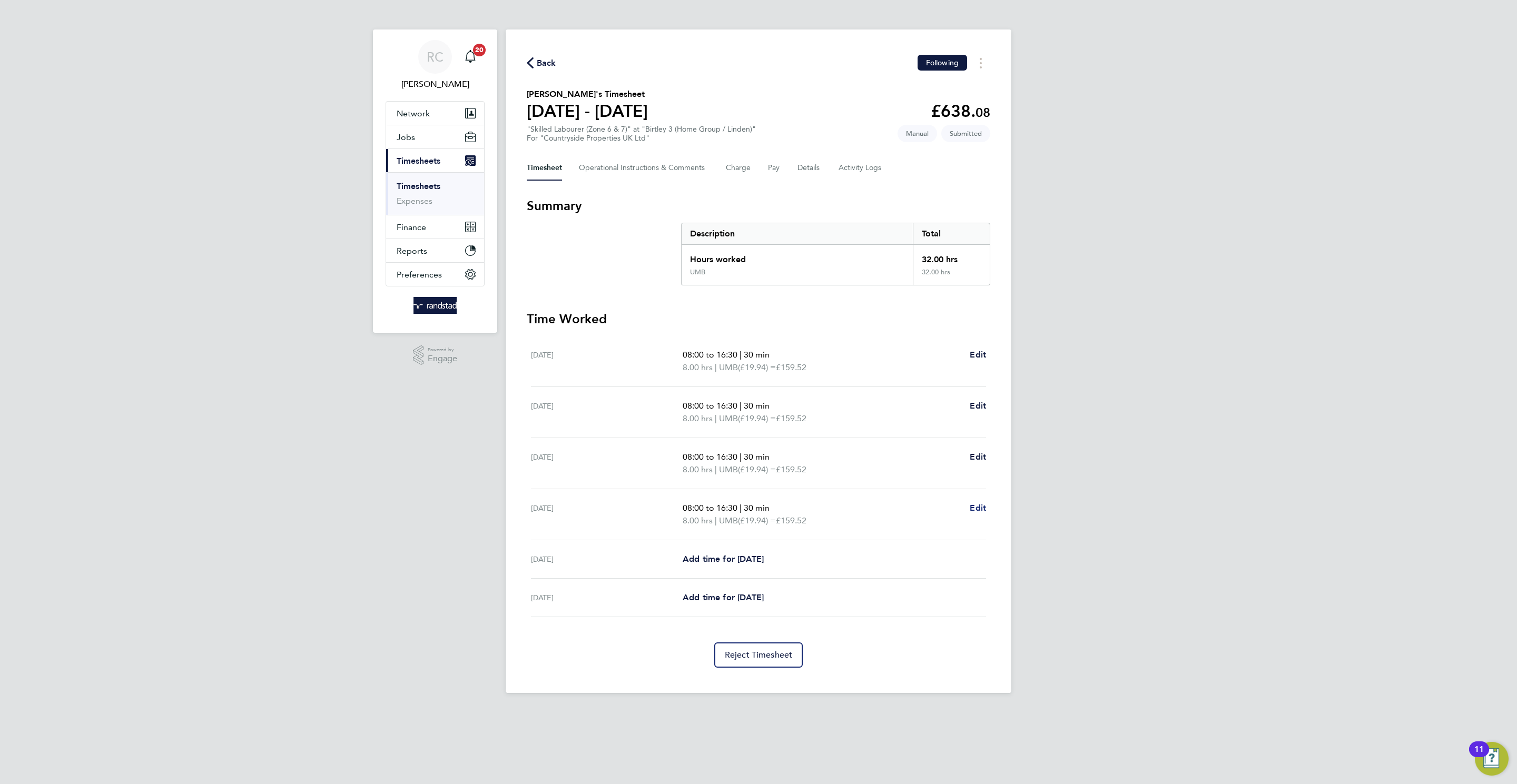
click at [978, 499] on span "Edit" at bounding box center [978, 508] width 16 height 10
select select "30"
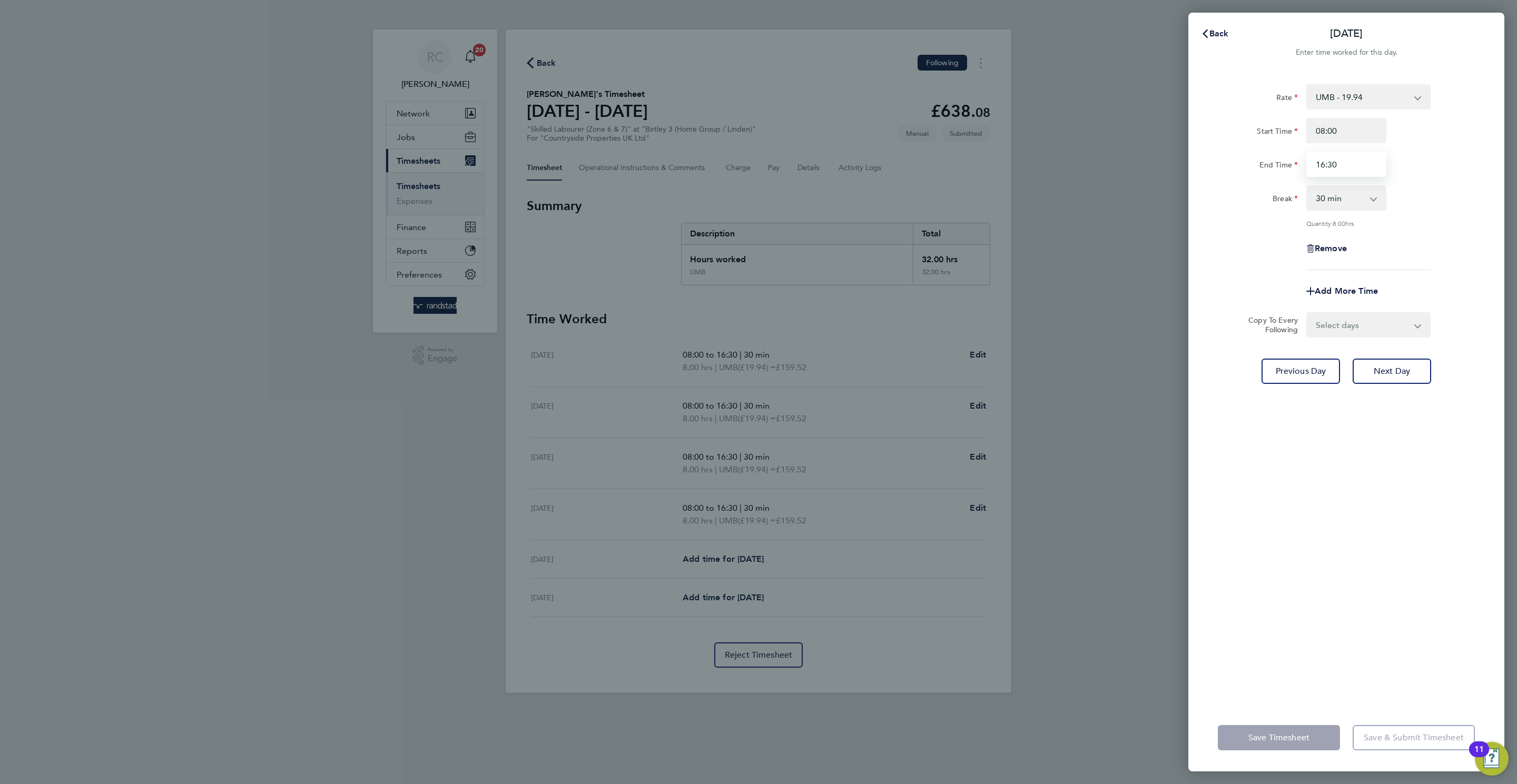
drag, startPoint x: 1330, startPoint y: 165, endPoint x: 1321, endPoint y: 166, distance: 9.1
click at [1010, 165] on input "16:30" at bounding box center [1346, 164] width 80 height 25
click at [1010, 166] on input "16:30" at bounding box center [1346, 164] width 80 height 25
type input "15:30"
click at [1010, 461] on div "Rate UMB - 19.94 Start Time 08:00 End Time 15:30 Break 0 min 15 min 30 min 45 m…" at bounding box center [1346, 387] width 316 height 632
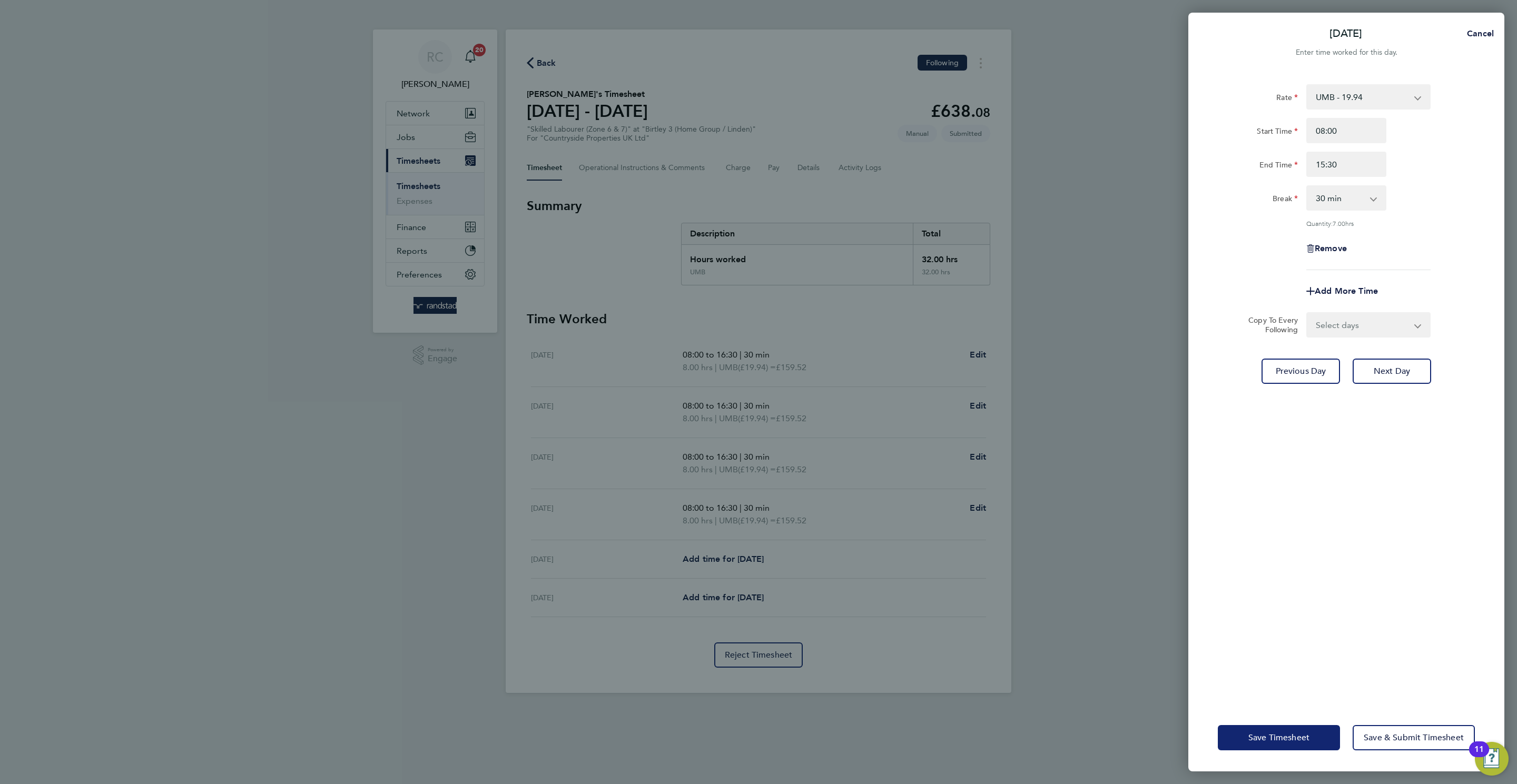
click at [1010, 499] on button "Save Timesheet" at bounding box center [1278, 737] width 122 height 25
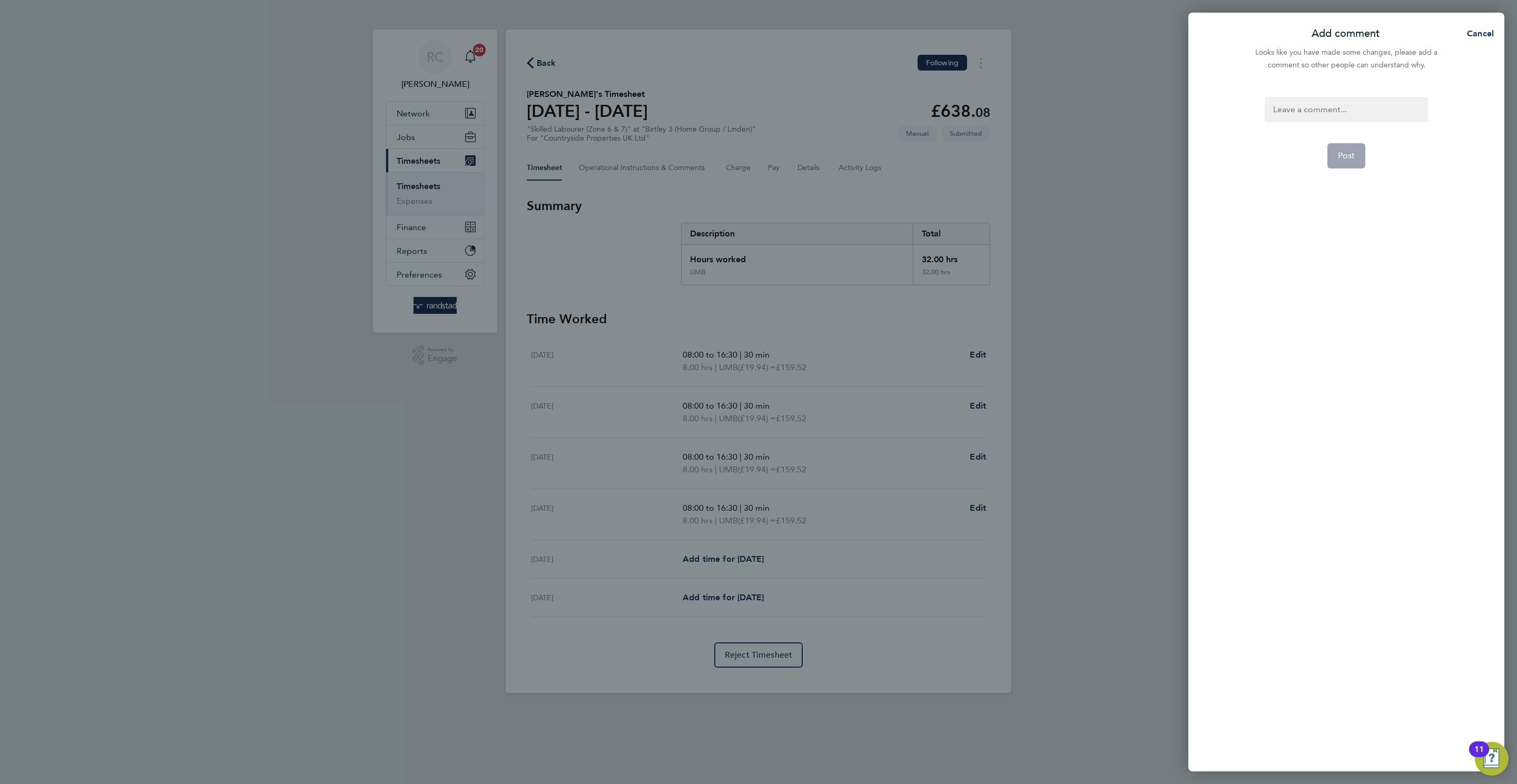
click at [1010, 30] on span "Cancel" at bounding box center [1478, 33] width 30 height 10
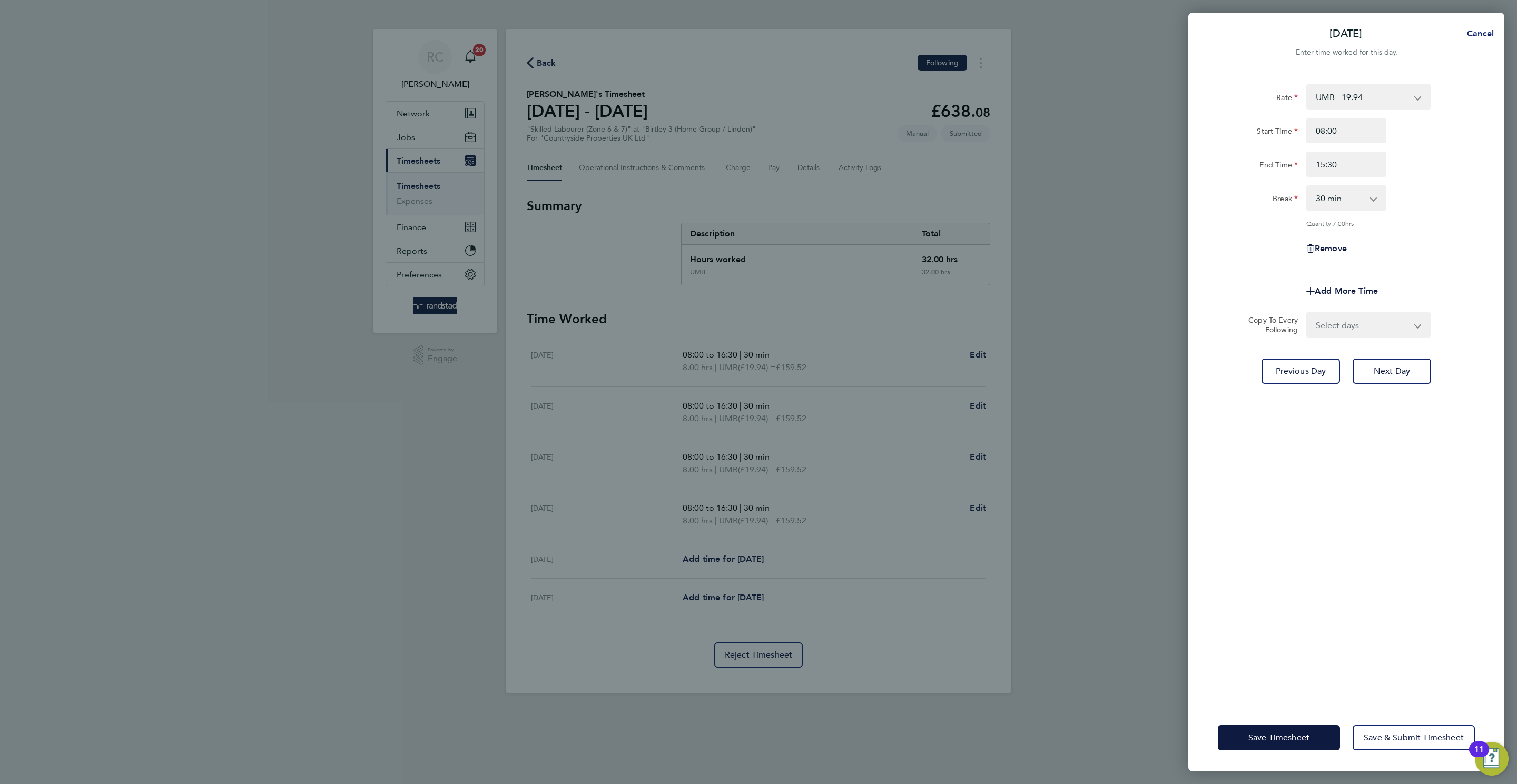
click at [1010, 34] on span "Cancel" at bounding box center [1478, 33] width 30 height 10
select select "30"
click at [1010, 25] on button "Back" at bounding box center [1215, 33] width 49 height 21
